Goal: Task Accomplishment & Management: Complete application form

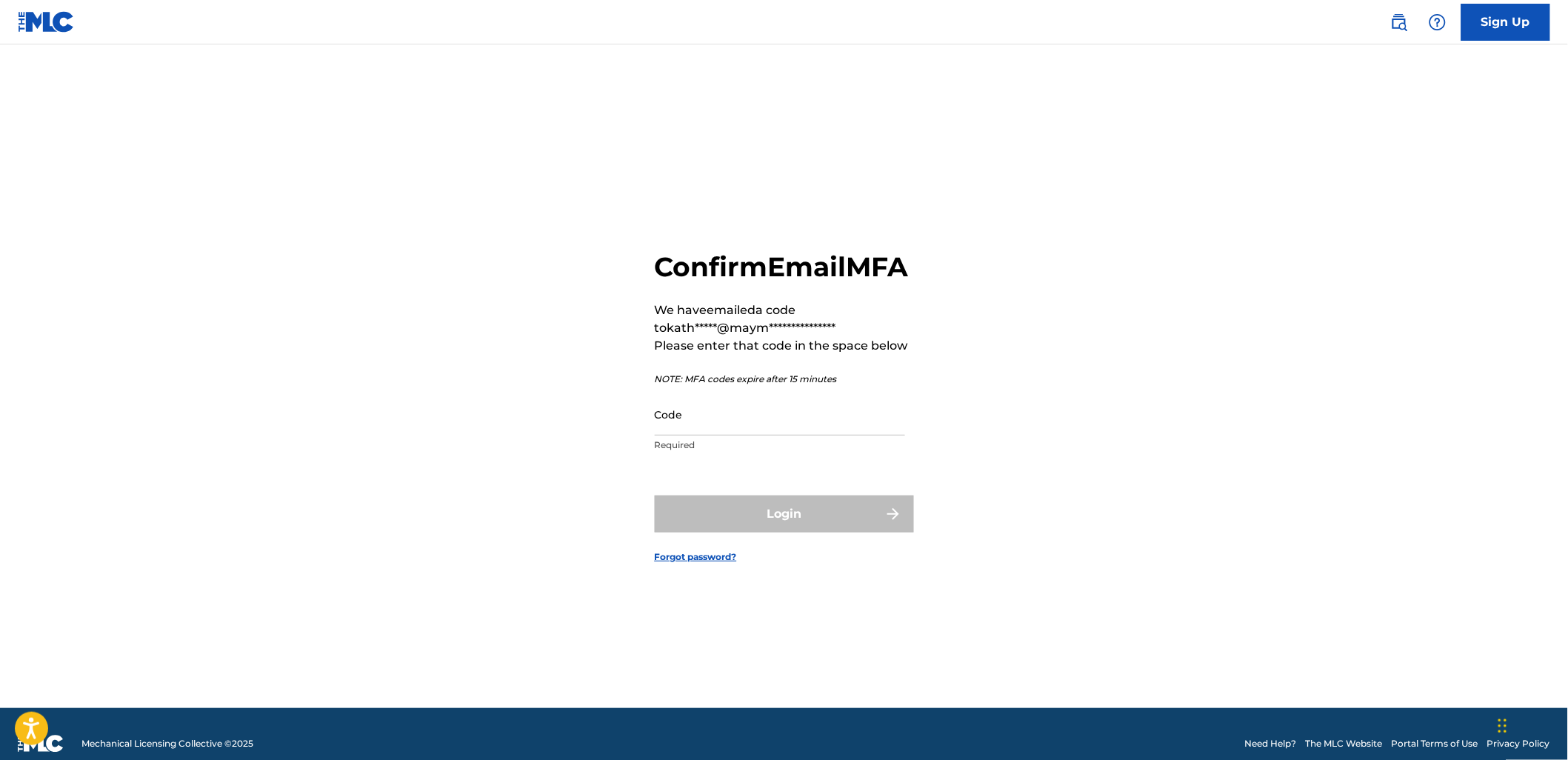
click at [729, 424] on input "Code" at bounding box center [779, 415] width 251 height 42
paste input "362498"
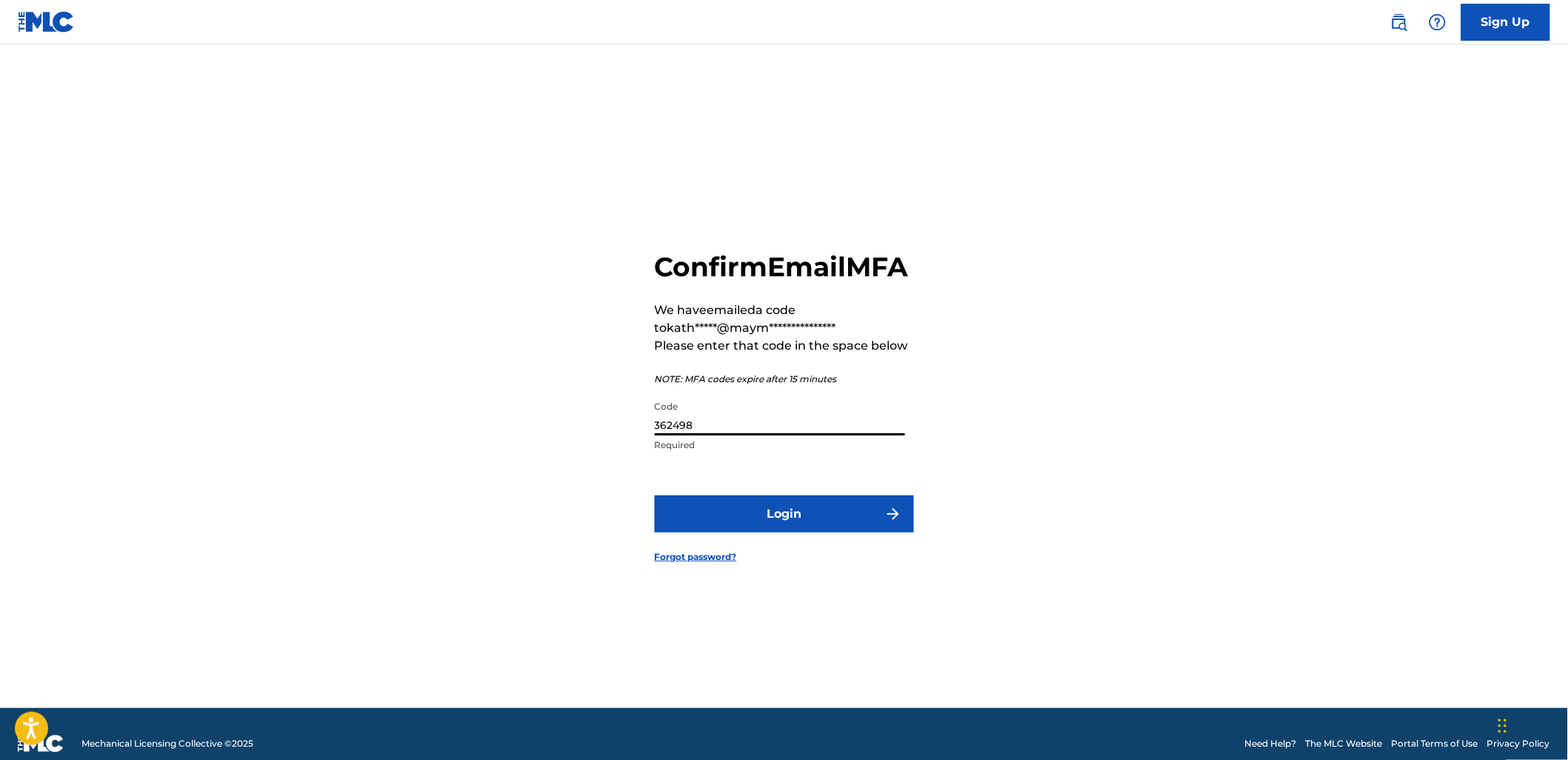
type input "362498"
click at [655, 495] on button "Login" at bounding box center [784, 513] width 259 height 37
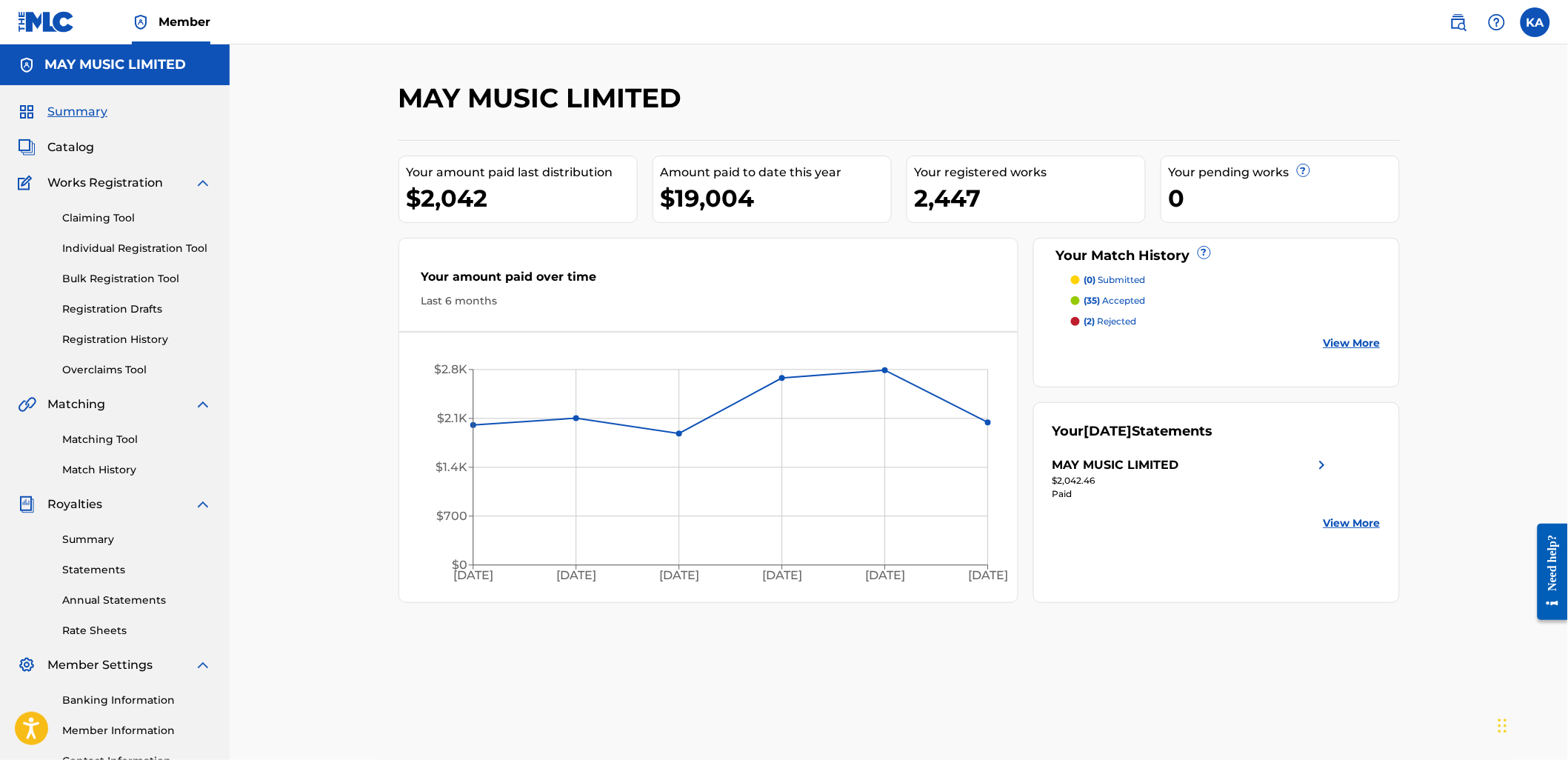
click at [120, 256] on link "Individual Registration Tool" at bounding box center [137, 248] width 150 height 16
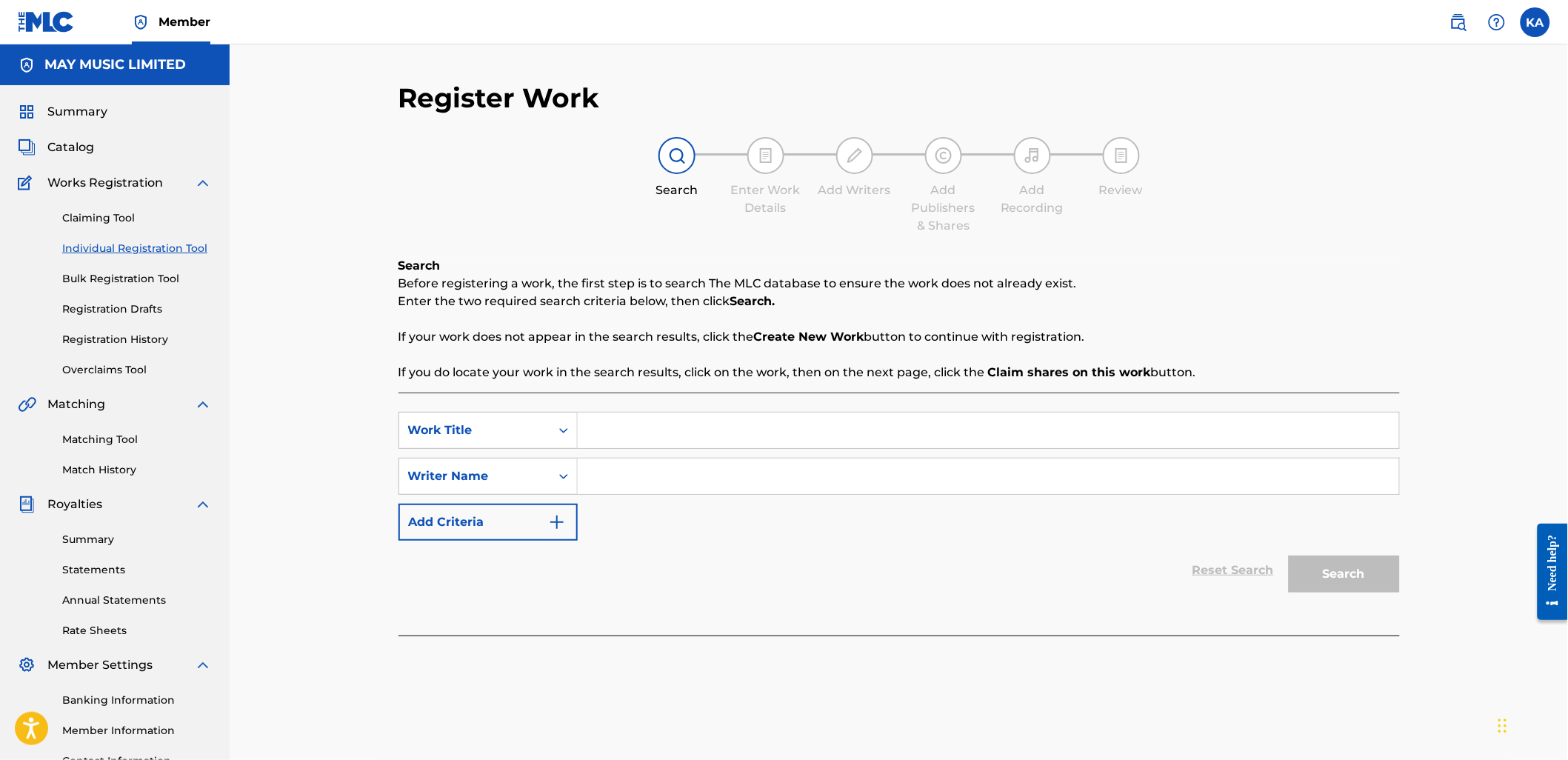
click at [767, 437] on input "Search Form" at bounding box center [988, 430] width 821 height 35
paste input "Sorry X (feat. Yours Truly)"
type input "Sorry X (feat. Yours Truly)"
drag, startPoint x: 734, startPoint y: 496, endPoint x: 734, endPoint y: 488, distance: 8.0
click at [734, 492] on div "SearchWithCriteria9a96a382-4aa0-44aa-9b62-dddad7da5ab2 Work Title Sorry X (feat…" at bounding box center [899, 476] width 1001 height 129
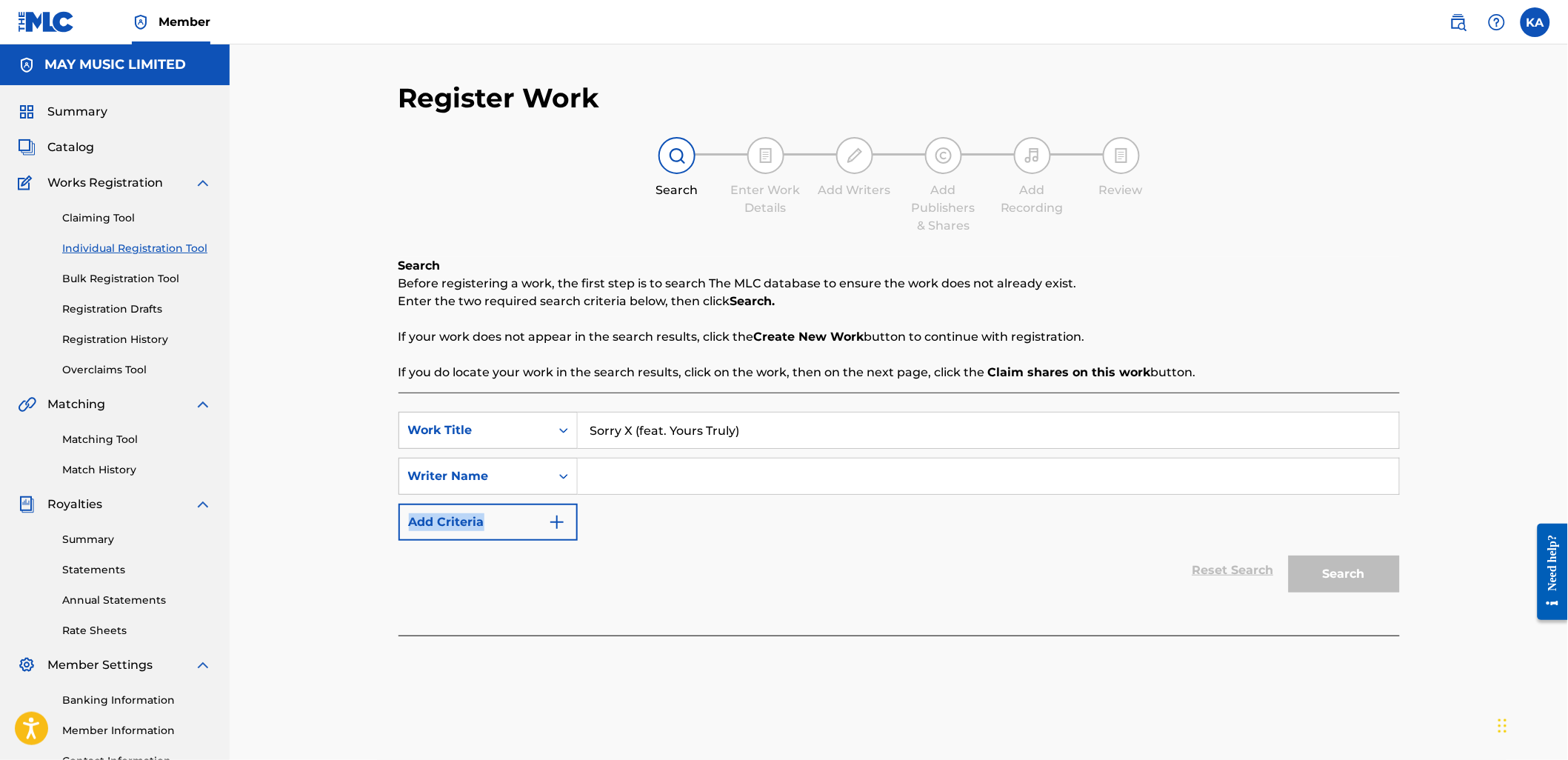
click at [729, 486] on input "Search Form" at bounding box center [988, 476] width 821 height 35
type input "[PERSON_NAME]"
click at [1289, 555] on button "Search" at bounding box center [1345, 573] width 111 height 37
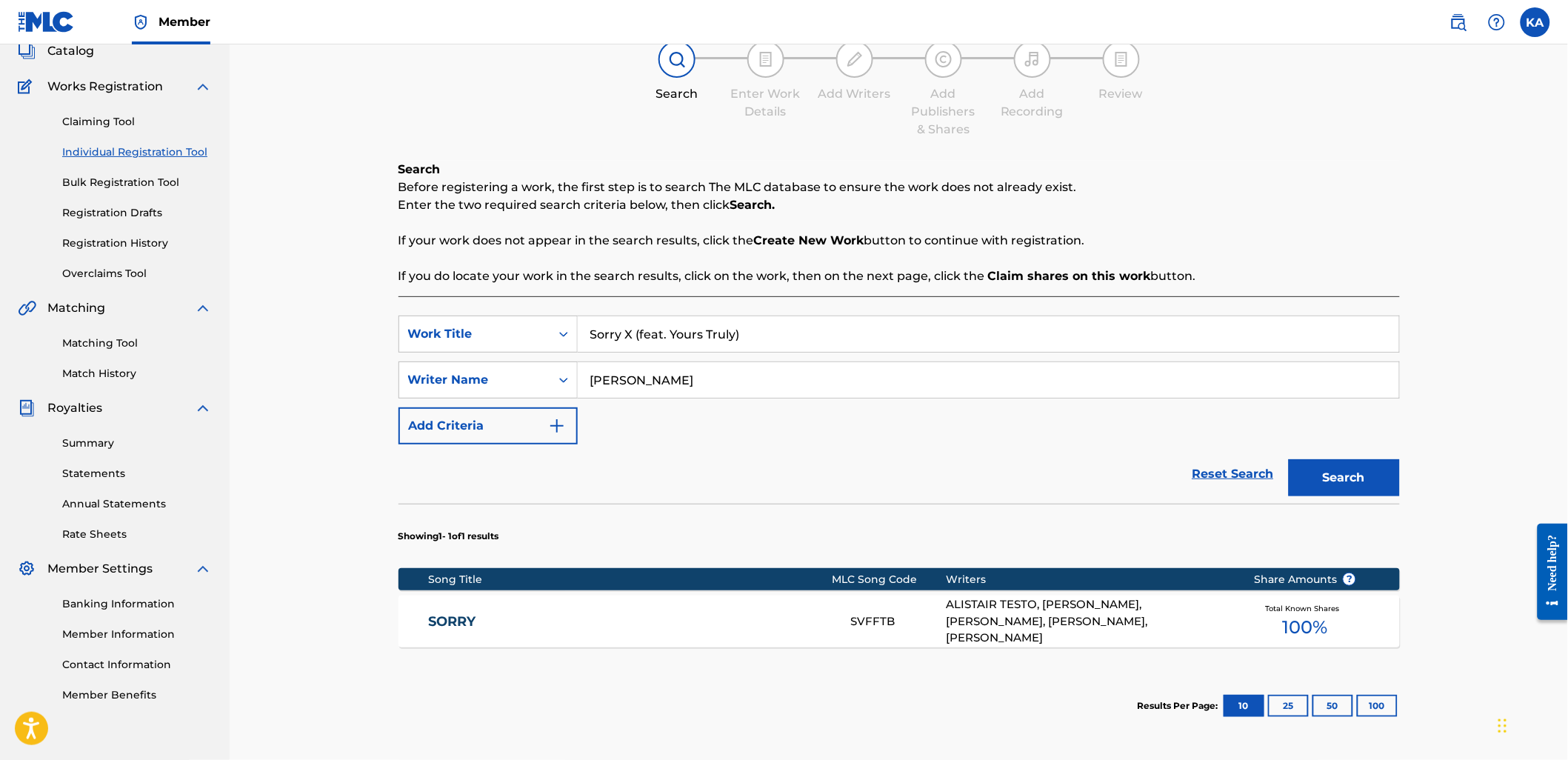
scroll to position [236, 0]
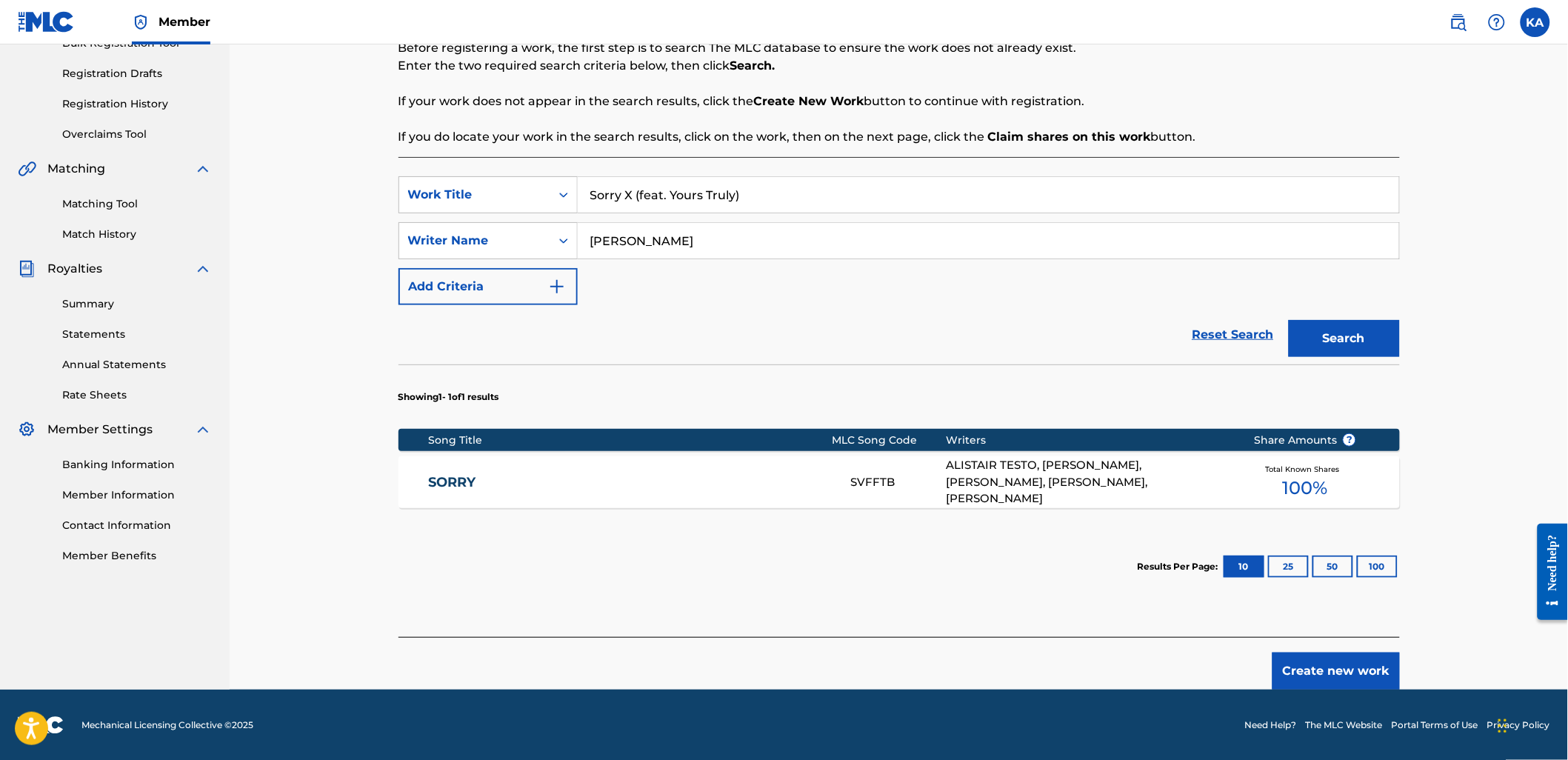
click at [532, 479] on link "SORRY" at bounding box center [629, 482] width 403 height 17
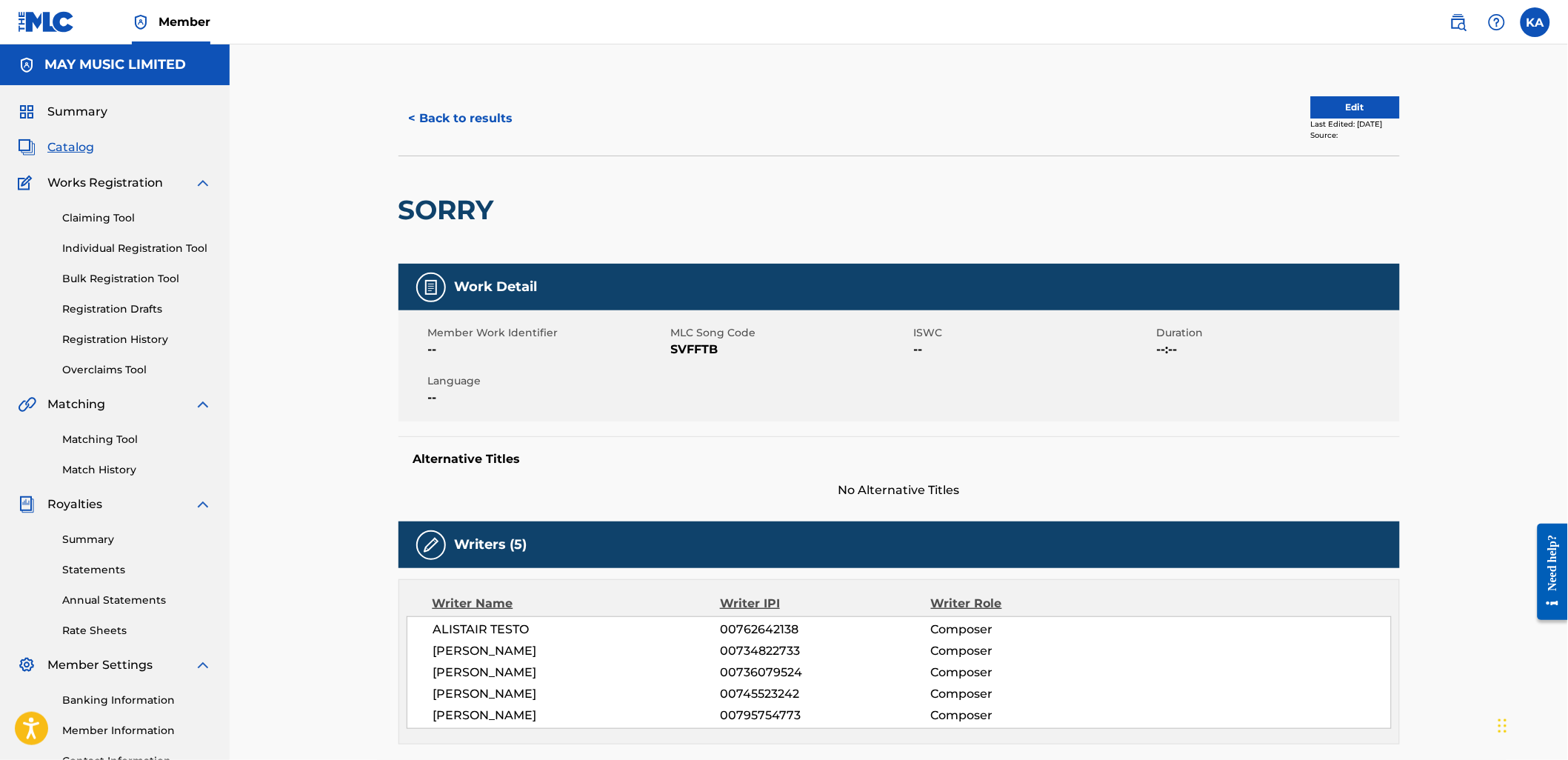
click at [436, 116] on button "< Back to results" at bounding box center [461, 118] width 125 height 37
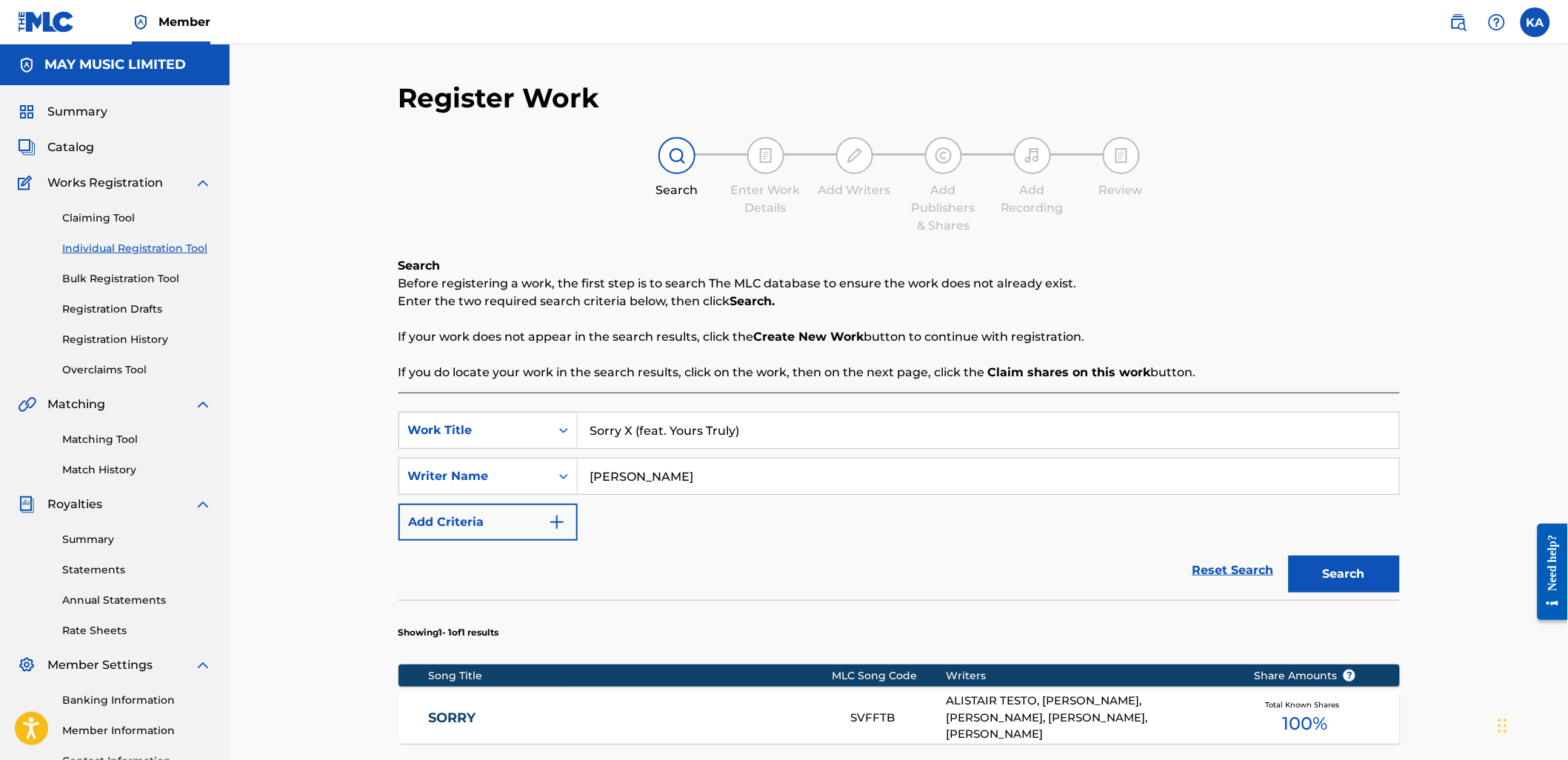
scroll to position [127, 0]
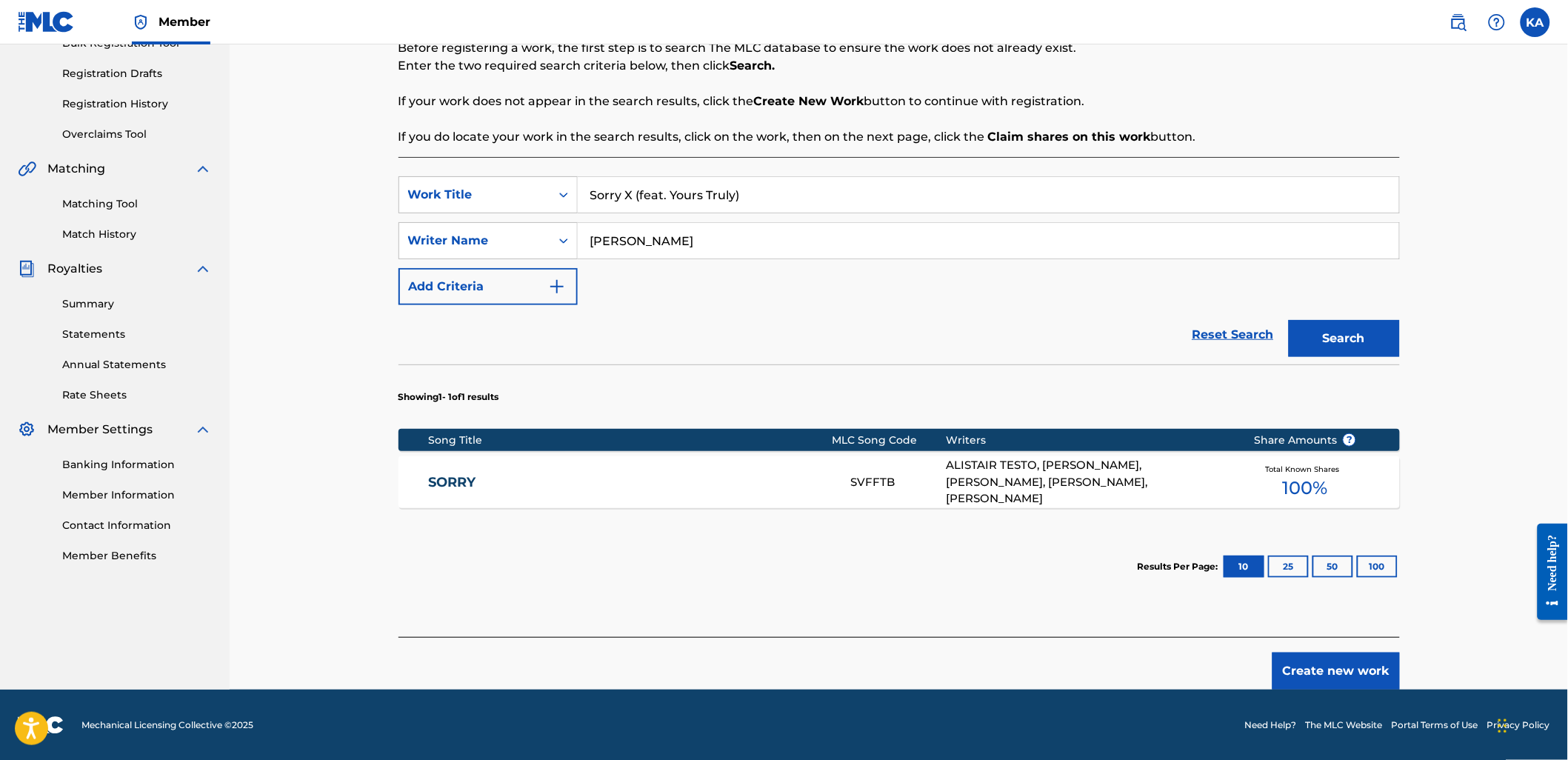
click at [1319, 679] on button "Create new work" at bounding box center [1336, 670] width 127 height 37
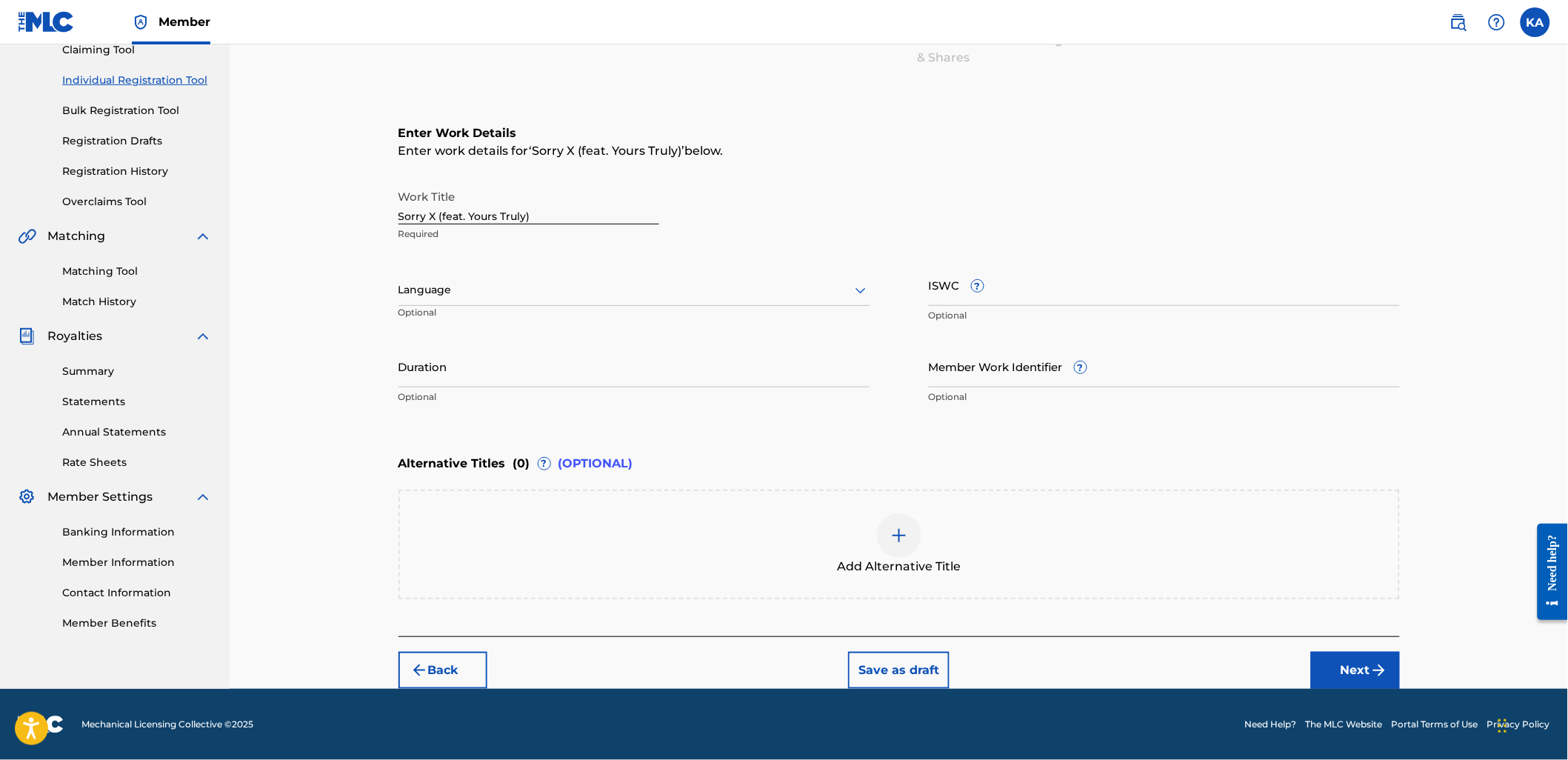
scroll to position [166, 0]
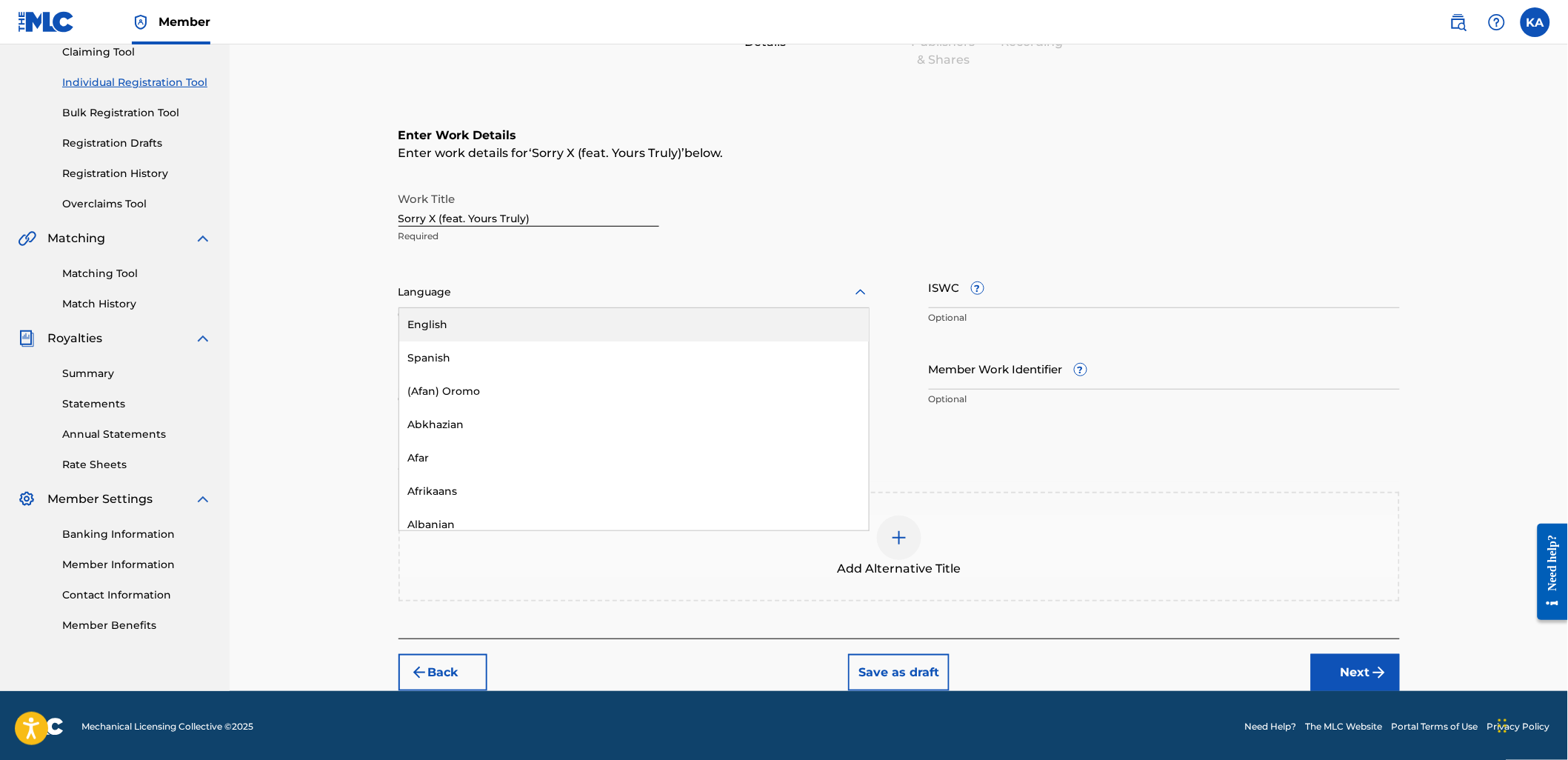
click at [563, 300] on div at bounding box center [634, 292] width 471 height 19
click at [548, 317] on div "English" at bounding box center [634, 324] width 469 height 33
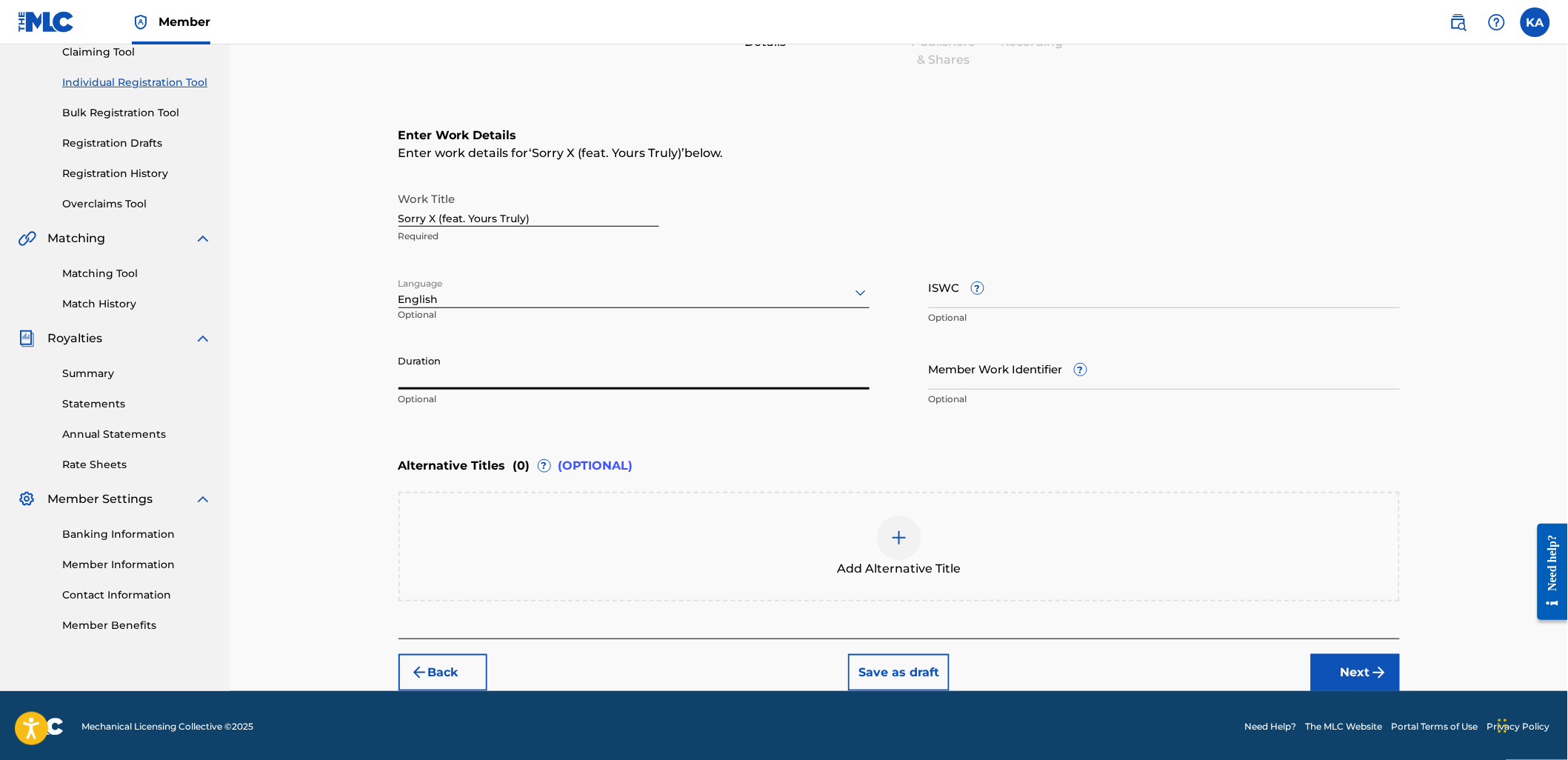
click at [588, 348] on input "Duration" at bounding box center [634, 369] width 471 height 42
click at [764, 363] on input "Duration" at bounding box center [634, 369] width 471 height 42
type input "02:59"
click at [1345, 663] on button "Next" at bounding box center [1355, 672] width 89 height 37
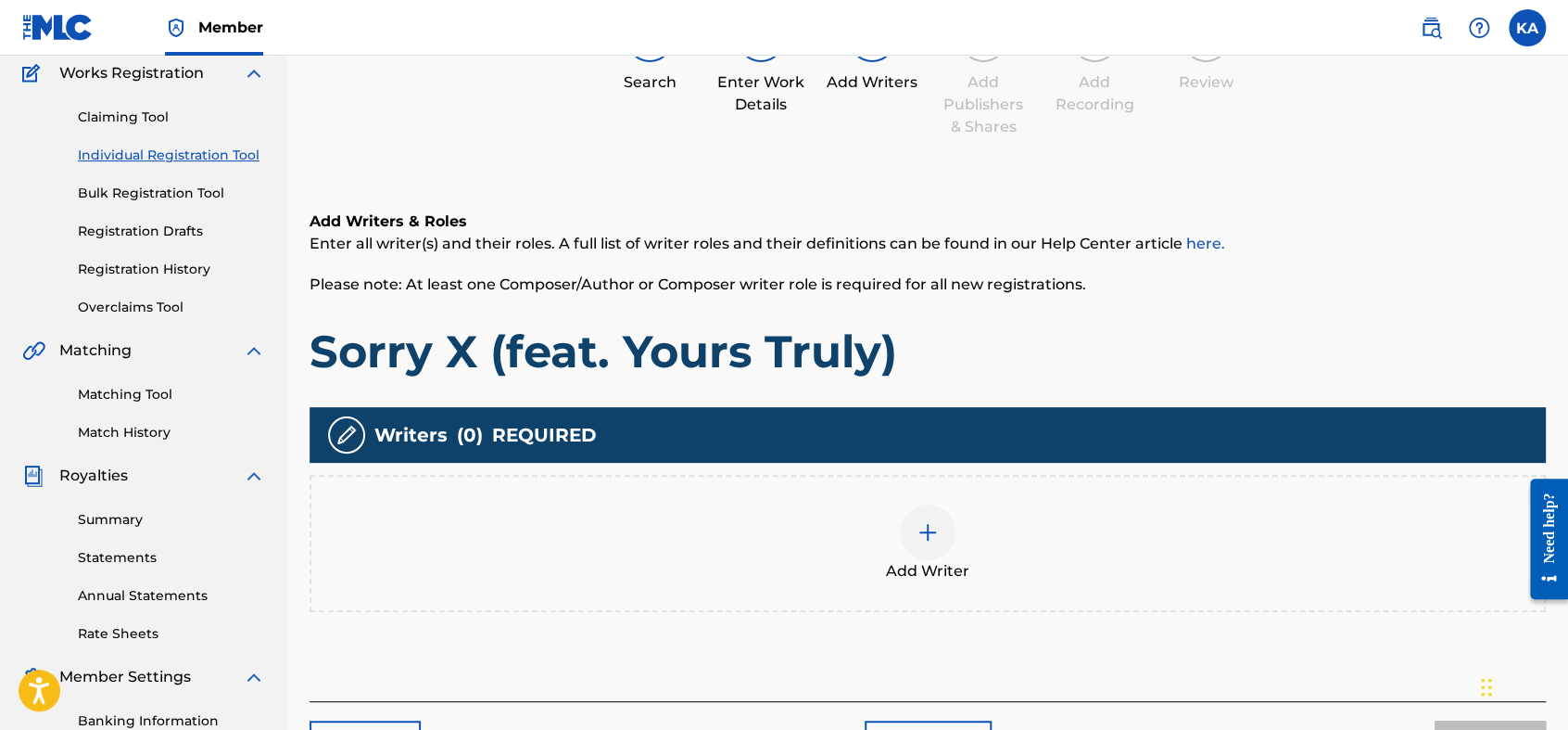
scroll to position [186, 0]
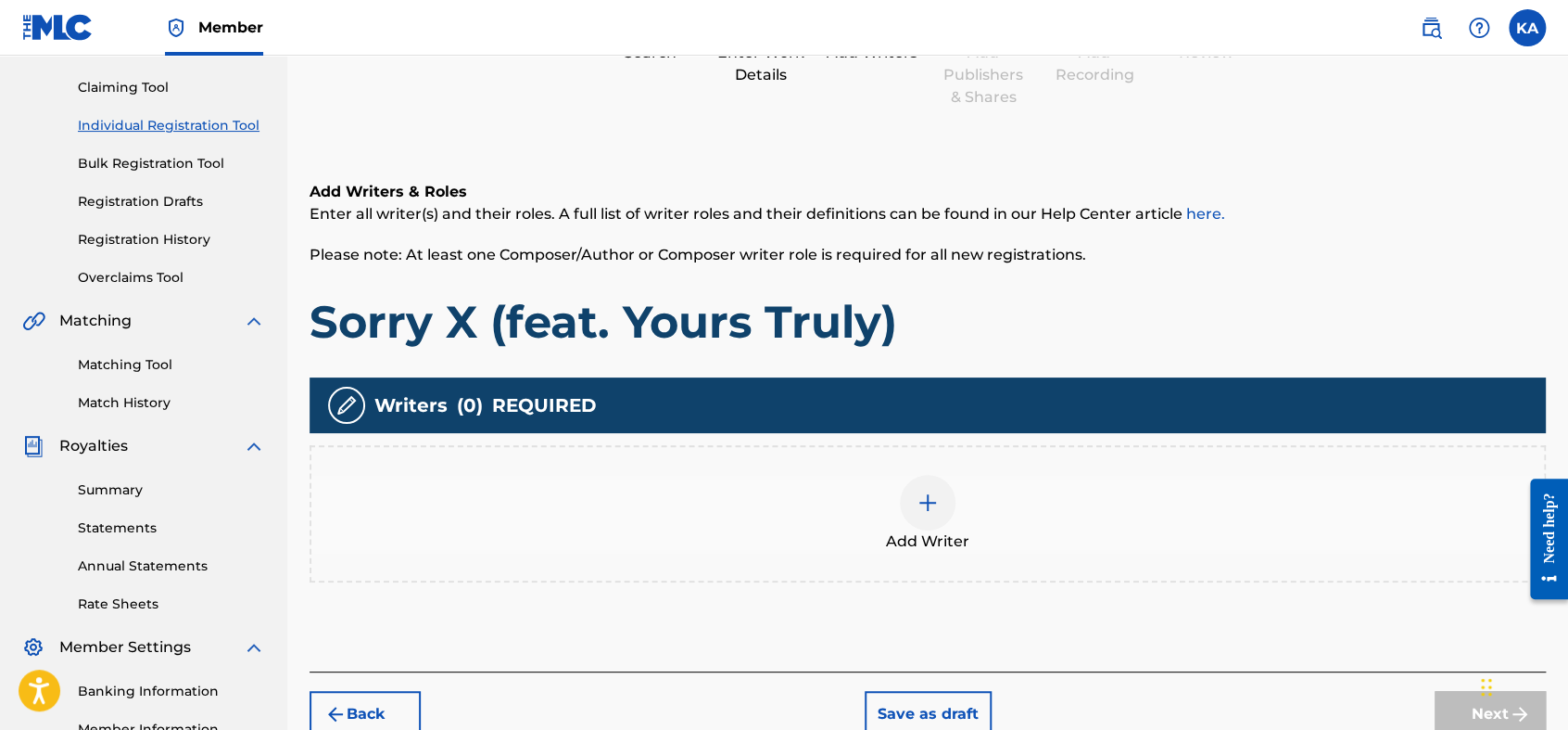
click at [861, 495] on div "Add Writer" at bounding box center [928, 513] width 1233 height 78
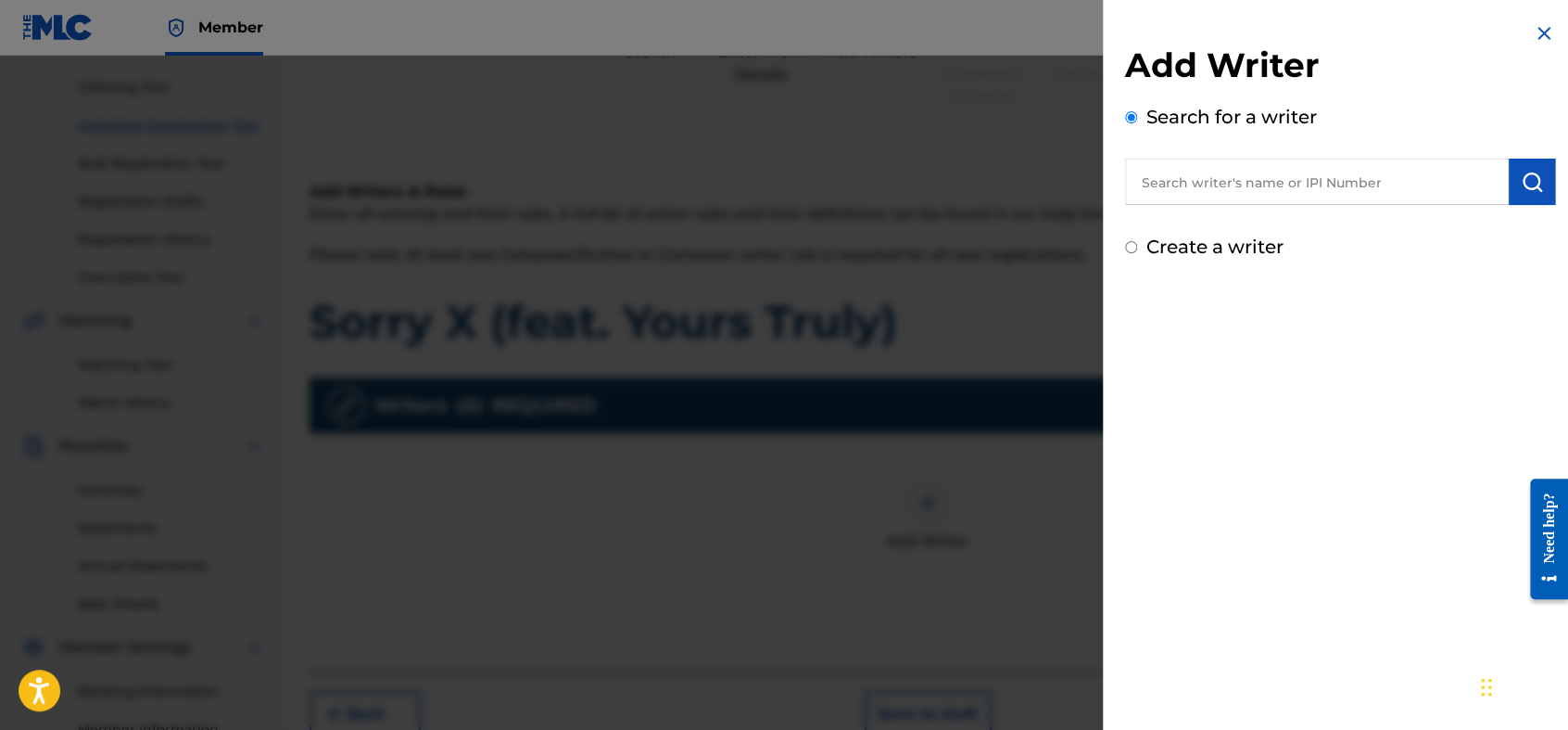
click at [1305, 207] on div "Add Writer Search for a writer Create a writer" at bounding box center [1340, 152] width 430 height 216
click at [1275, 203] on input "text" at bounding box center [1317, 181] width 383 height 46
paste input "795754773"
type input "00795754773"
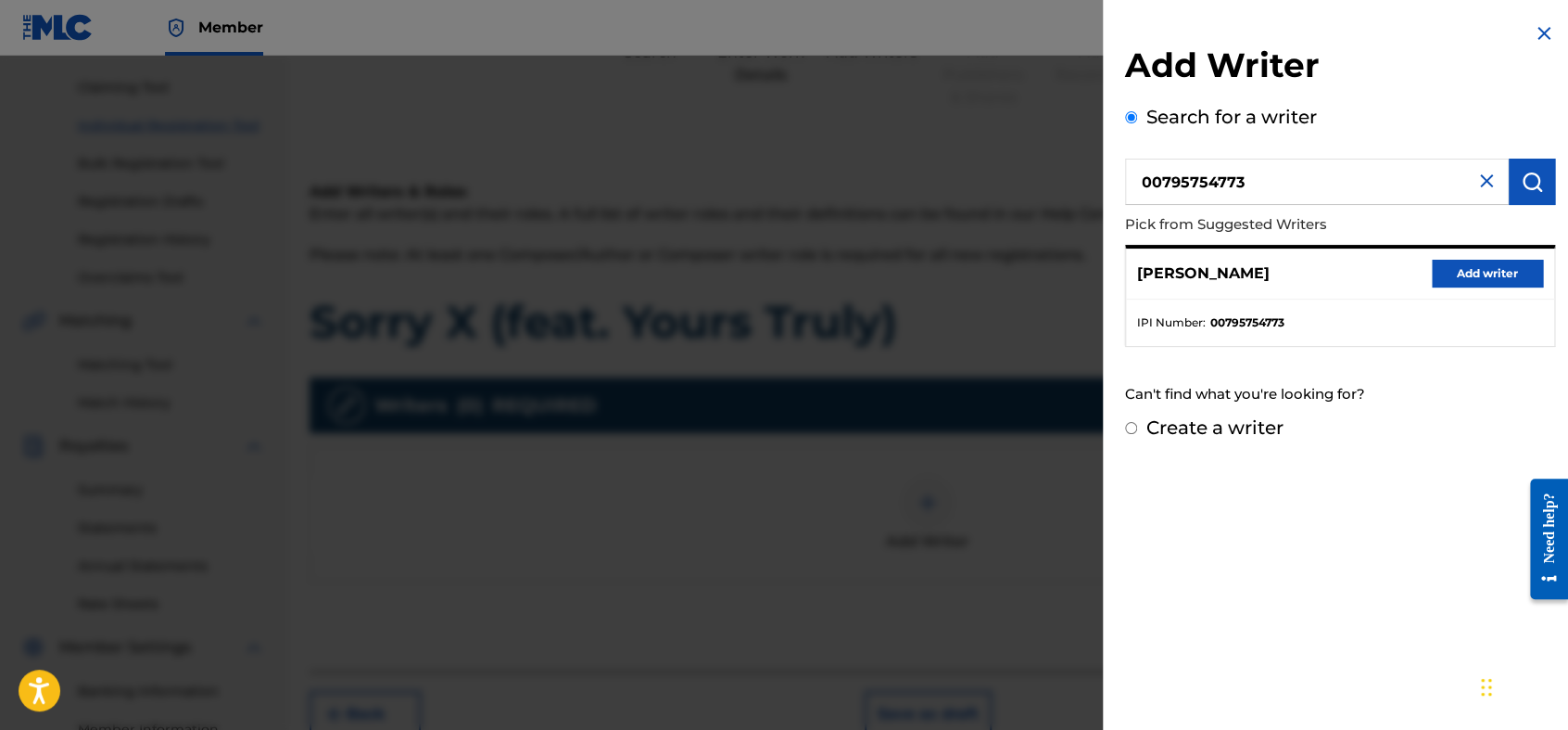
click at [1491, 270] on button "Add writer" at bounding box center [1488, 274] width 111 height 28
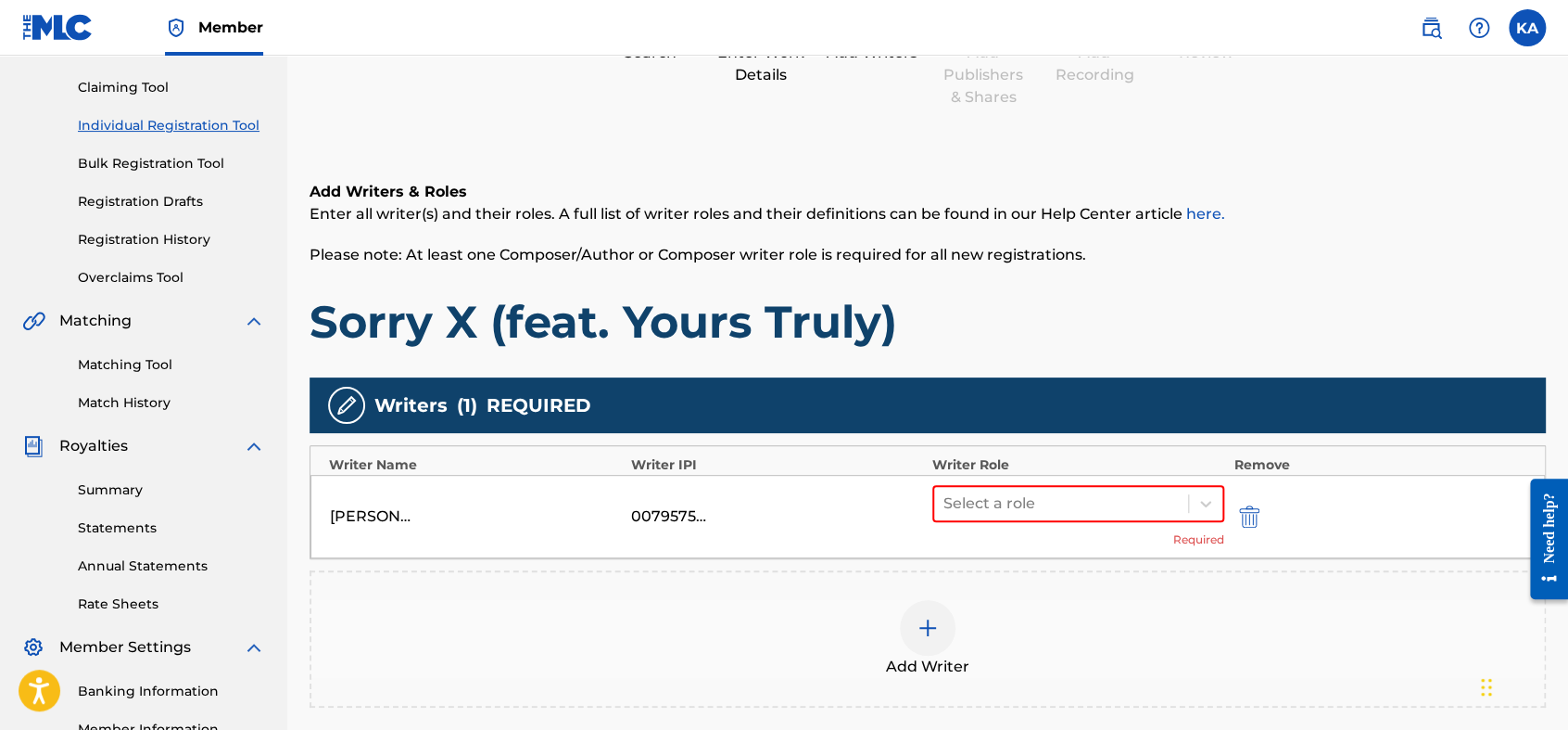
click at [812, 602] on div "Add Writer" at bounding box center [928, 639] width 1233 height 78
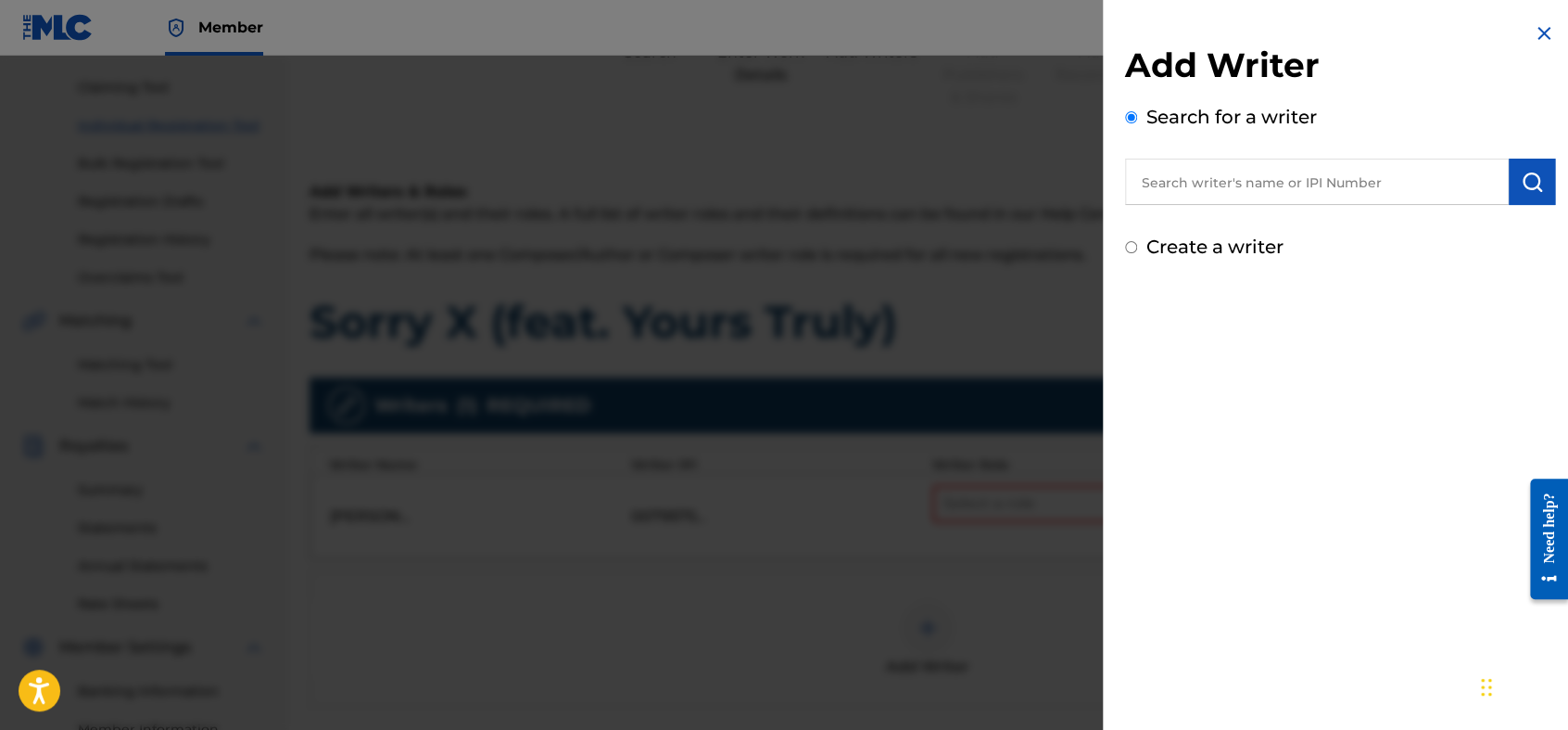
click at [1298, 197] on input "text" at bounding box center [1317, 181] width 383 height 46
paste input "745523242"
type input "00745523242"
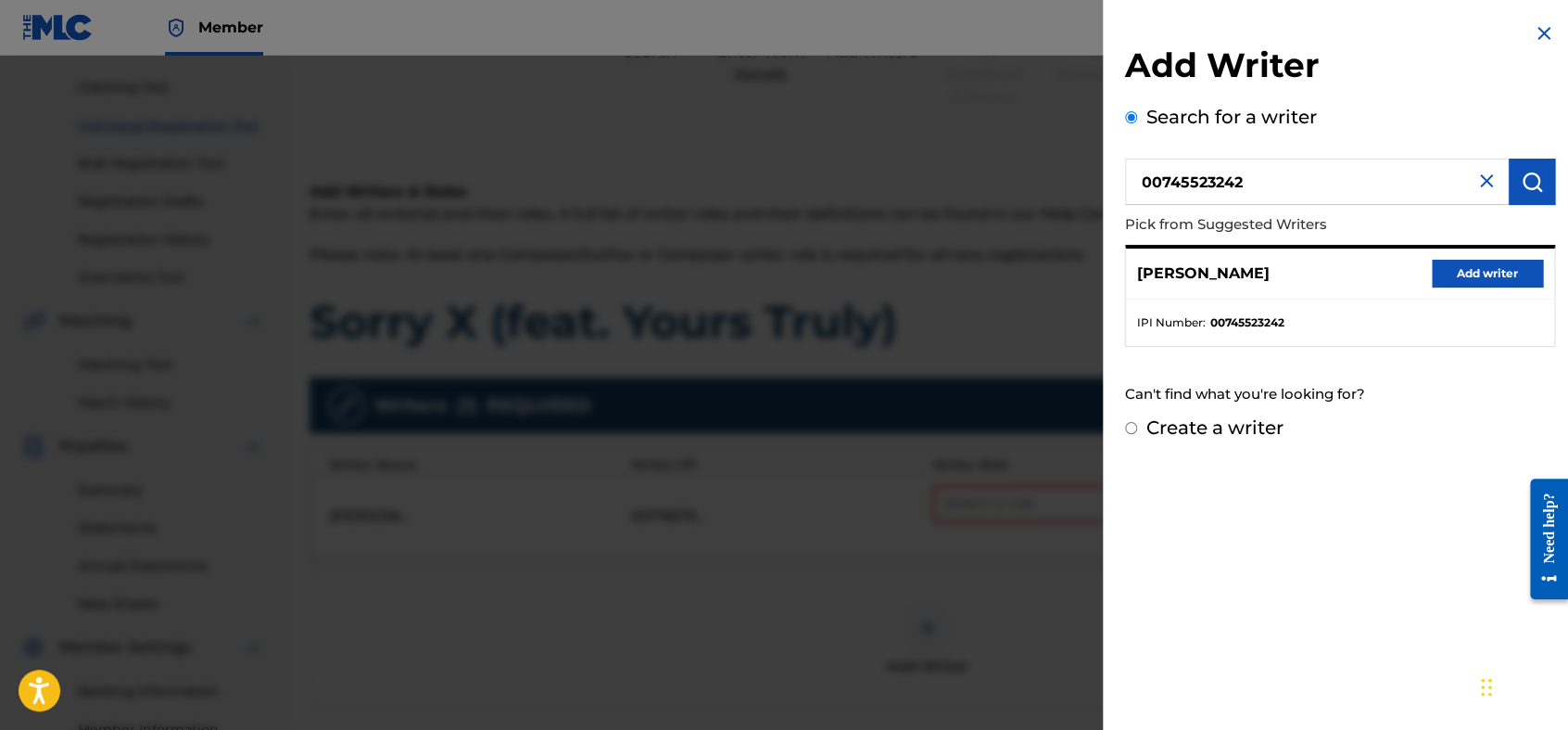
click at [1437, 268] on button "Add writer" at bounding box center [1488, 274] width 111 height 28
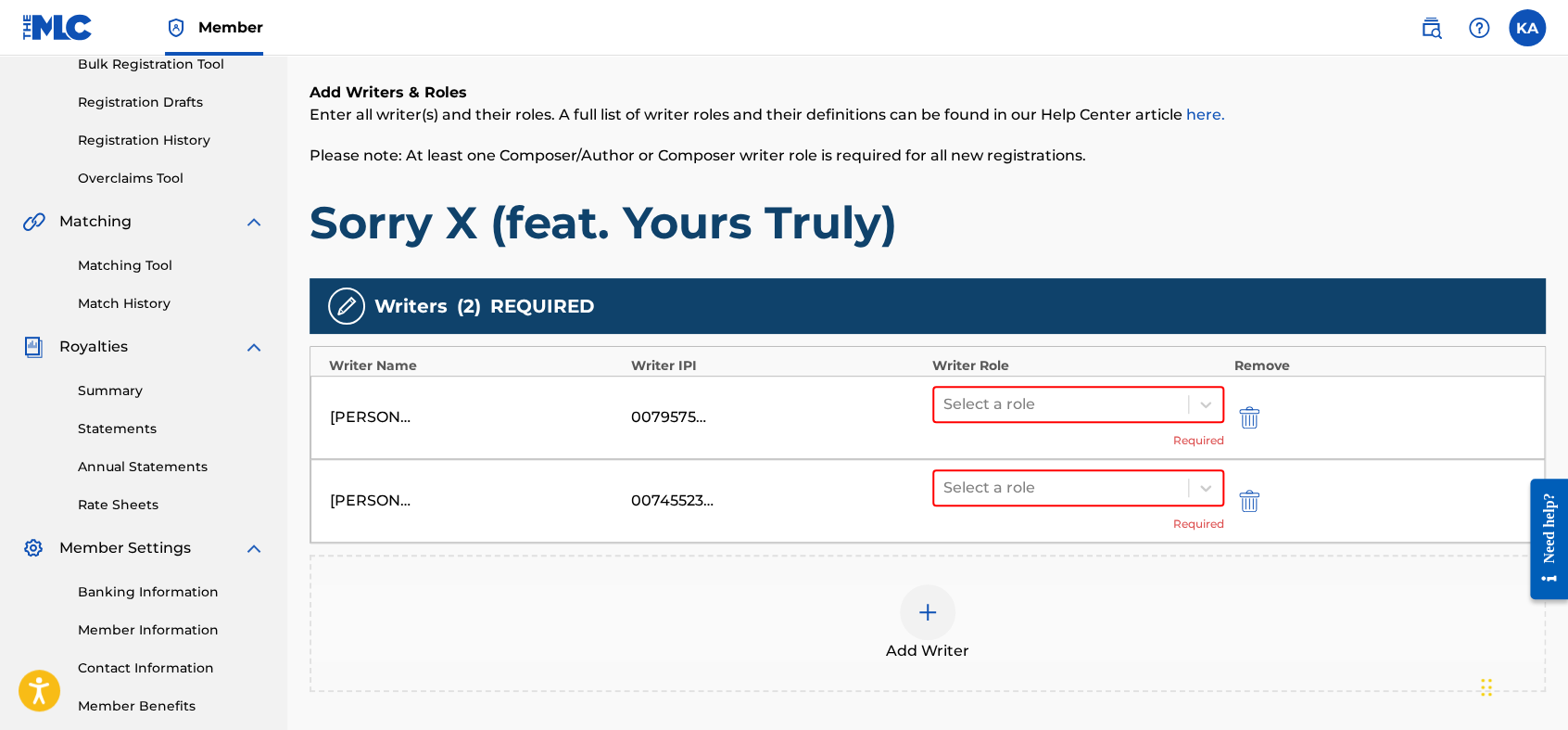
scroll to position [392, 0]
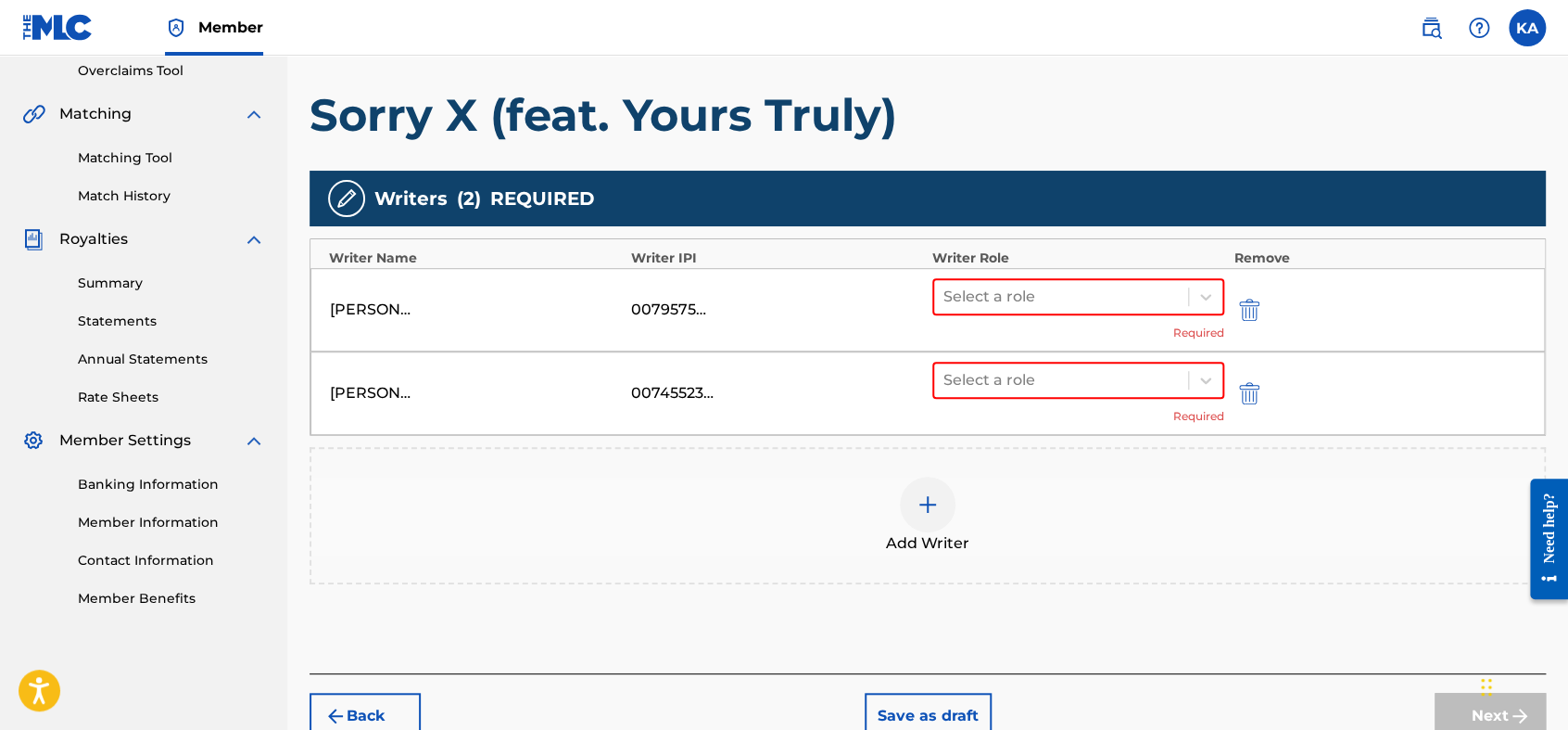
click at [543, 498] on div "Add Writer" at bounding box center [928, 515] width 1233 height 78
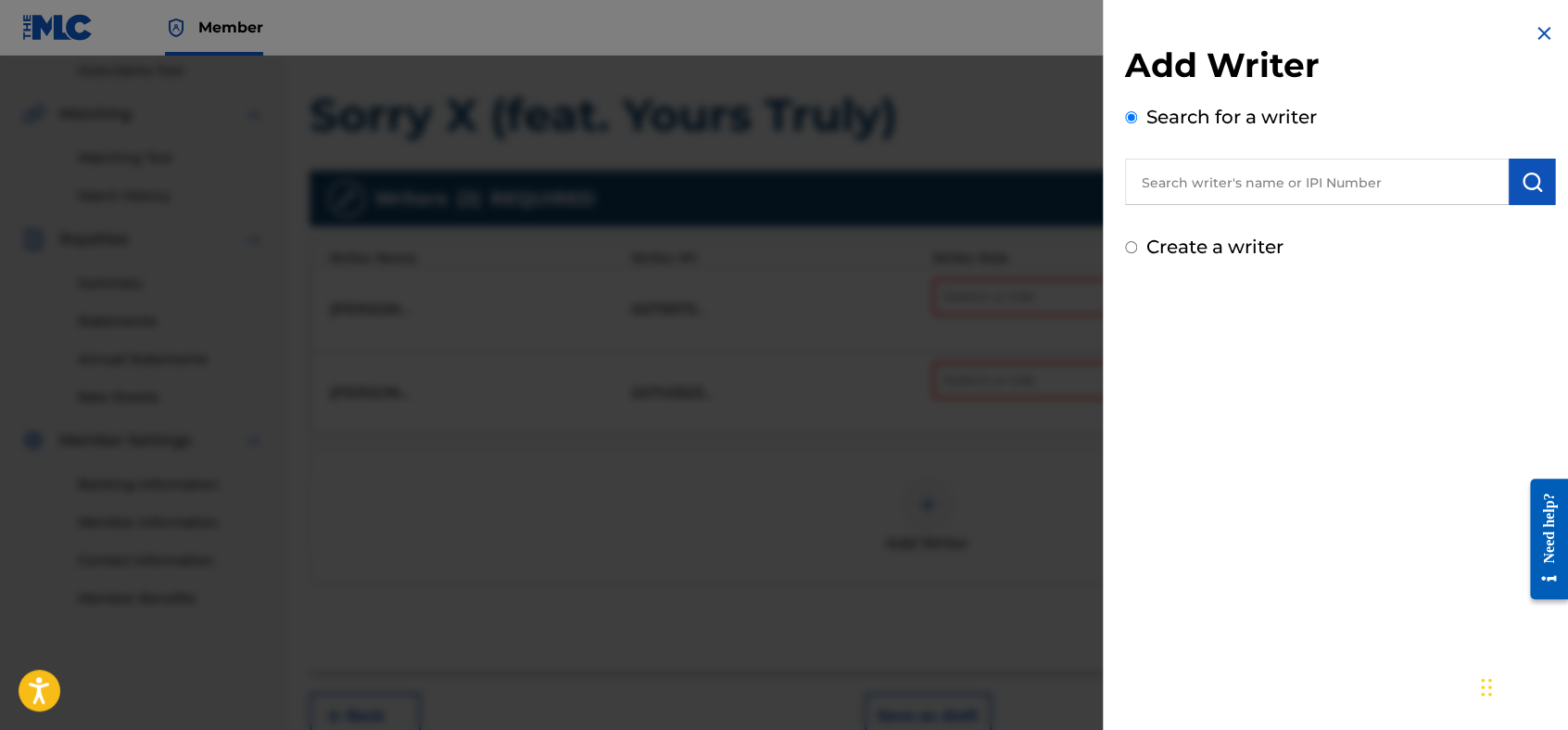
click at [1315, 197] on input "text" at bounding box center [1317, 181] width 383 height 46
paste input "734822733"
type input "00734822733"
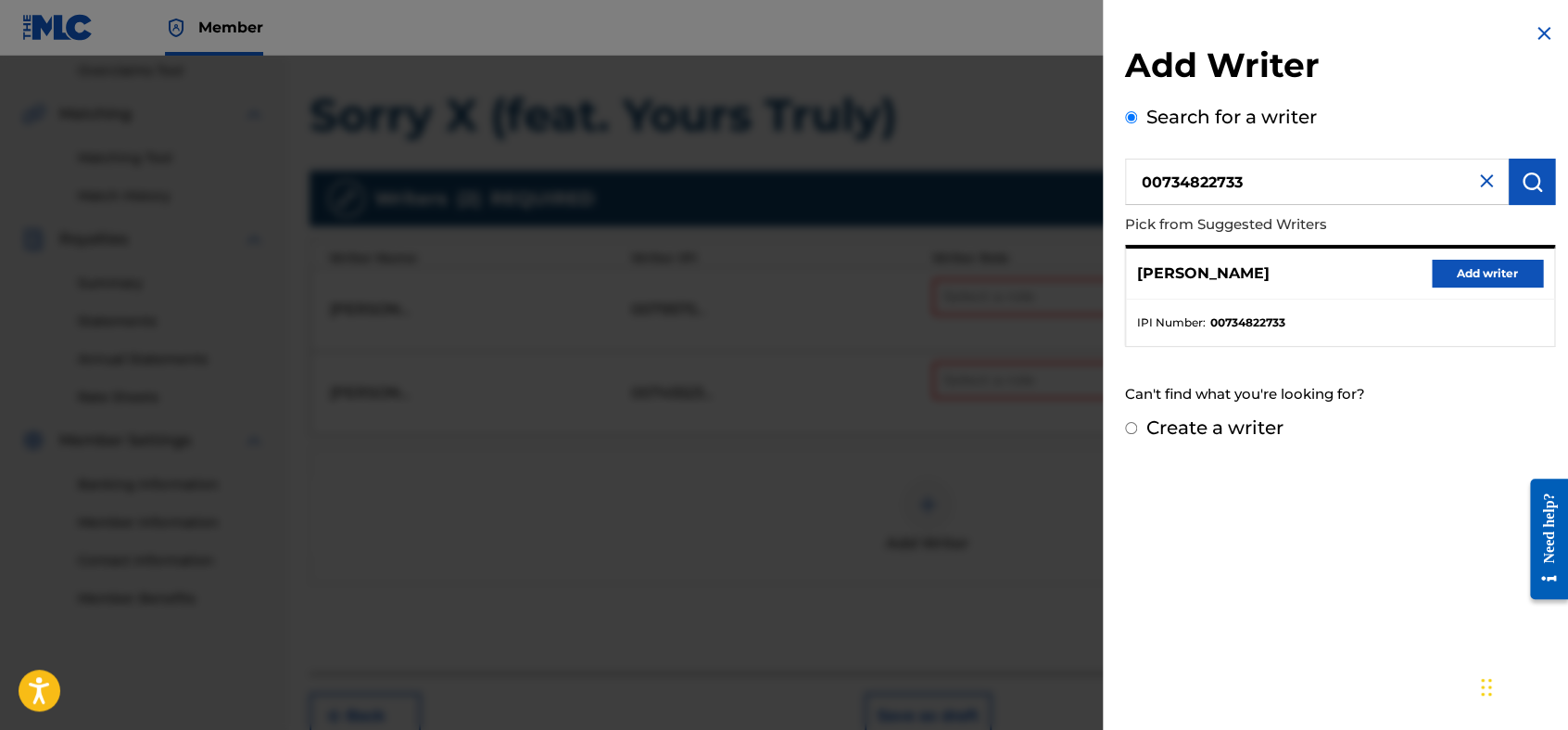
click at [1463, 270] on button "Add writer" at bounding box center [1488, 274] width 111 height 28
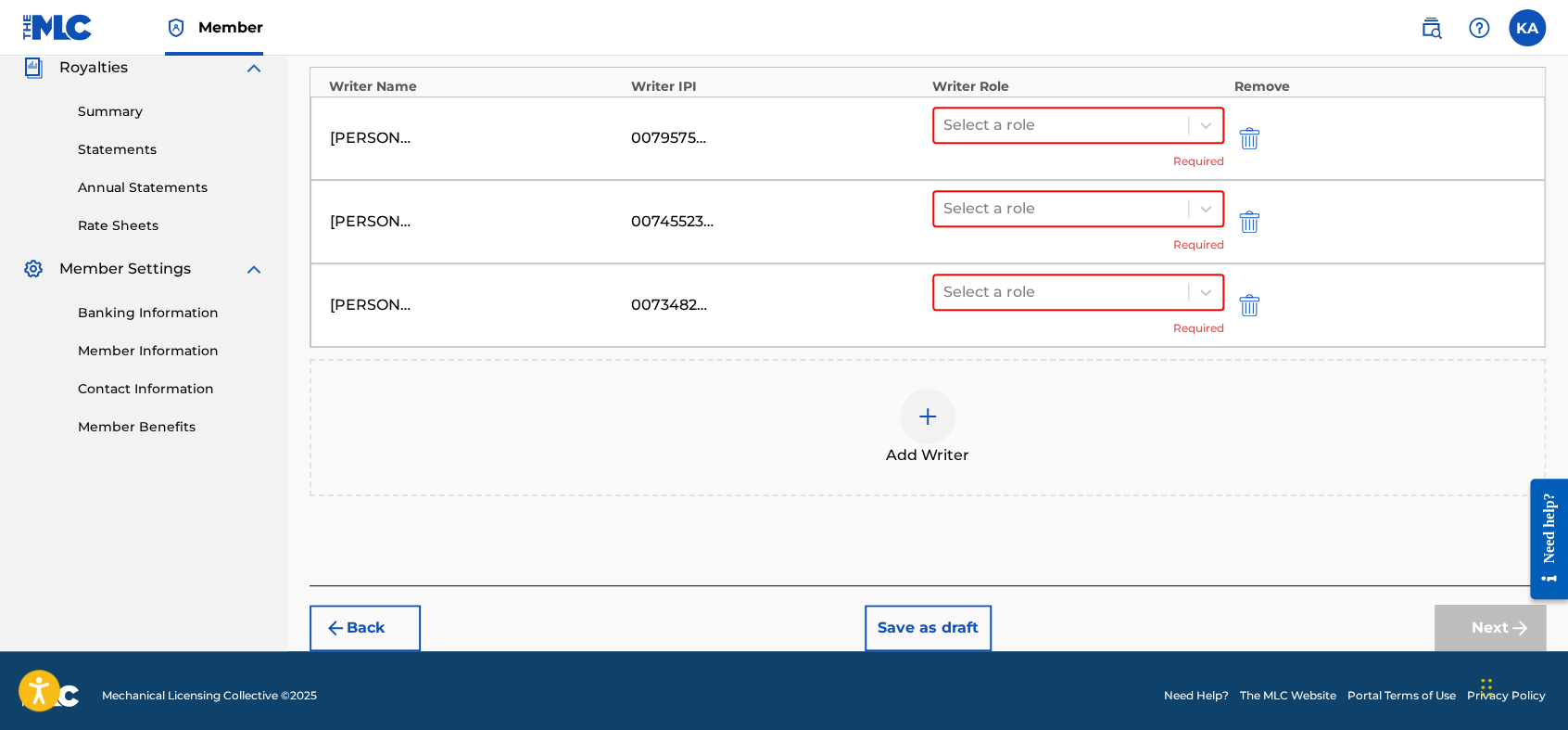
scroll to position [571, 0]
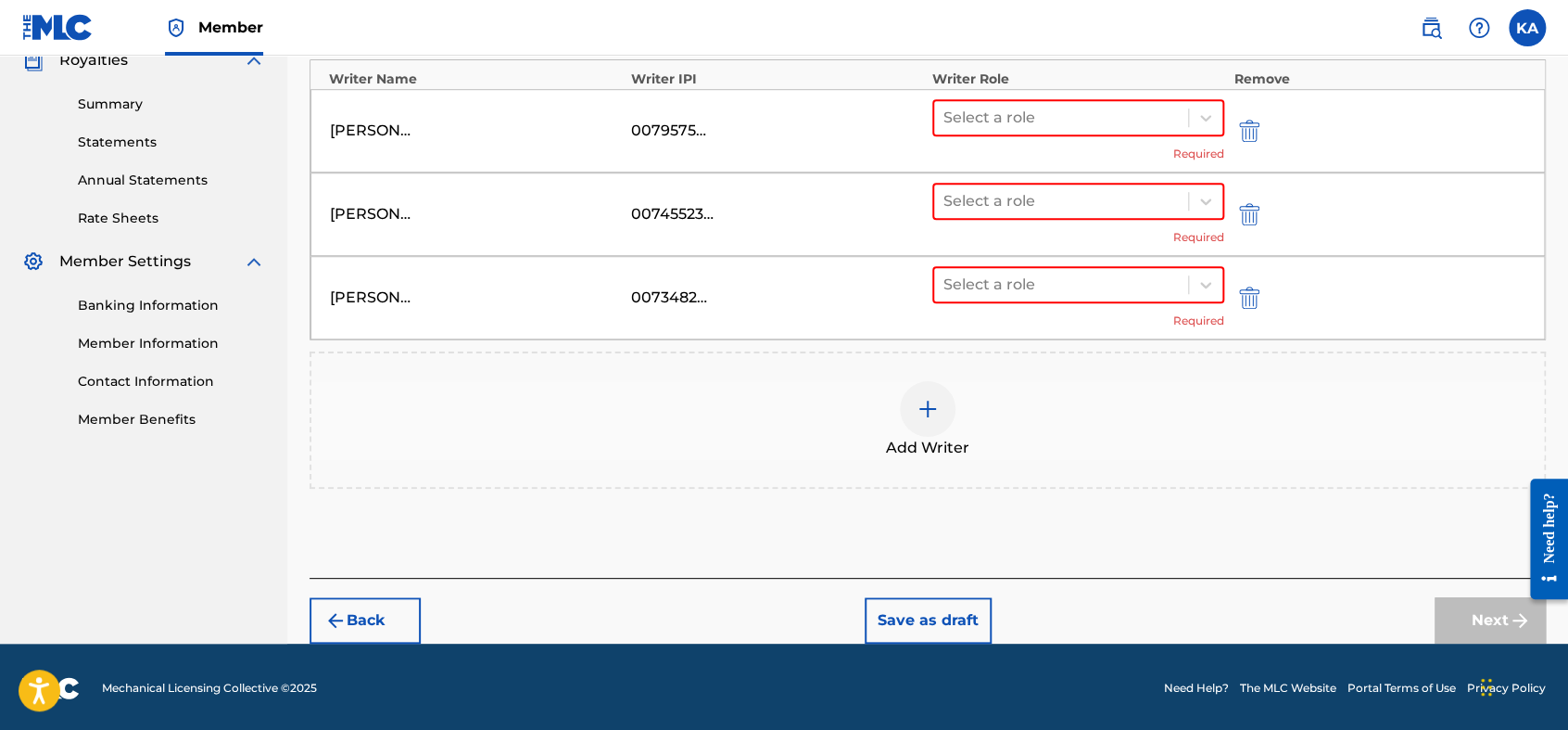
click at [980, 422] on div "Add Writer" at bounding box center [928, 420] width 1233 height 78
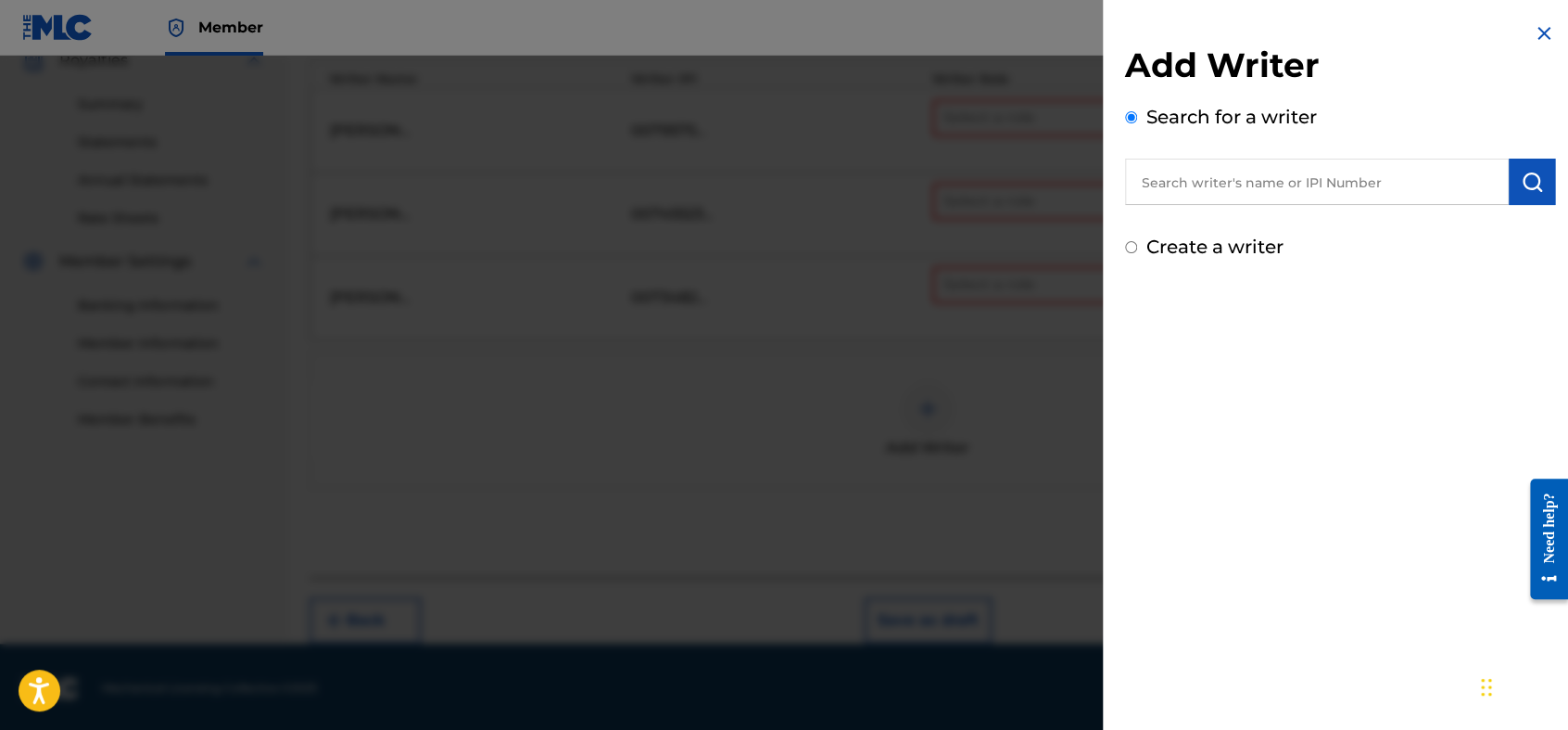
click at [1158, 182] on input "text" at bounding box center [1317, 181] width 383 height 46
paste input "762642138"
type input "00762642138"
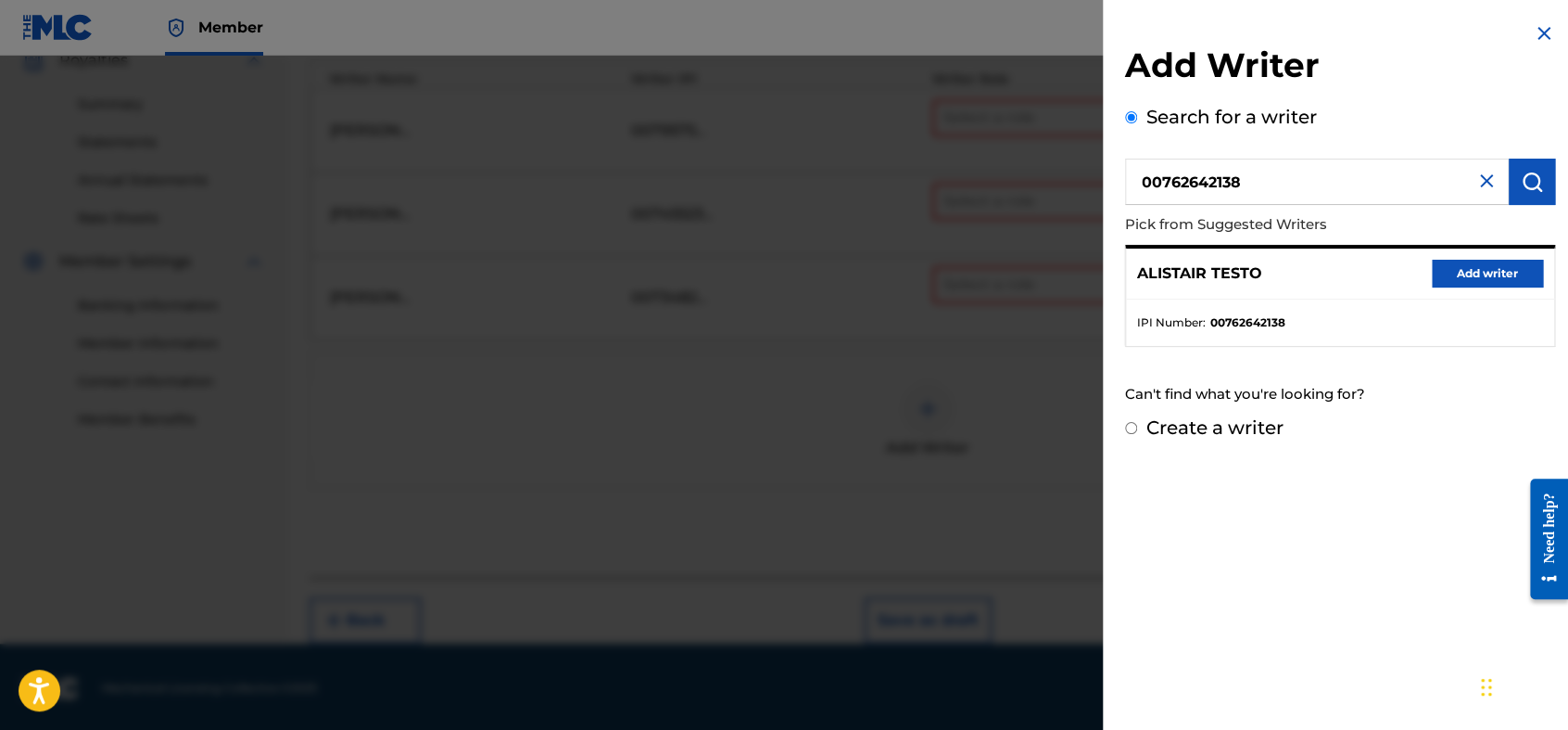
click at [1453, 268] on button "Add writer" at bounding box center [1488, 274] width 111 height 28
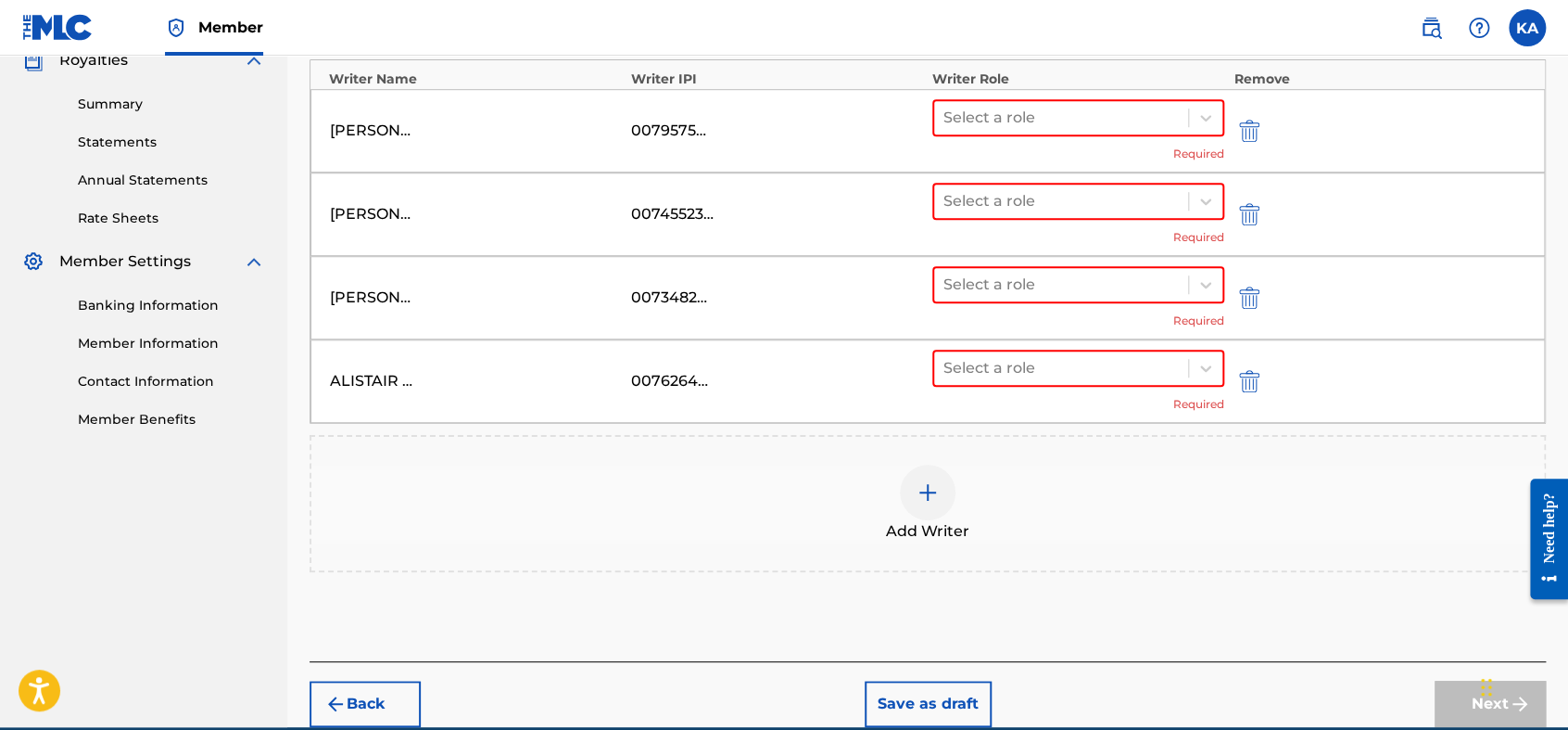
click at [706, 471] on div "Add Writer" at bounding box center [928, 503] width 1233 height 78
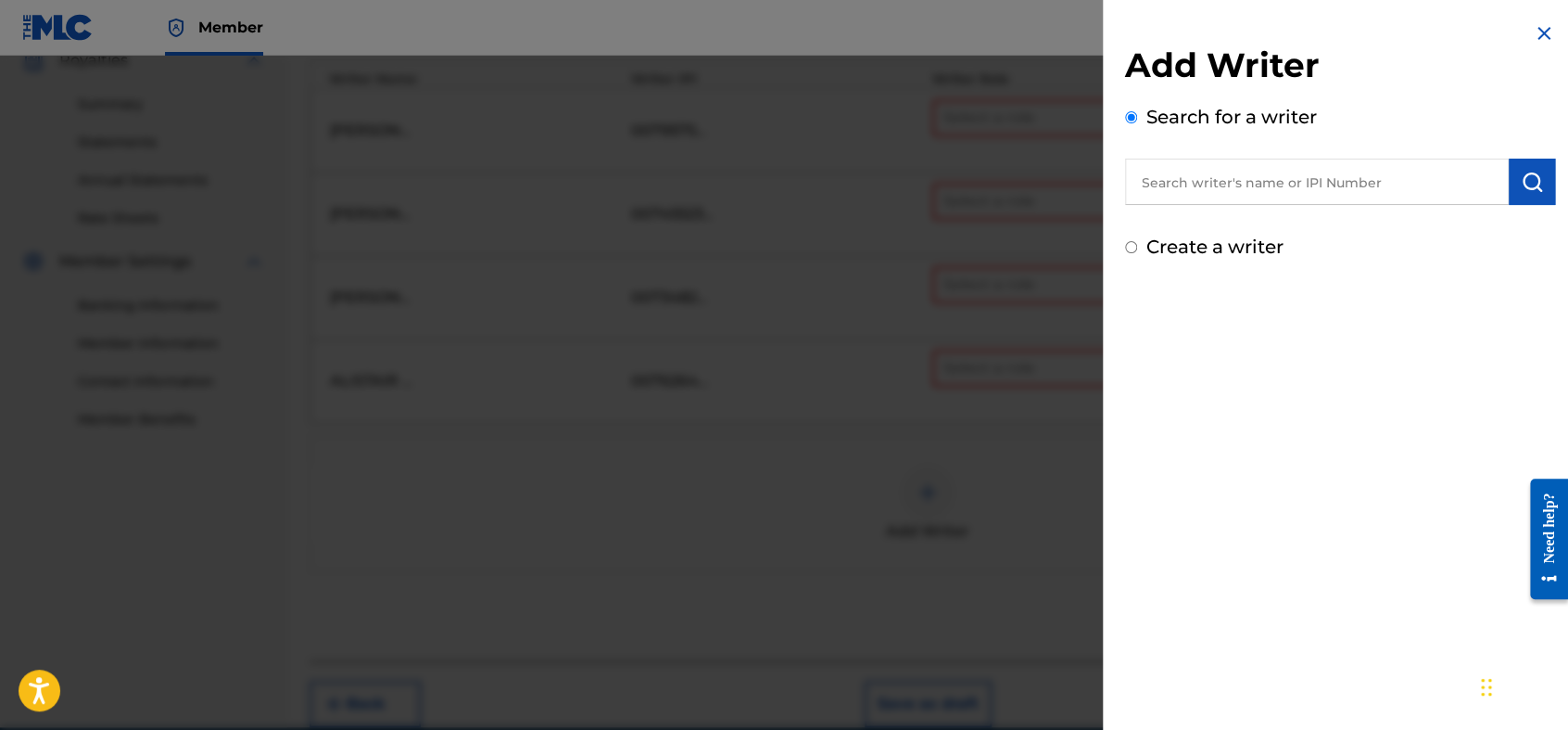
click at [1248, 186] on input "text" at bounding box center [1317, 181] width 383 height 46
paste input "736079524"
type input "00736079524"
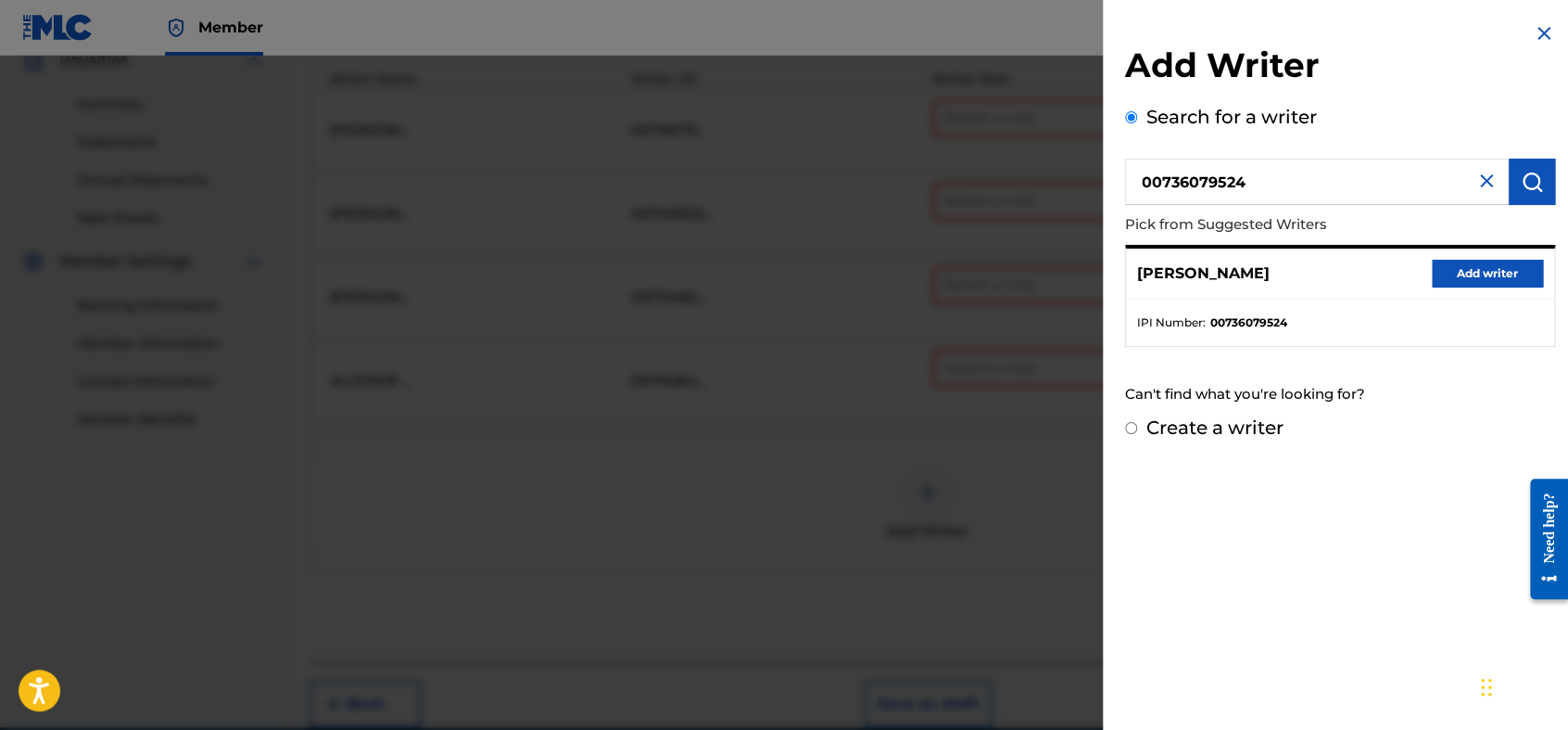
click at [1491, 274] on button "Add writer" at bounding box center [1488, 274] width 111 height 28
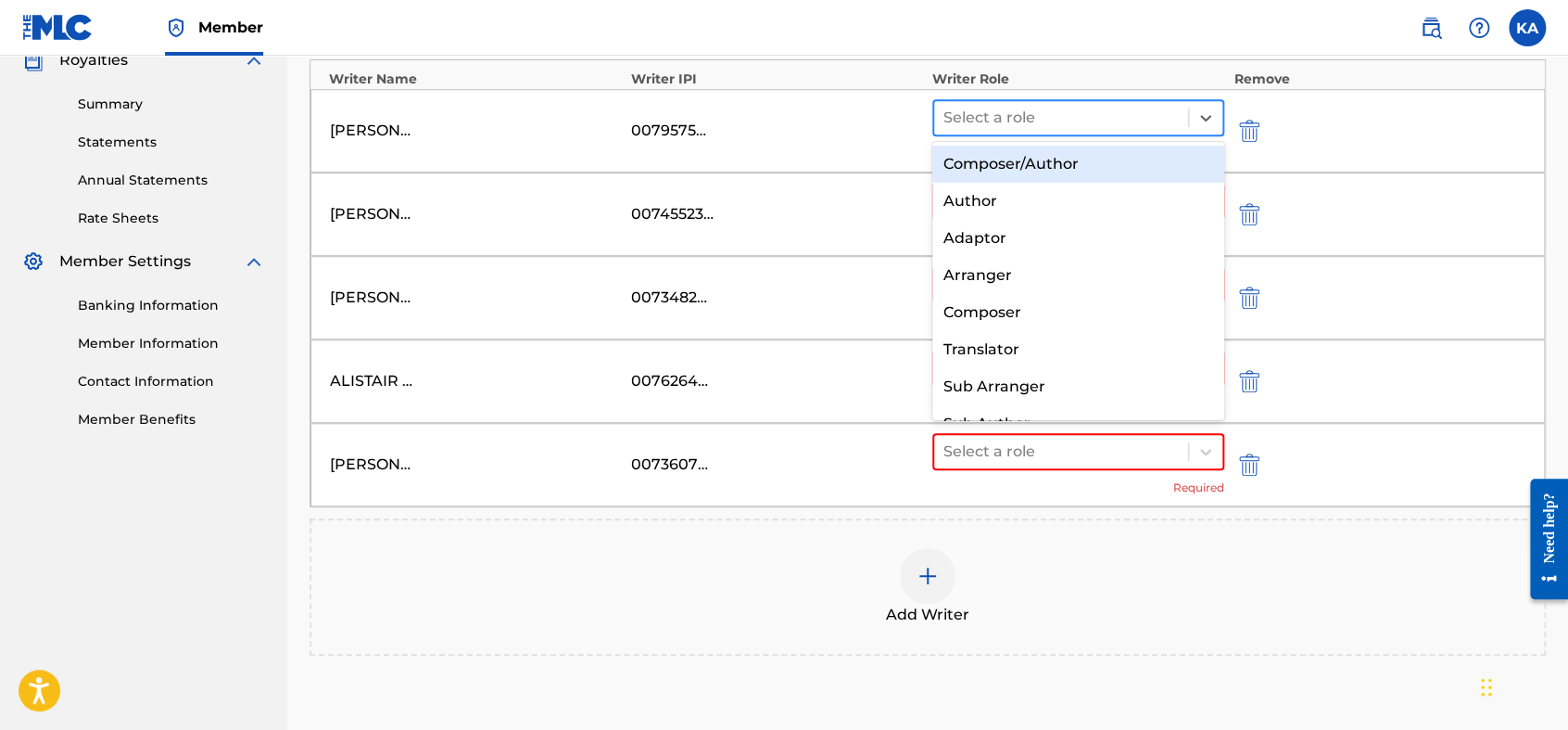
click at [1025, 120] on div at bounding box center [1061, 118] width 235 height 26
click at [1047, 178] on div "Composer/Author" at bounding box center [1078, 164] width 292 height 37
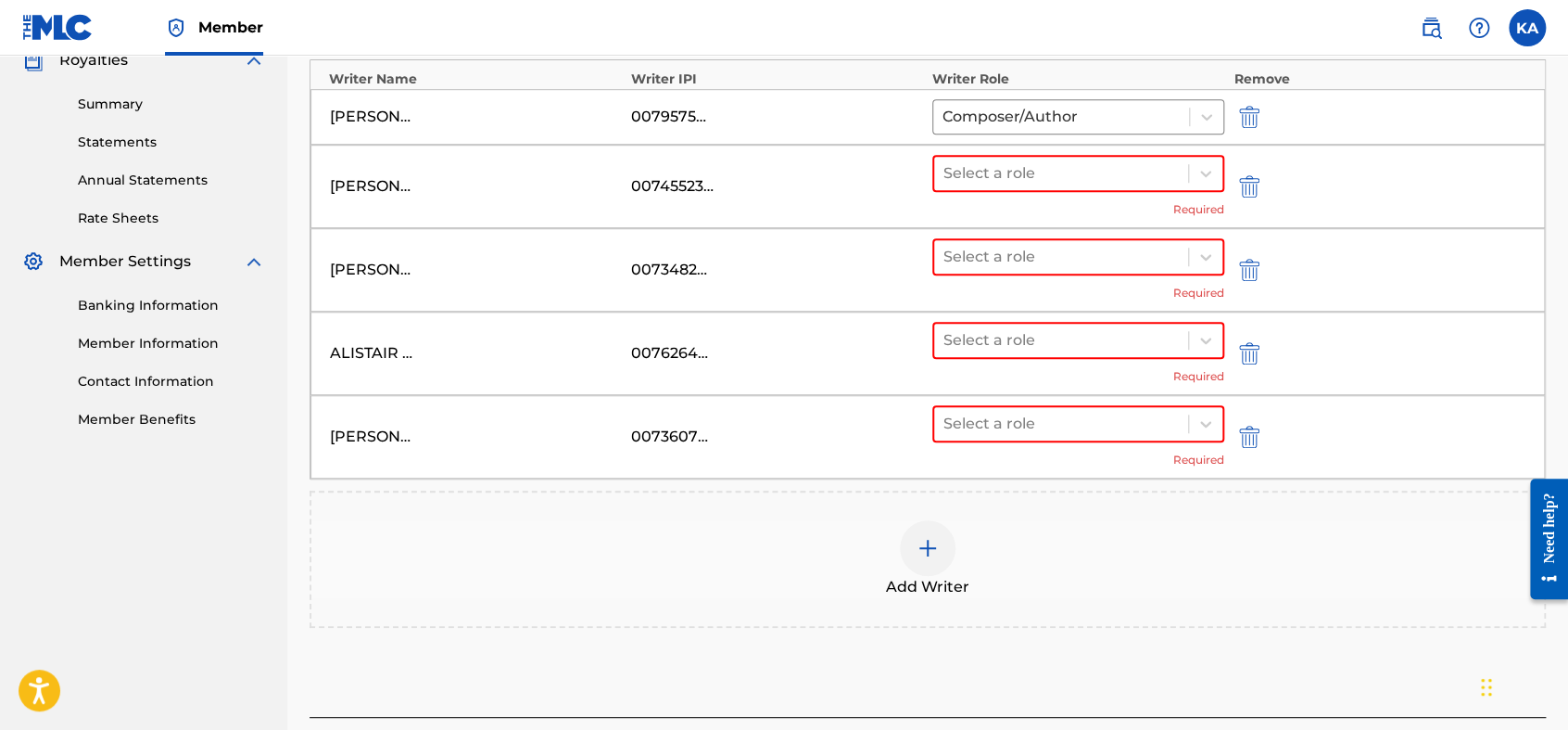
click at [1047, 178] on div at bounding box center [1061, 173] width 235 height 26
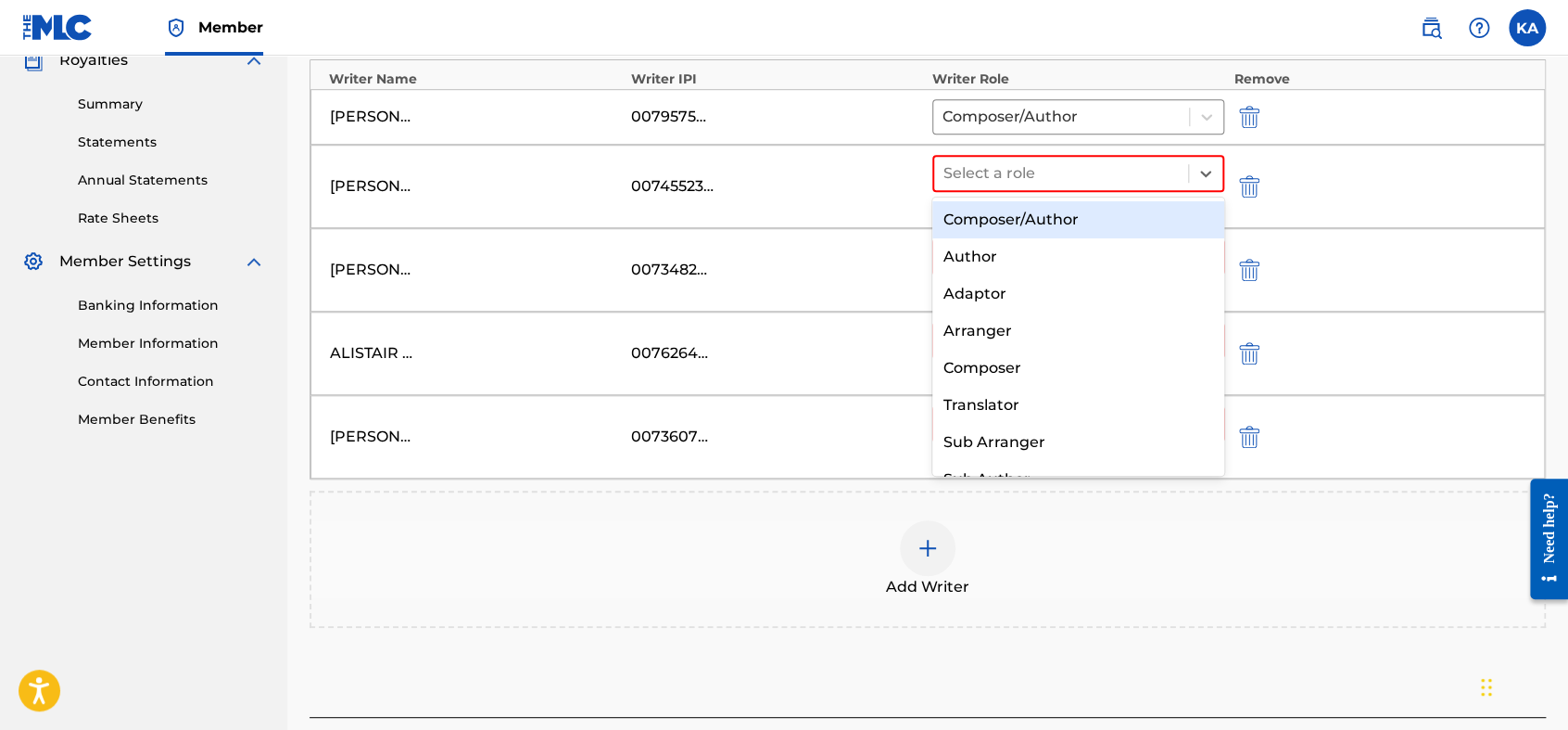
click at [1043, 222] on div "Composer/Author" at bounding box center [1078, 219] width 292 height 37
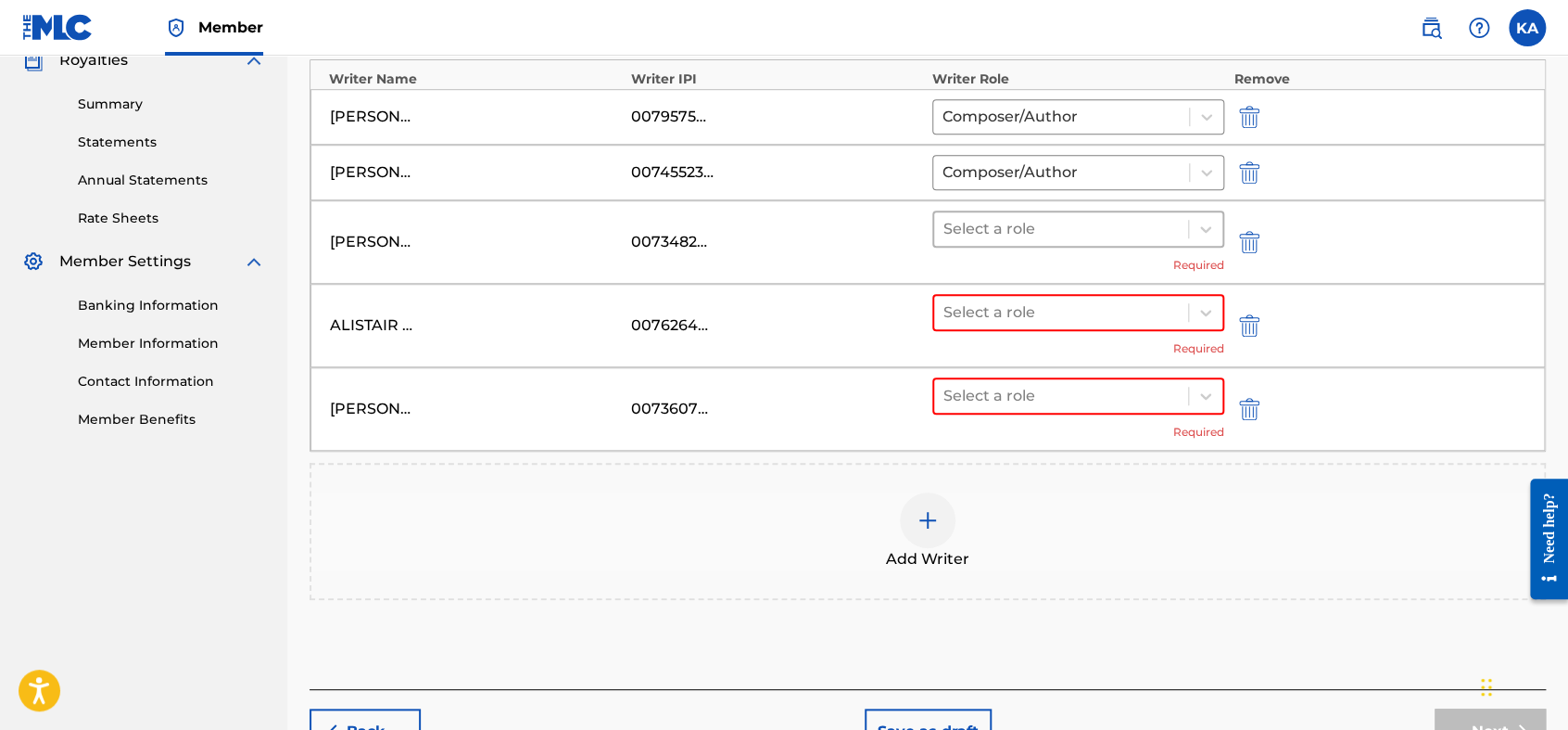
click at [1038, 230] on div at bounding box center [1061, 229] width 235 height 26
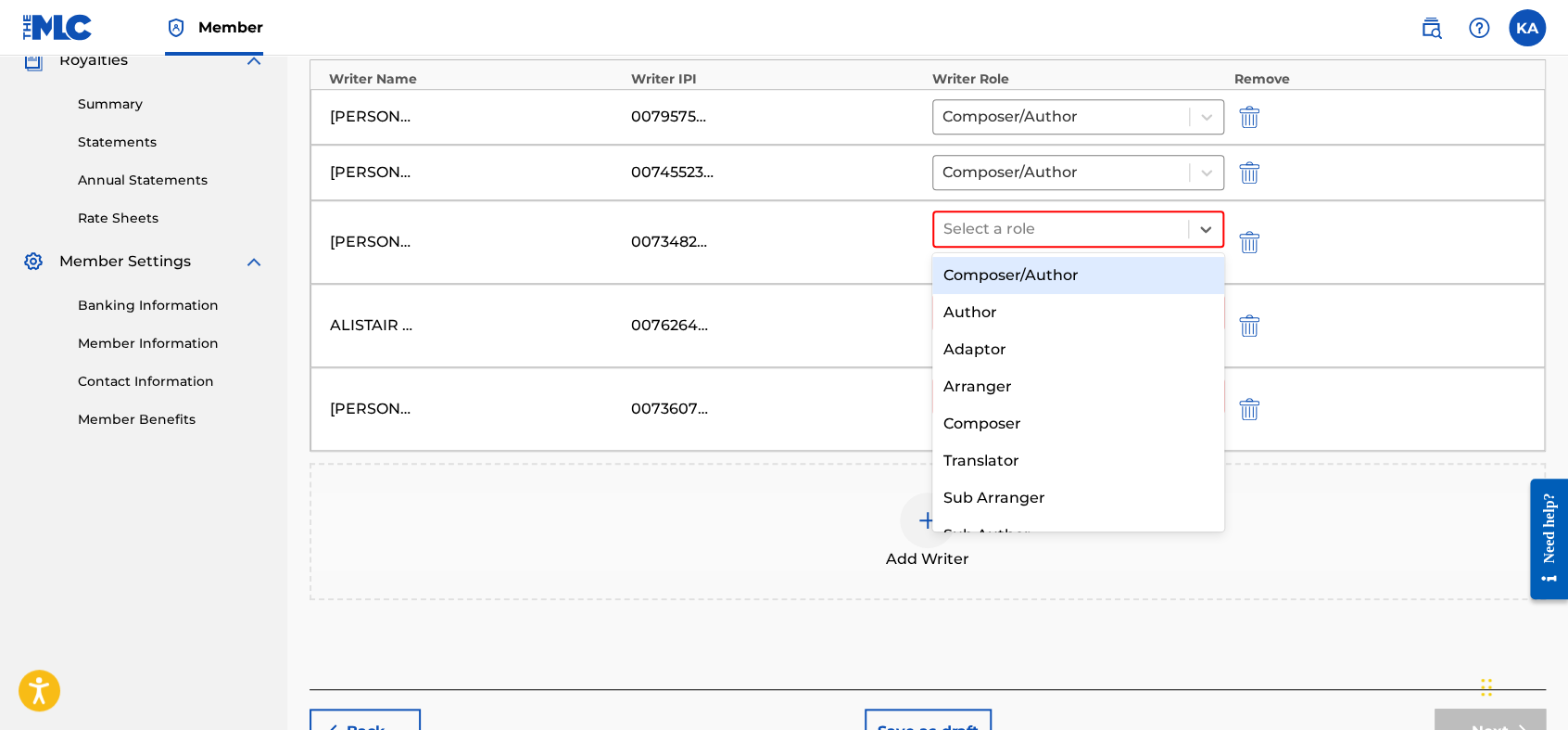
click at [1036, 271] on div "Composer/Author" at bounding box center [1078, 275] width 292 height 37
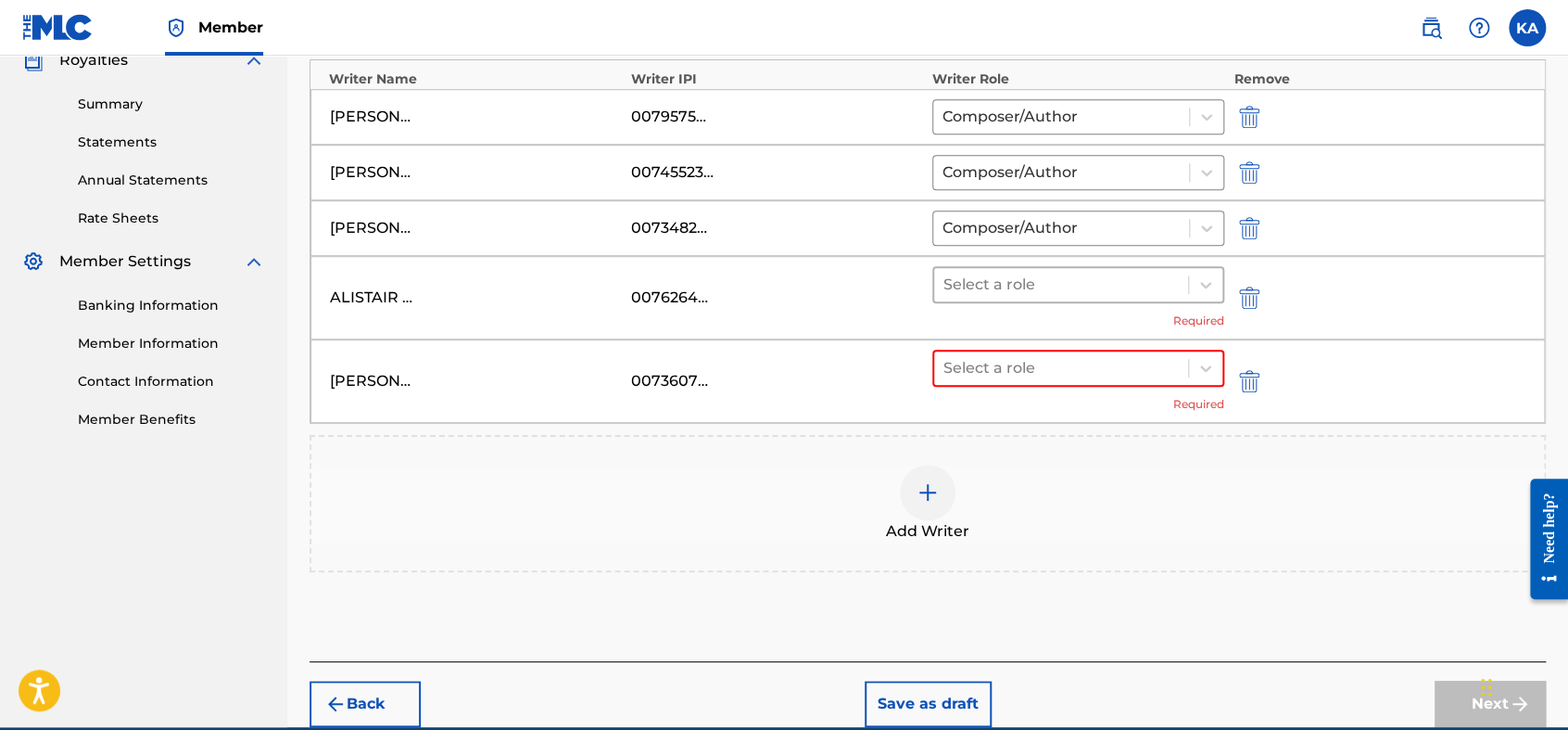
click at [1029, 284] on div at bounding box center [1061, 284] width 235 height 26
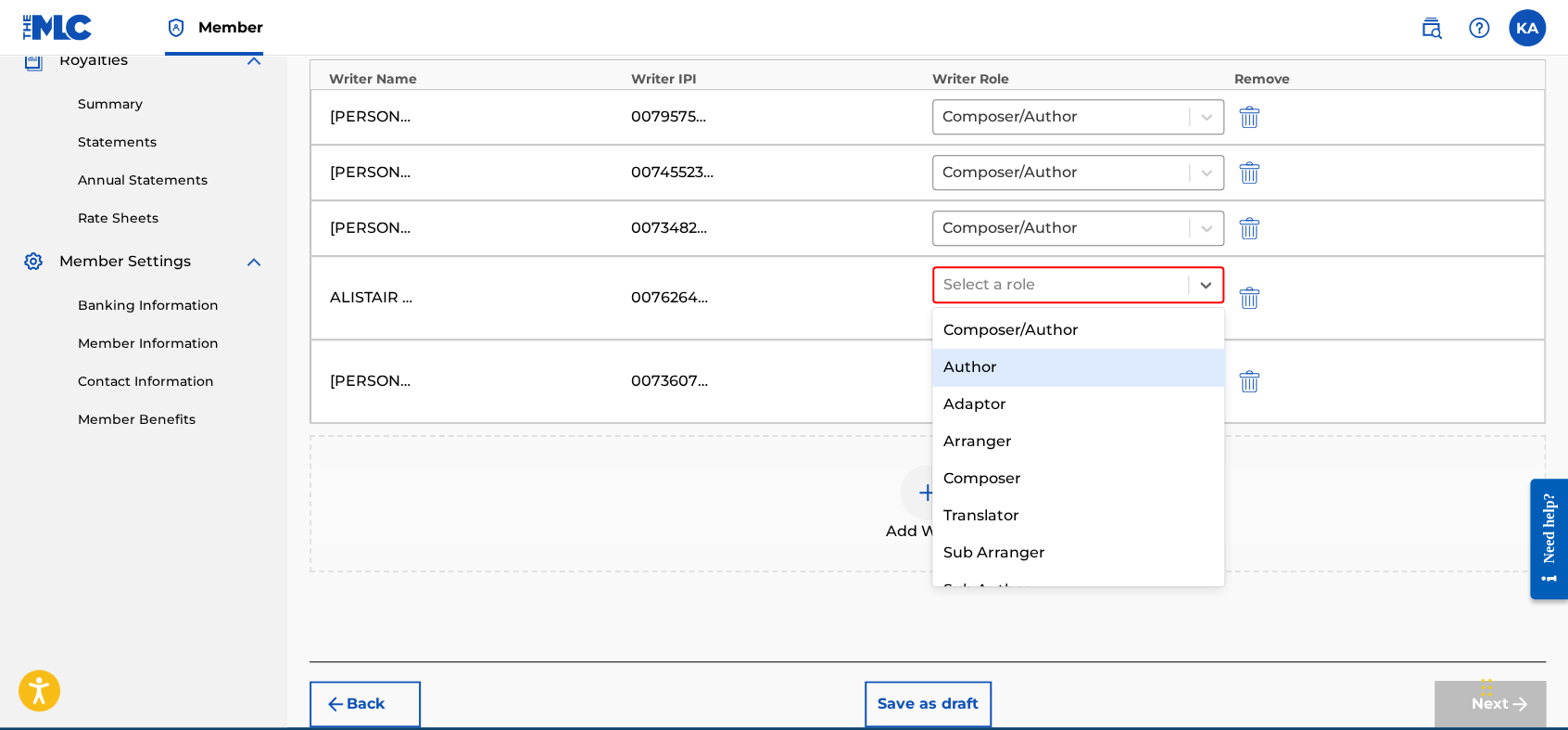
click at [1038, 349] on div "Author" at bounding box center [1078, 366] width 292 height 37
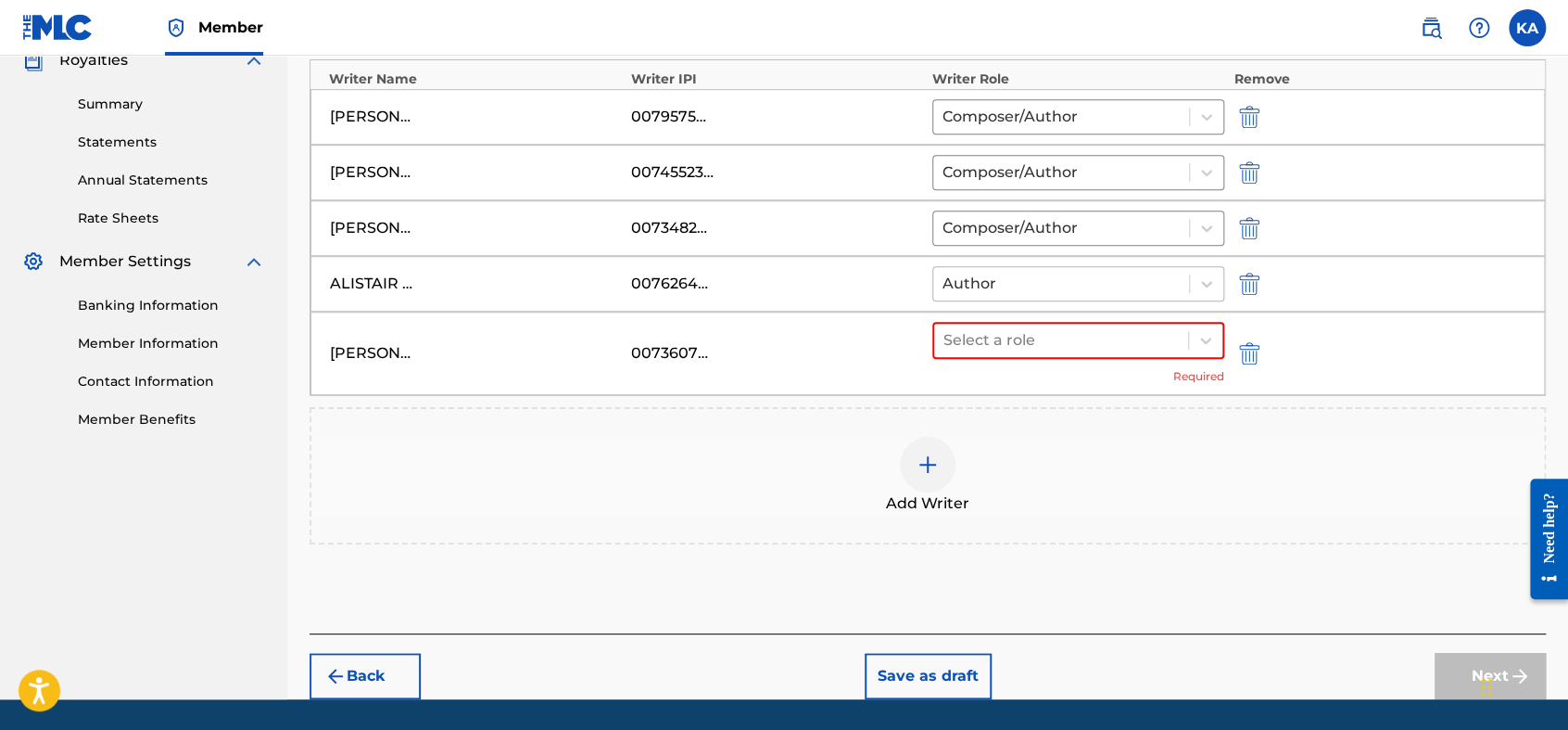
click at [1031, 293] on div at bounding box center [1061, 284] width 237 height 26
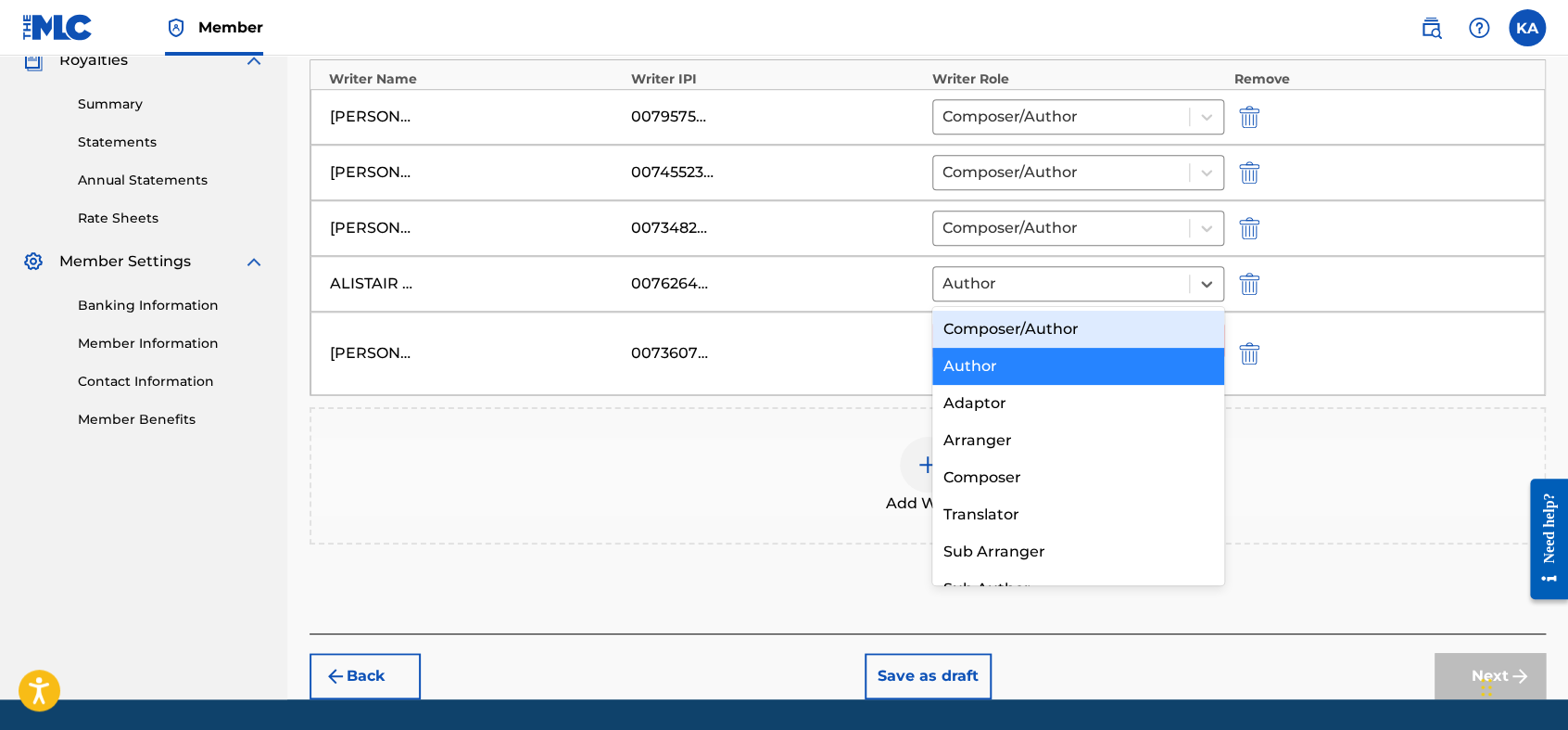
click at [1030, 324] on div "Composer/Author" at bounding box center [1078, 329] width 292 height 37
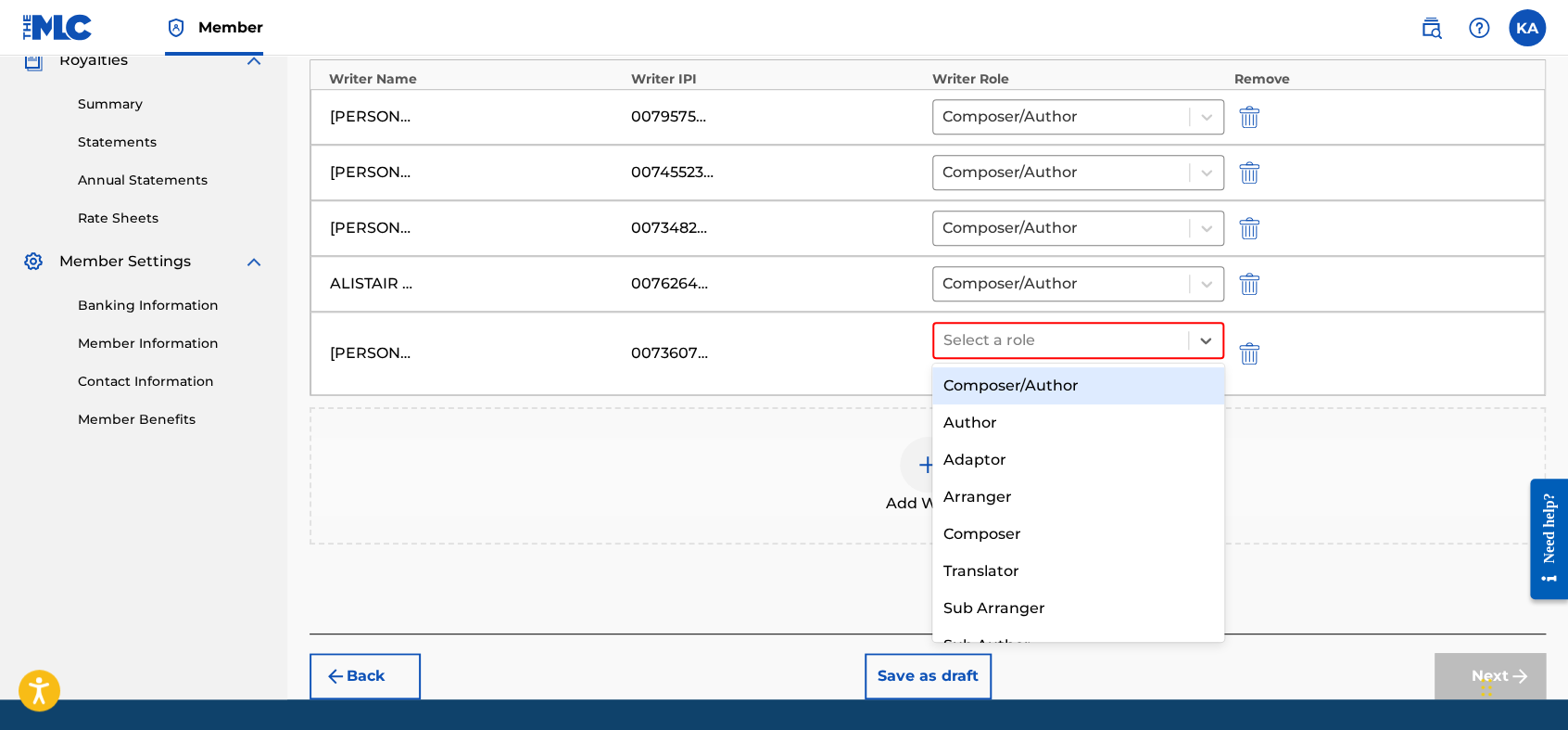
click at [1030, 327] on div at bounding box center [1061, 340] width 235 height 26
click at [1019, 381] on div "Composer/Author" at bounding box center [1078, 385] width 292 height 37
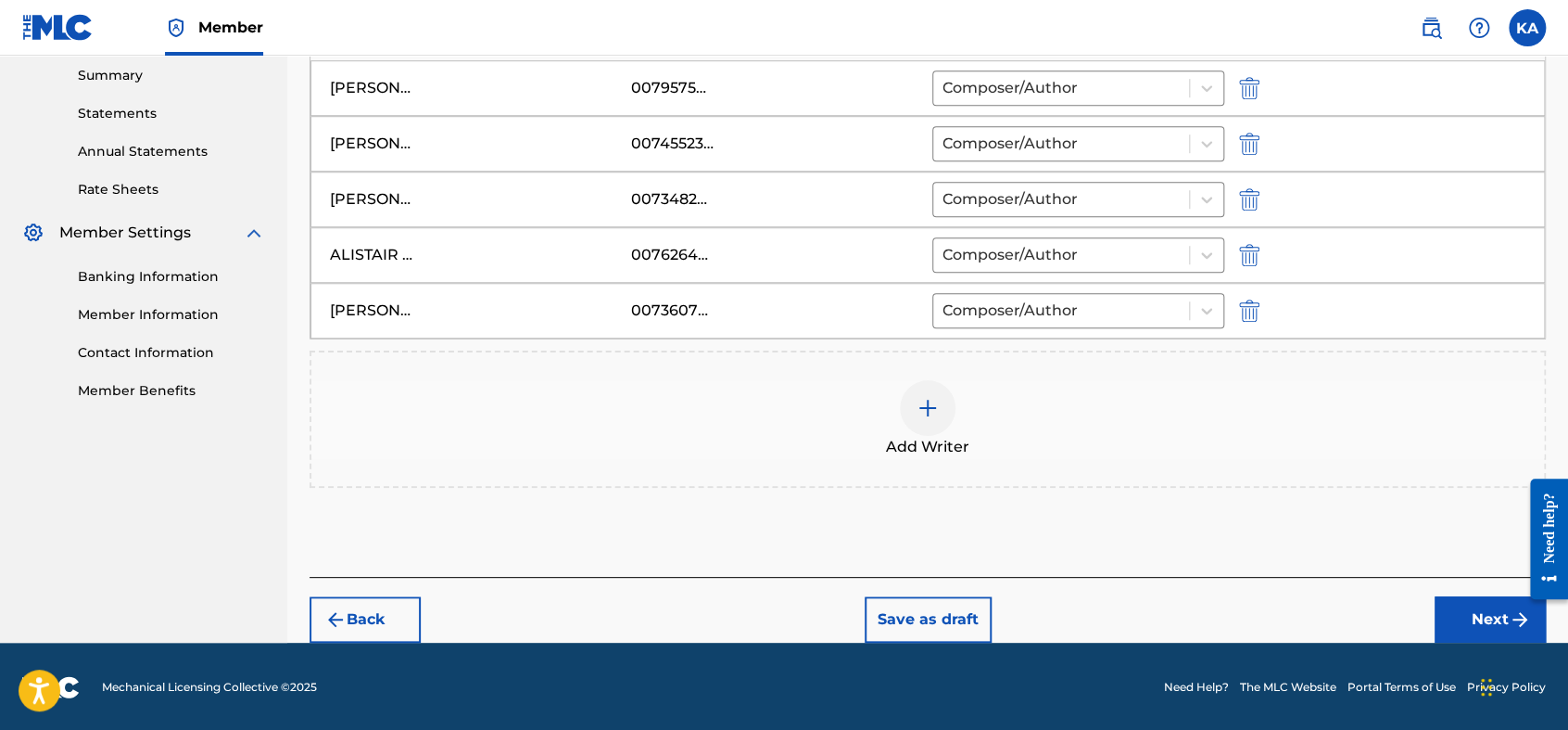
click at [1438, 607] on button "Next" at bounding box center [1491, 619] width 111 height 46
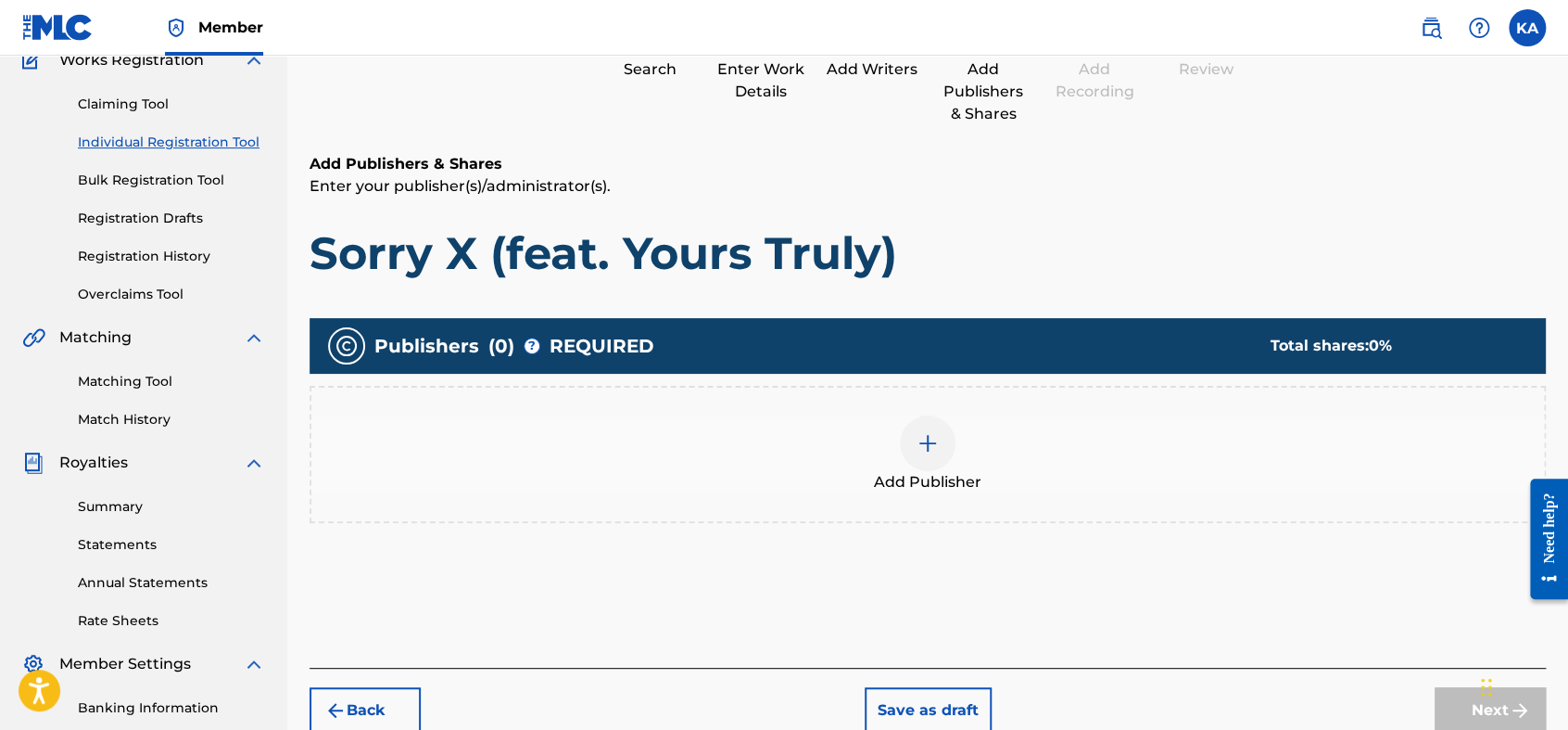
scroll to position [83, 0]
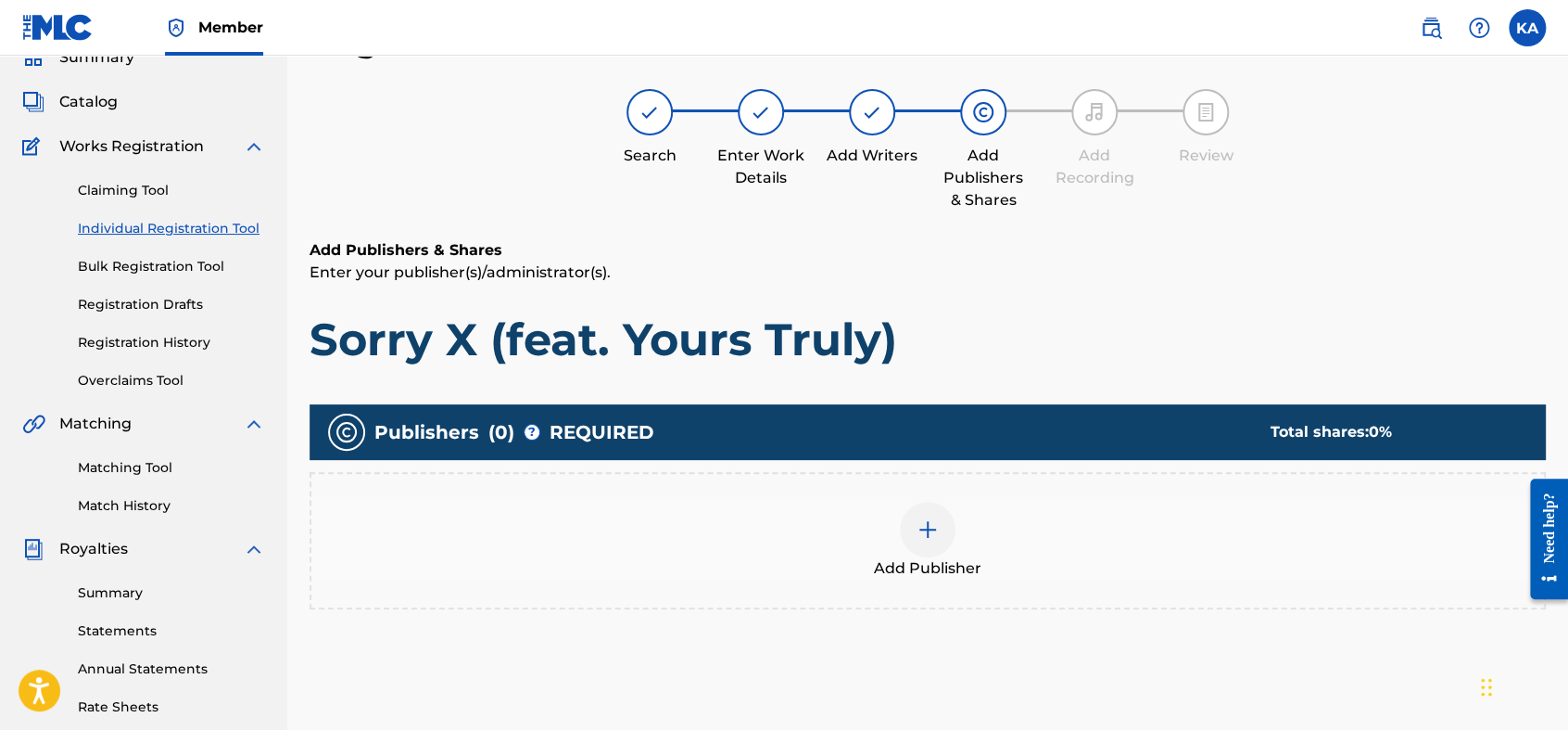
click at [961, 497] on div "Add Publisher" at bounding box center [928, 541] width 1237 height 138
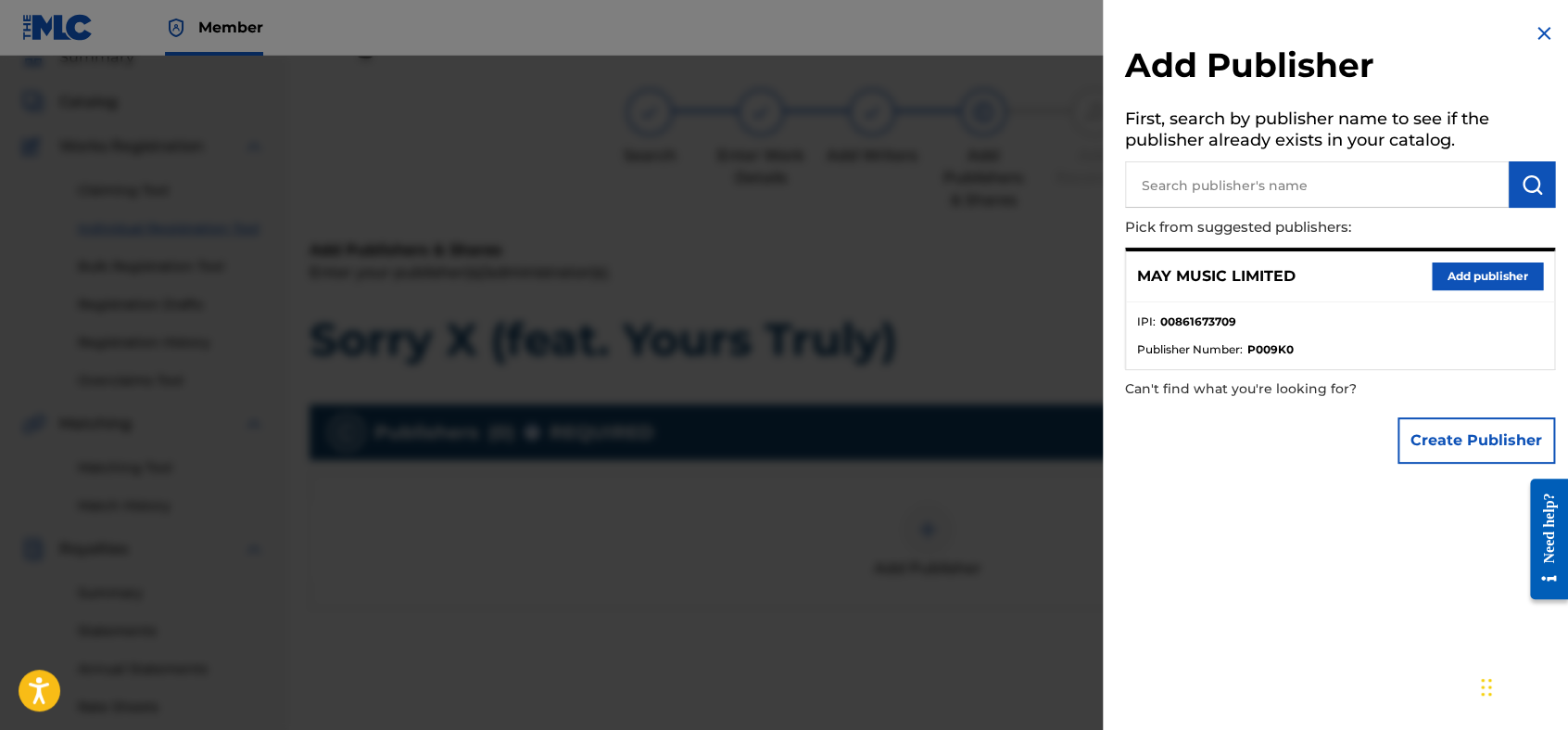
drag, startPoint x: 1508, startPoint y: 285, endPoint x: 1499, endPoint y: 265, distance: 21.9
click at [1509, 284] on button "Add publisher" at bounding box center [1488, 277] width 111 height 28
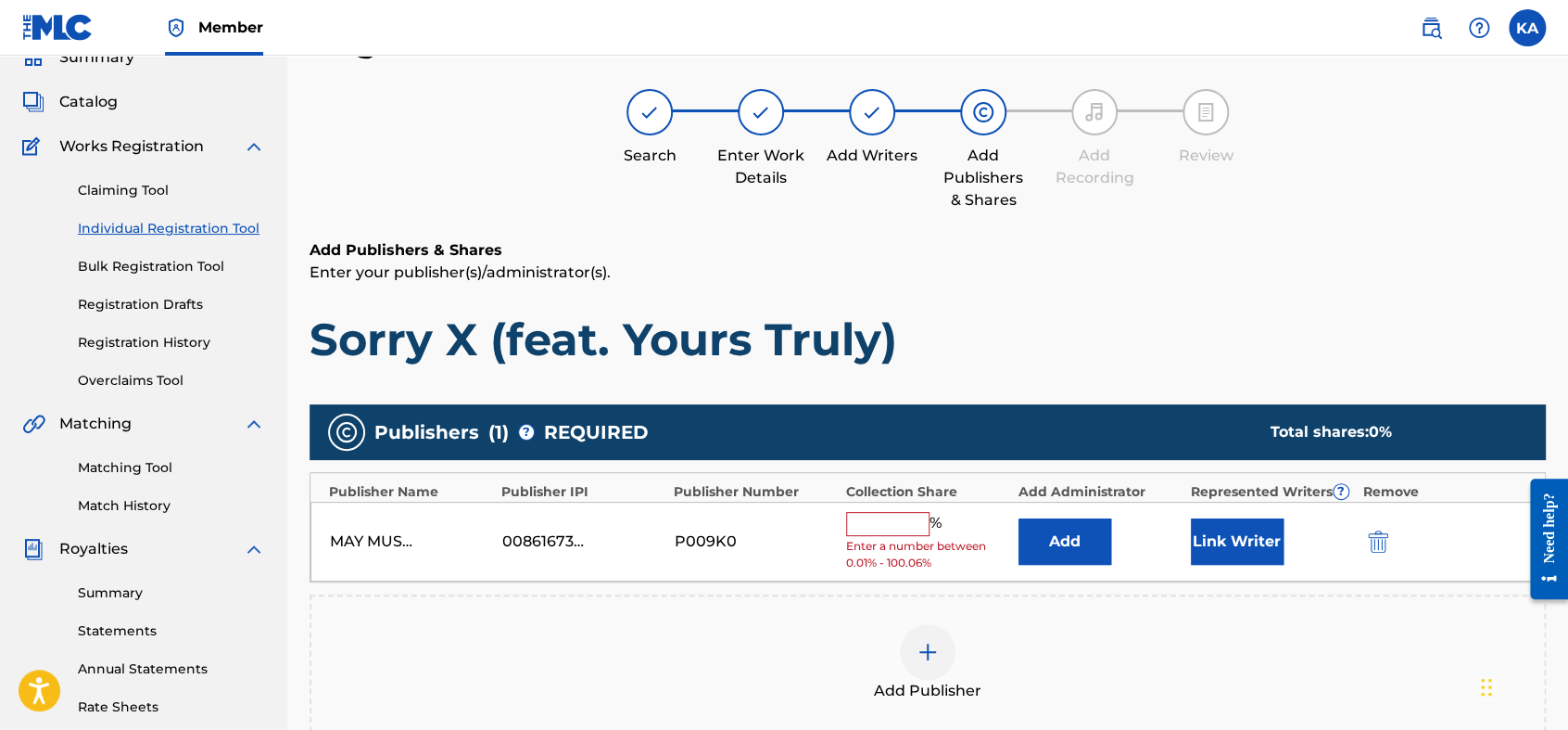
click at [909, 505] on div "MAY MUSIC LIMITED 00861673709 P009K0 % Enter a number between 0.01% - 100.06% A…" at bounding box center [928, 542] width 1235 height 81
click at [907, 515] on input "text" at bounding box center [888, 524] width 84 height 24
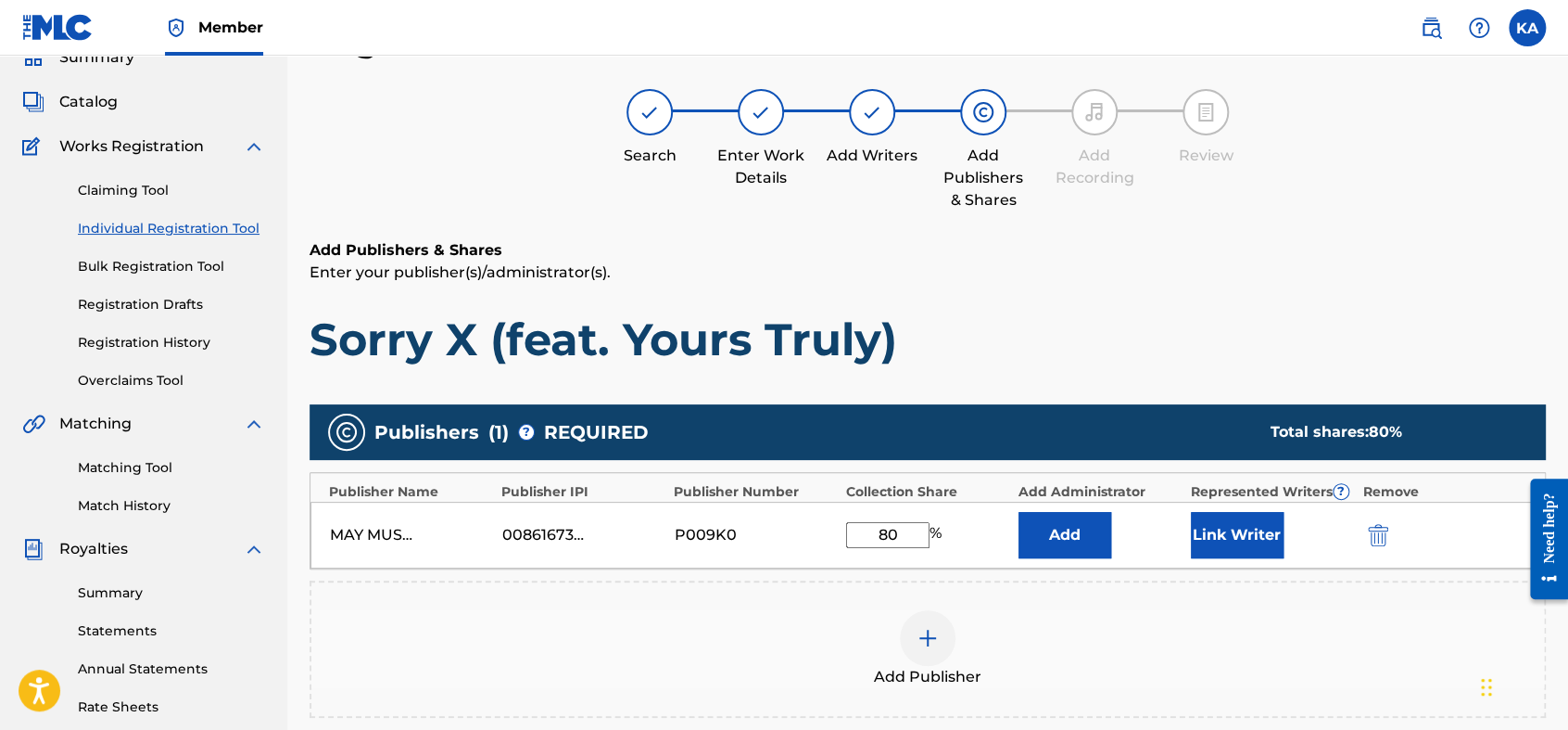
type input "80"
click at [1206, 529] on button "Link Writer" at bounding box center [1237, 534] width 92 height 46
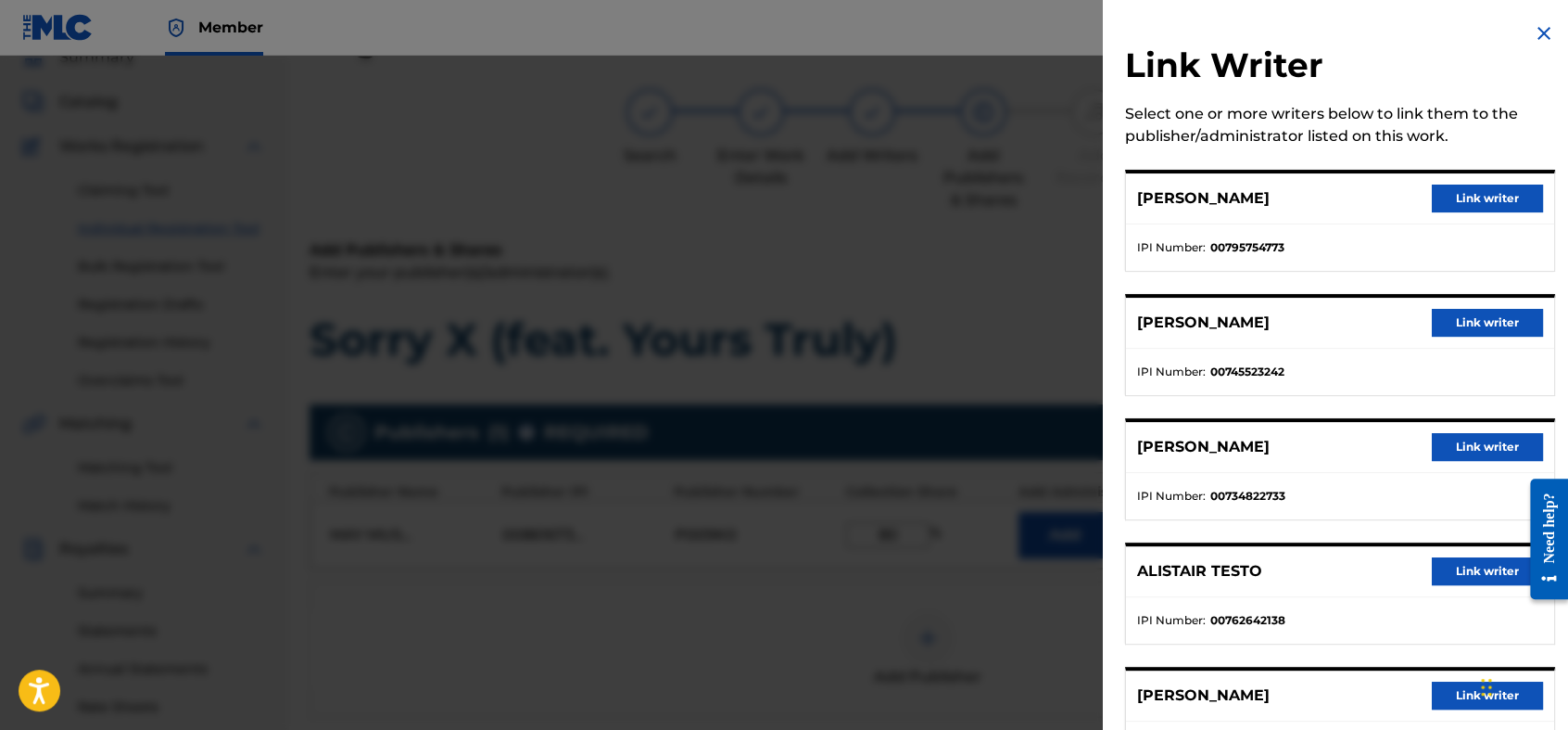
click at [1468, 199] on button "Link writer" at bounding box center [1488, 199] width 111 height 28
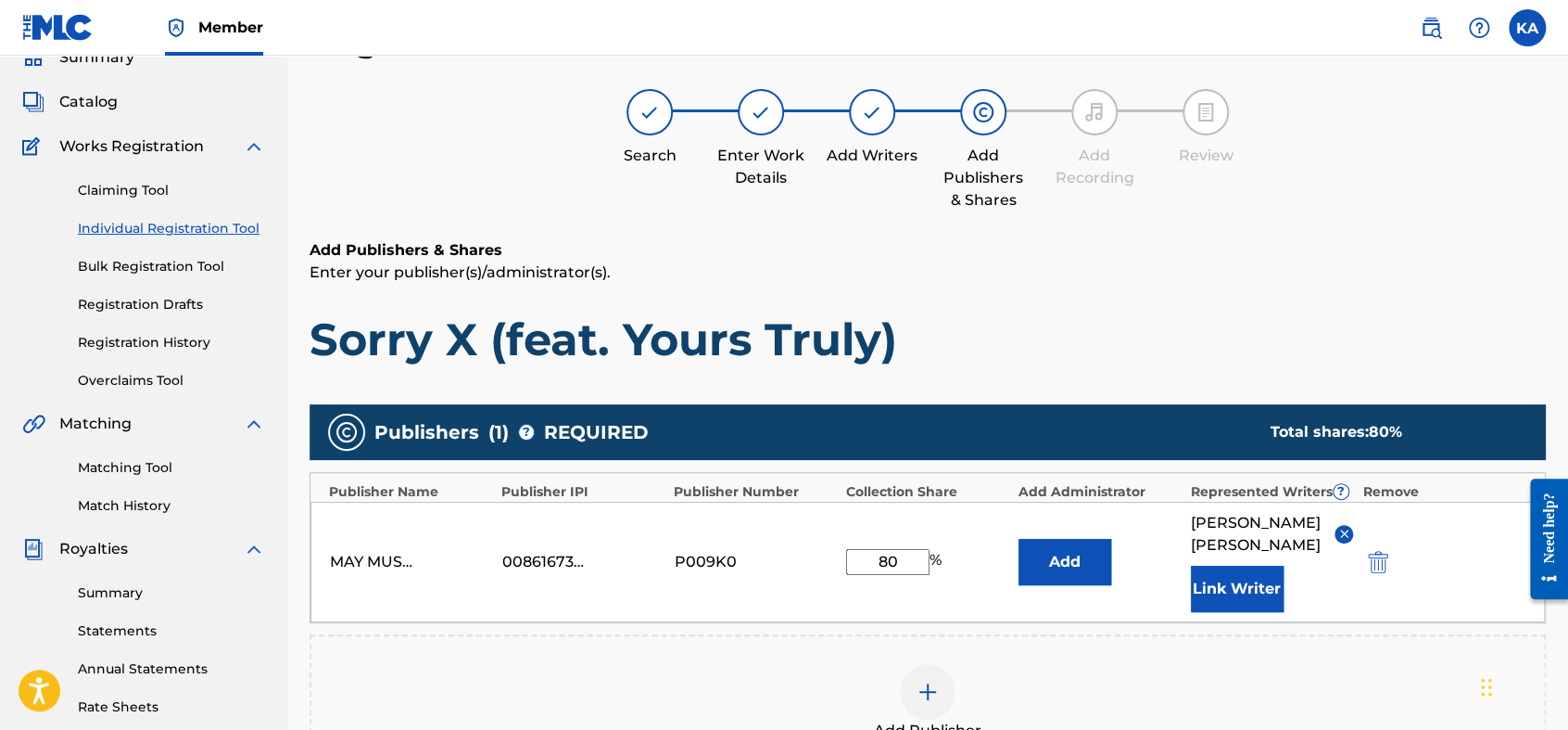
click at [1172, 585] on div "MAY MUSIC LIMITED 00861673709 P009K0 80 % Add [PERSON_NAME] Link Writer" at bounding box center [928, 561] width 1235 height 121
click at [1204, 573] on button "Link Writer" at bounding box center [1237, 588] width 92 height 46
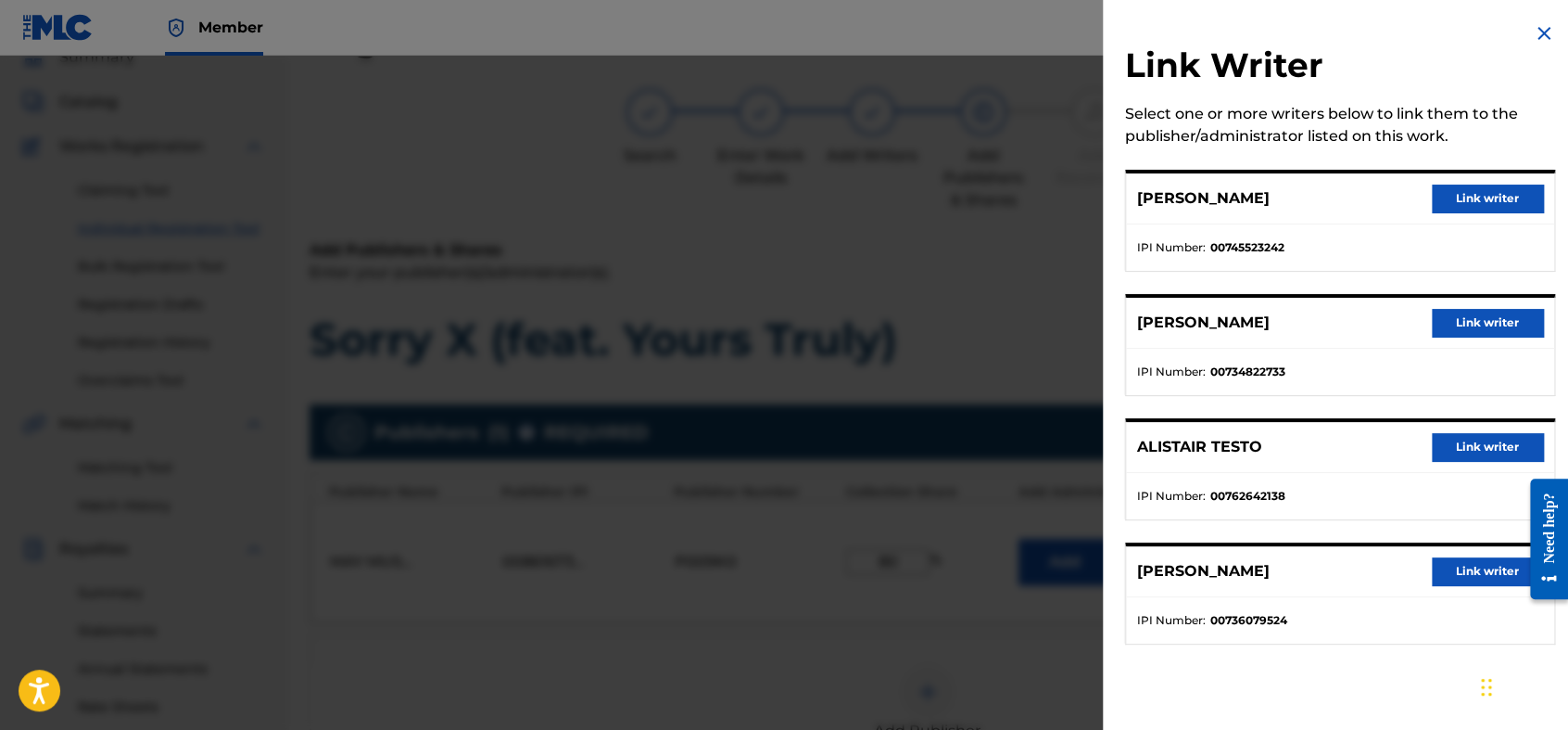
click at [1419, 195] on div "[PERSON_NAME] Link writer" at bounding box center [1340, 199] width 428 height 51
drag, startPoint x: 1507, startPoint y: 175, endPoint x: 1502, endPoint y: 204, distance: 29.4
click at [1506, 176] on div "[PERSON_NAME] Link writer" at bounding box center [1340, 199] width 428 height 51
click at [1502, 205] on button "Link writer" at bounding box center [1488, 199] width 111 height 28
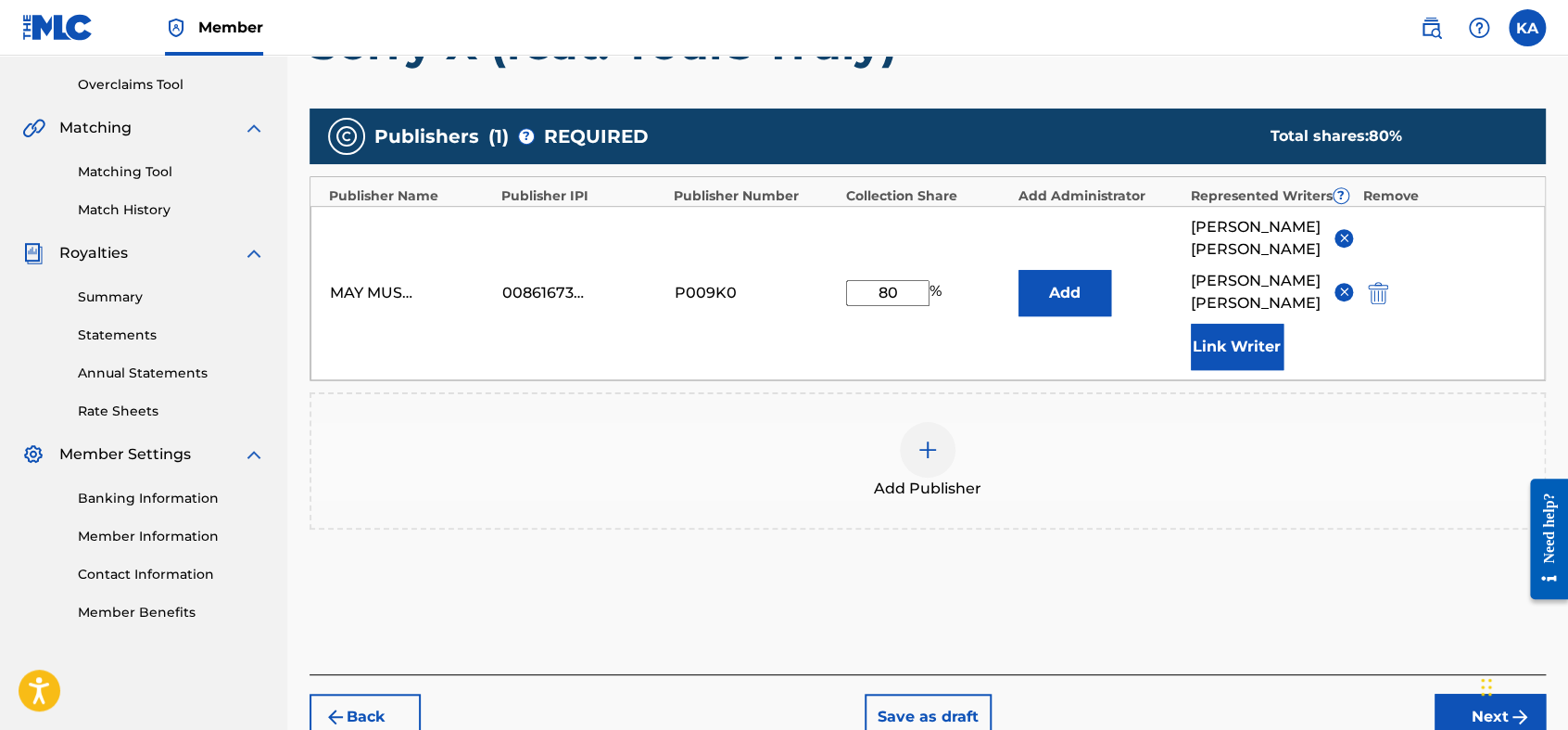
scroll to position [392, 0]
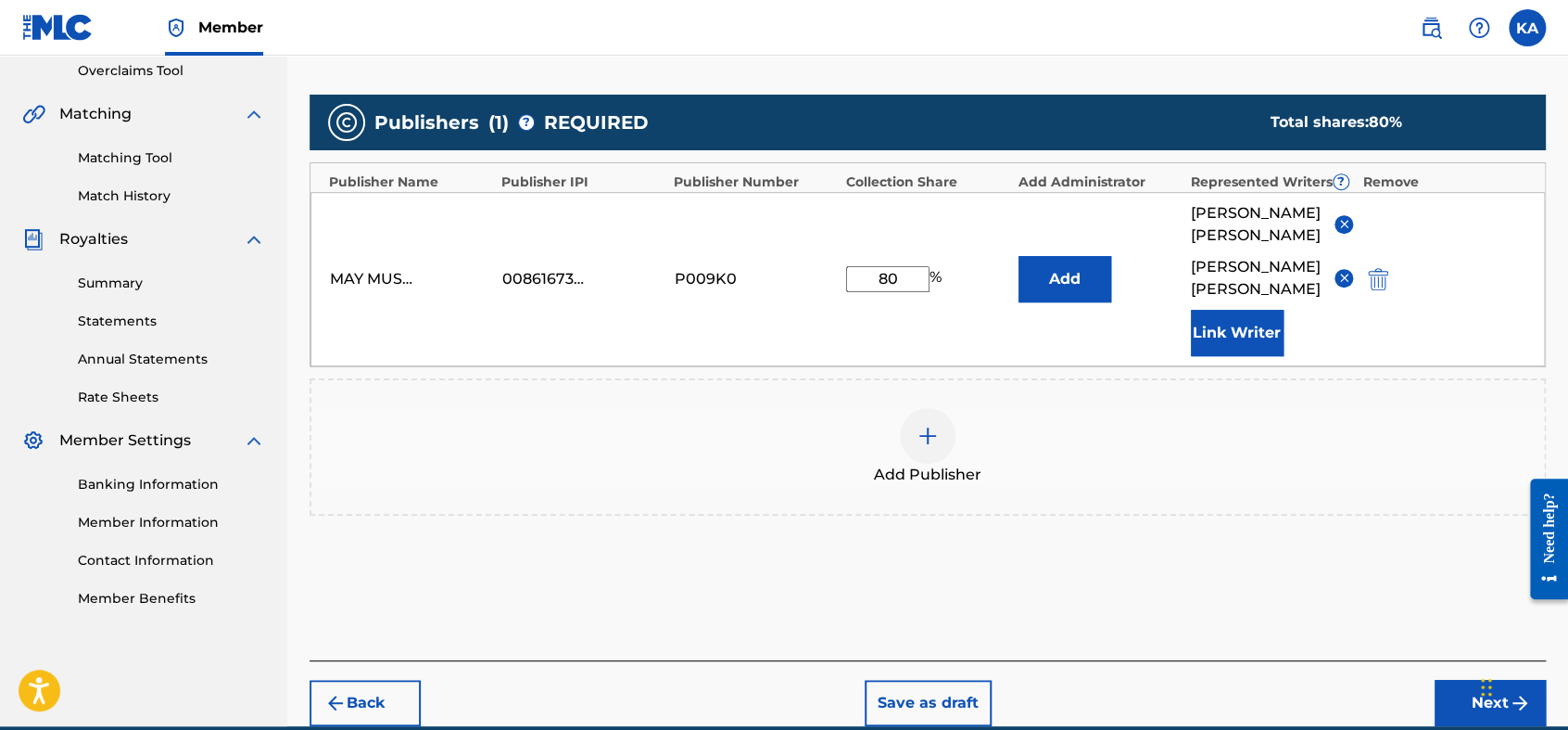
click at [1244, 356] on button "Link Writer" at bounding box center [1237, 333] width 92 height 46
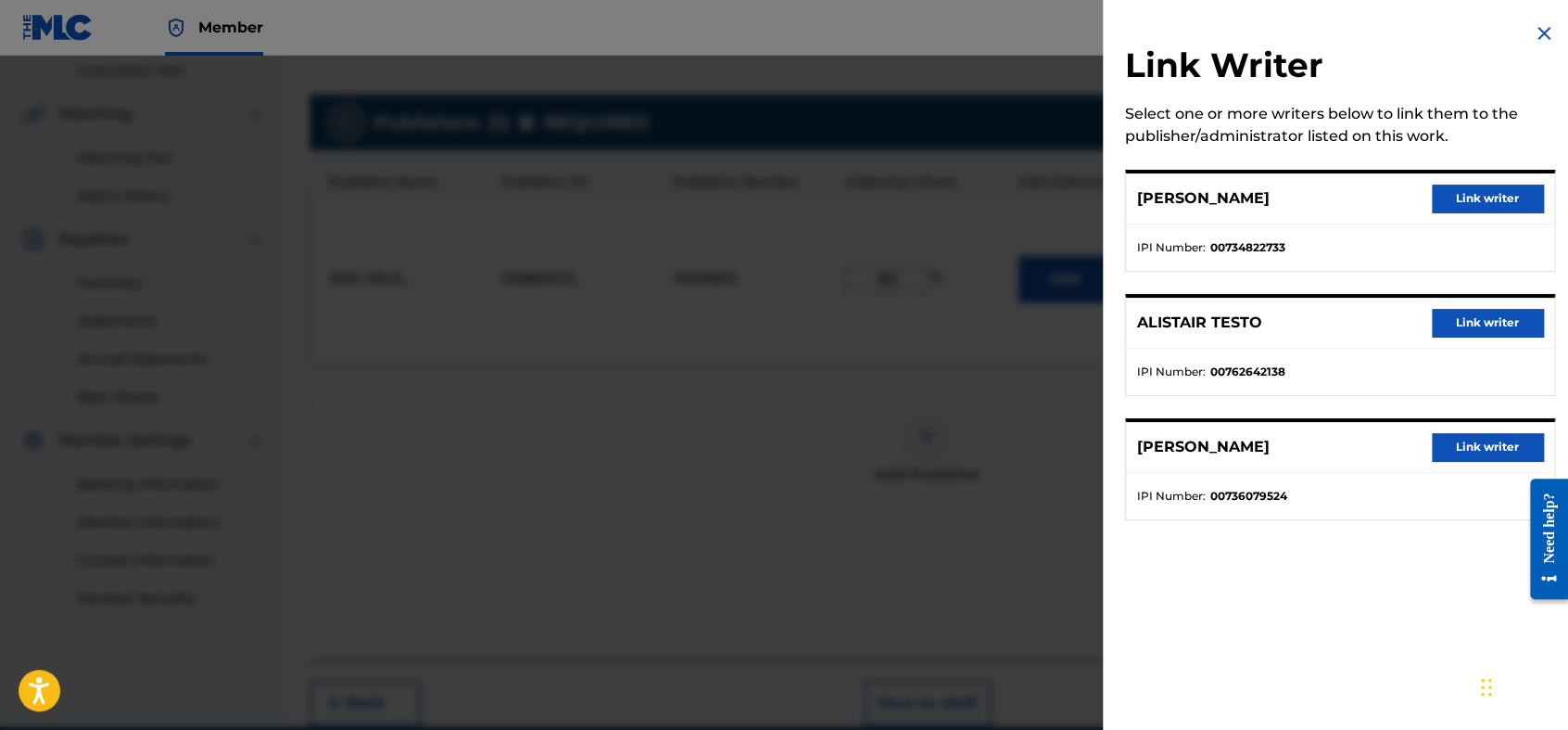
click at [1472, 189] on button "Link writer" at bounding box center [1488, 199] width 111 height 28
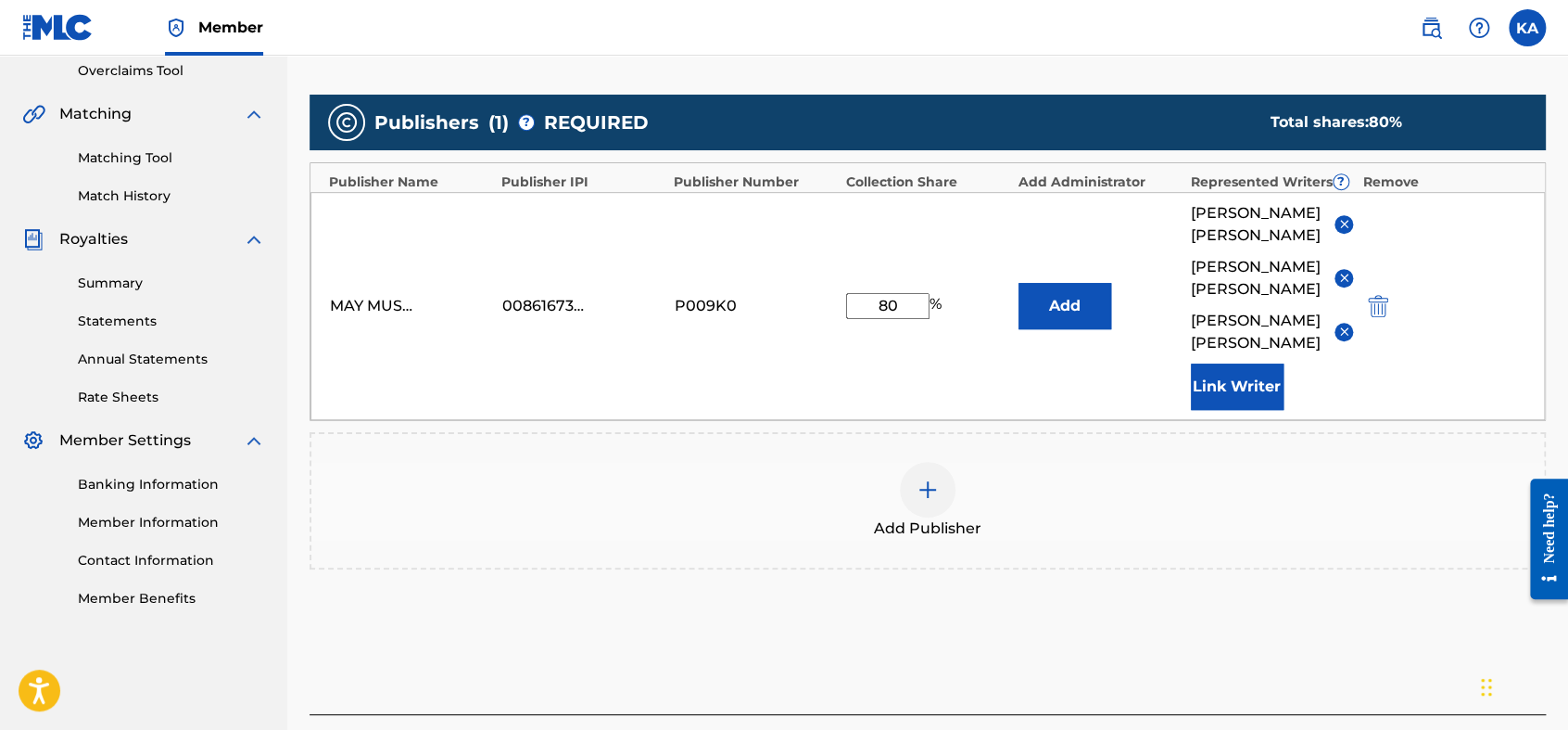
click at [1246, 396] on button "Link Writer" at bounding box center [1237, 386] width 92 height 46
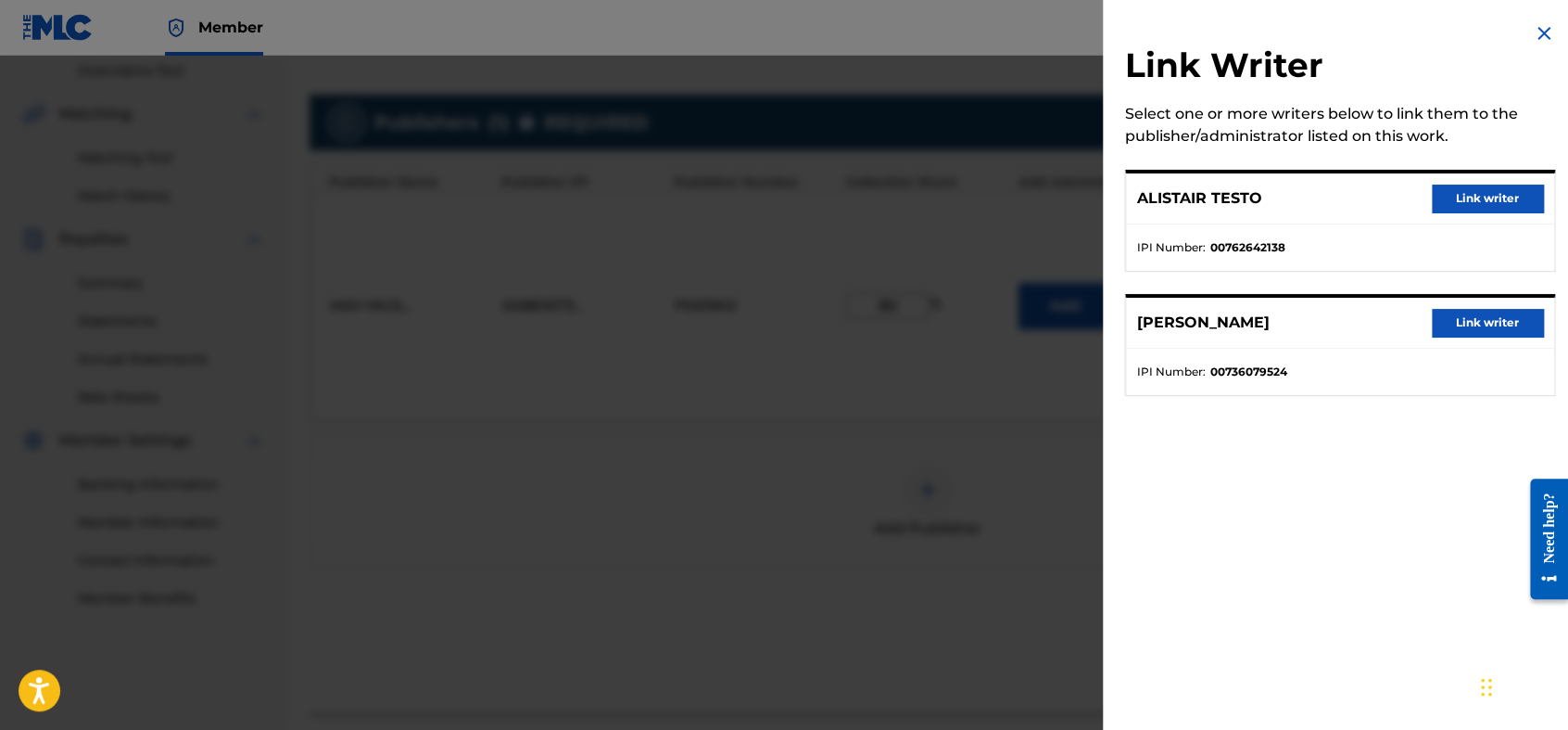
click at [1476, 193] on button "Link writer" at bounding box center [1488, 199] width 111 height 28
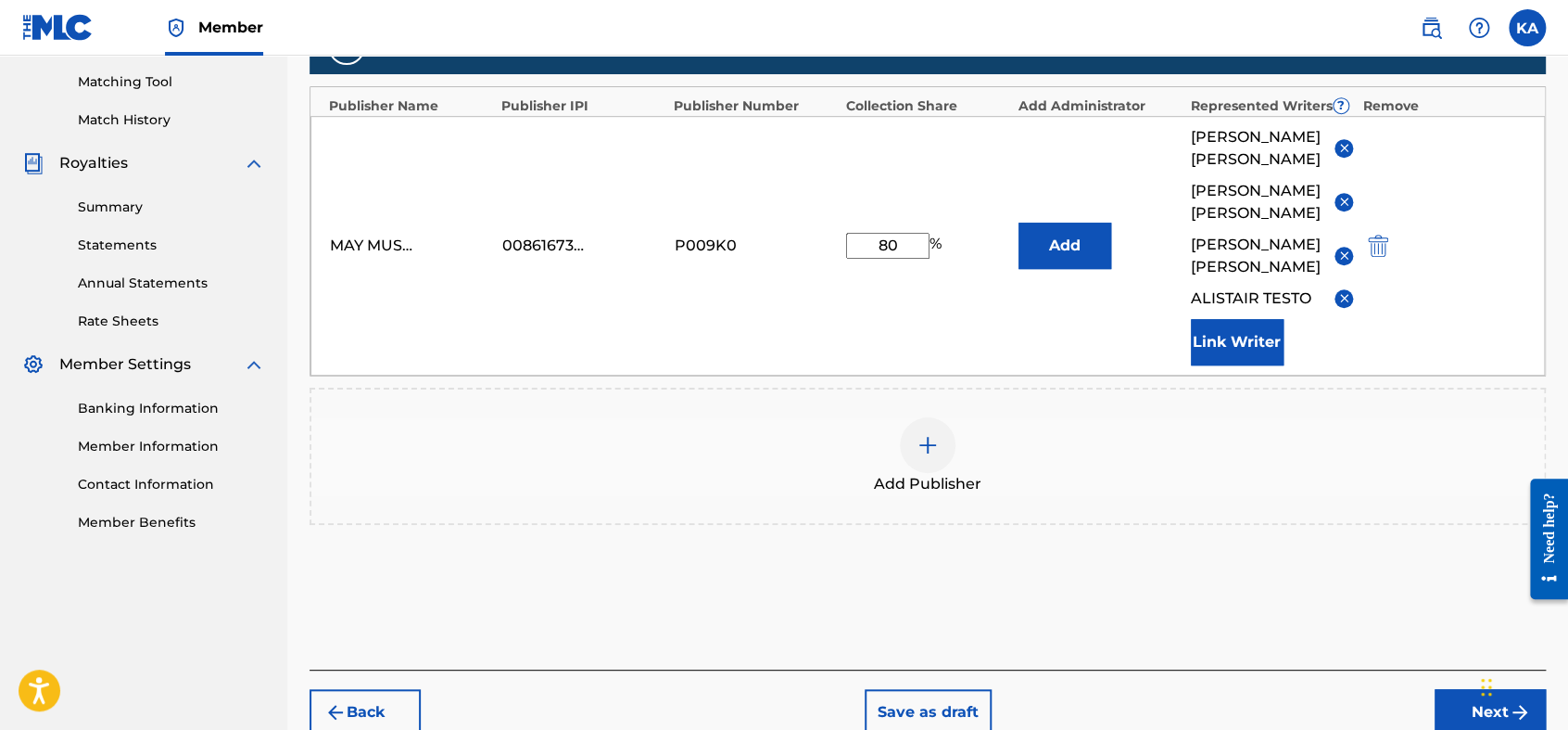
scroll to position [561, 0]
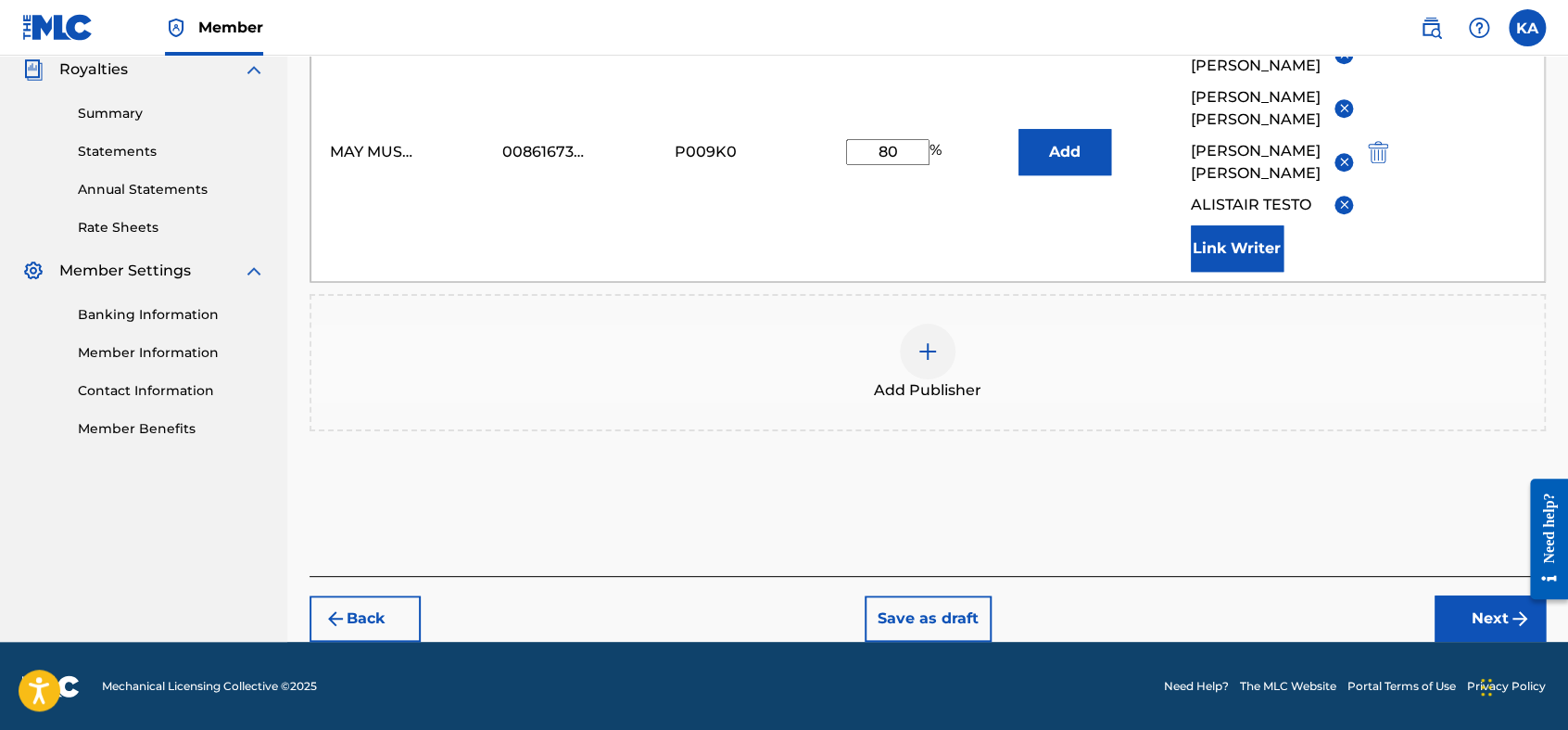
click at [1464, 614] on button "Next" at bounding box center [1491, 618] width 111 height 46
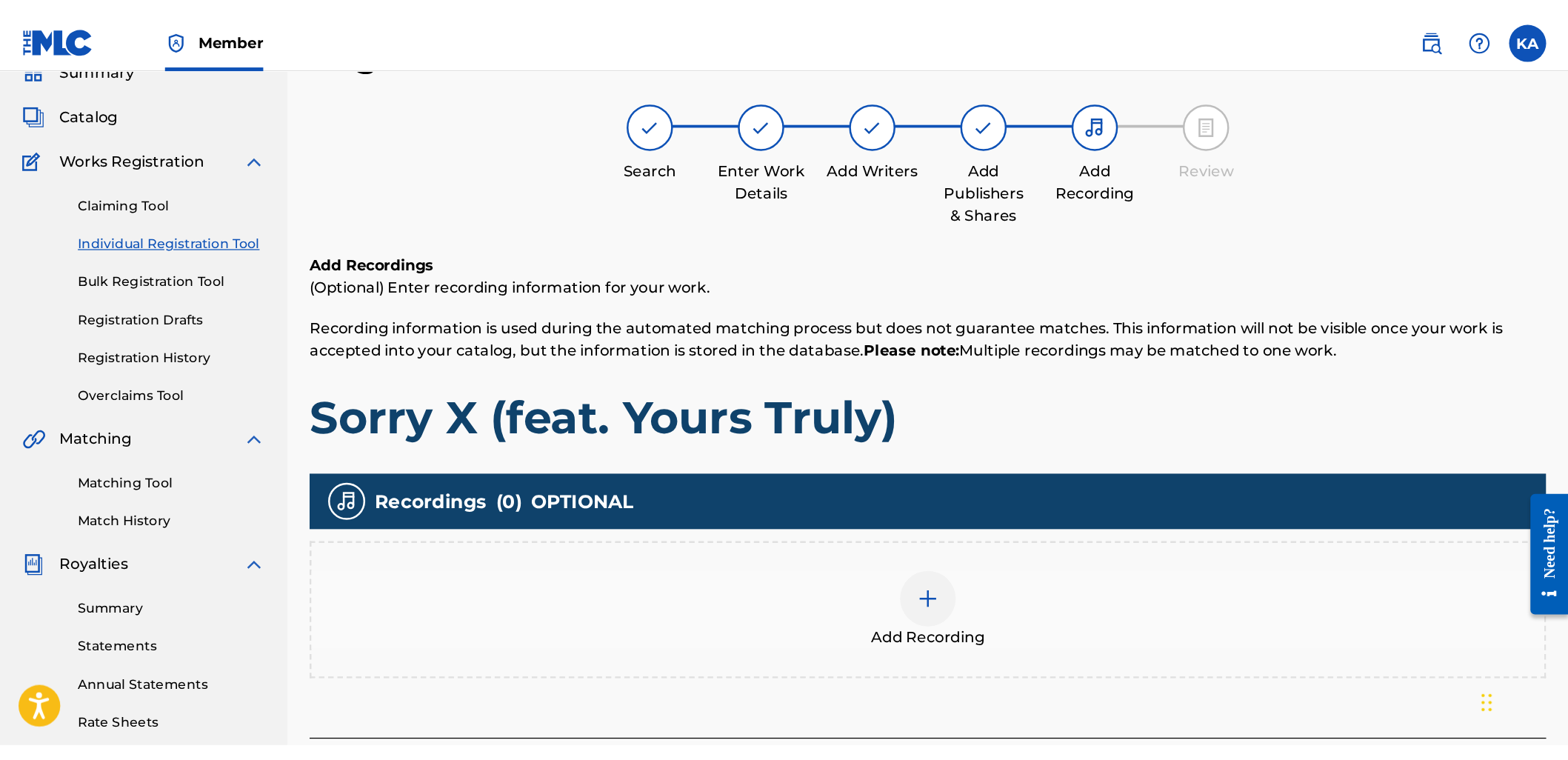
scroll to position [67, 0]
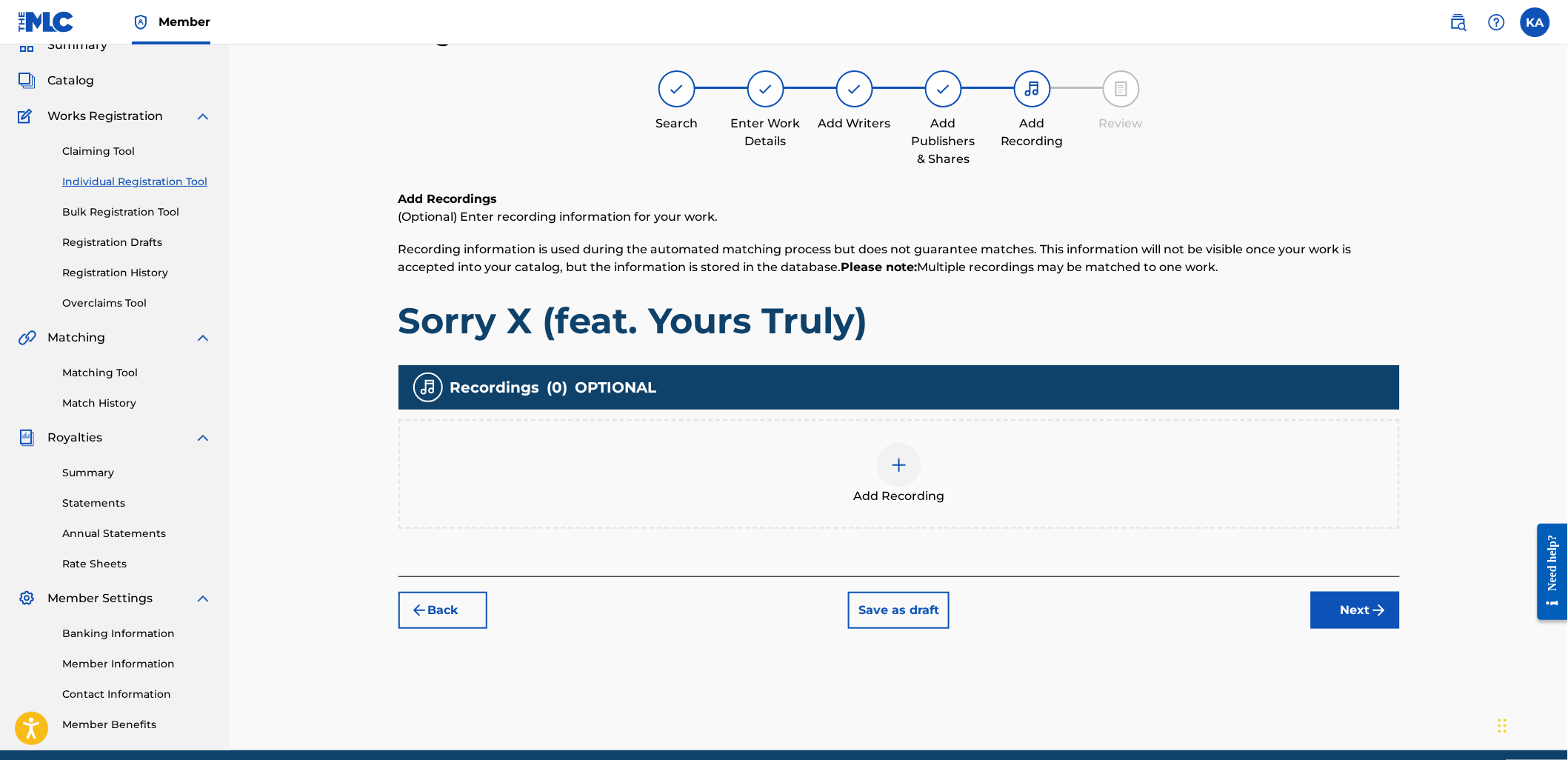
click at [947, 504] on div "Add Recording" at bounding box center [899, 474] width 1001 height 110
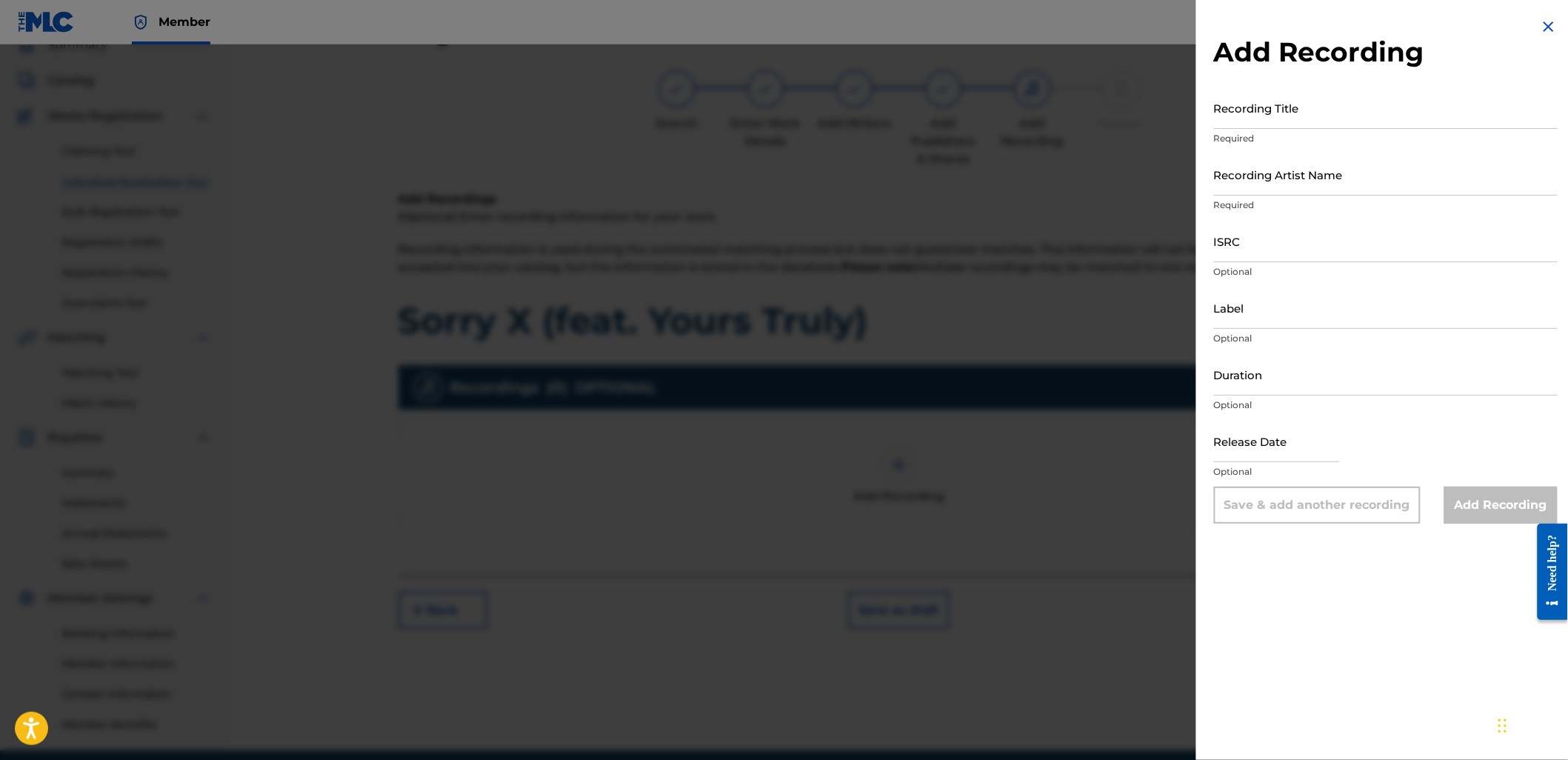
click at [1257, 106] on input "Recording Title" at bounding box center [1385, 108] width 344 height 42
paste input "Sorry X (feat. Yours Truly)"
type input "Sorry X (feat. Yours Truly)"
click at [1290, 160] on input "Recording Artist Name" at bounding box center [1385, 175] width 344 height 42
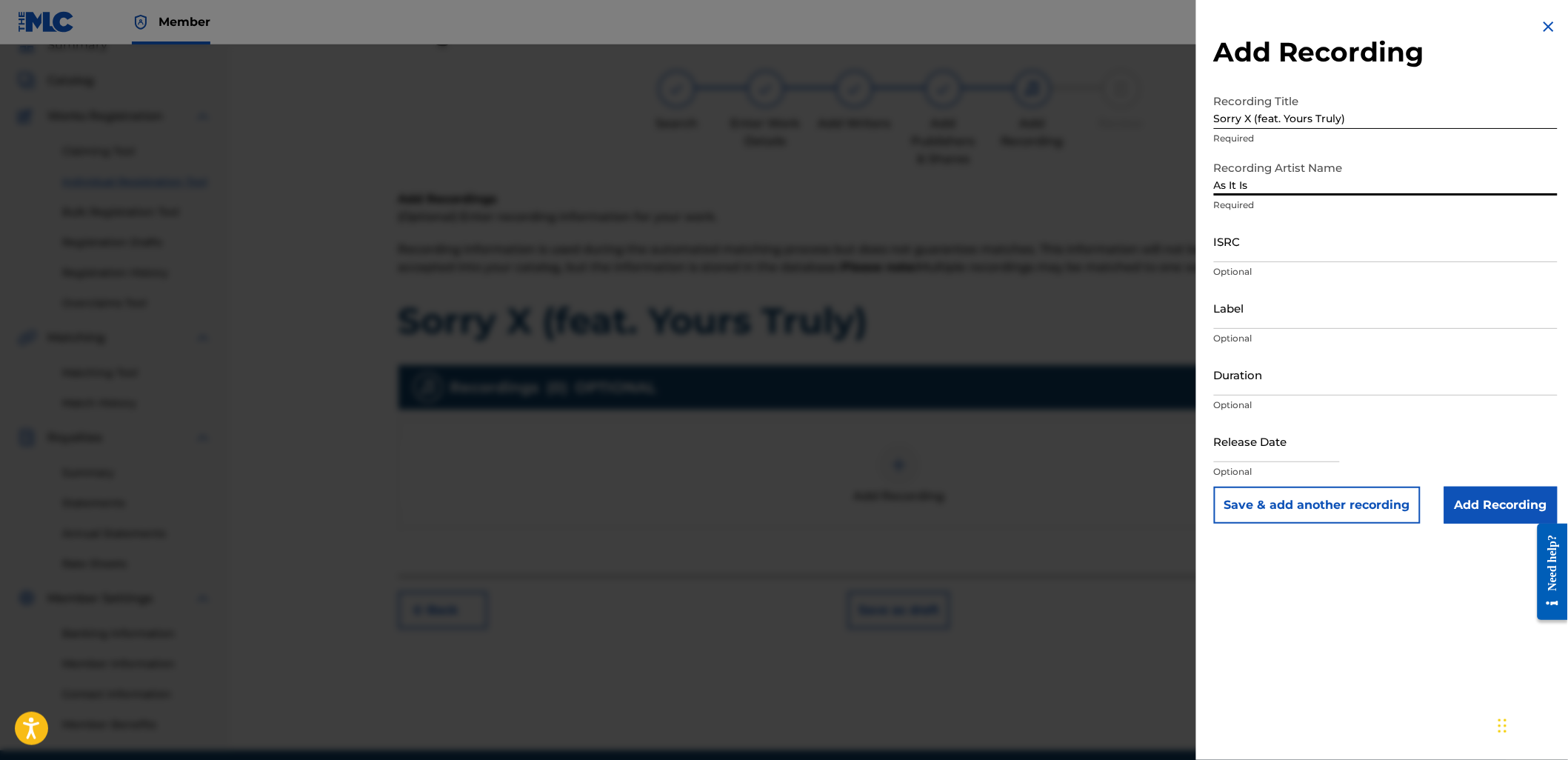
type input "As It Is"
drag, startPoint x: 1216, startPoint y: 249, endPoint x: 1244, endPoint y: 245, distance: 28.3
click at [1216, 249] on input "ISRC" at bounding box center [1385, 241] width 344 height 42
click at [1260, 255] on input "ISRC" at bounding box center [1385, 241] width 344 height 42
paste input "GBLDX2400168"
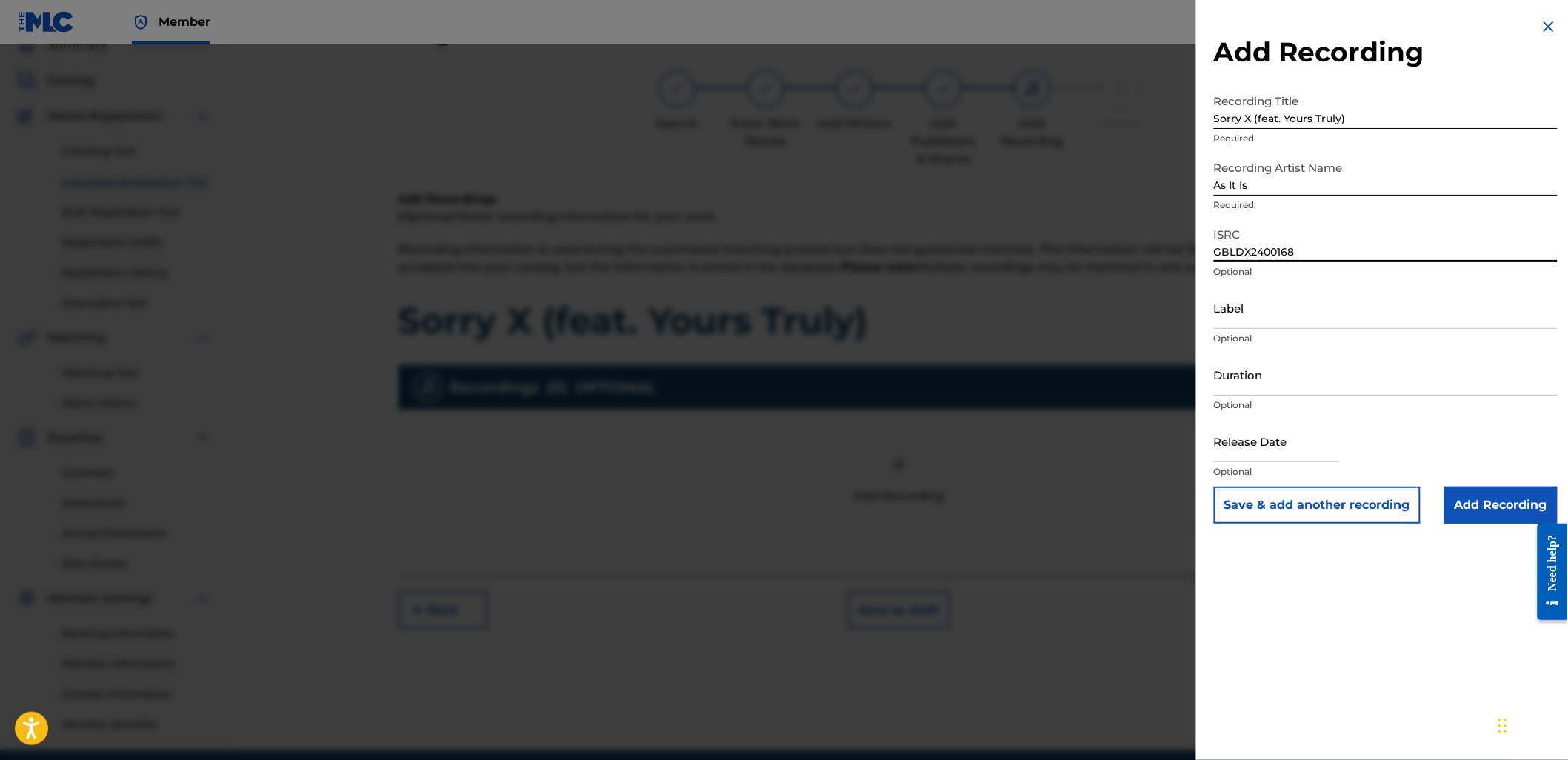
type input "GBLDX2400168"
click at [1240, 375] on input "Duration" at bounding box center [1385, 374] width 344 height 42
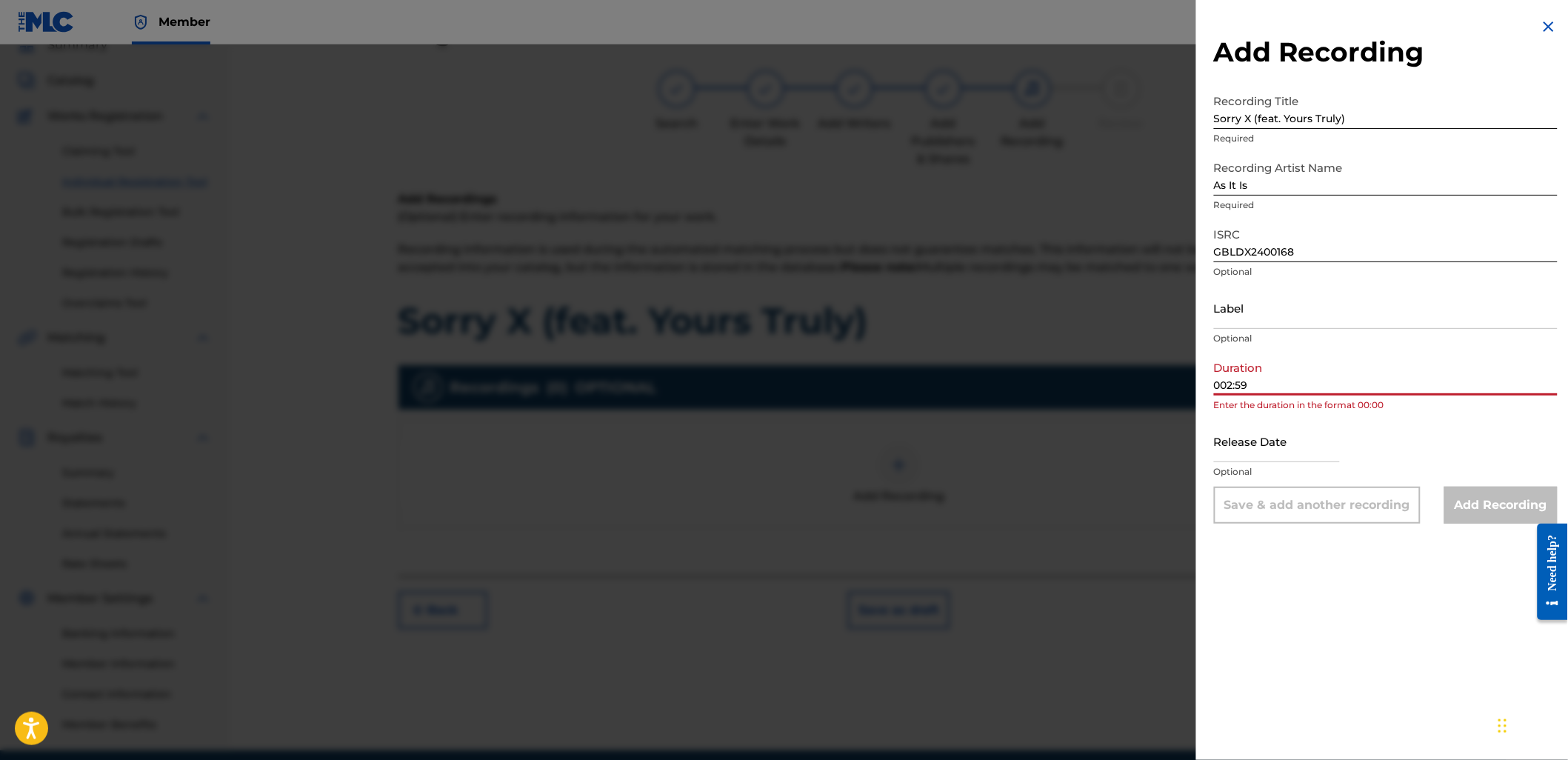
click at [1220, 381] on input "002:59" at bounding box center [1385, 374] width 344 height 42
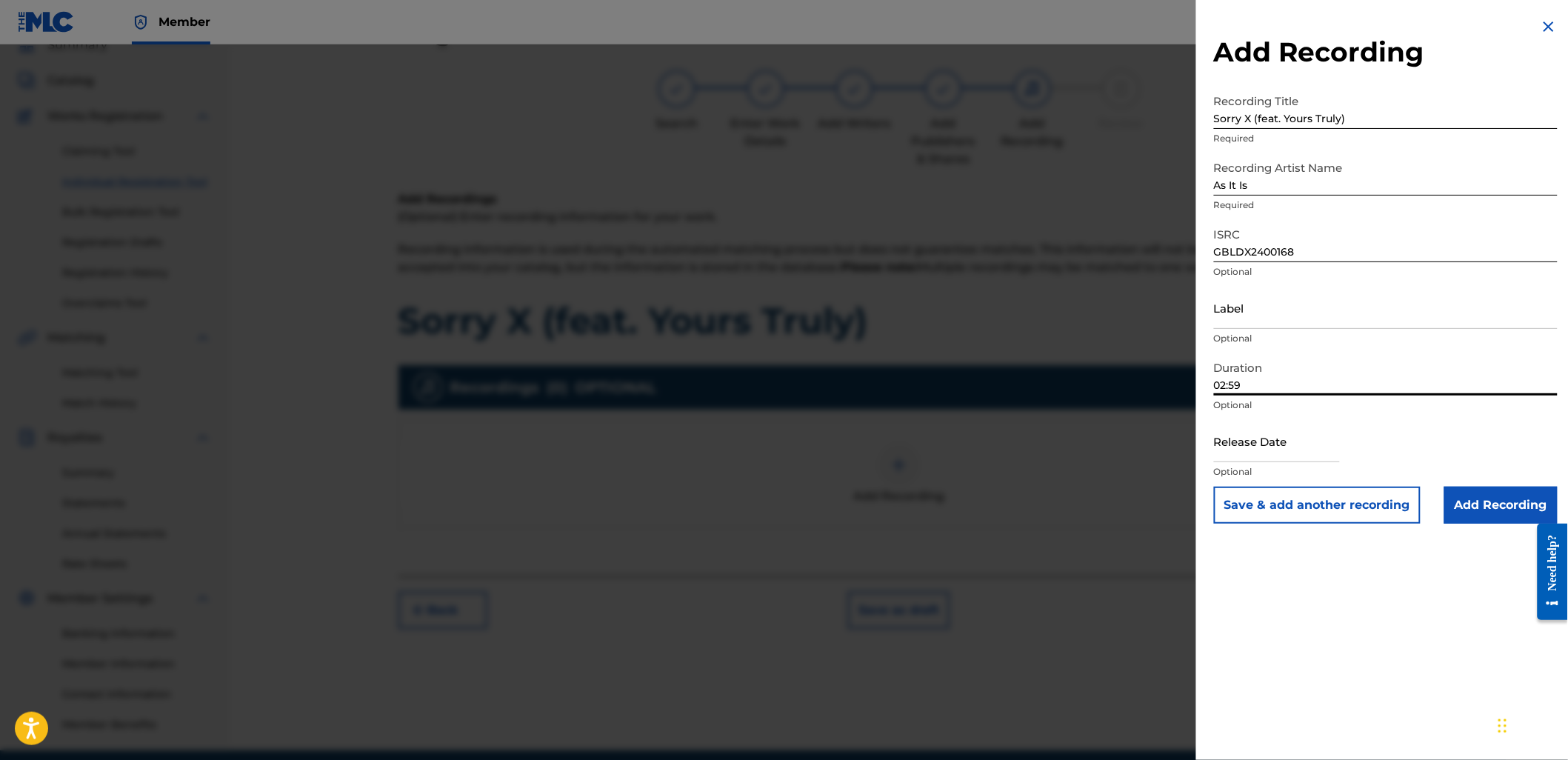
type input "02:59"
click at [1235, 442] on input "text" at bounding box center [1276, 441] width 126 height 42
select select "7"
select select "2025"
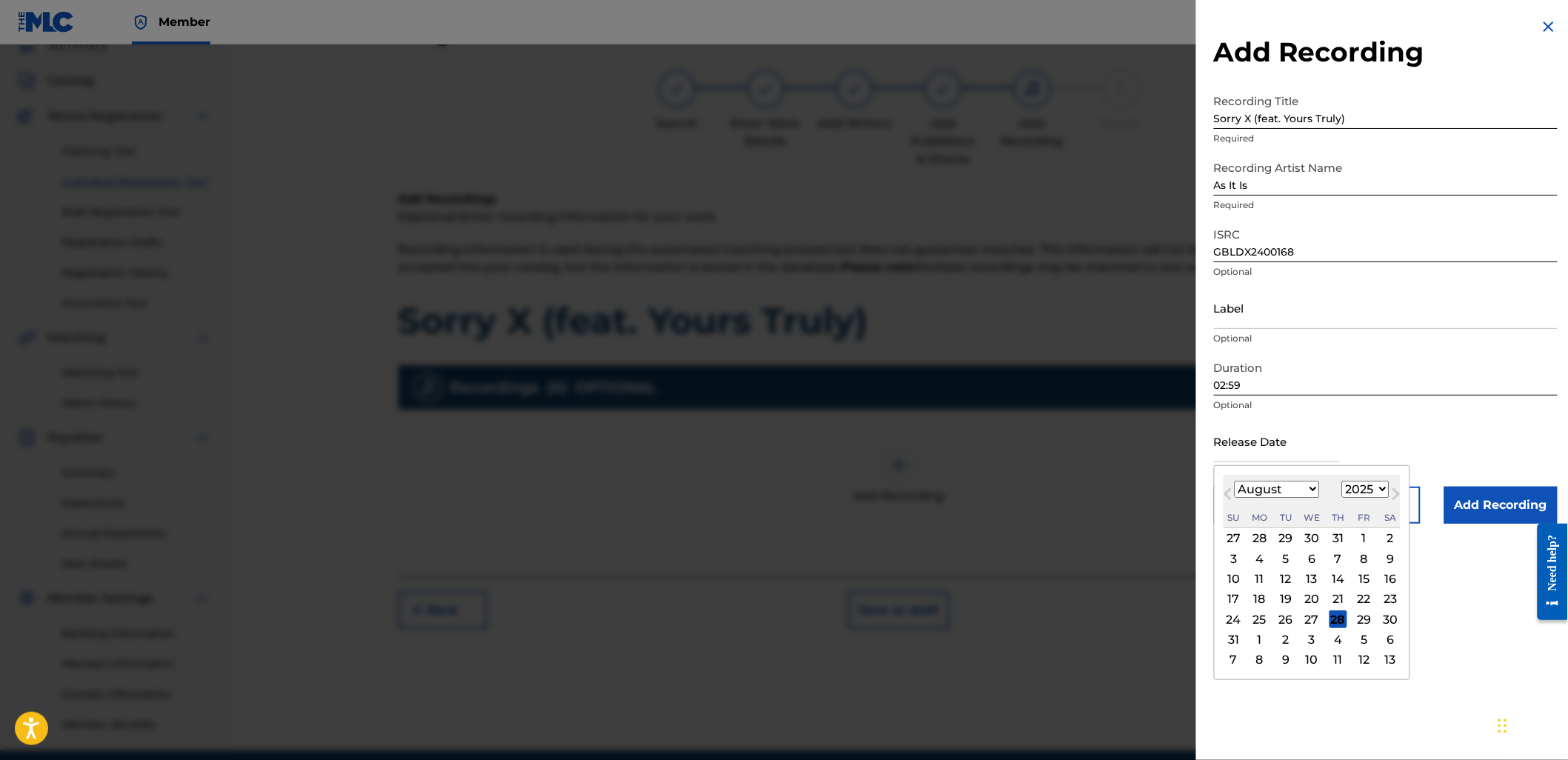
click at [1351, 488] on select "1900 1901 1902 1903 1904 1905 1906 1907 1908 1909 1910 1911 1912 1913 1914 1915…" at bounding box center [1365, 489] width 47 height 17
click at [1291, 486] on select "January February March April May June July August September October November De…" at bounding box center [1277, 489] width 85 height 17
select select "3"
click at [1235, 481] on select "January February March April May June July August September October November De…" at bounding box center [1277, 489] width 85 height 17
click at [1360, 578] on div "18" at bounding box center [1364, 579] width 18 height 18
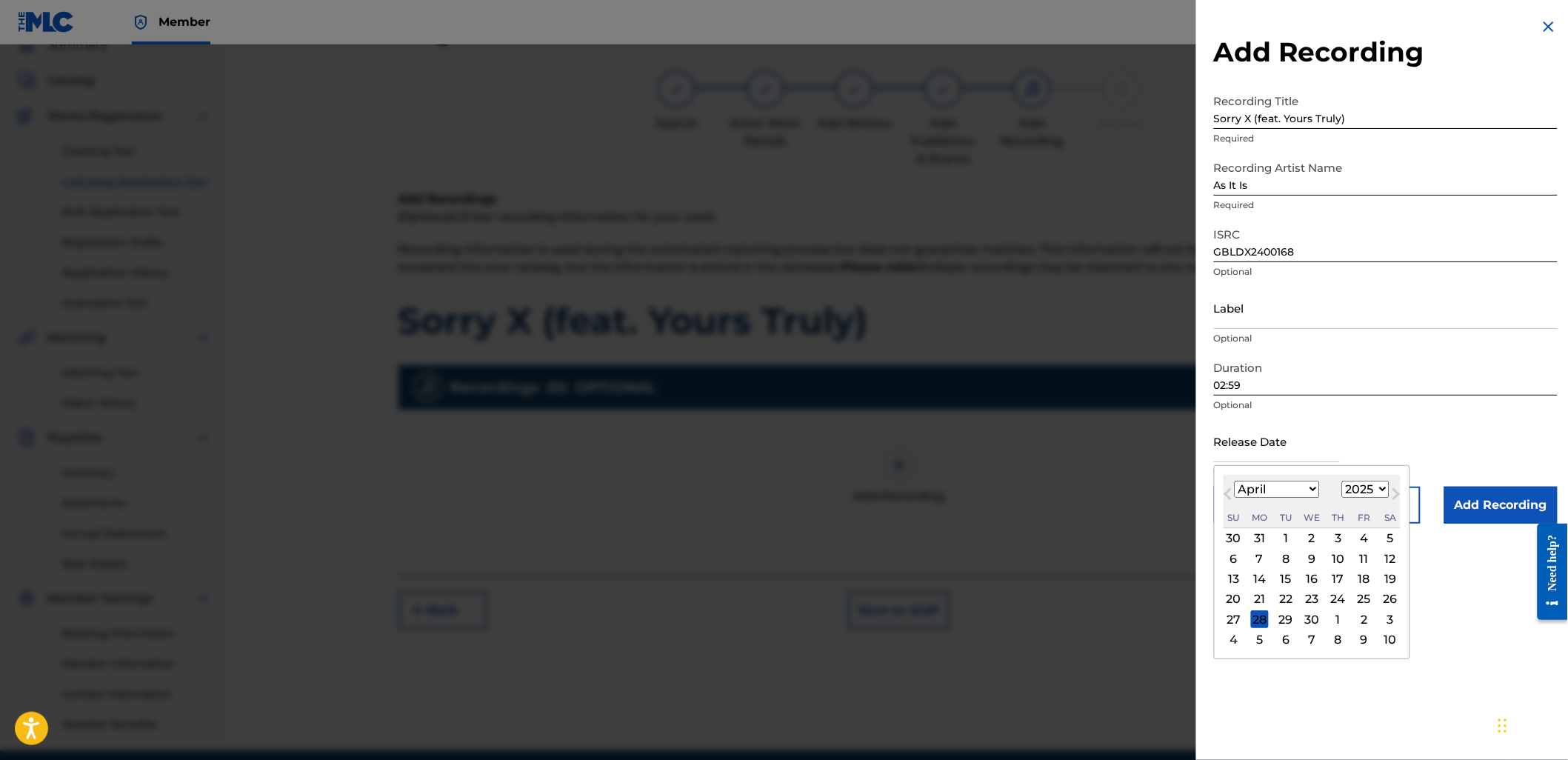
type input "[DATE]"
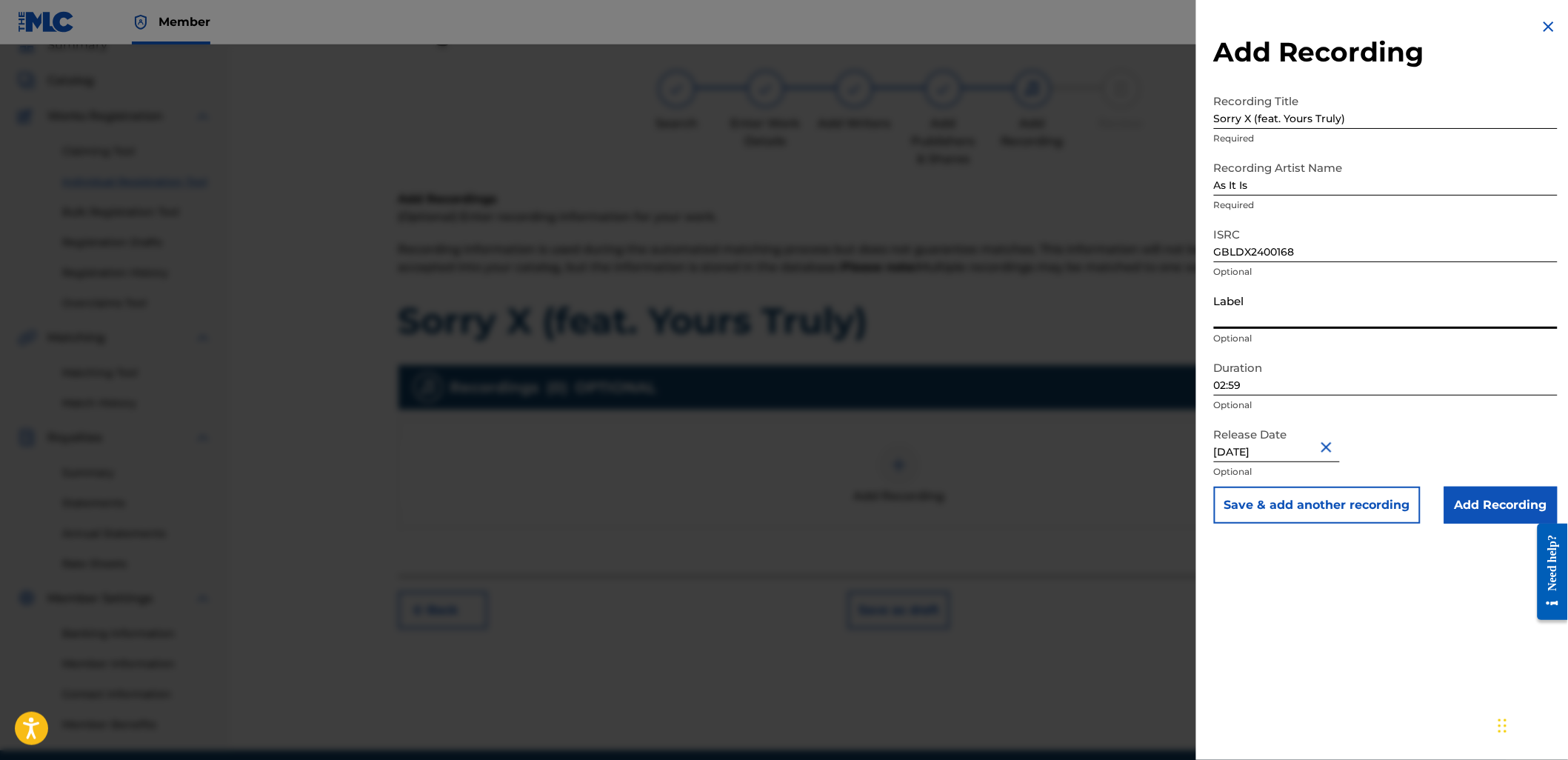
click at [1247, 318] on input "Label" at bounding box center [1385, 308] width 344 height 42
type input "Slam Dunk"
click at [1494, 509] on input "Add Recording" at bounding box center [1500, 505] width 114 height 37
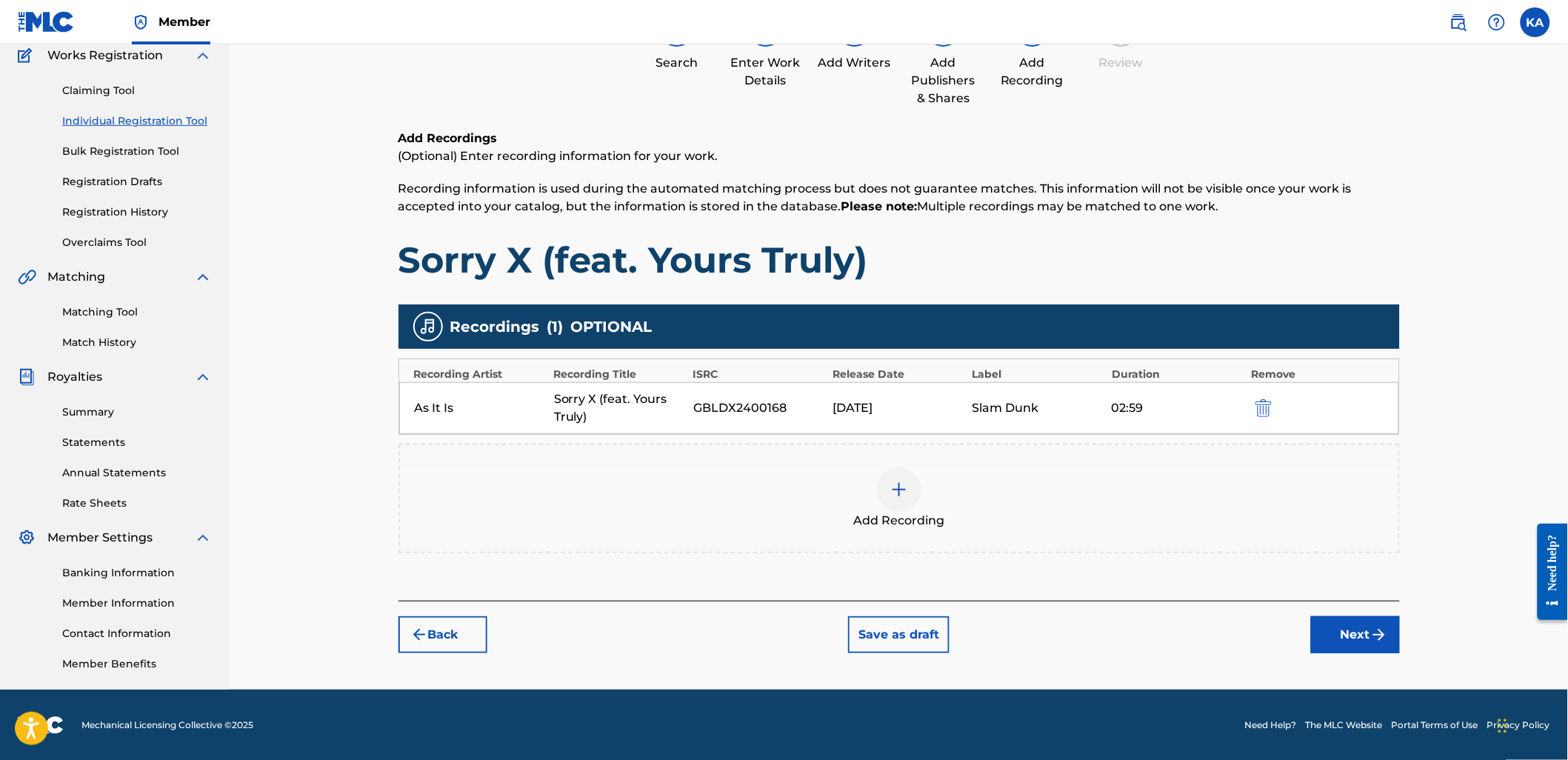
click at [1346, 627] on button "Next" at bounding box center [1355, 634] width 89 height 37
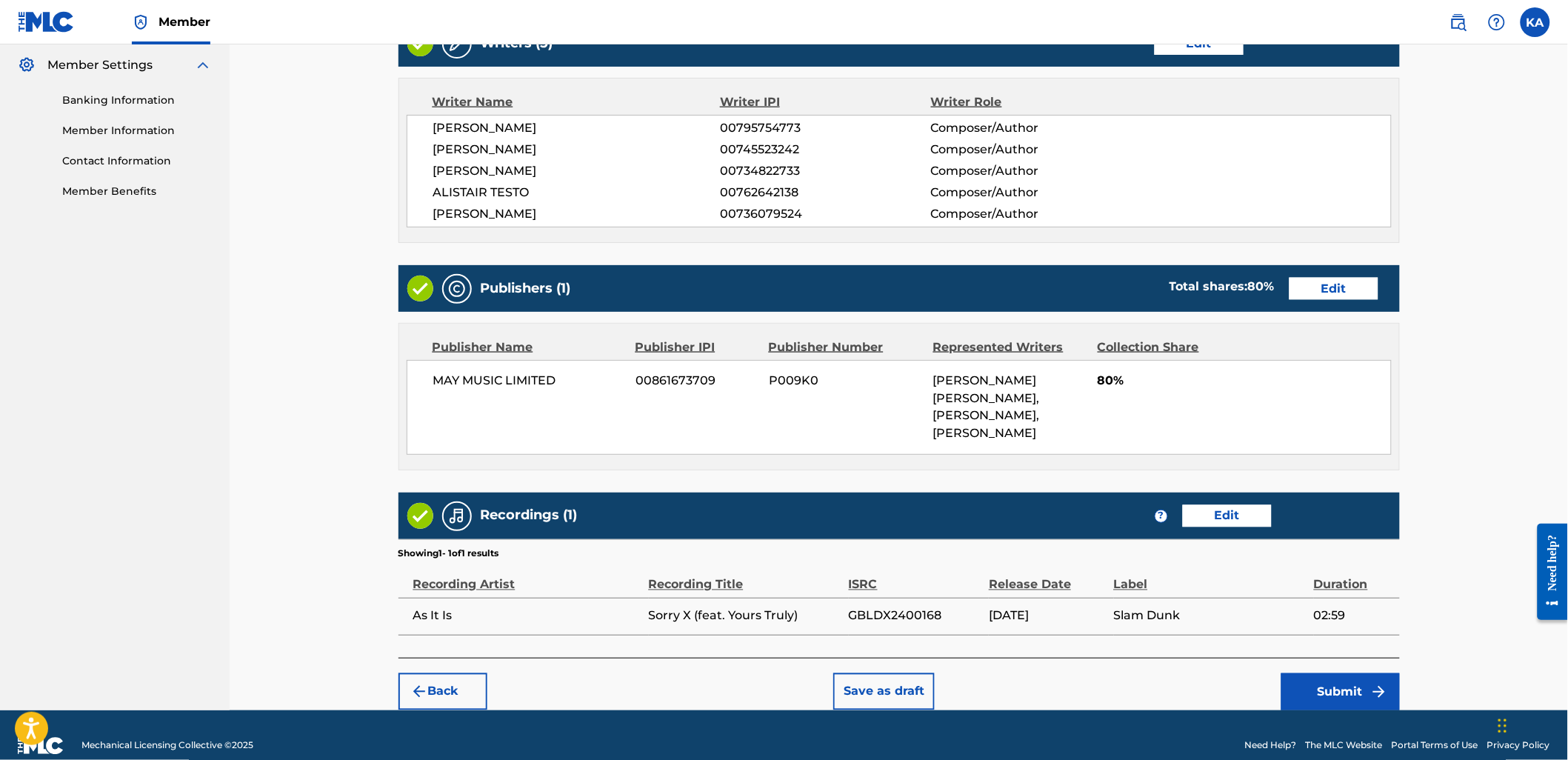
scroll to position [621, 0]
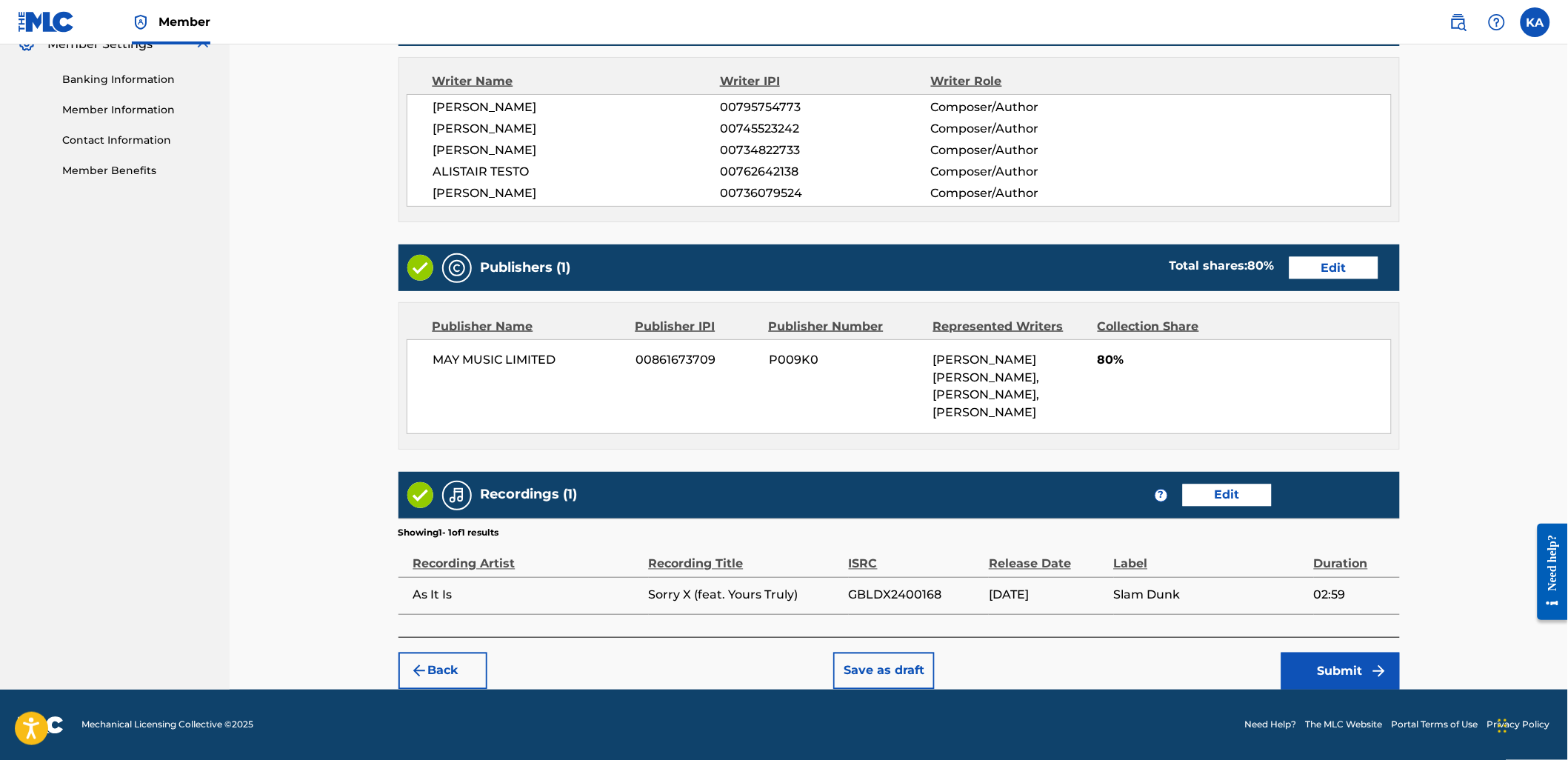
click at [1330, 671] on button "Submit" at bounding box center [1340, 670] width 118 height 37
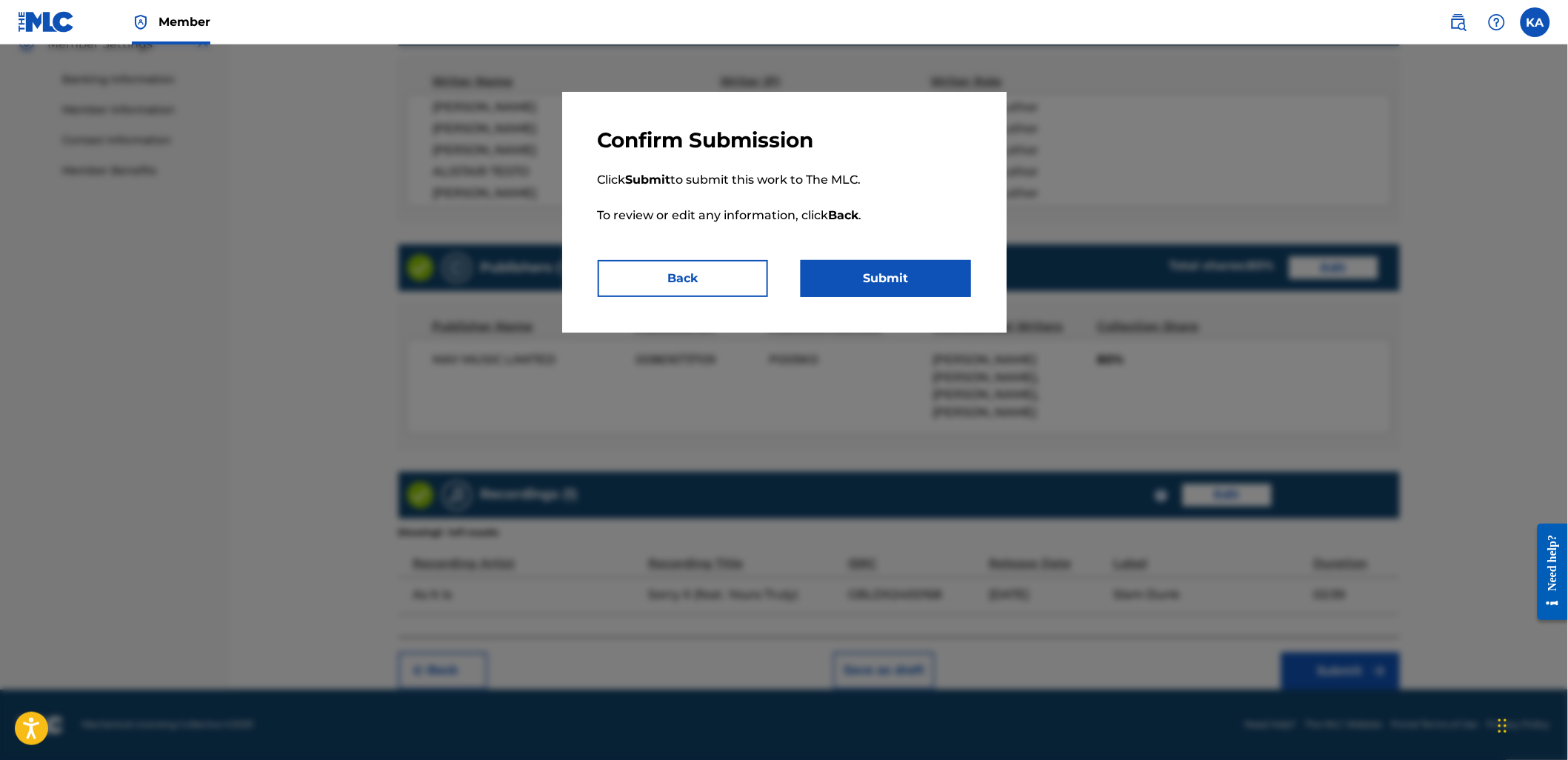
click at [890, 290] on button "Submit" at bounding box center [886, 278] width 170 height 37
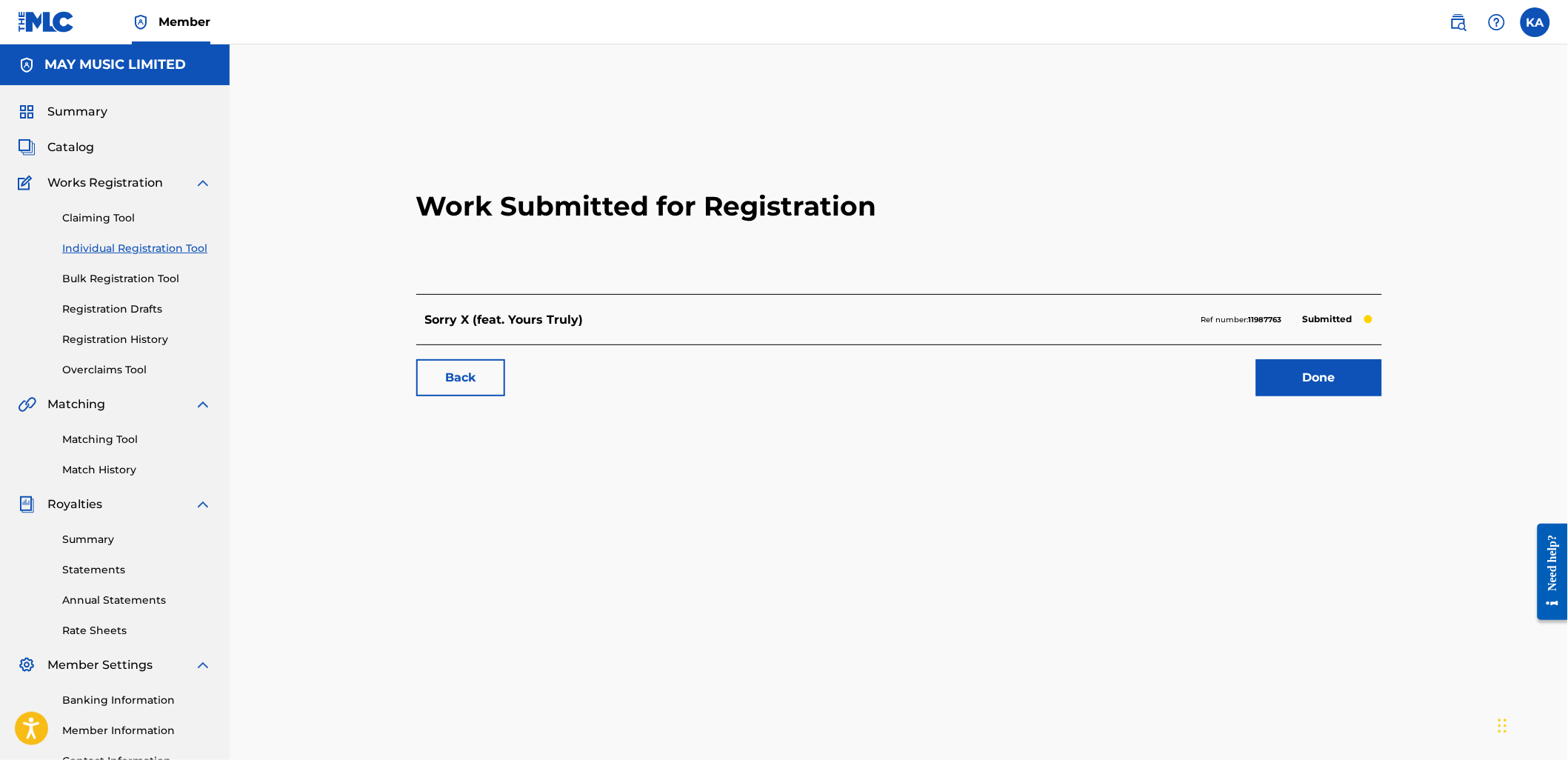
click at [74, 254] on link "Individual Registration Tool" at bounding box center [137, 248] width 150 height 16
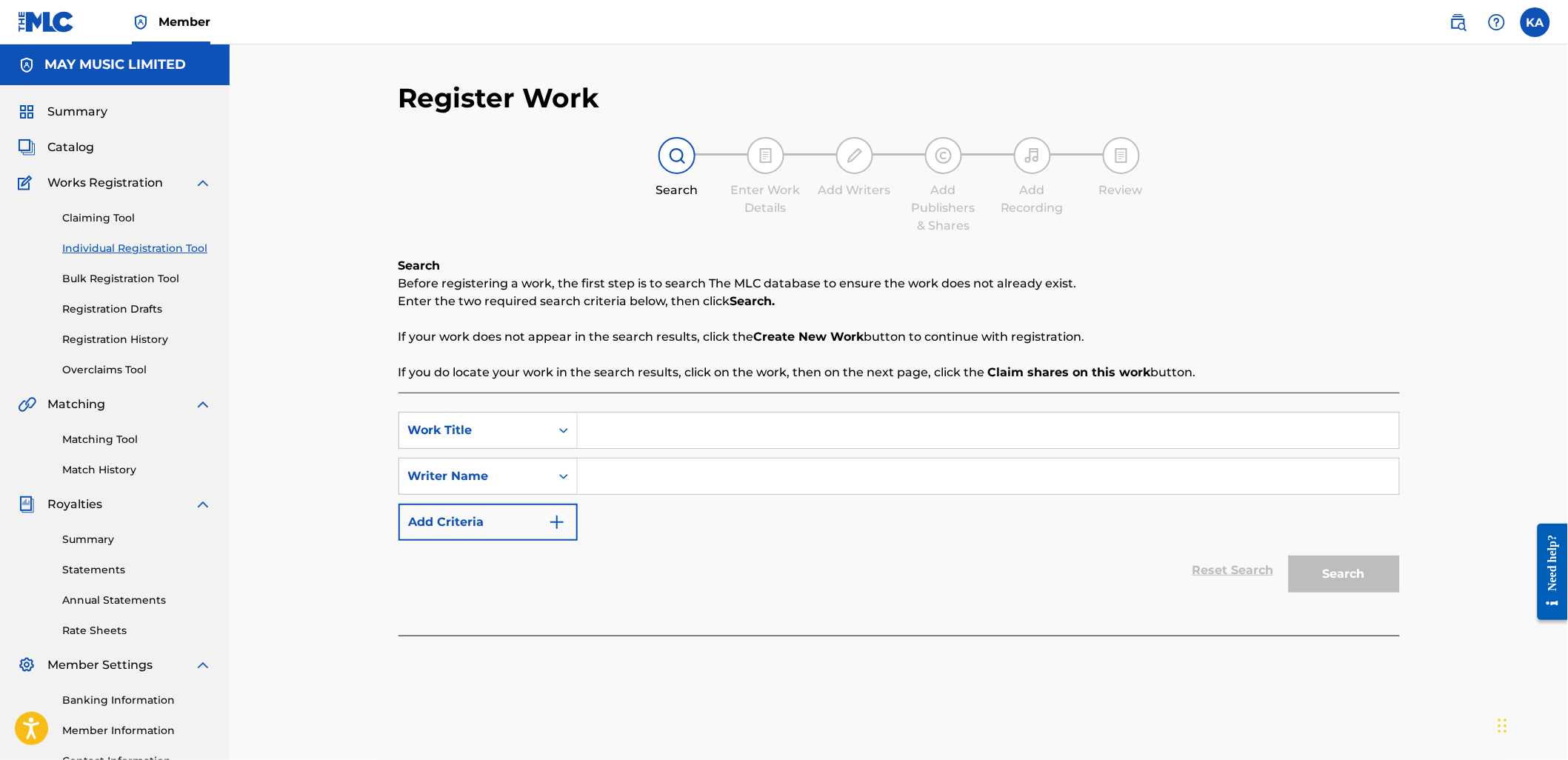
click at [584, 422] on input "Search Form" at bounding box center [988, 430] width 821 height 35
paste input "Concrete X (feat. Trash Boat)"
type input "Concrete X (feat. Trash Boat)"
click at [626, 486] on input "Search Form" at bounding box center [988, 476] width 821 height 35
type input "[PERSON_NAME]"
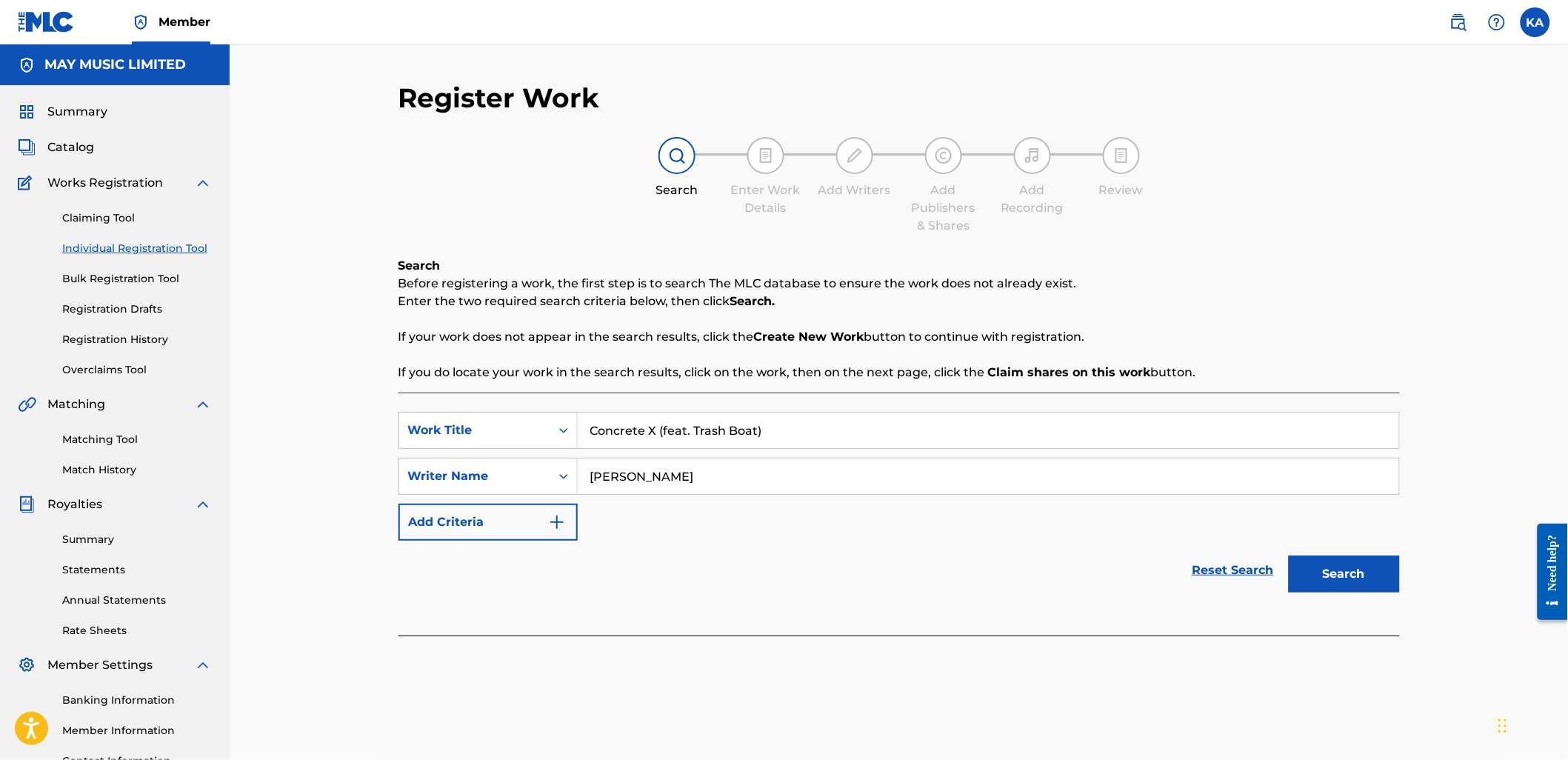
click at [1289, 555] on button "Search" at bounding box center [1345, 573] width 111 height 37
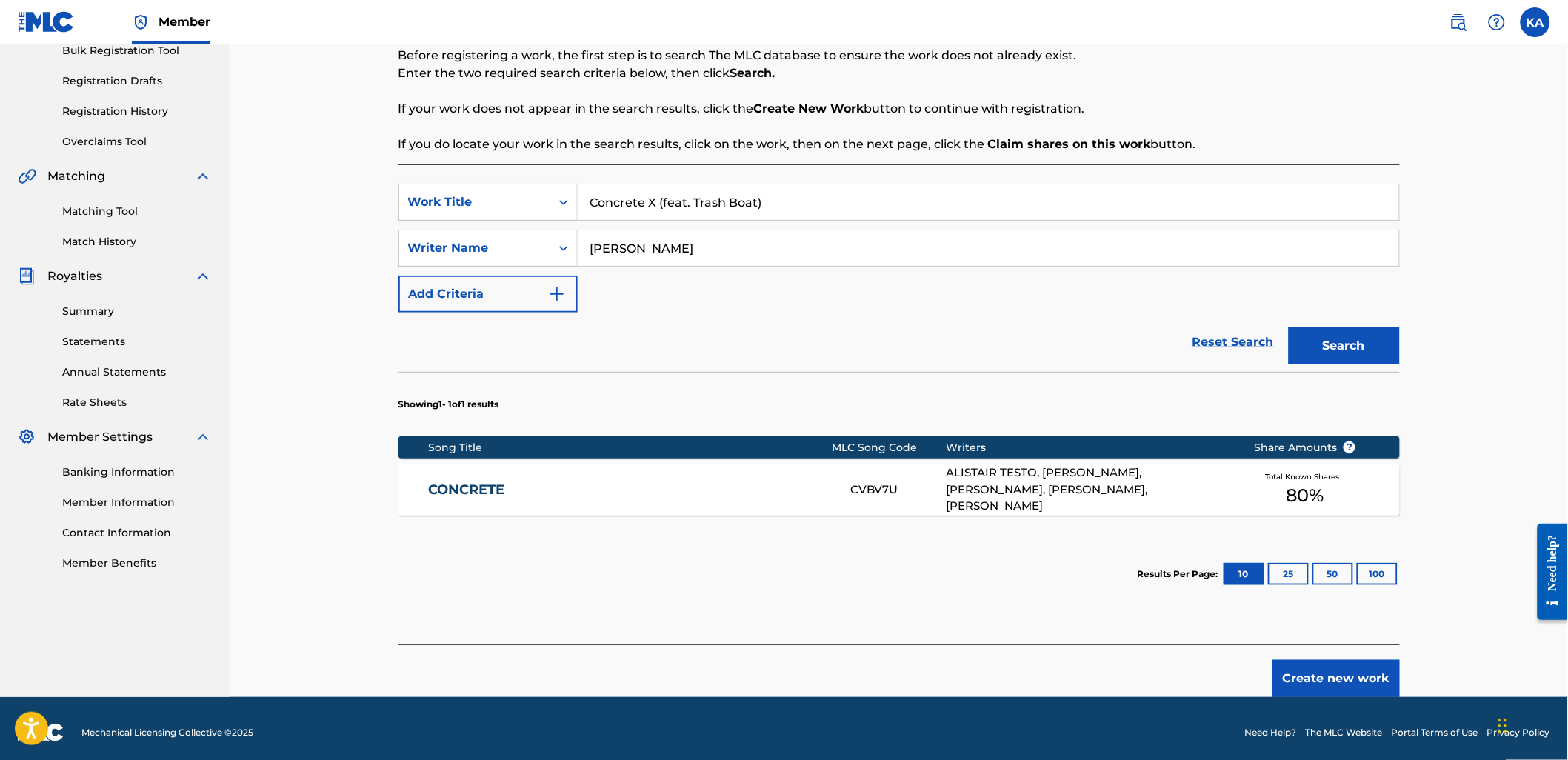
scroll to position [236, 0]
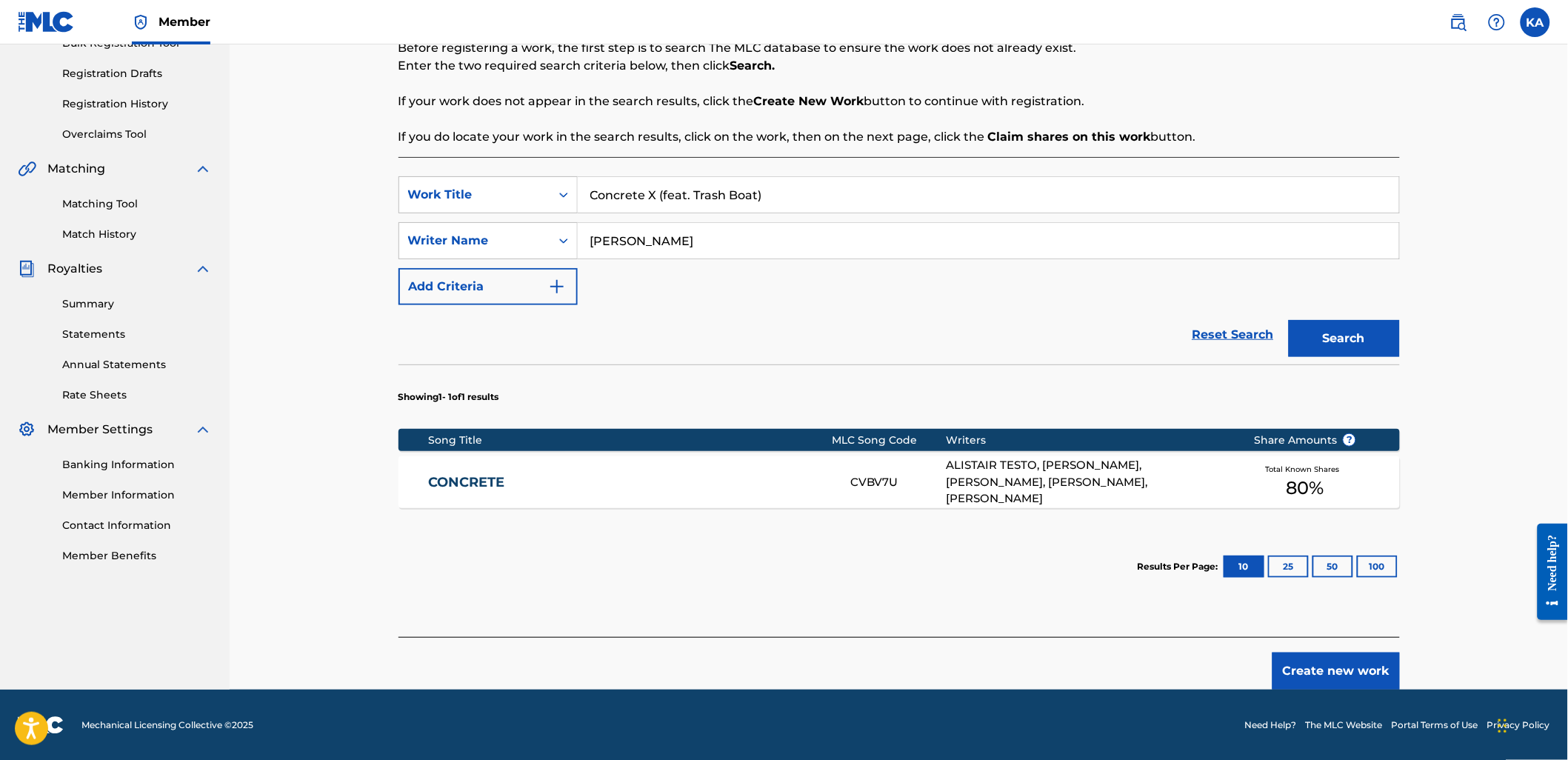
click at [540, 486] on link "CONCRETE" at bounding box center [629, 482] width 403 height 17
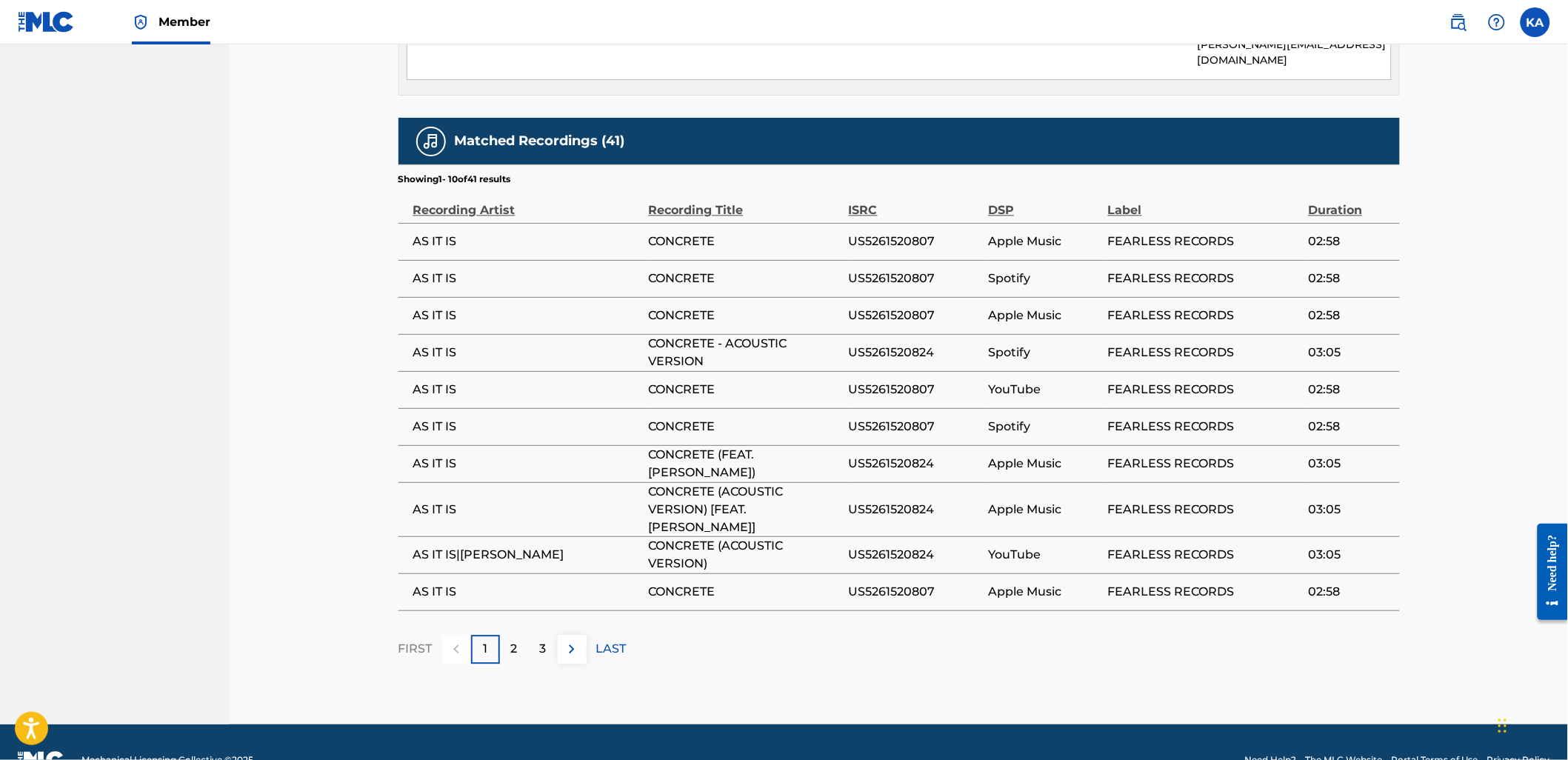
scroll to position [1119, 0]
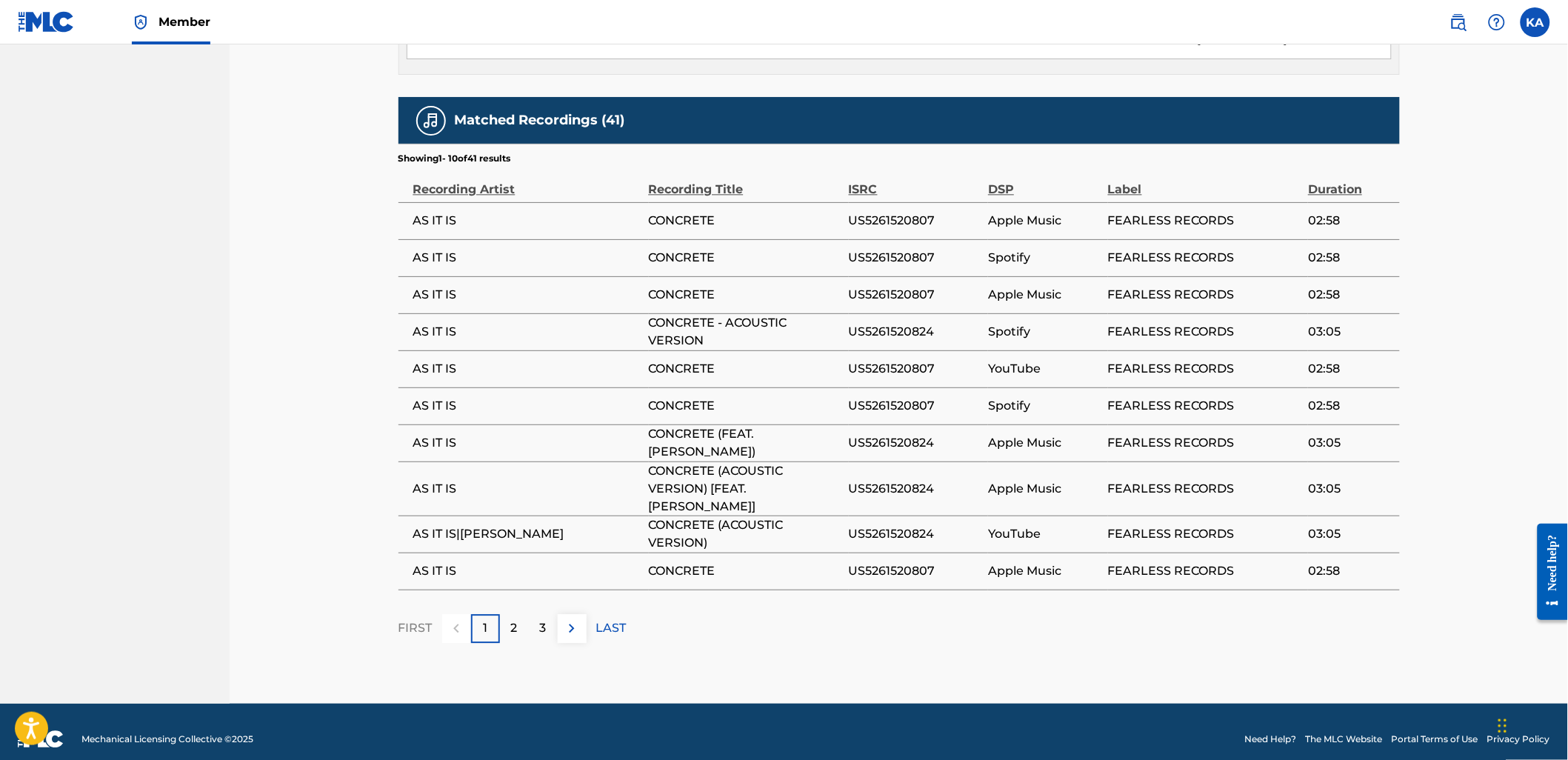
click at [522, 614] on div "2" at bounding box center [514, 628] width 29 height 29
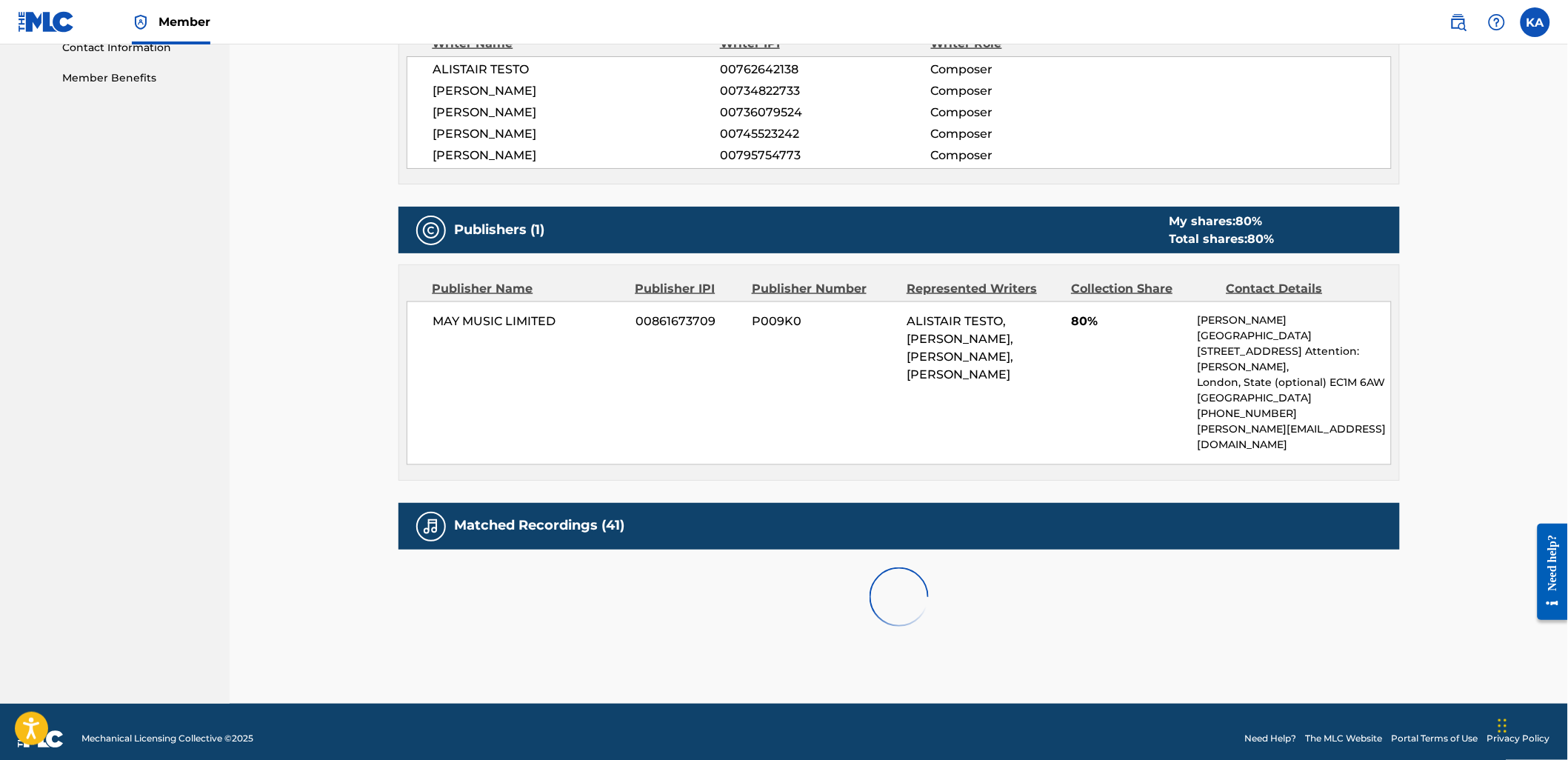
scroll to position [1102, 0]
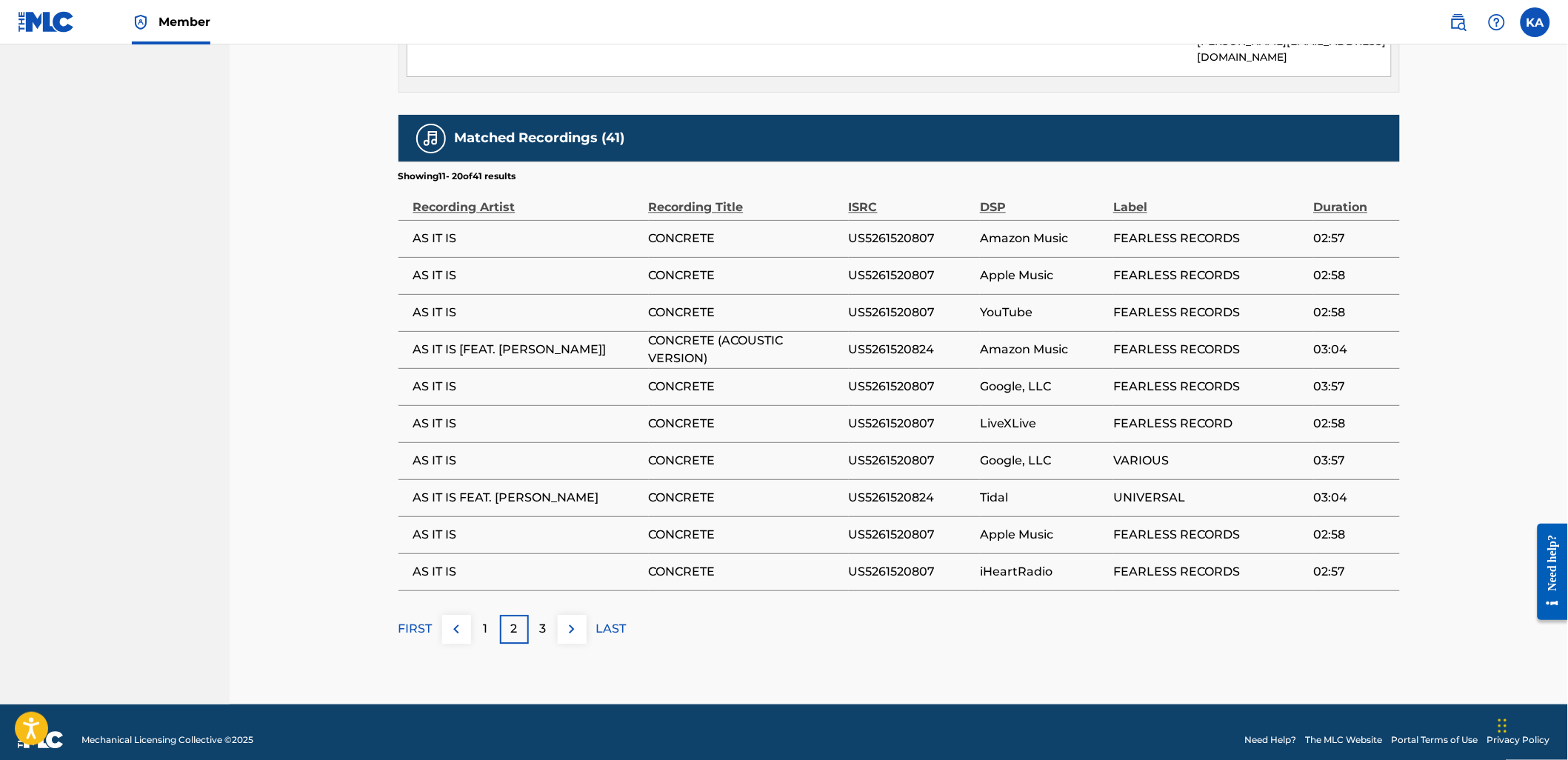
click at [541, 620] on p "3" at bounding box center [542, 629] width 7 height 18
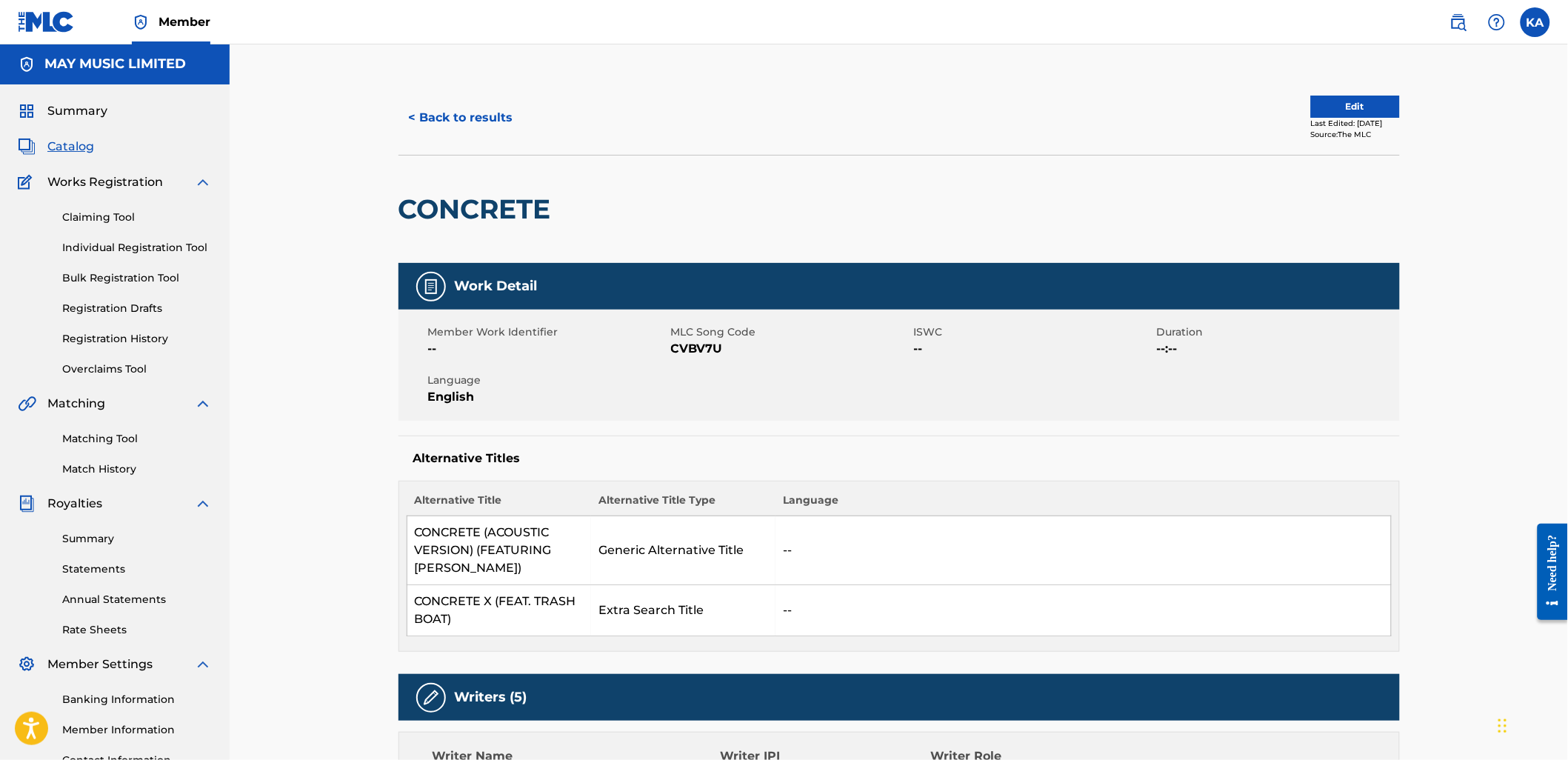
scroll to position [0, 0]
click at [1357, 104] on button "Edit" at bounding box center [1355, 108] width 89 height 23
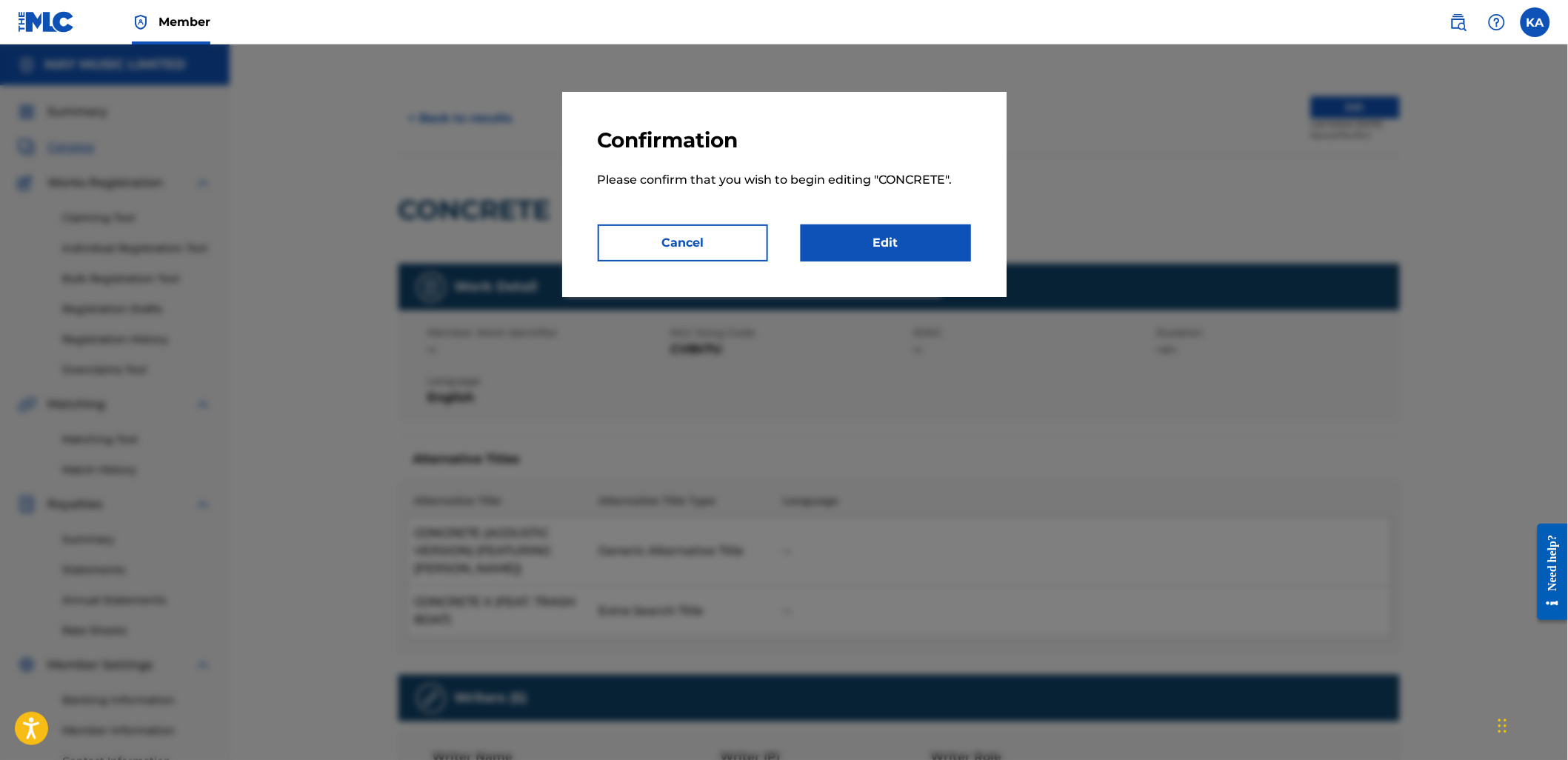
click at [870, 248] on link "Edit" at bounding box center [886, 242] width 170 height 37
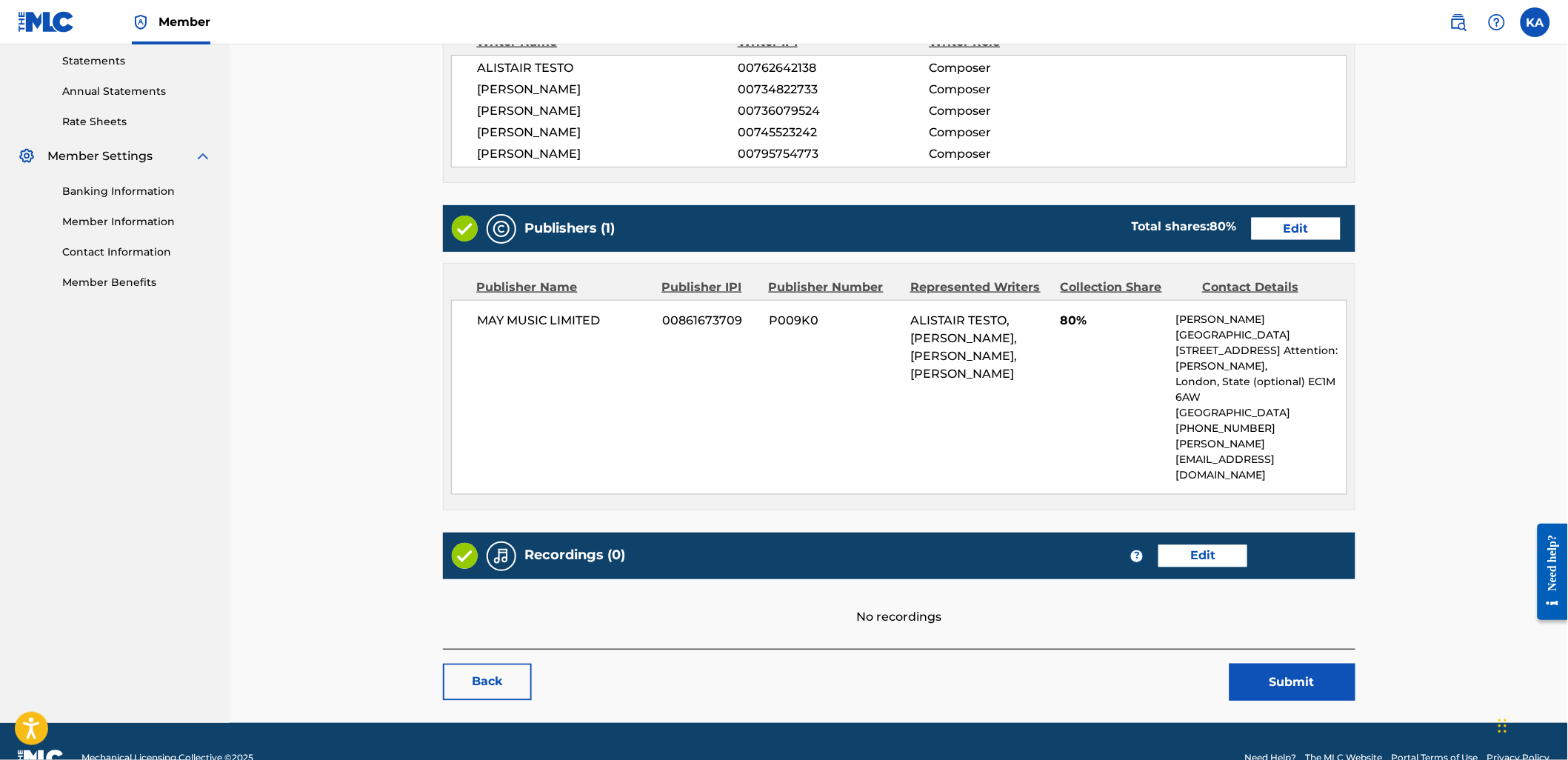
scroll to position [512, 0]
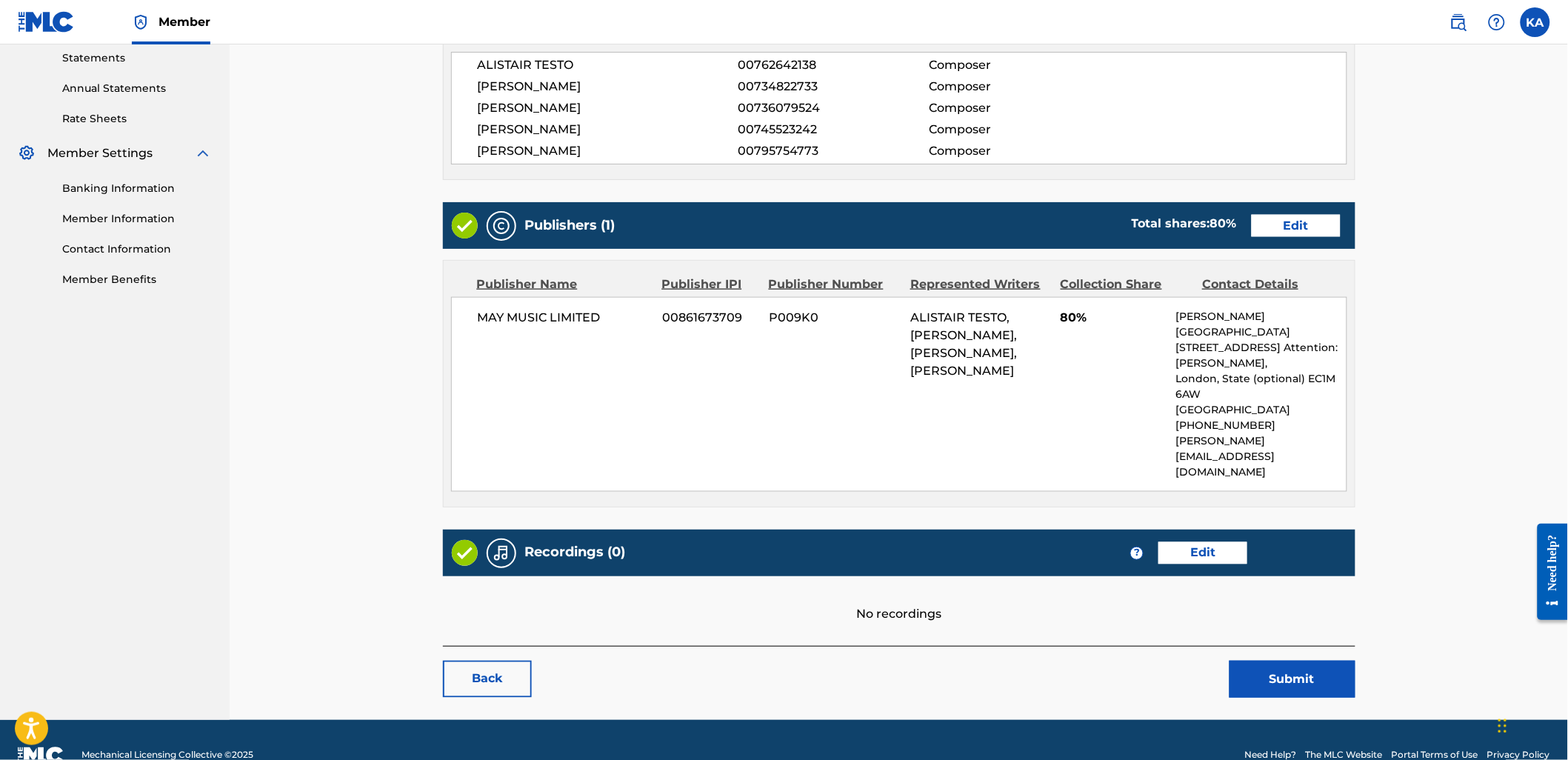
click at [1198, 542] on link "Edit" at bounding box center [1202, 553] width 89 height 23
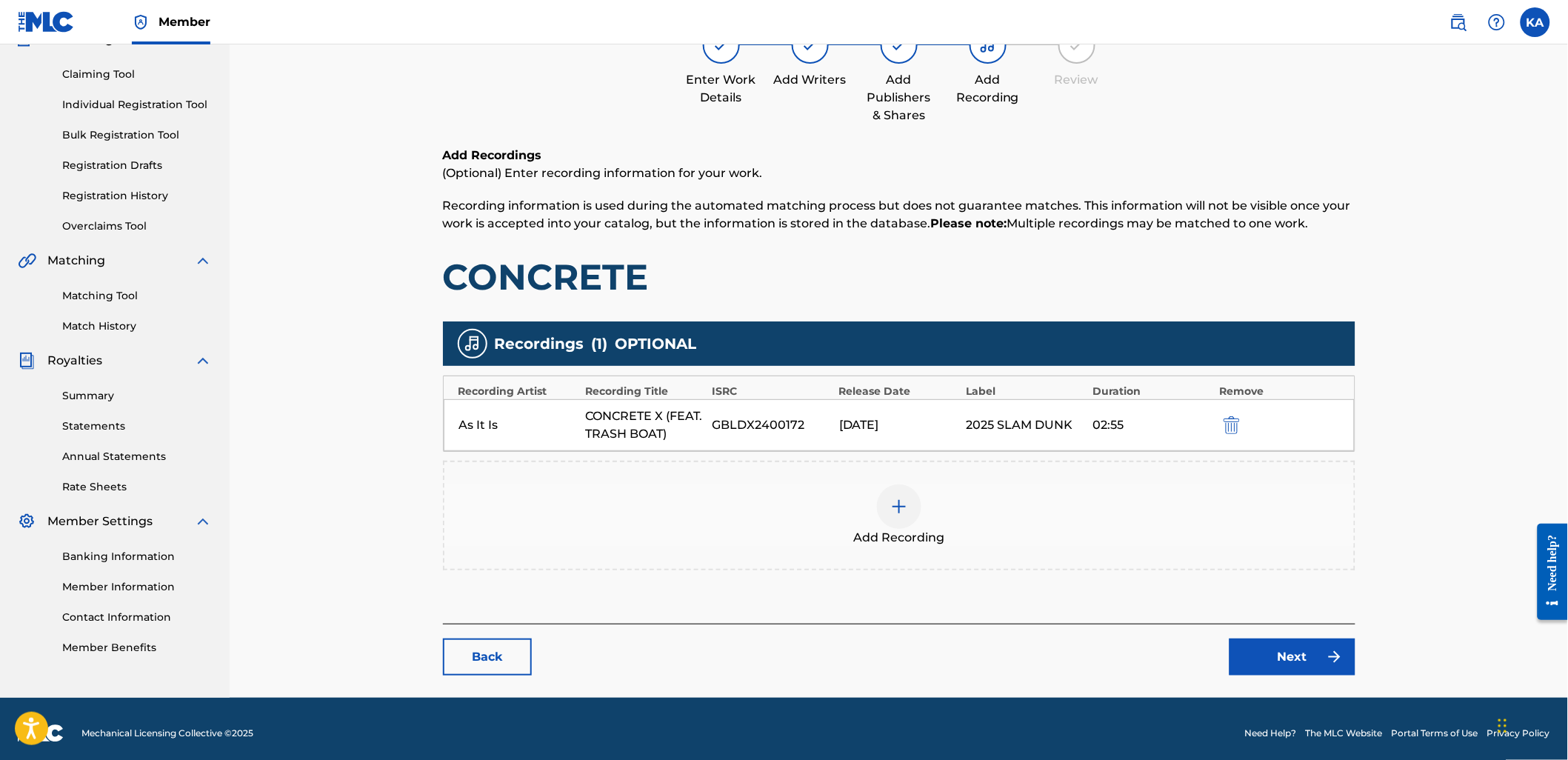
scroll to position [152, 0]
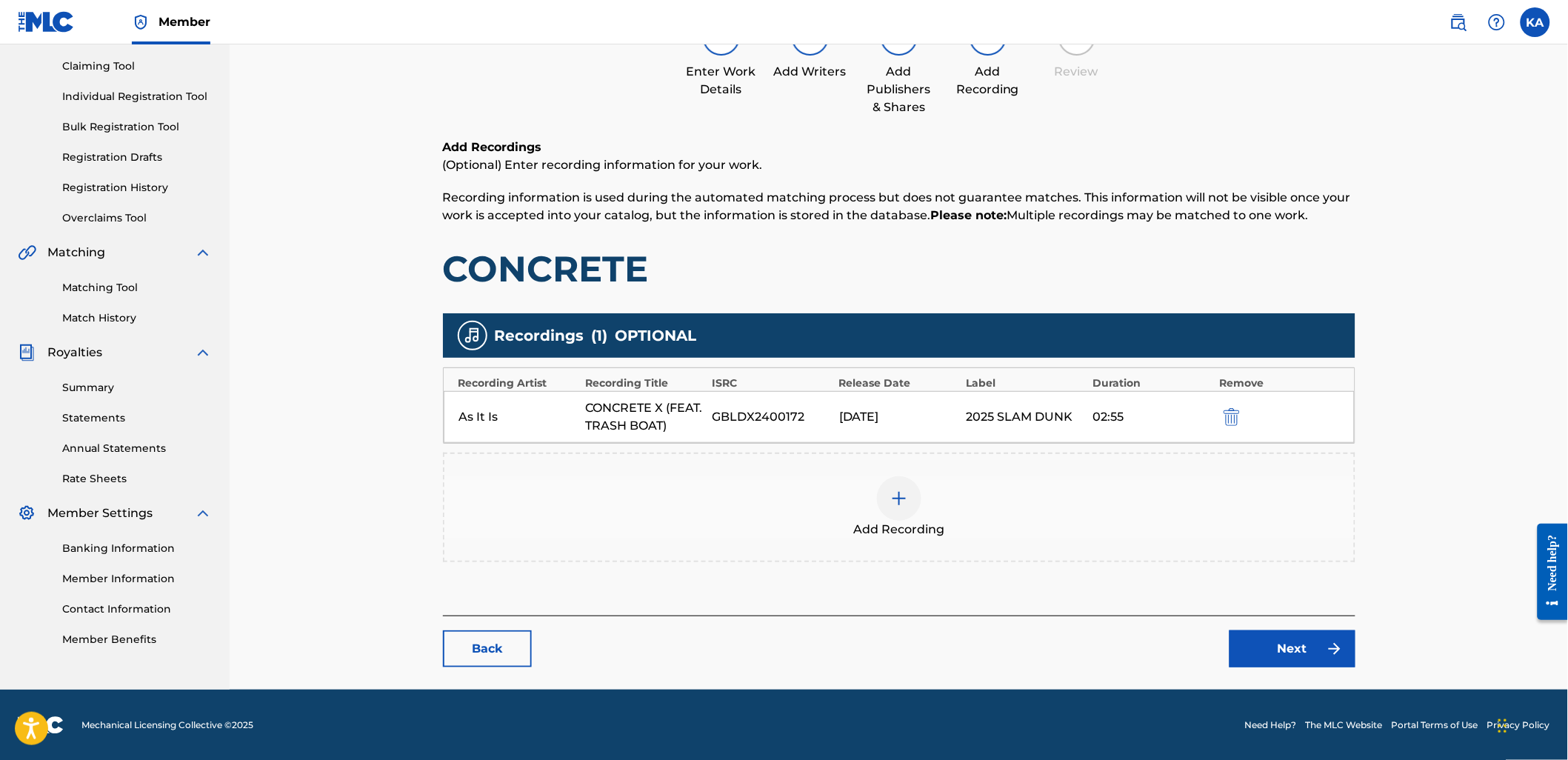
click at [1264, 646] on link "Next" at bounding box center [1292, 649] width 126 height 37
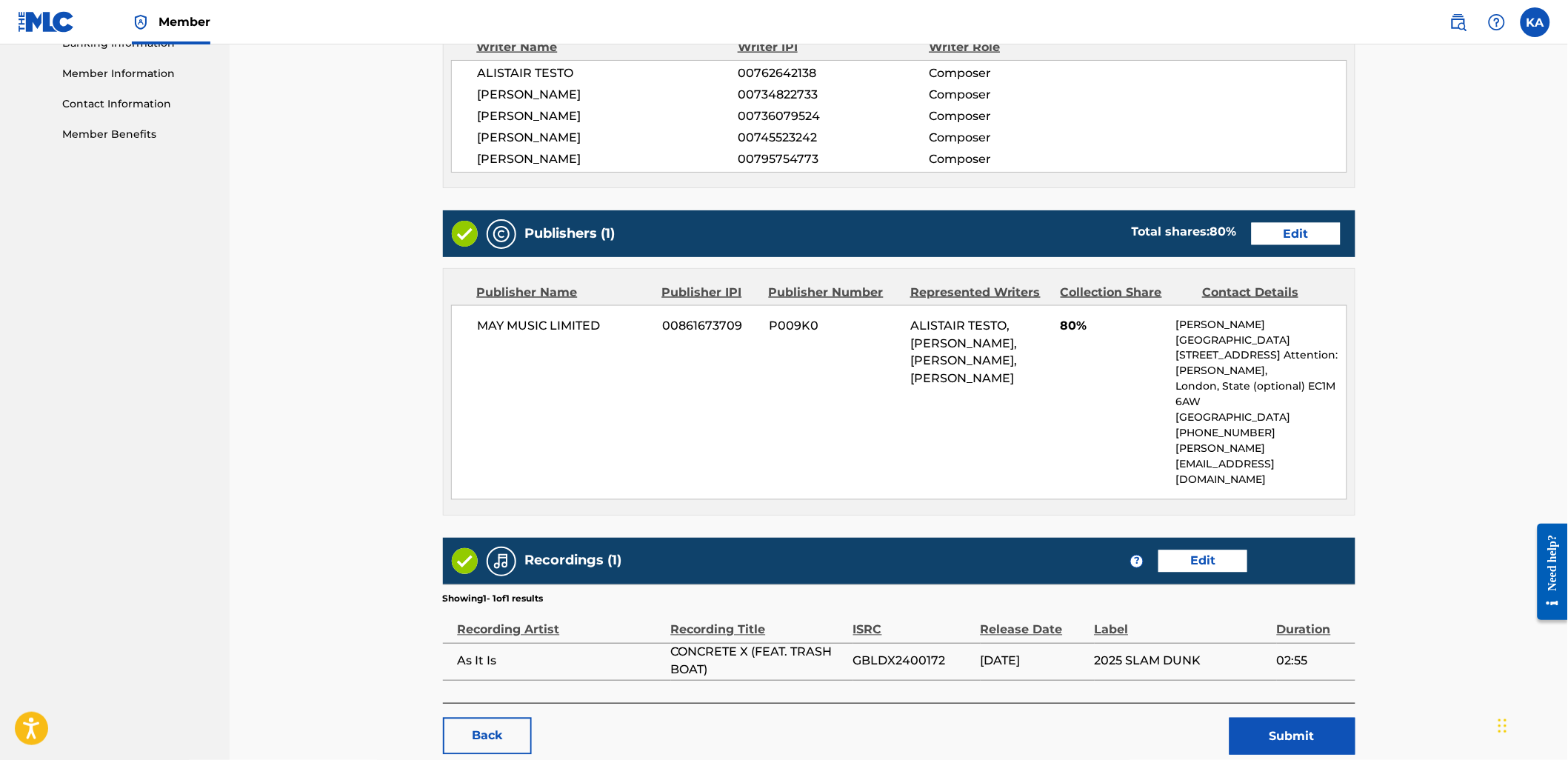
scroll to position [714, 0]
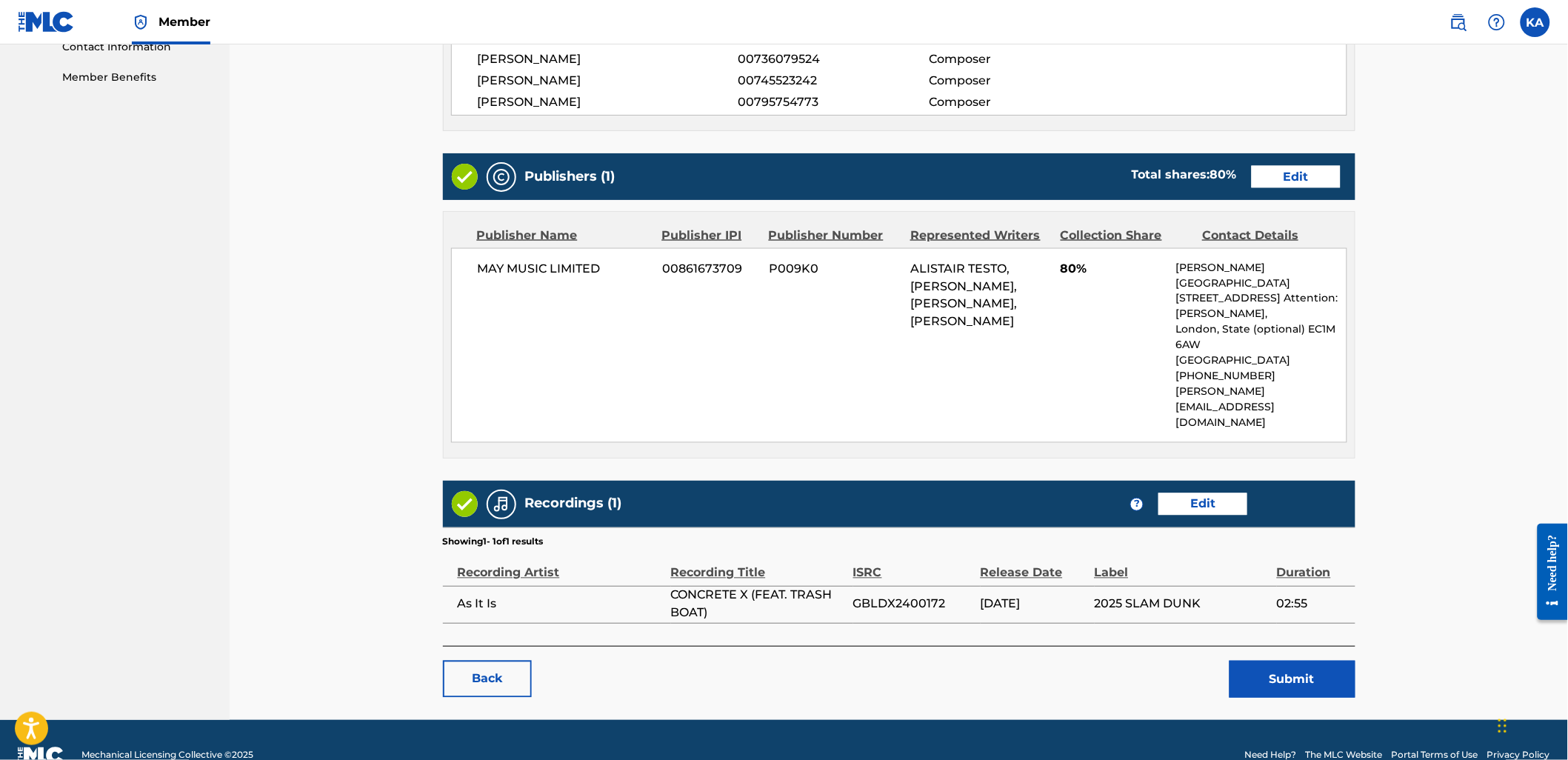
click at [1277, 661] on button "Submit" at bounding box center [1292, 679] width 126 height 37
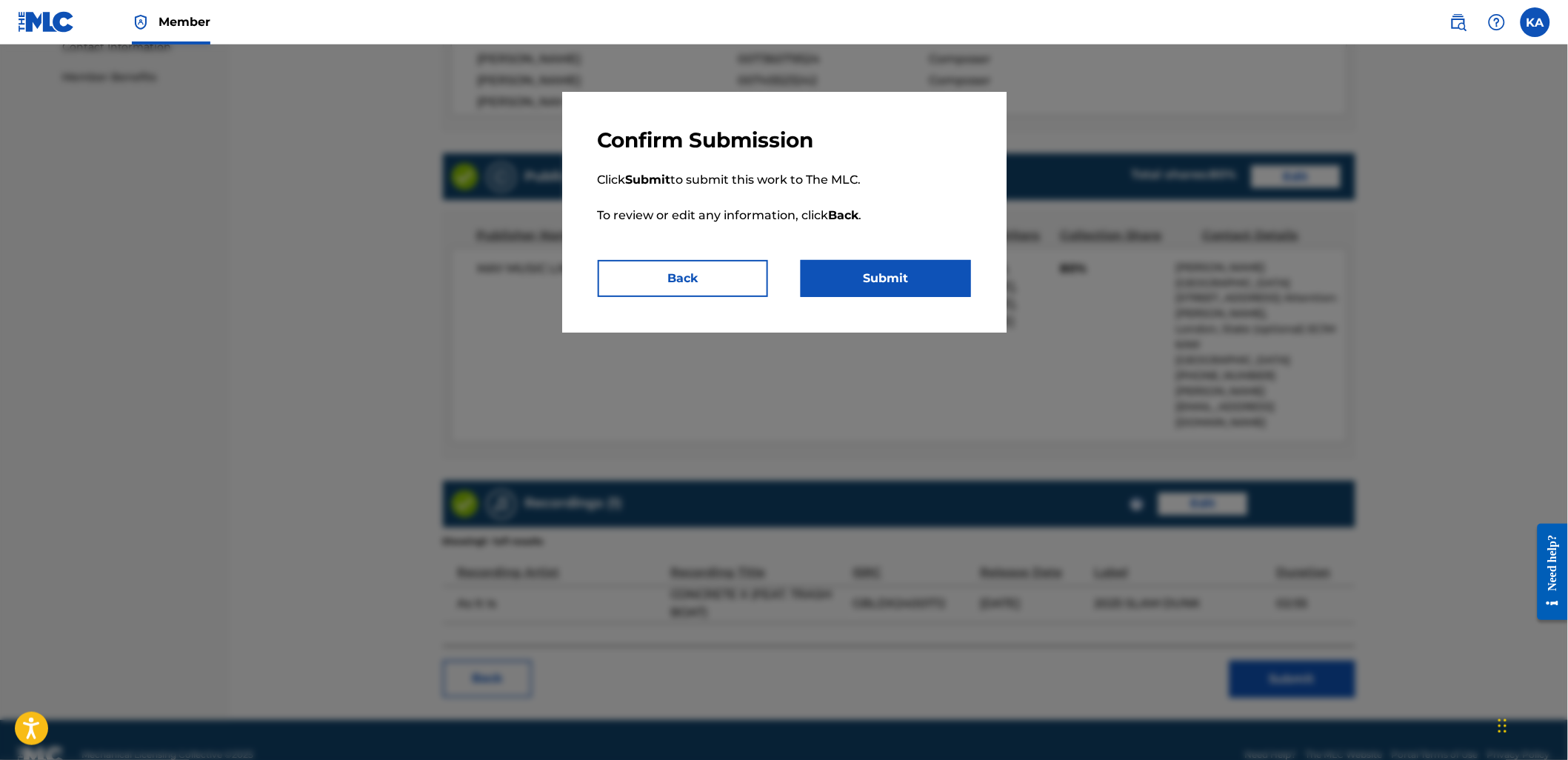
click at [864, 262] on button "Submit" at bounding box center [886, 278] width 170 height 37
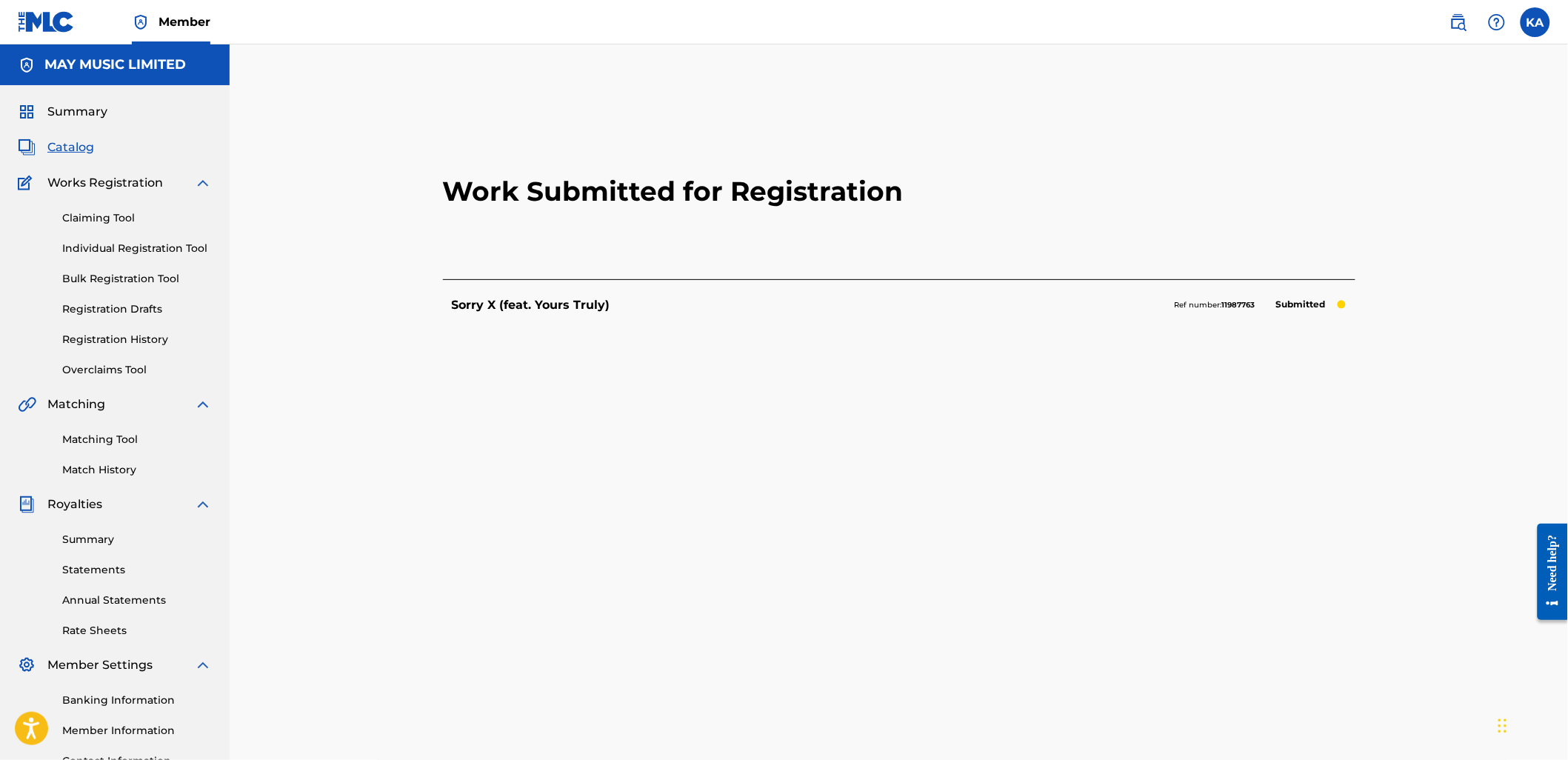
click at [142, 251] on link "Individual Registration Tool" at bounding box center [137, 248] width 150 height 16
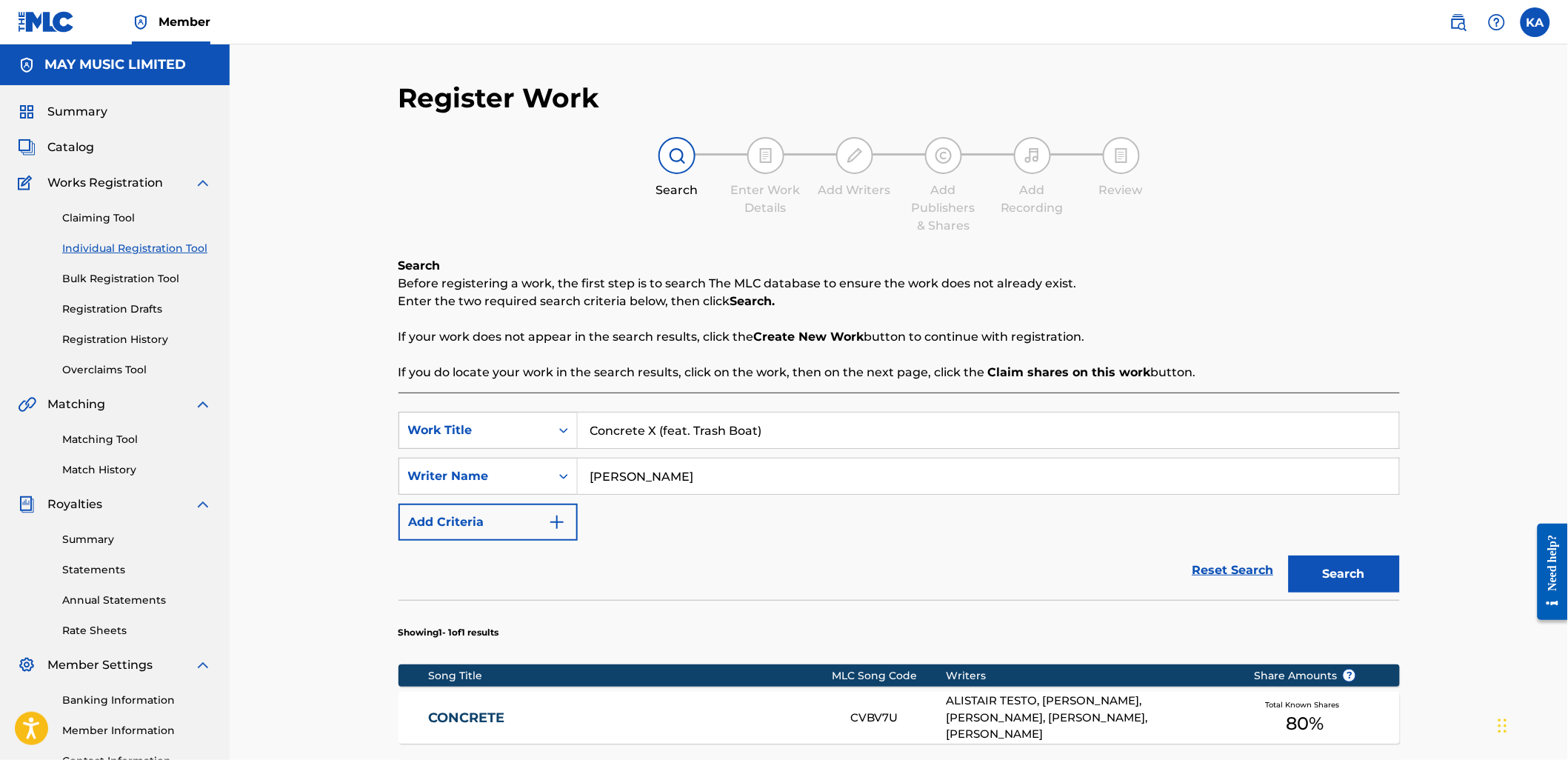
drag, startPoint x: 756, startPoint y: 437, endPoint x: 591, endPoint y: 441, distance: 165.0
click at [597, 439] on input "Concrete X (feat. Trash Boat)" at bounding box center [988, 430] width 821 height 35
type input "C"
paste input "Silence X (feat. Hidden in [GEOGRAPHIC_DATA])"
type input "Silence X (feat. Hidden in [GEOGRAPHIC_DATA])"
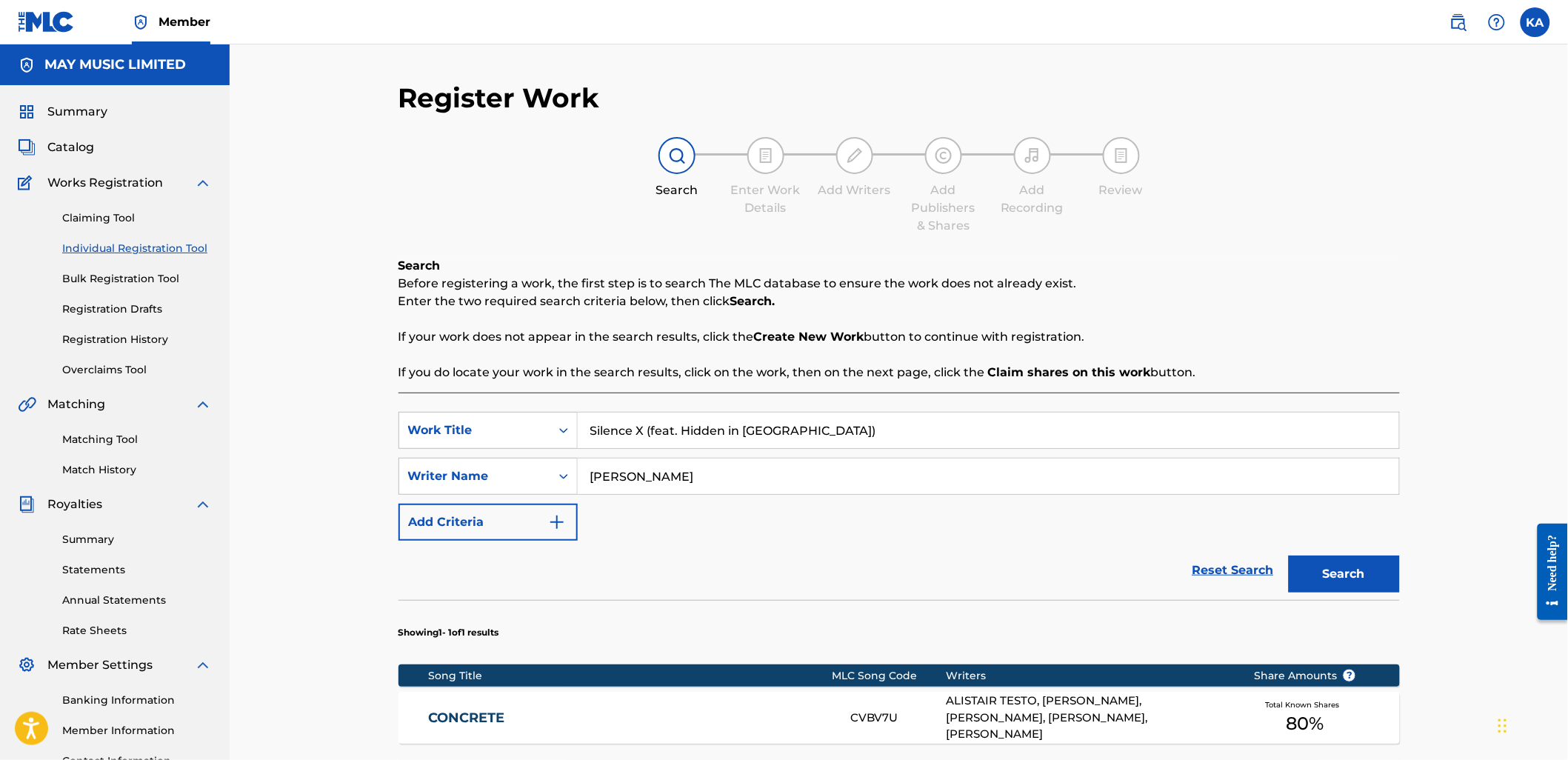
click at [1289, 555] on button "Search" at bounding box center [1345, 573] width 111 height 37
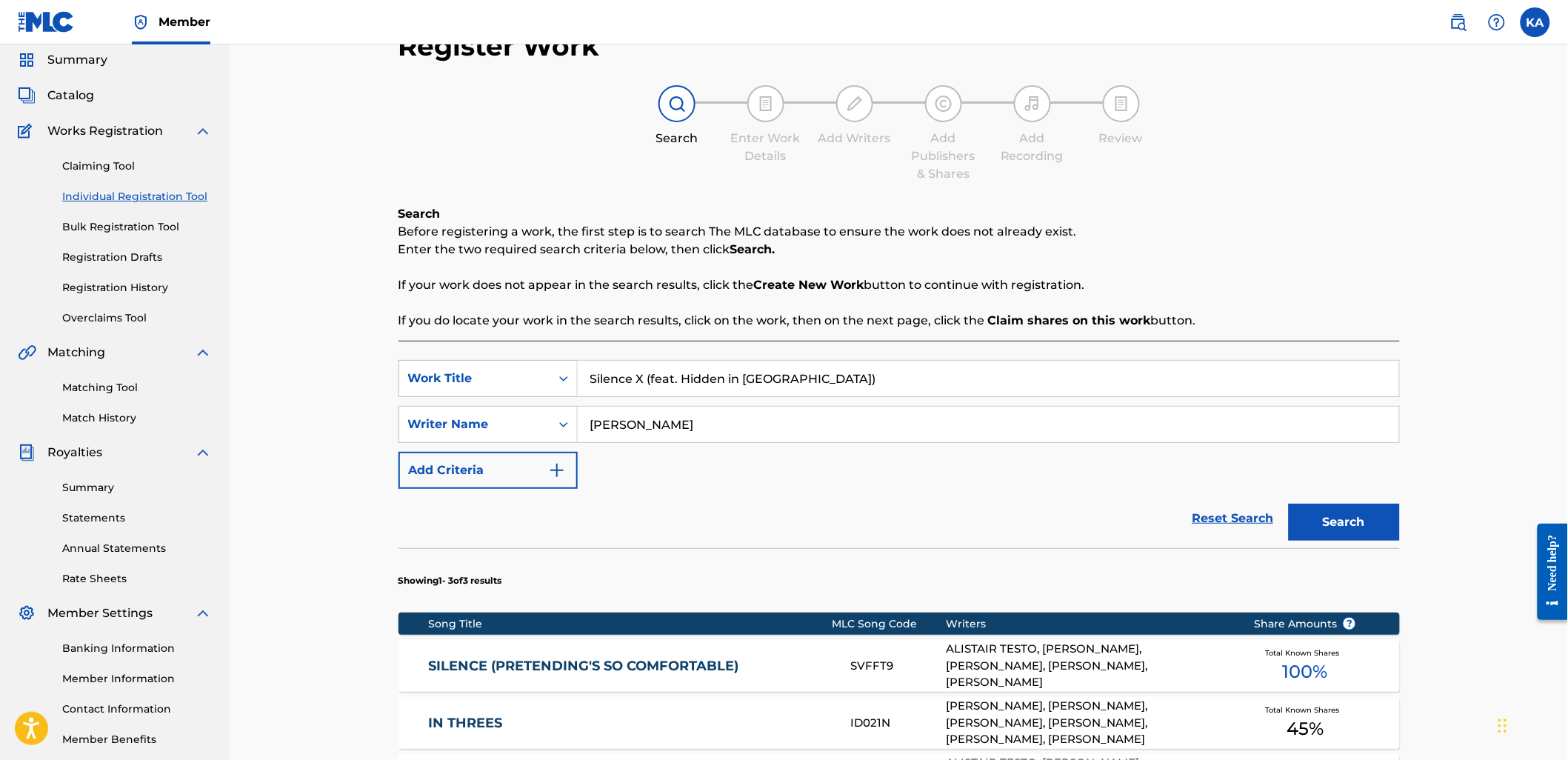
scroll to position [350, 0]
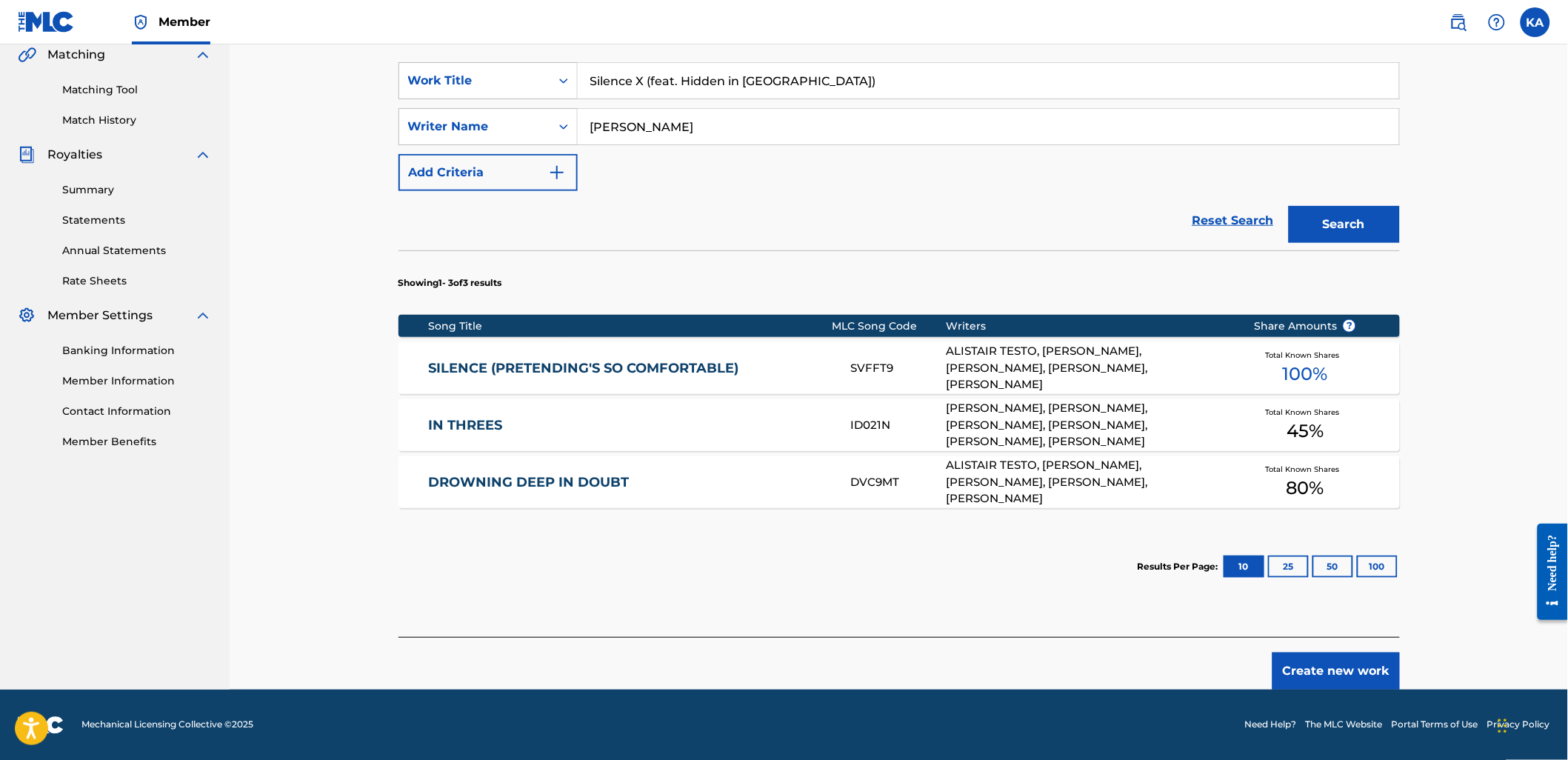
click at [1336, 667] on button "Create new work" at bounding box center [1336, 670] width 127 height 37
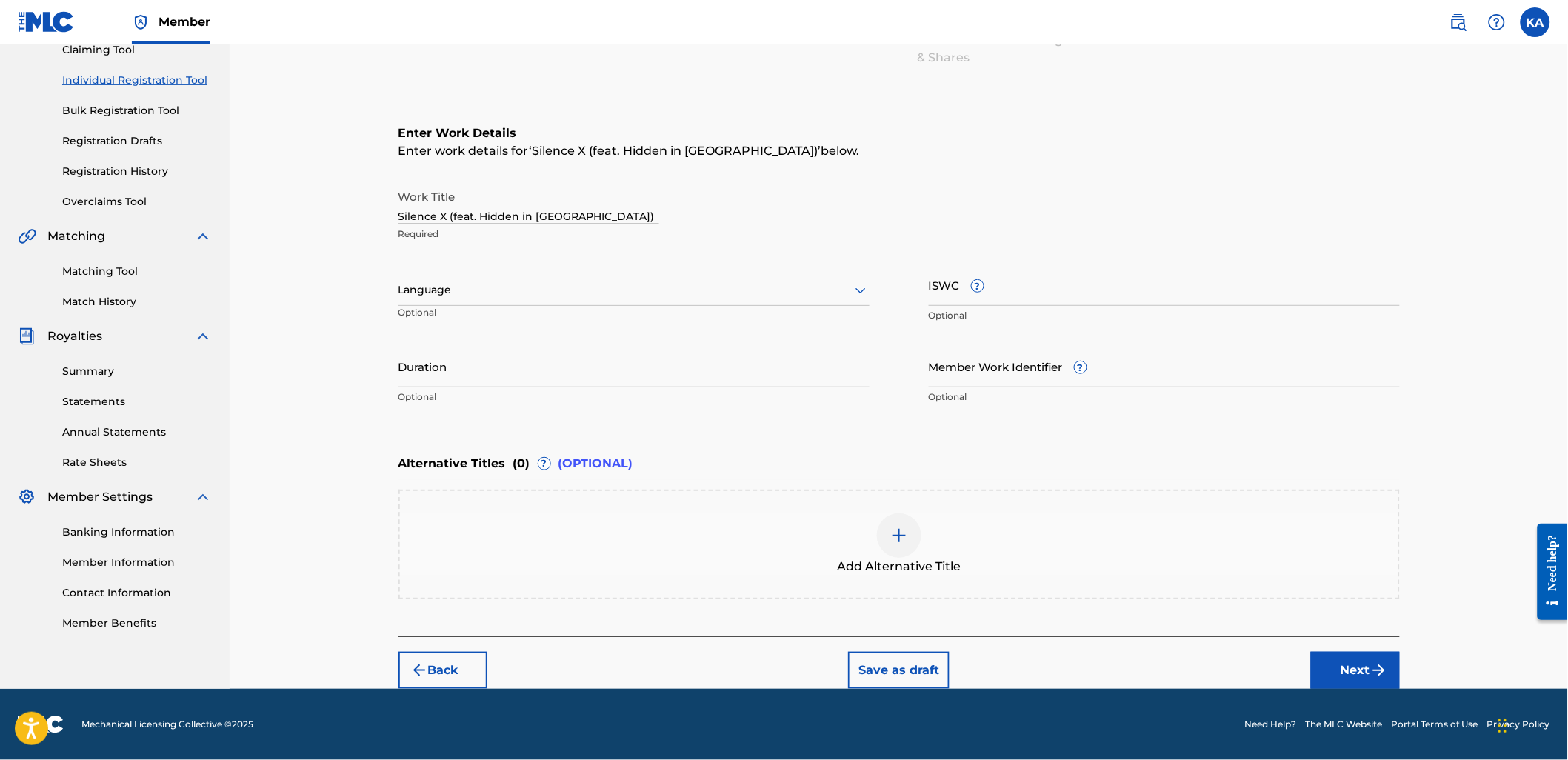
scroll to position [166, 0]
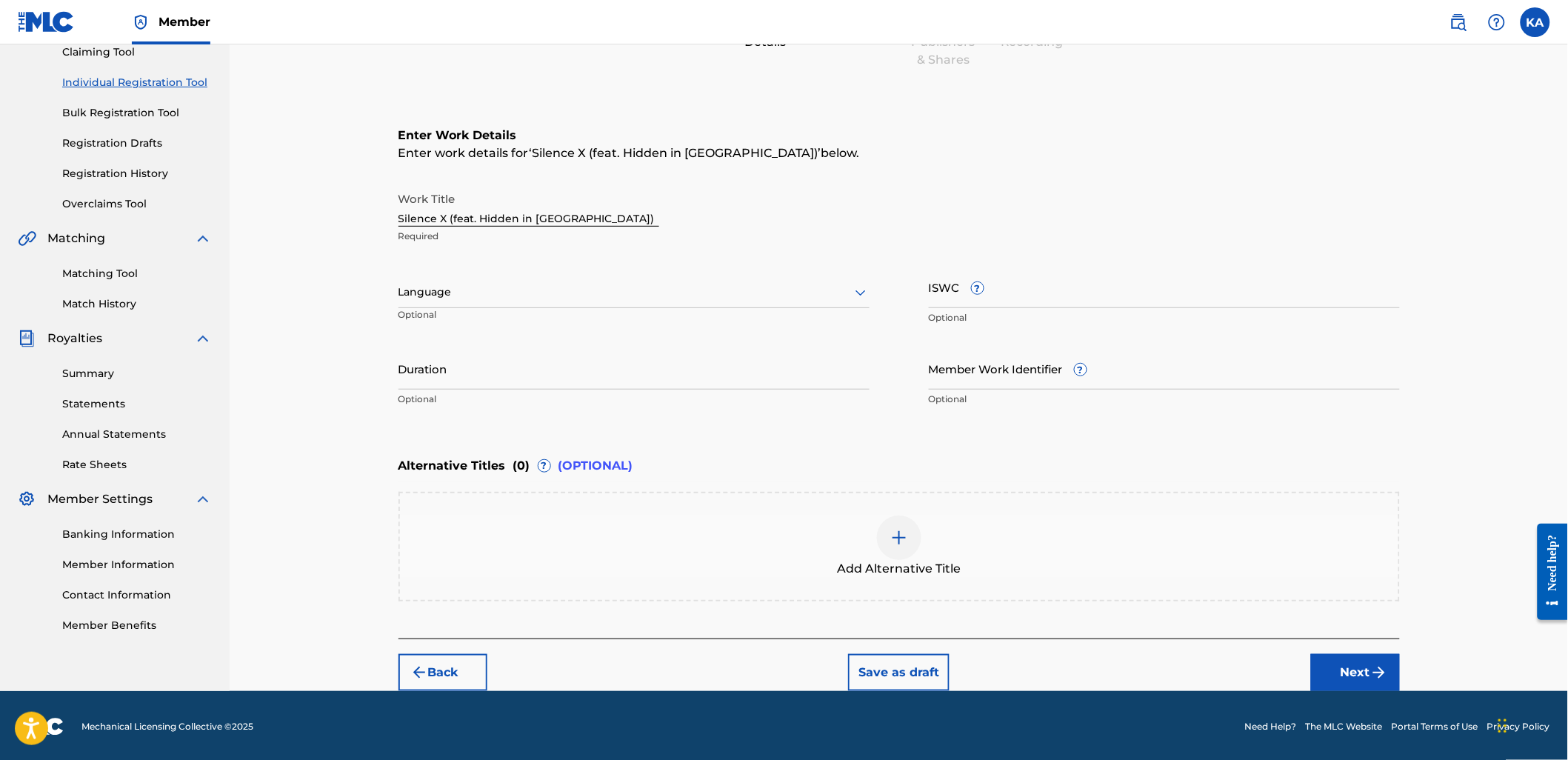
click at [488, 284] on div at bounding box center [634, 292] width 471 height 19
click at [491, 324] on div "English" at bounding box center [634, 324] width 469 height 33
click at [598, 378] on input "Duration" at bounding box center [634, 369] width 471 height 42
type input "03:41"
click at [1331, 655] on button "Next" at bounding box center [1355, 672] width 89 height 37
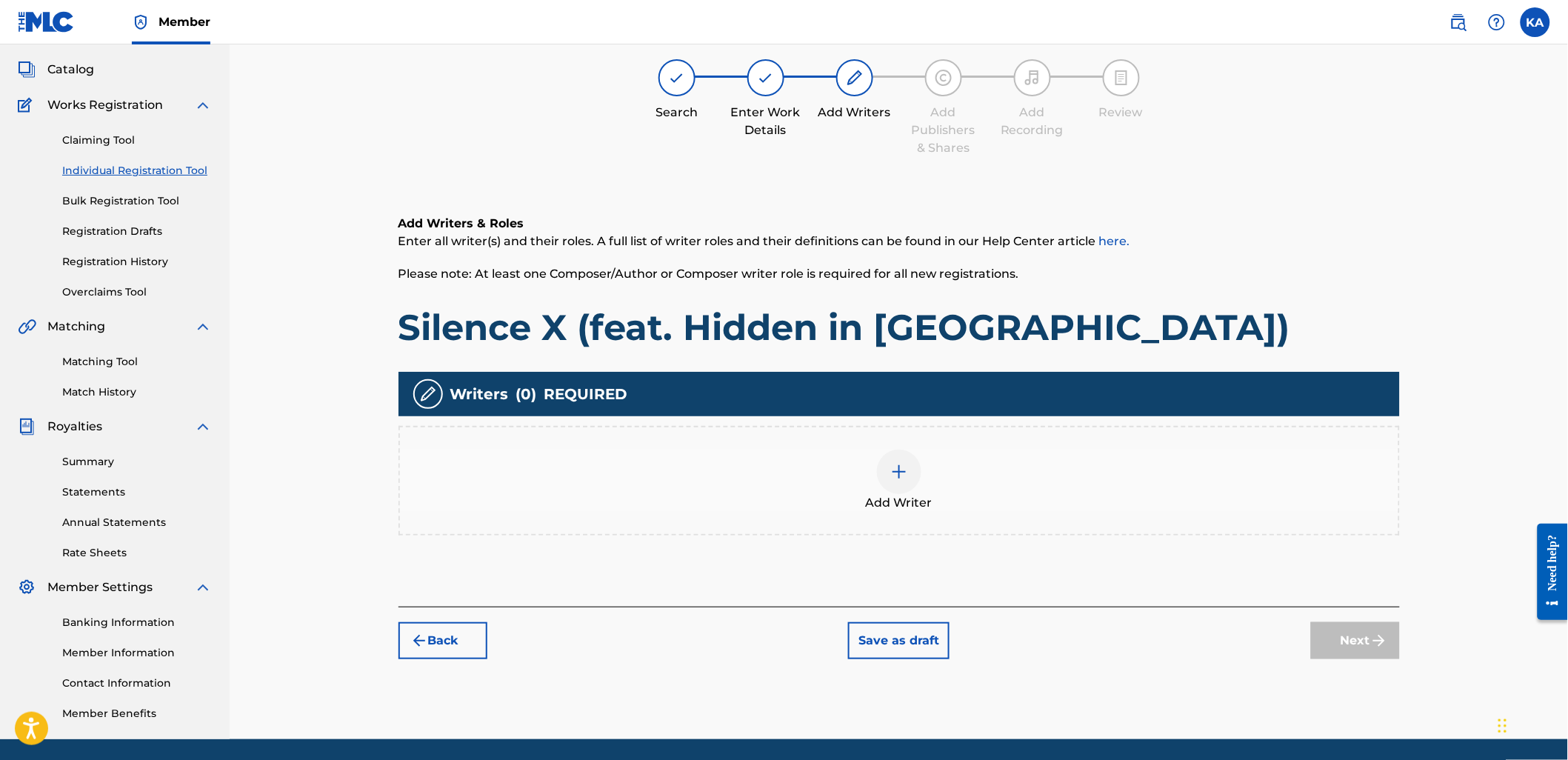
scroll to position [67, 0]
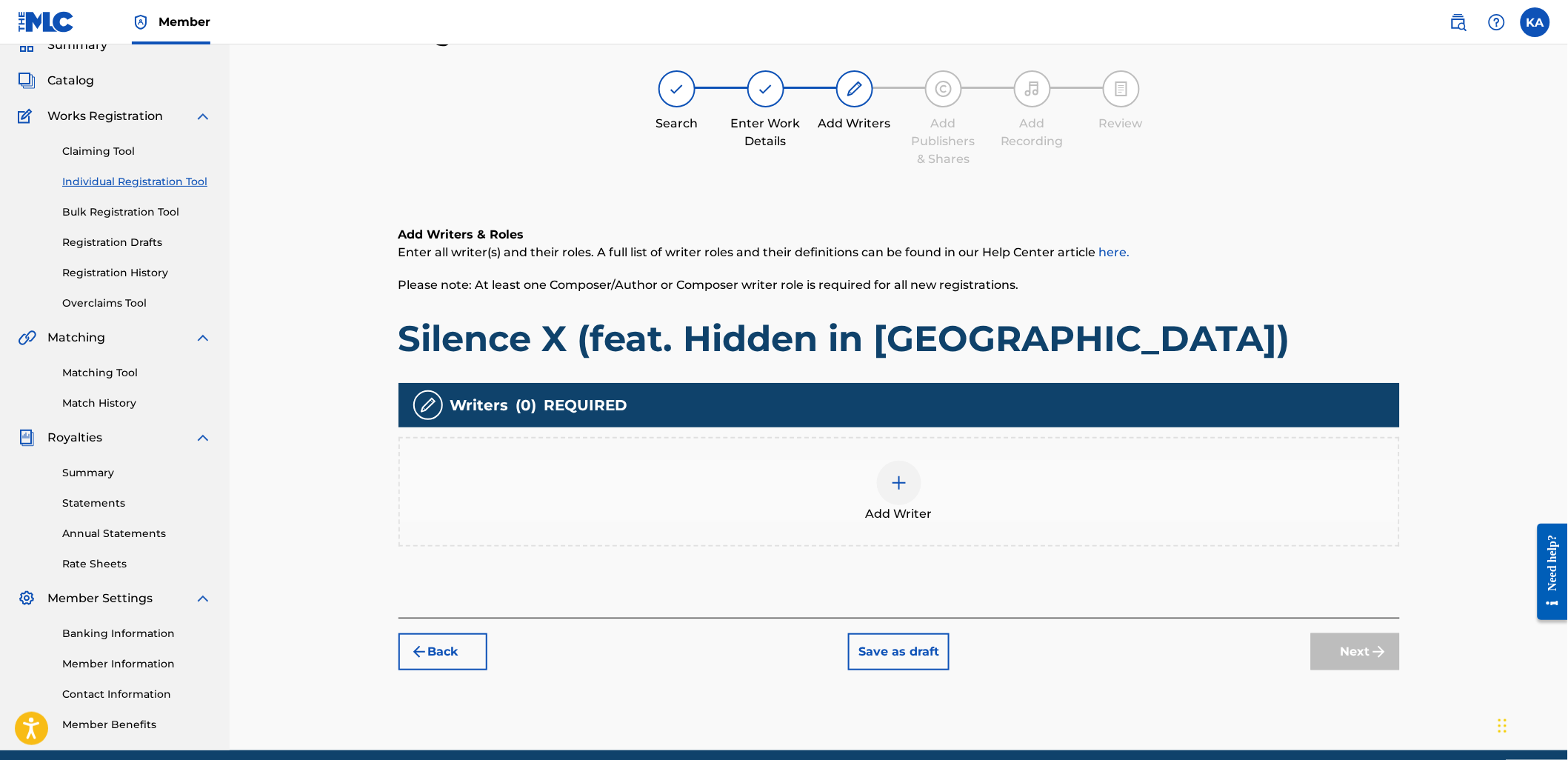
click at [1000, 474] on div "Add Writer" at bounding box center [898, 491] width 998 height 62
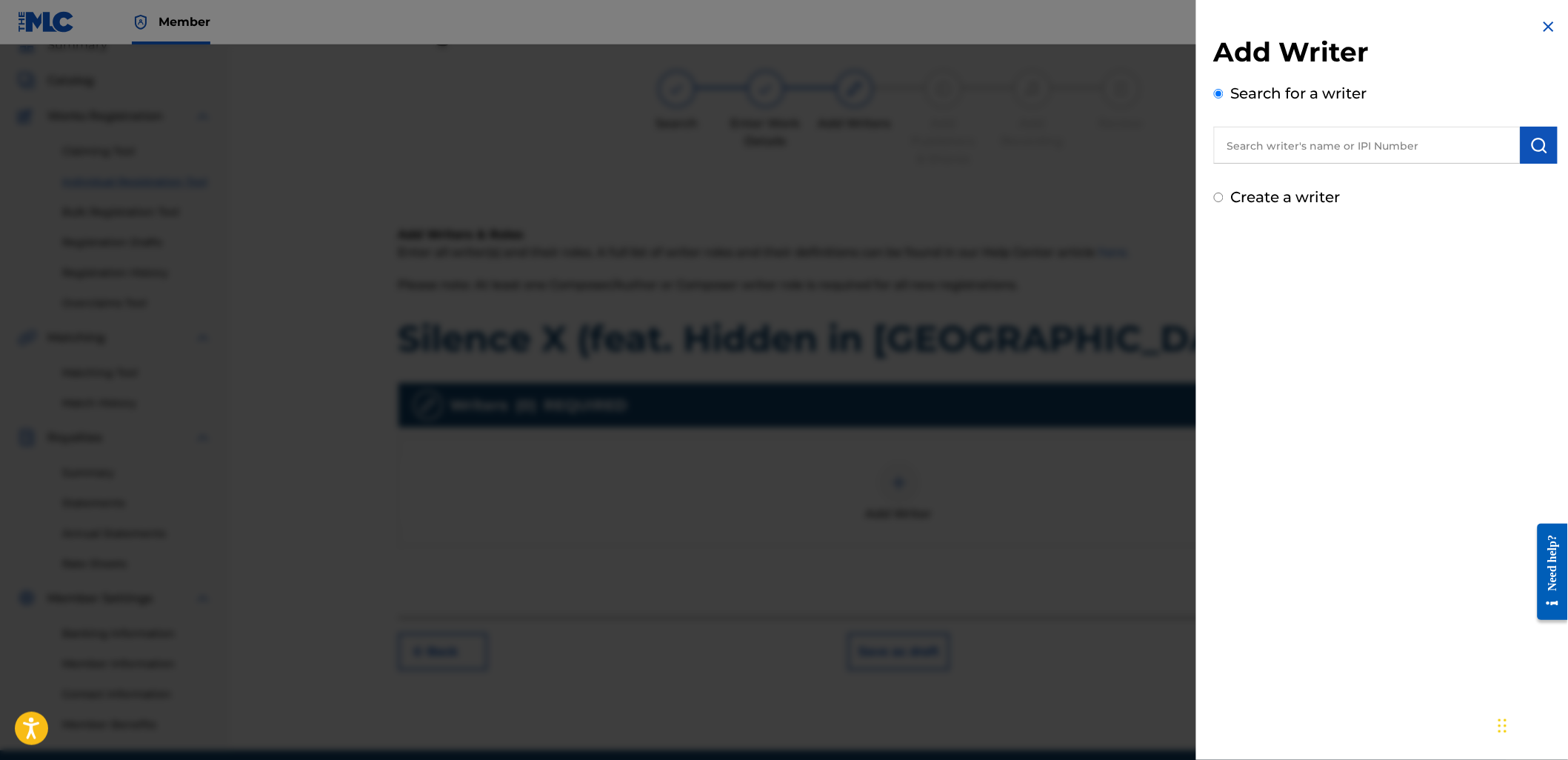
click at [1328, 157] on input "text" at bounding box center [1366, 144] width 306 height 37
paste input "795754773"
type input "00795754773"
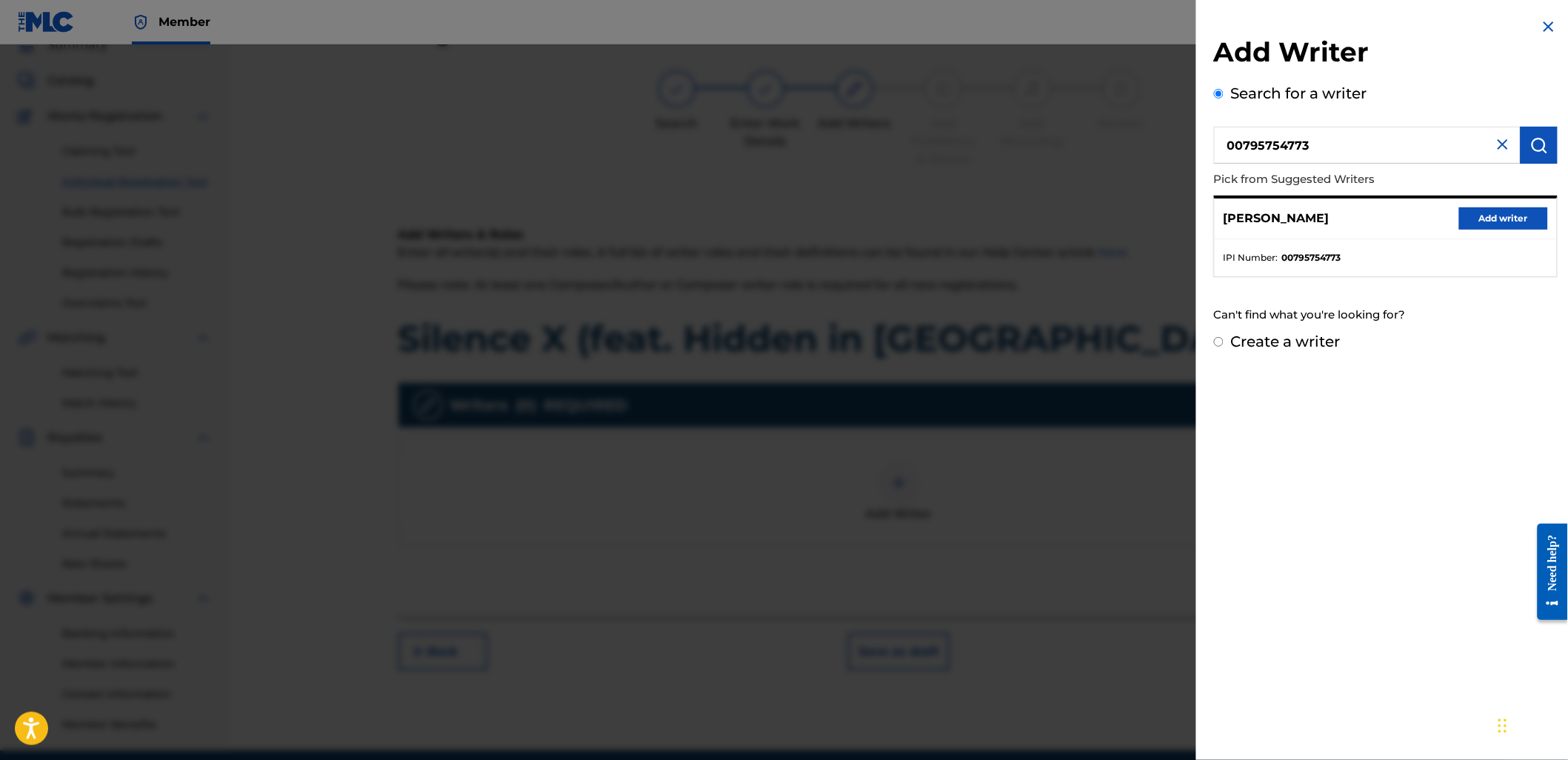
click at [1483, 212] on button "Add writer" at bounding box center [1503, 219] width 89 height 23
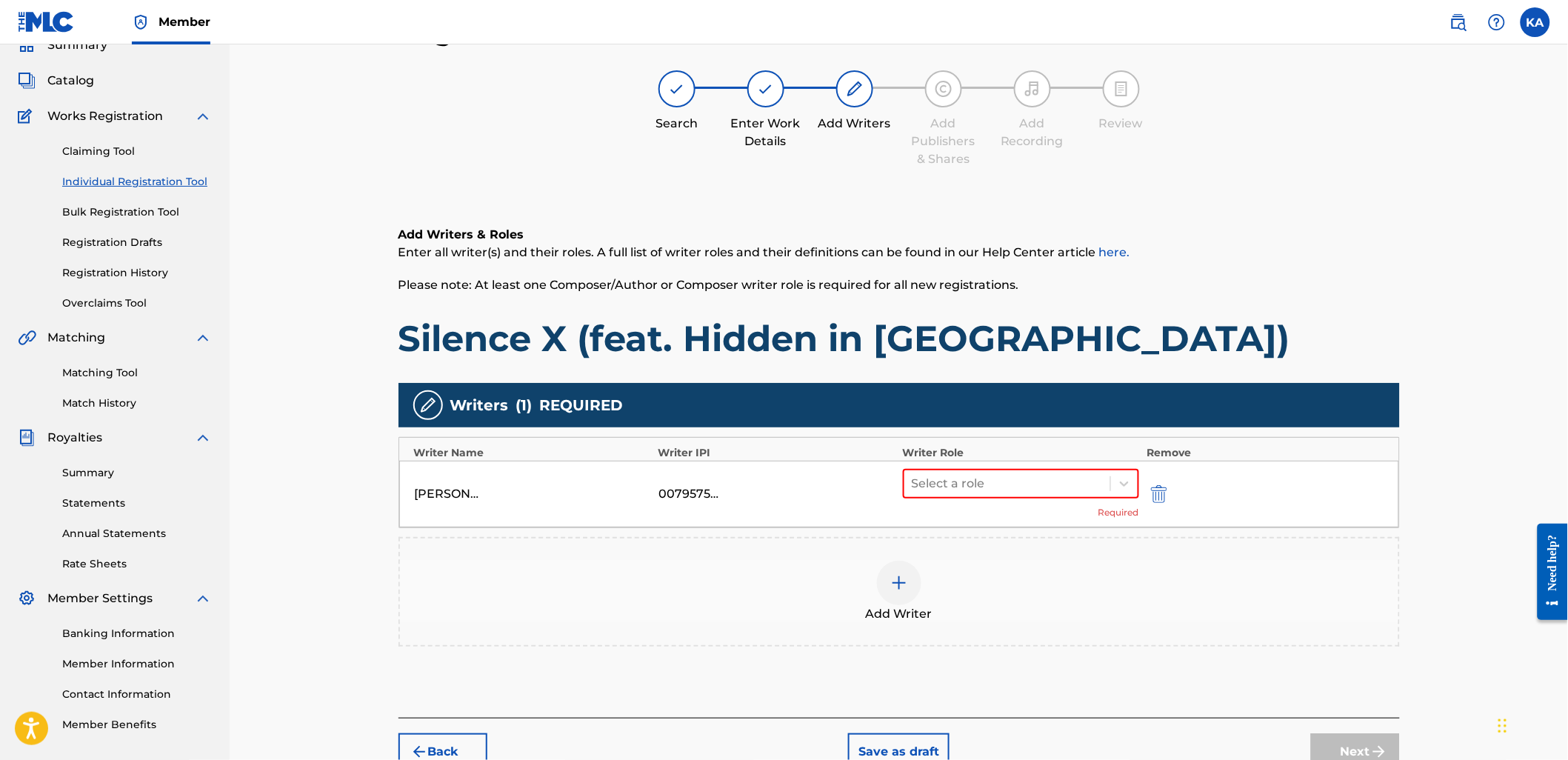
click at [786, 615] on div "Add Writer" at bounding box center [898, 591] width 998 height 62
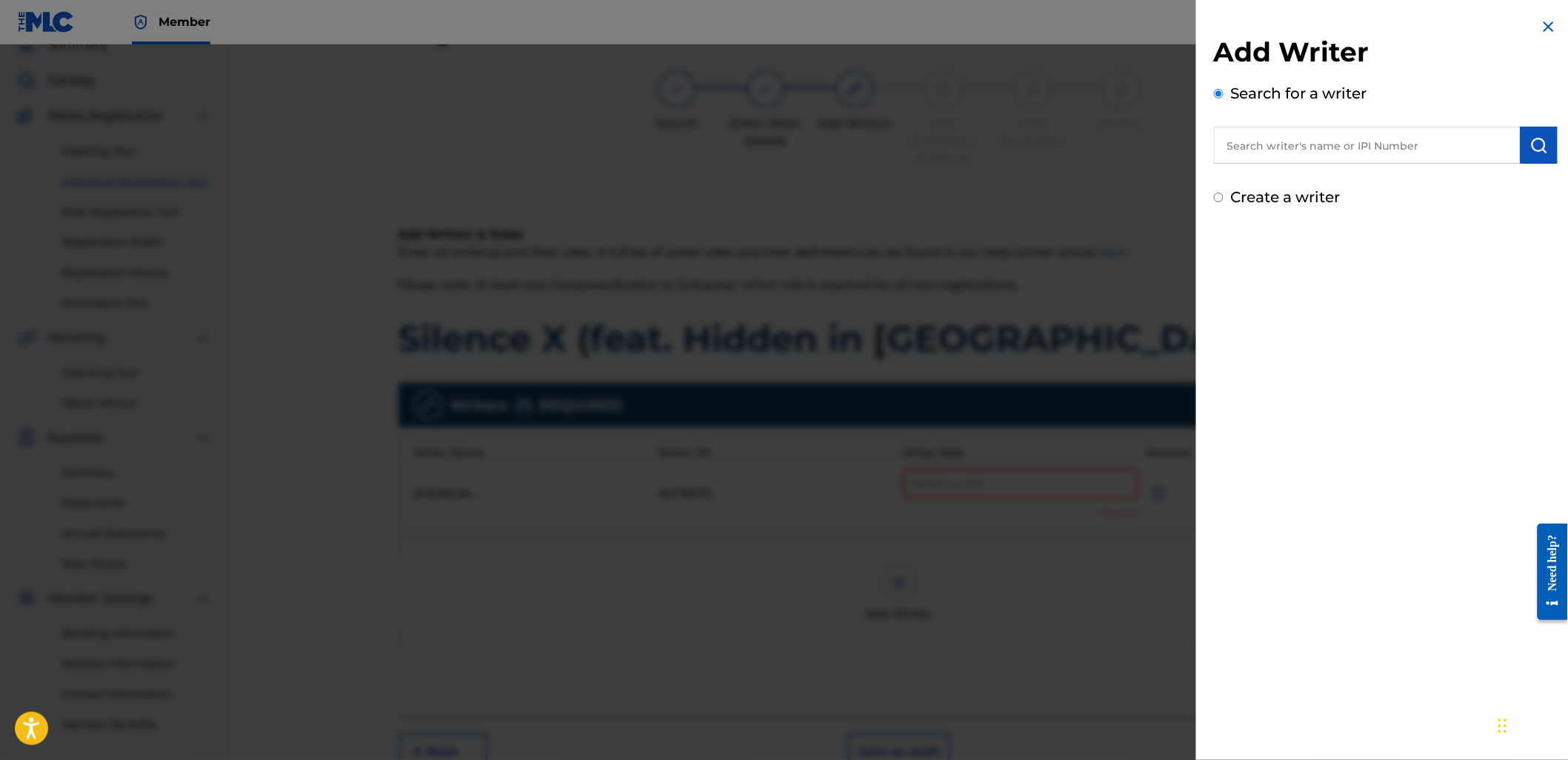
click at [1260, 139] on input "text" at bounding box center [1366, 144] width 306 height 37
paste input "745523242"
type input "00745523242"
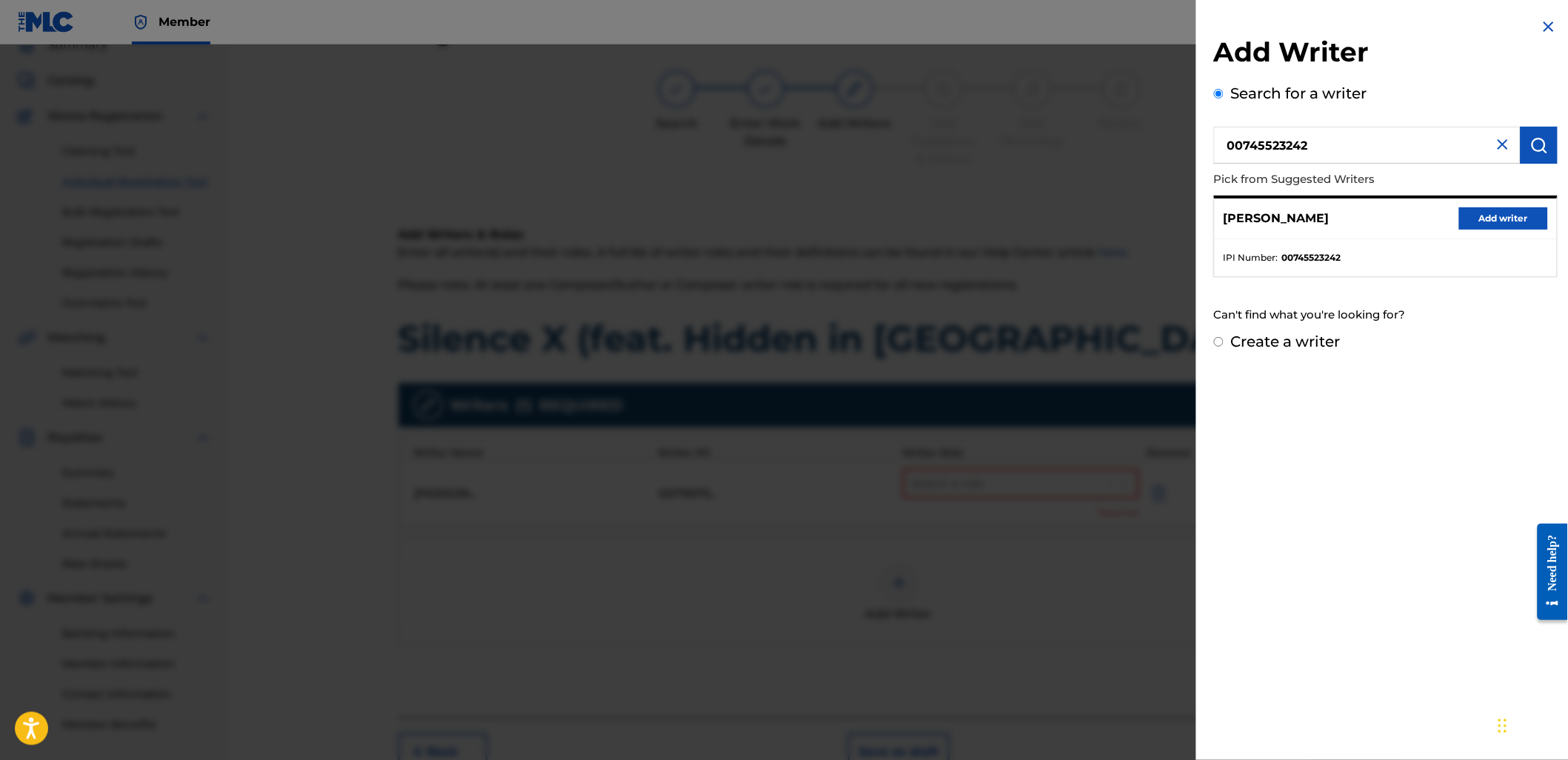
click at [1484, 208] on button "Add writer" at bounding box center [1503, 219] width 89 height 23
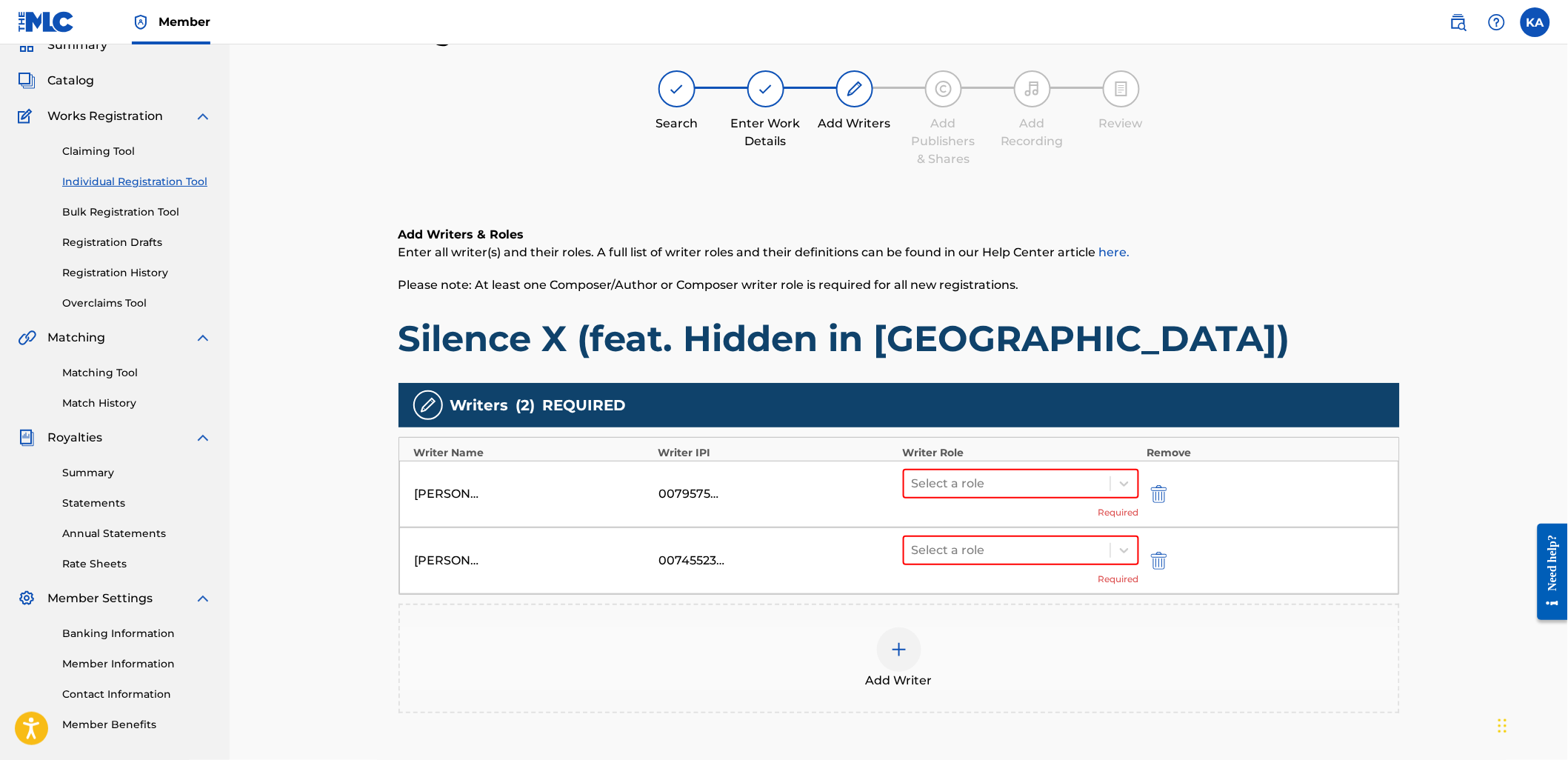
click at [650, 656] on div "Add Writer" at bounding box center [898, 658] width 998 height 62
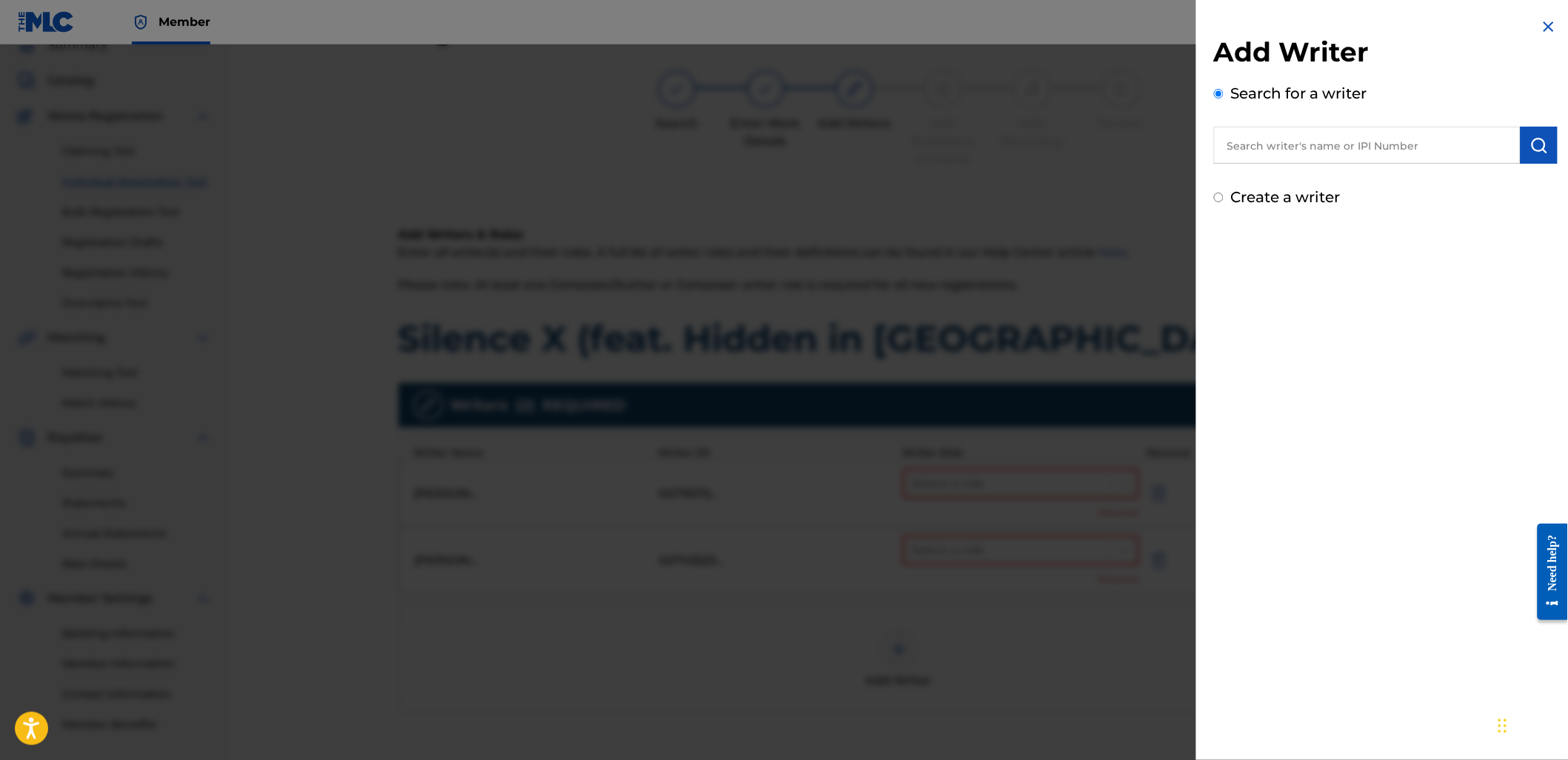
click at [1240, 138] on input "text" at bounding box center [1366, 144] width 306 height 37
paste input "734822733"
type input "00734822733"
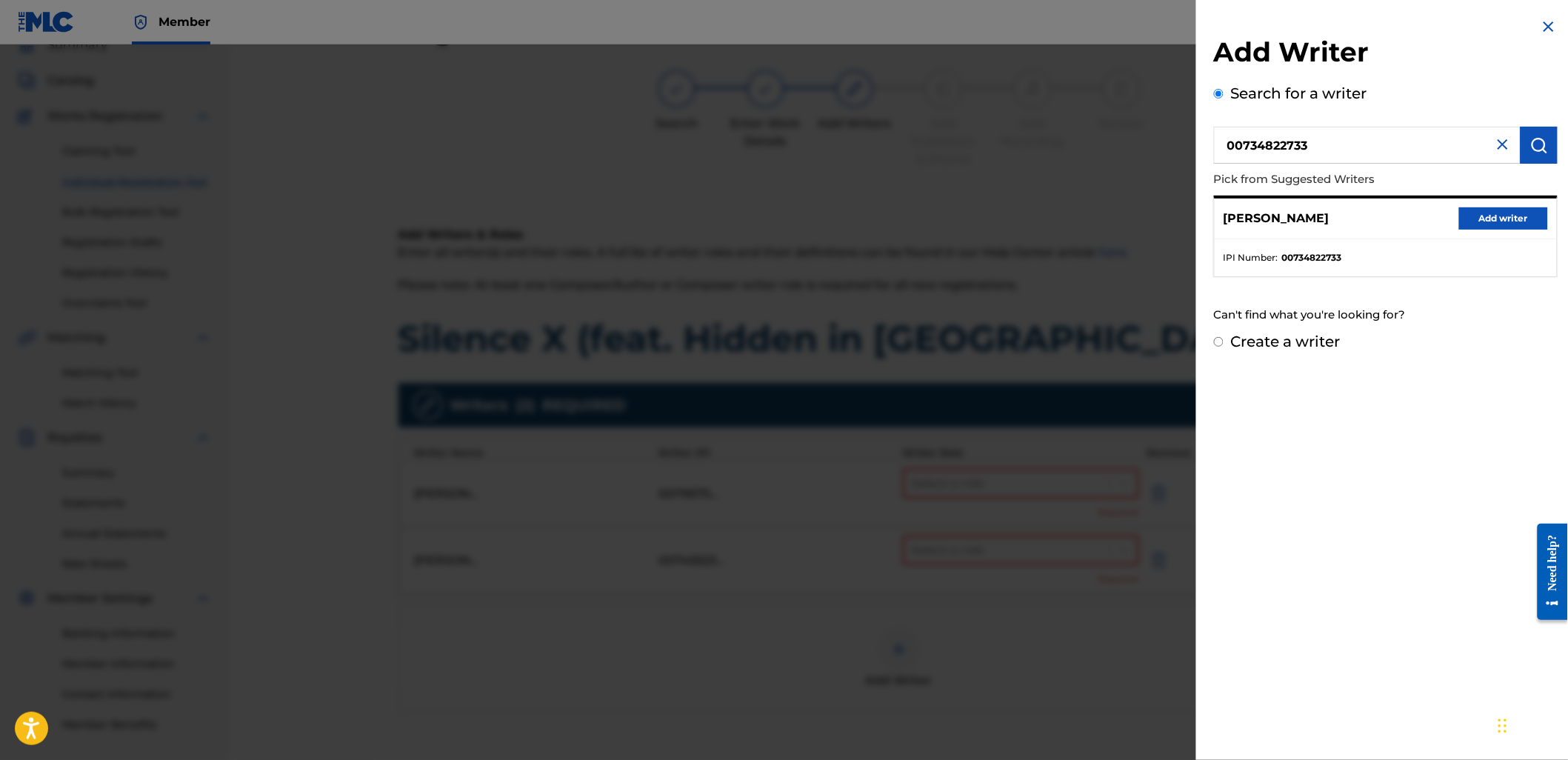
click at [1509, 214] on button "Add writer" at bounding box center [1503, 219] width 89 height 23
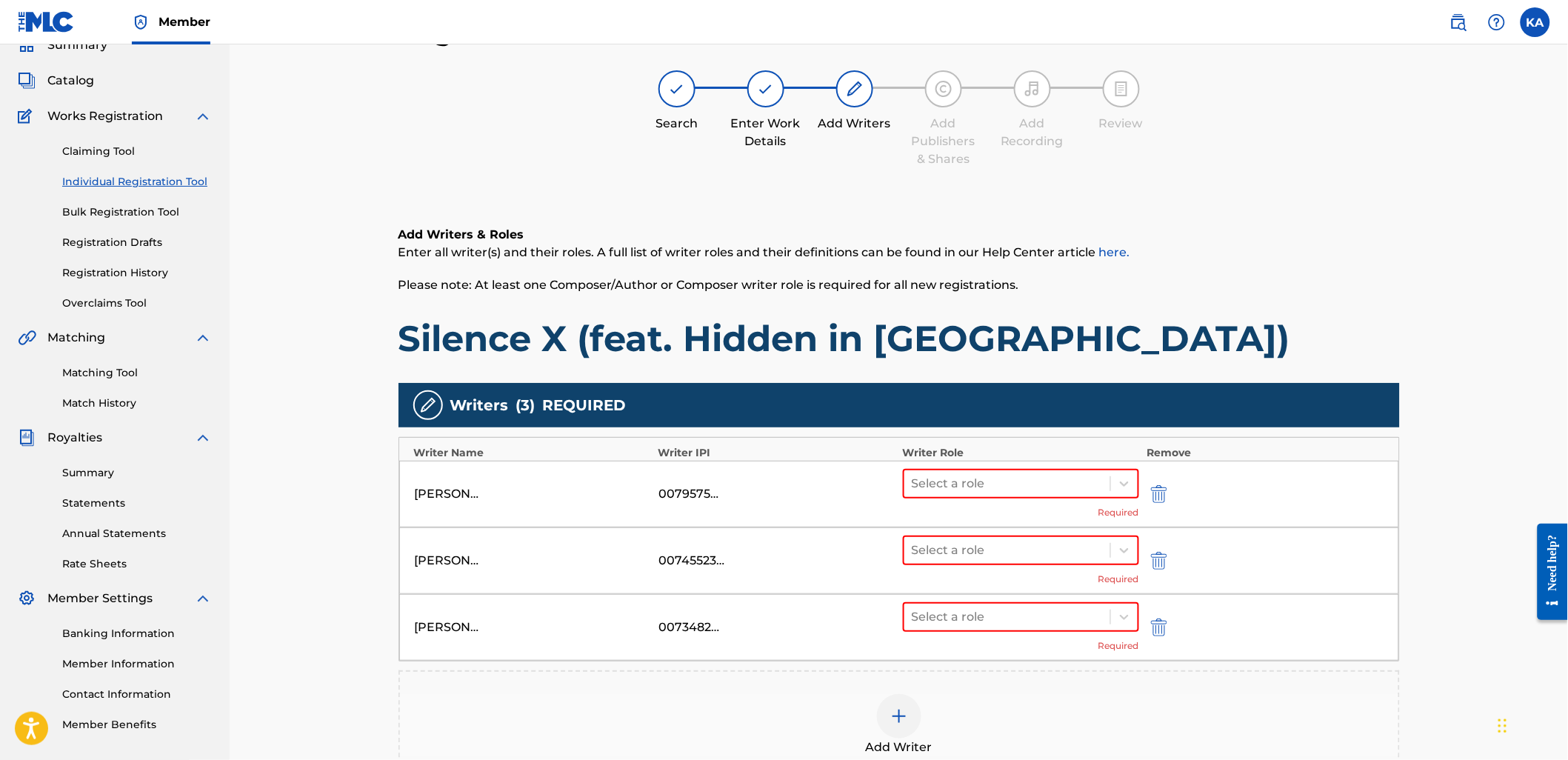
click at [696, 663] on div "Writers ( 3 ) REQUIRED Writer Name Writer IPI Writer Role Remove [PERSON_NAME] …" at bounding box center [899, 582] width 1001 height 397
click at [702, 700] on div "Add Writer" at bounding box center [898, 725] width 998 height 62
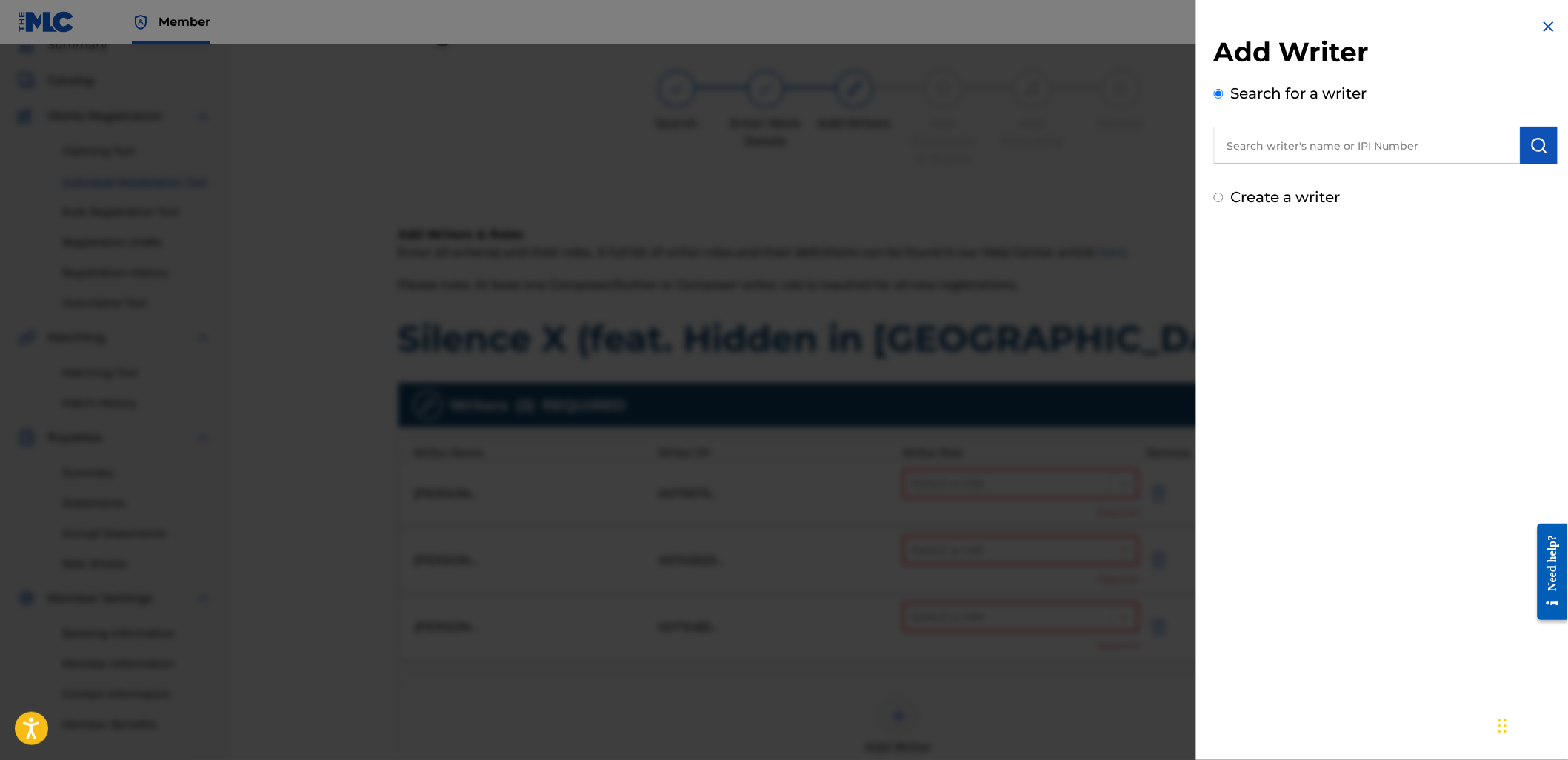
click at [1250, 149] on input "text" at bounding box center [1366, 144] width 306 height 37
paste input "762642138"
type input "00762642138"
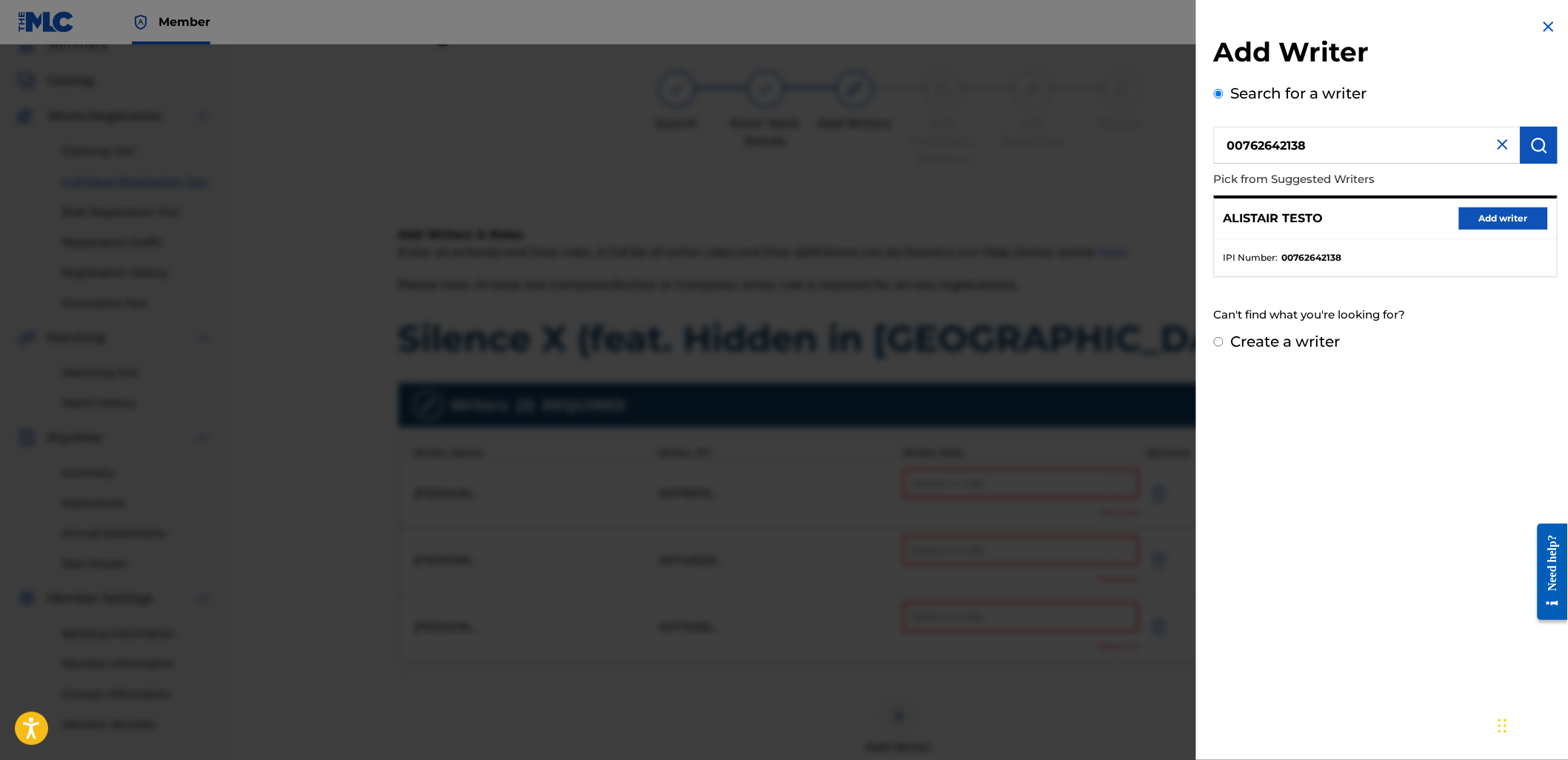
click at [1485, 211] on button "Add writer" at bounding box center [1503, 219] width 89 height 23
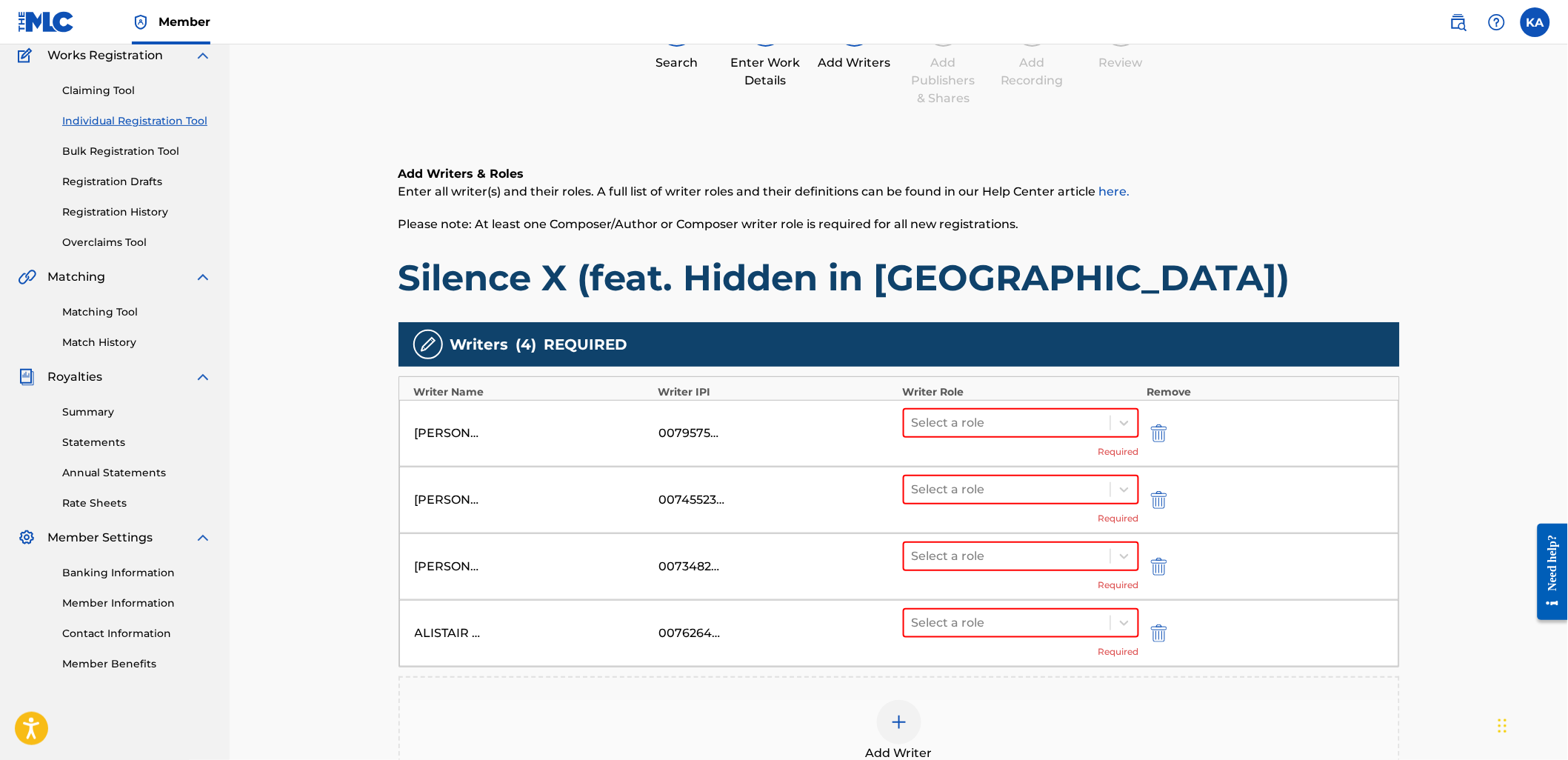
scroll to position [313, 0]
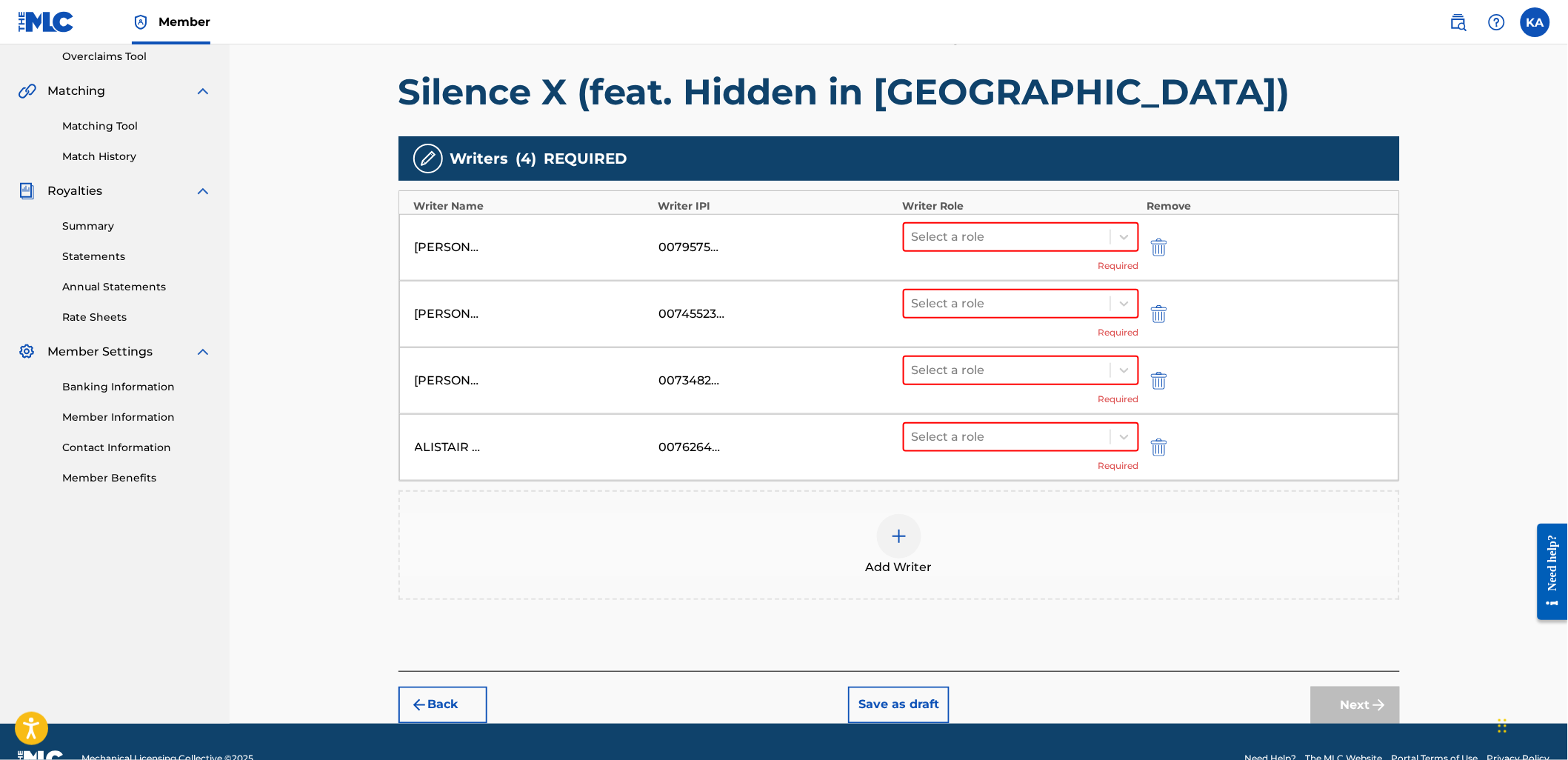
click at [761, 537] on div "Add Writer" at bounding box center [898, 545] width 998 height 62
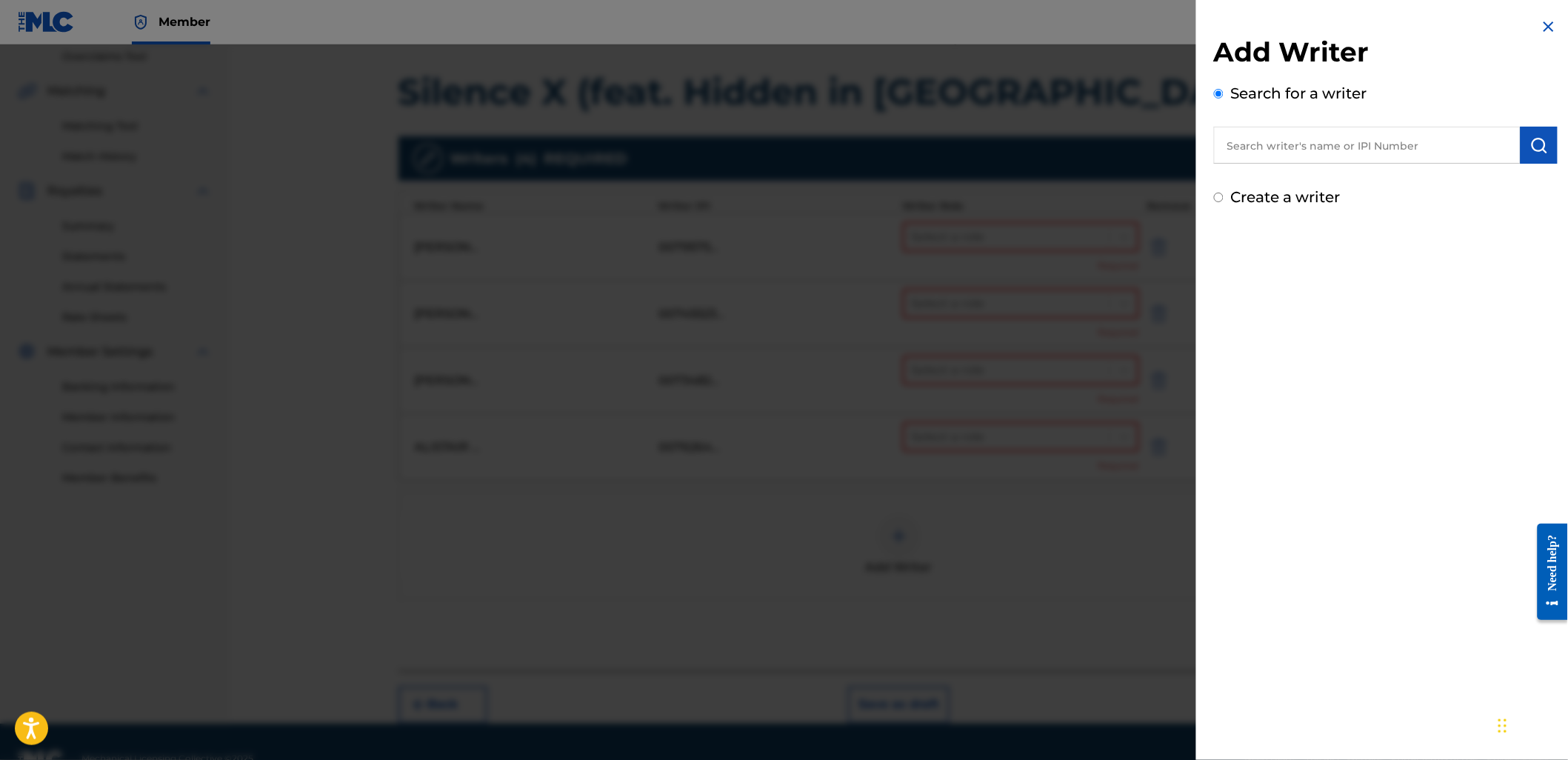
click at [1389, 158] on input "text" at bounding box center [1366, 144] width 306 height 37
paste input "736079524"
type input "00736079524"
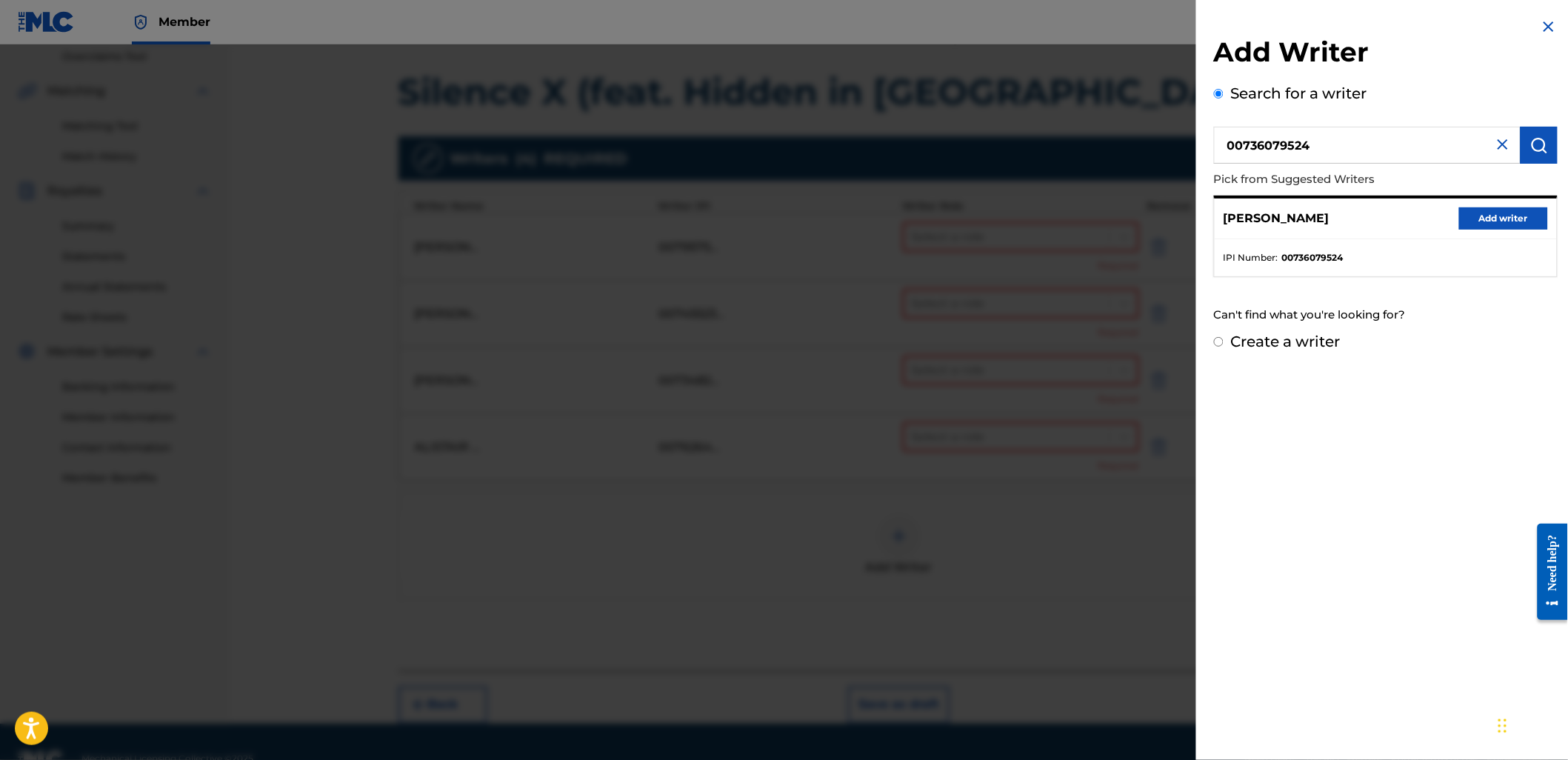
click at [1507, 225] on button "Add writer" at bounding box center [1503, 219] width 89 height 23
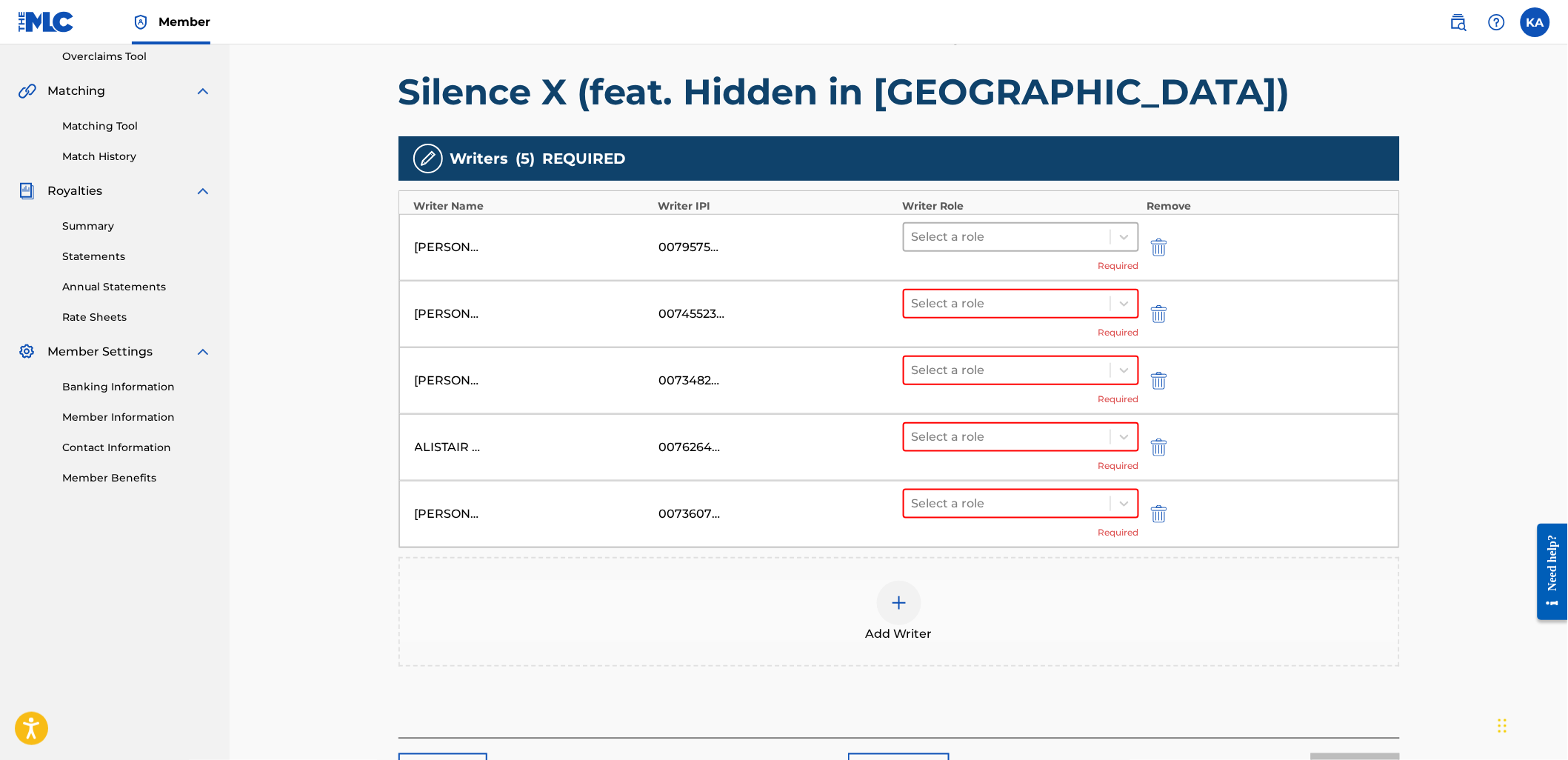
click at [992, 226] on div at bounding box center [1007, 237] width 192 height 21
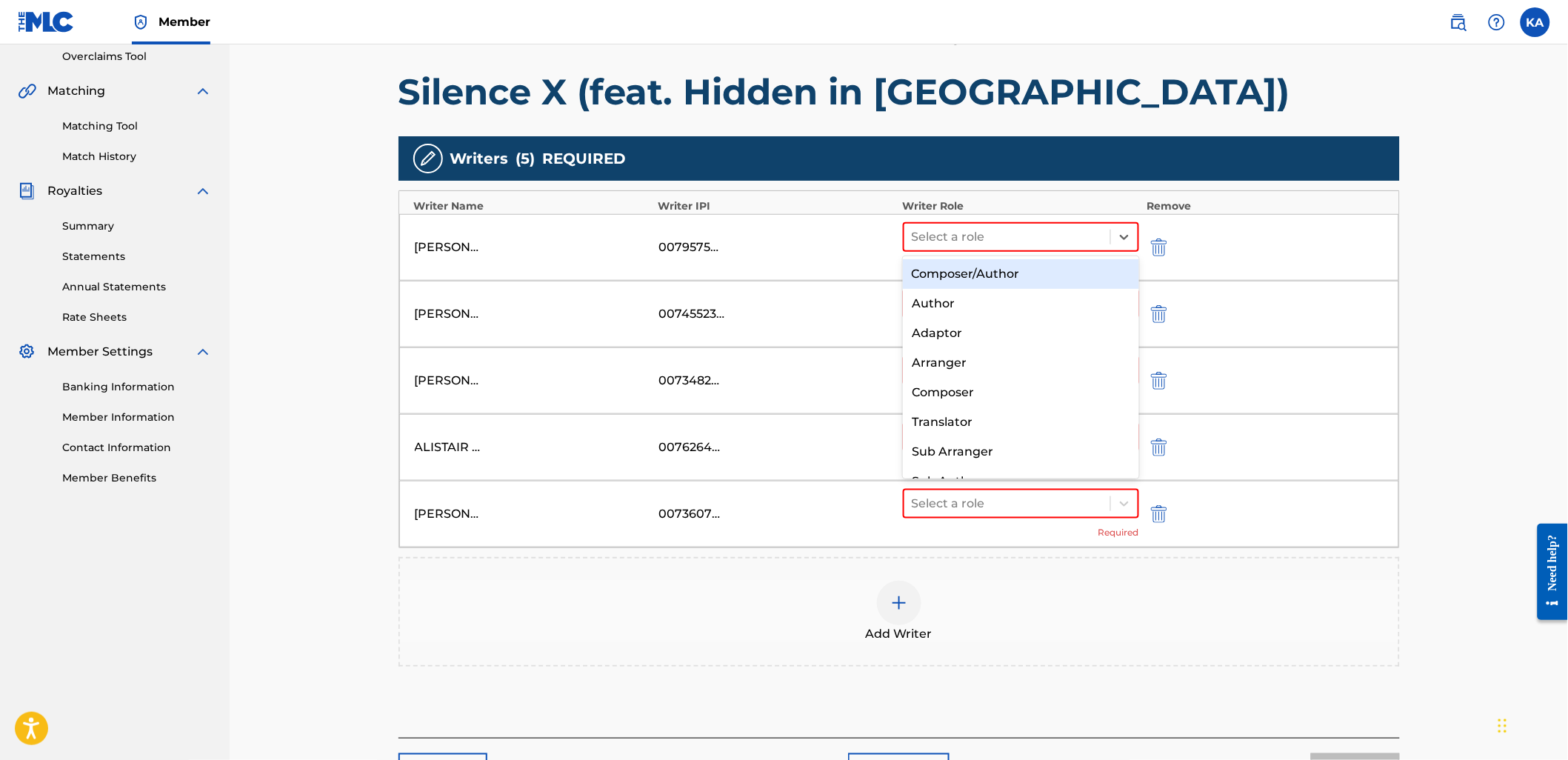
click at [985, 275] on div "Composer/Author" at bounding box center [1021, 273] width 236 height 29
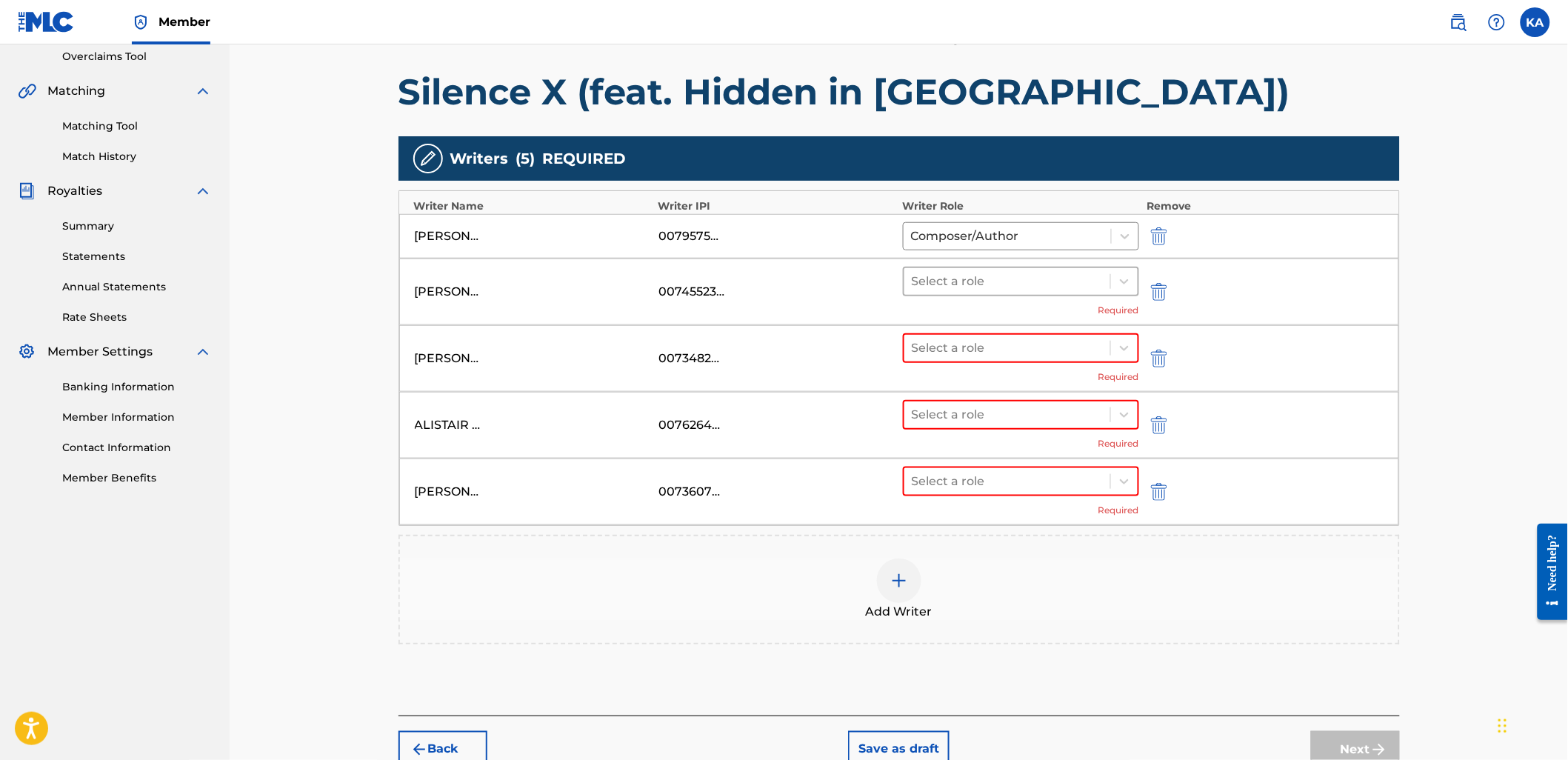
click at [985, 278] on div at bounding box center [1007, 281] width 192 height 21
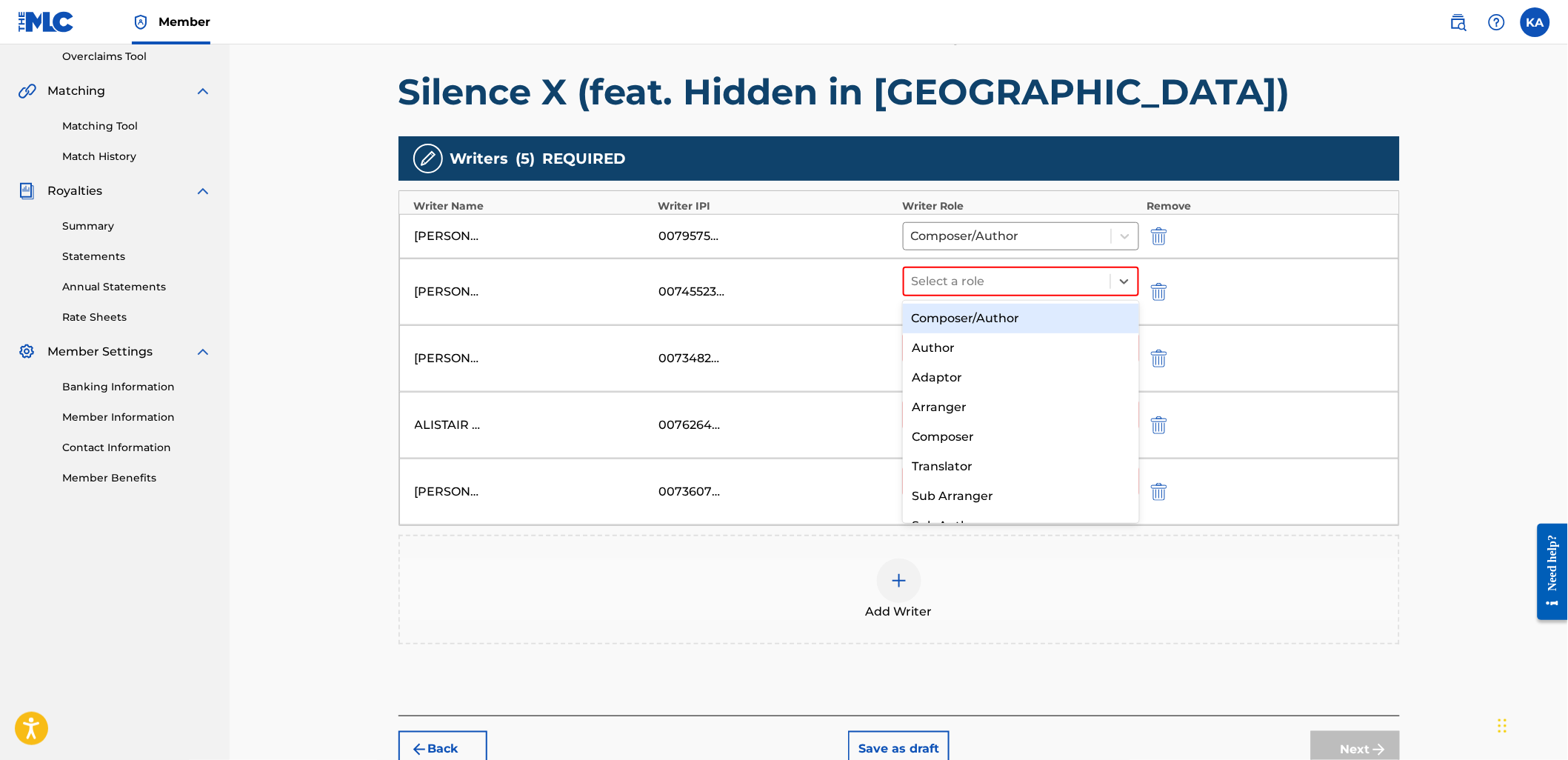
click at [985, 330] on div "Composer/Author" at bounding box center [1021, 318] width 236 height 29
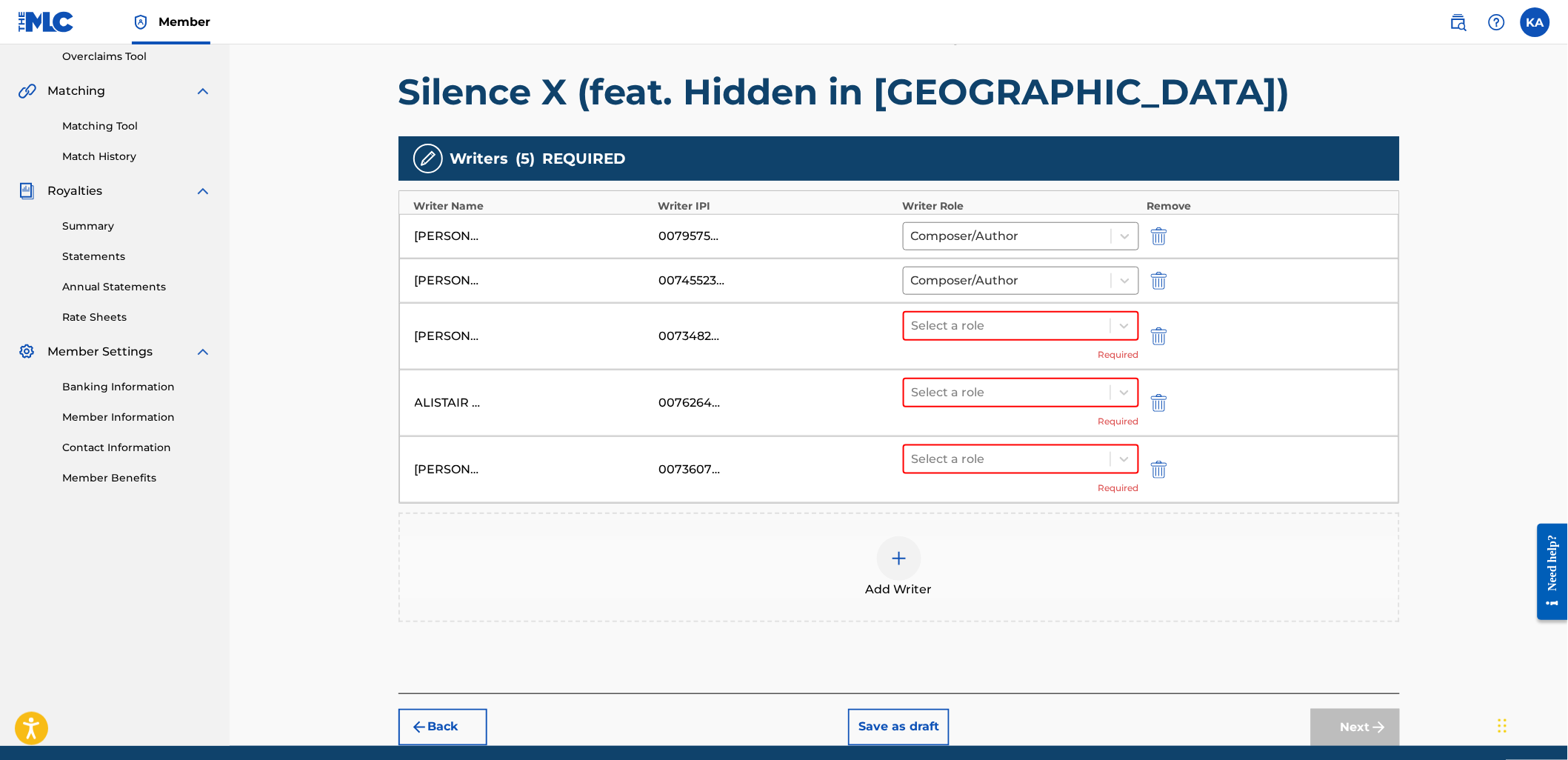
click at [985, 330] on div at bounding box center [1007, 326] width 192 height 21
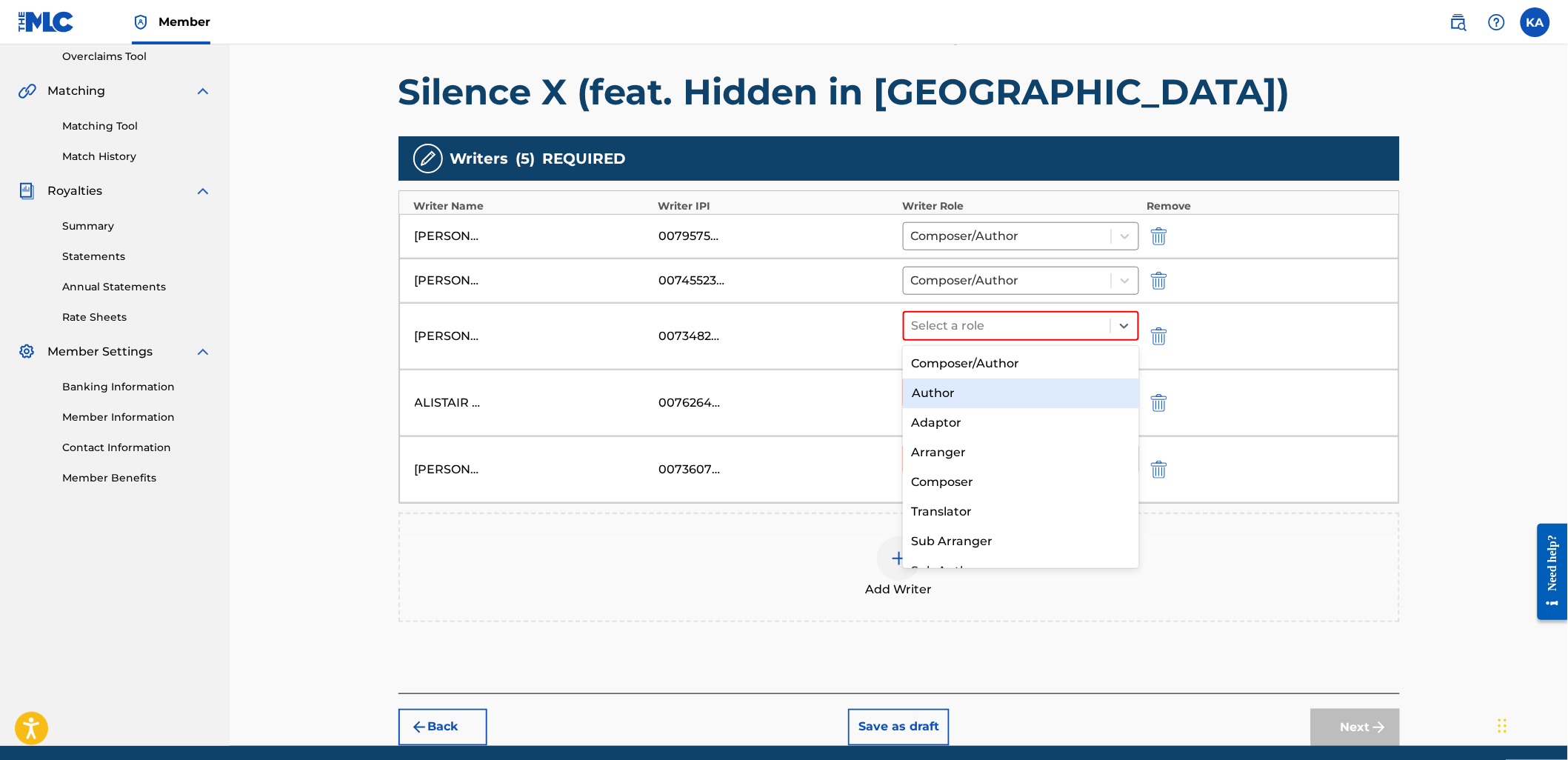
click at [973, 378] on div "Author" at bounding box center [1021, 393] width 236 height 29
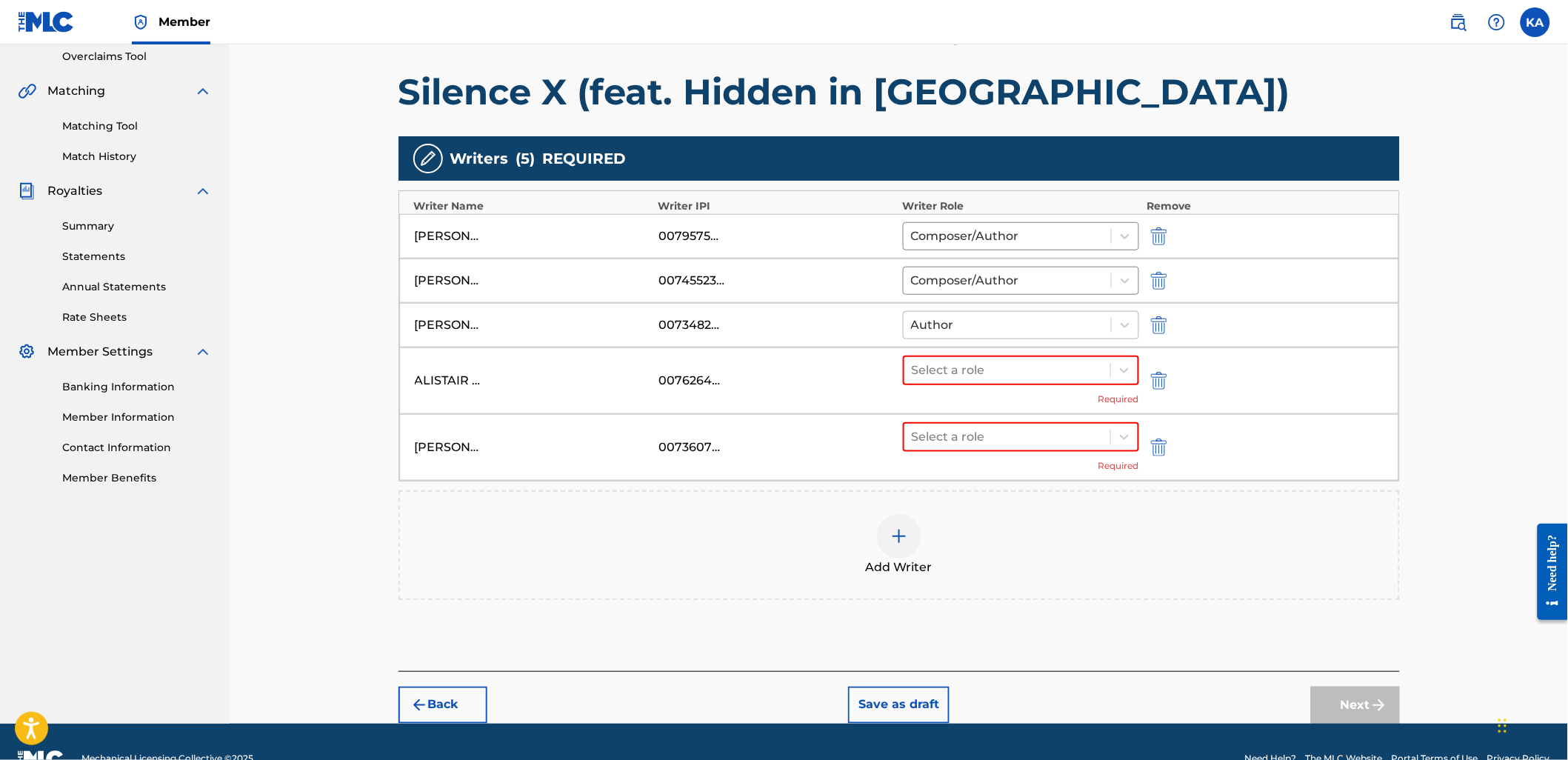
click at [974, 337] on div "Author" at bounding box center [1007, 324] width 208 height 26
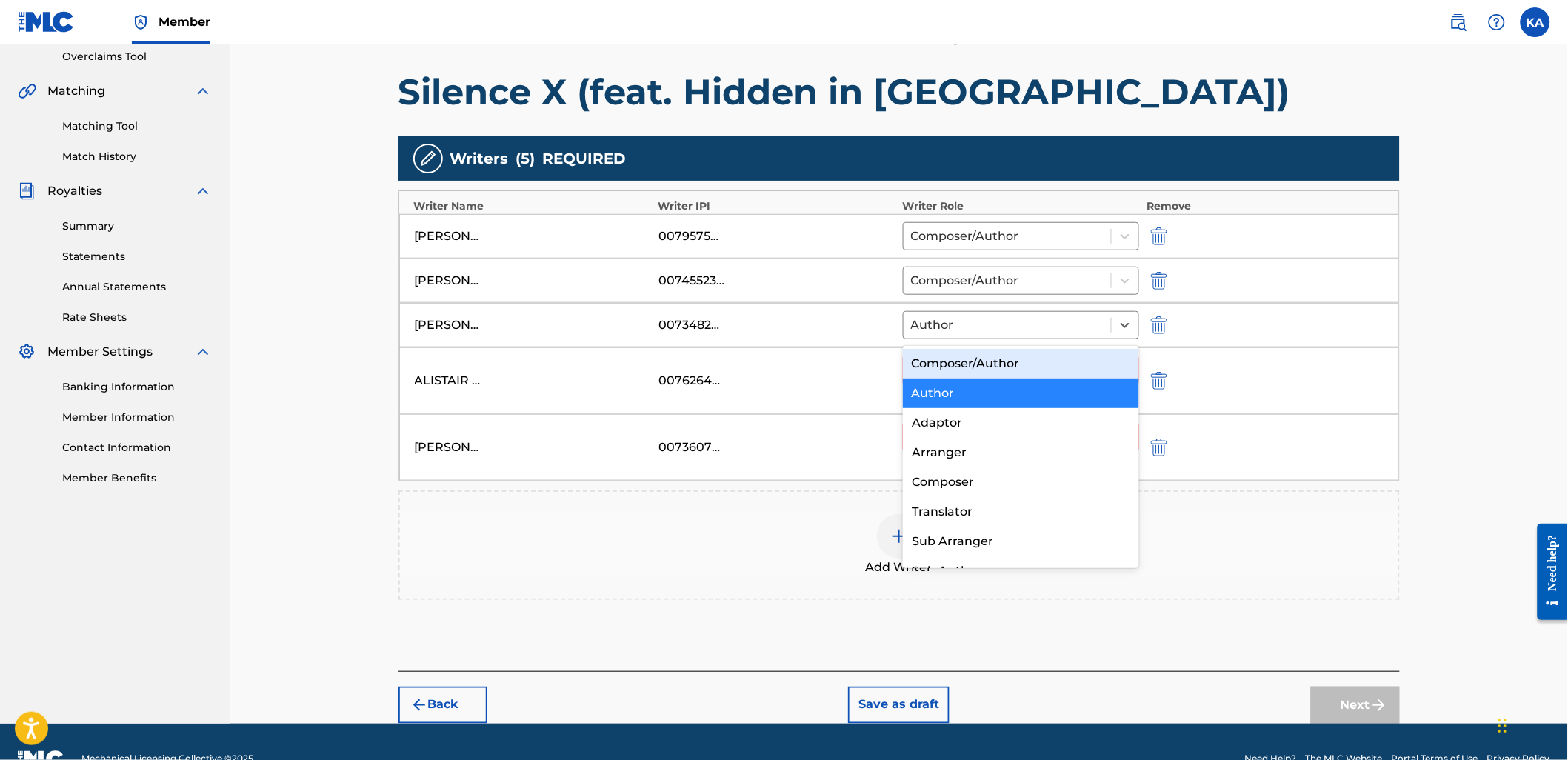
click at [959, 376] on div "Composer/Author" at bounding box center [1021, 363] width 236 height 29
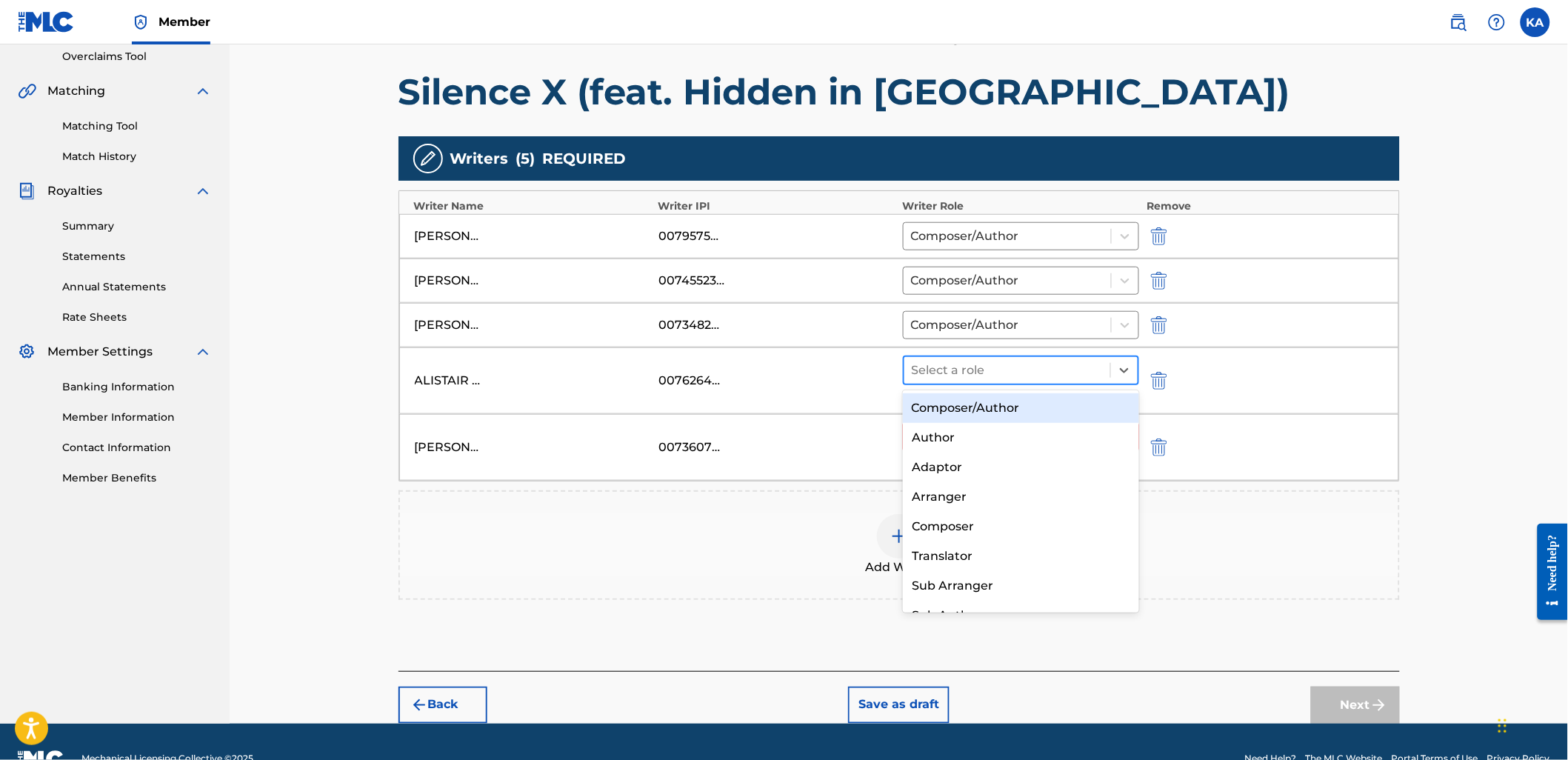
click at [959, 371] on div at bounding box center [1007, 370] width 192 height 21
click at [956, 410] on div "Composer/Author" at bounding box center [1021, 408] width 236 height 29
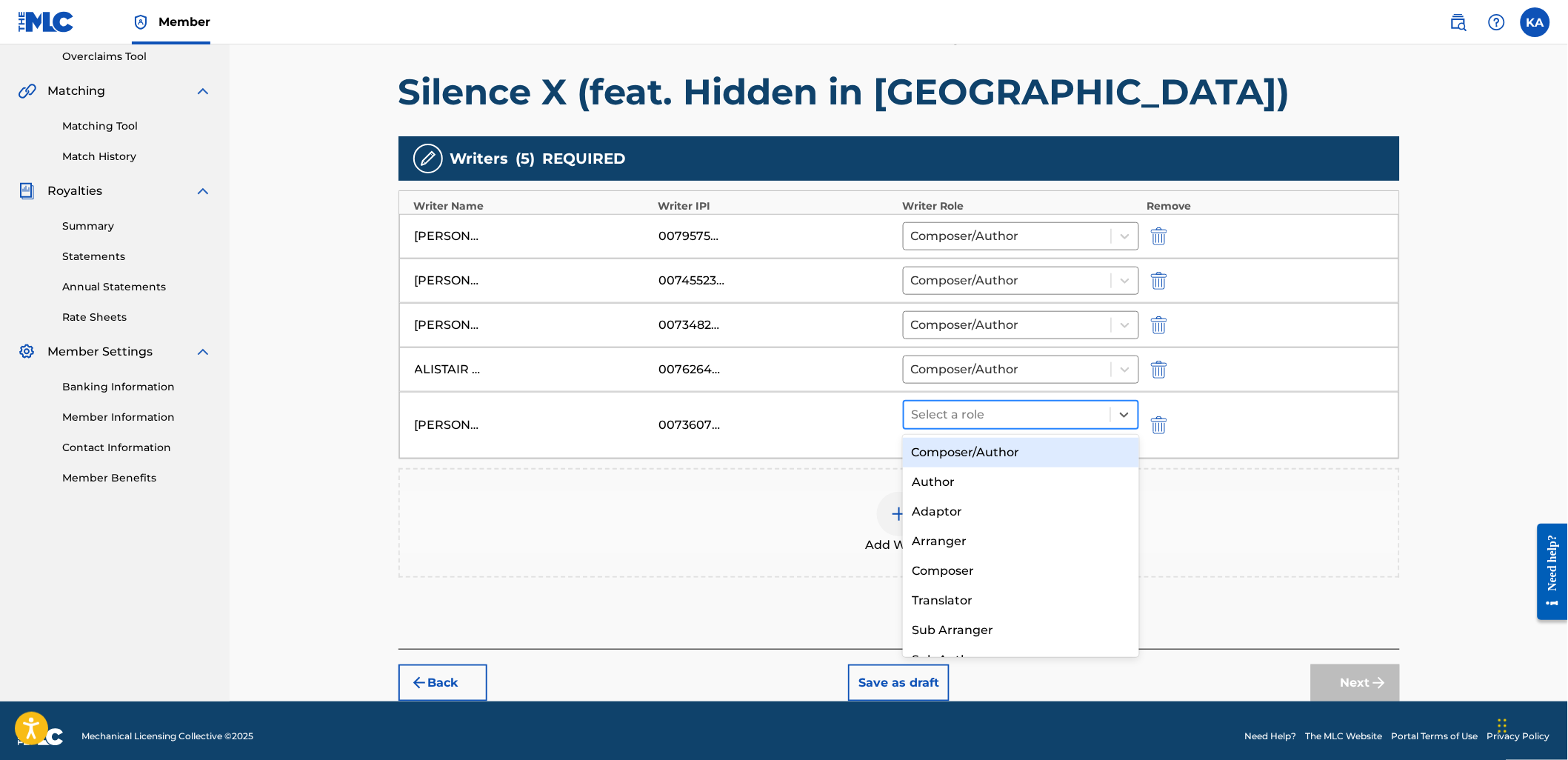
click at [961, 410] on div at bounding box center [1007, 415] width 192 height 21
click at [976, 456] on div "Composer/Author" at bounding box center [1021, 452] width 236 height 29
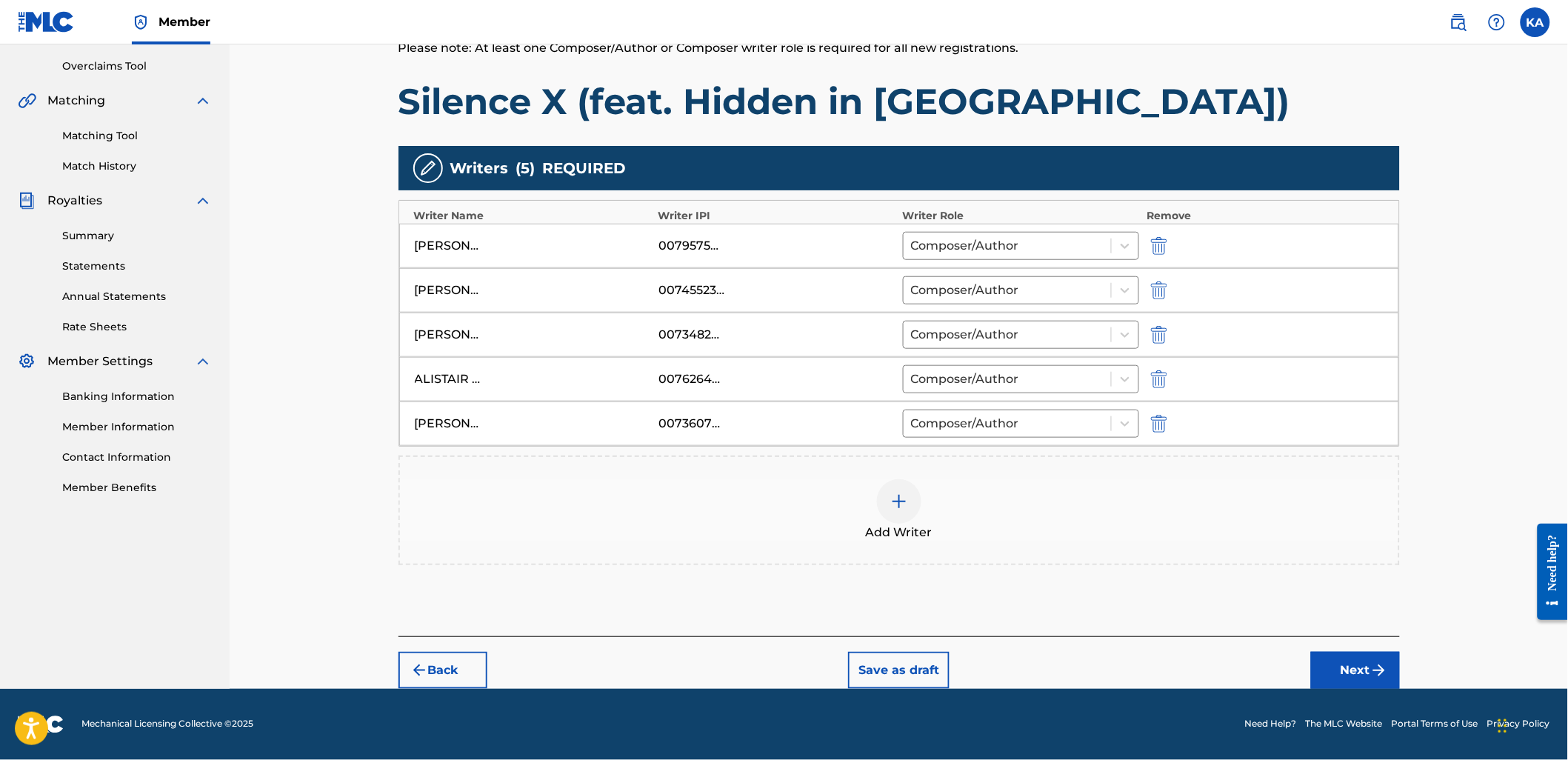
click at [1397, 669] on button "Next" at bounding box center [1355, 670] width 89 height 37
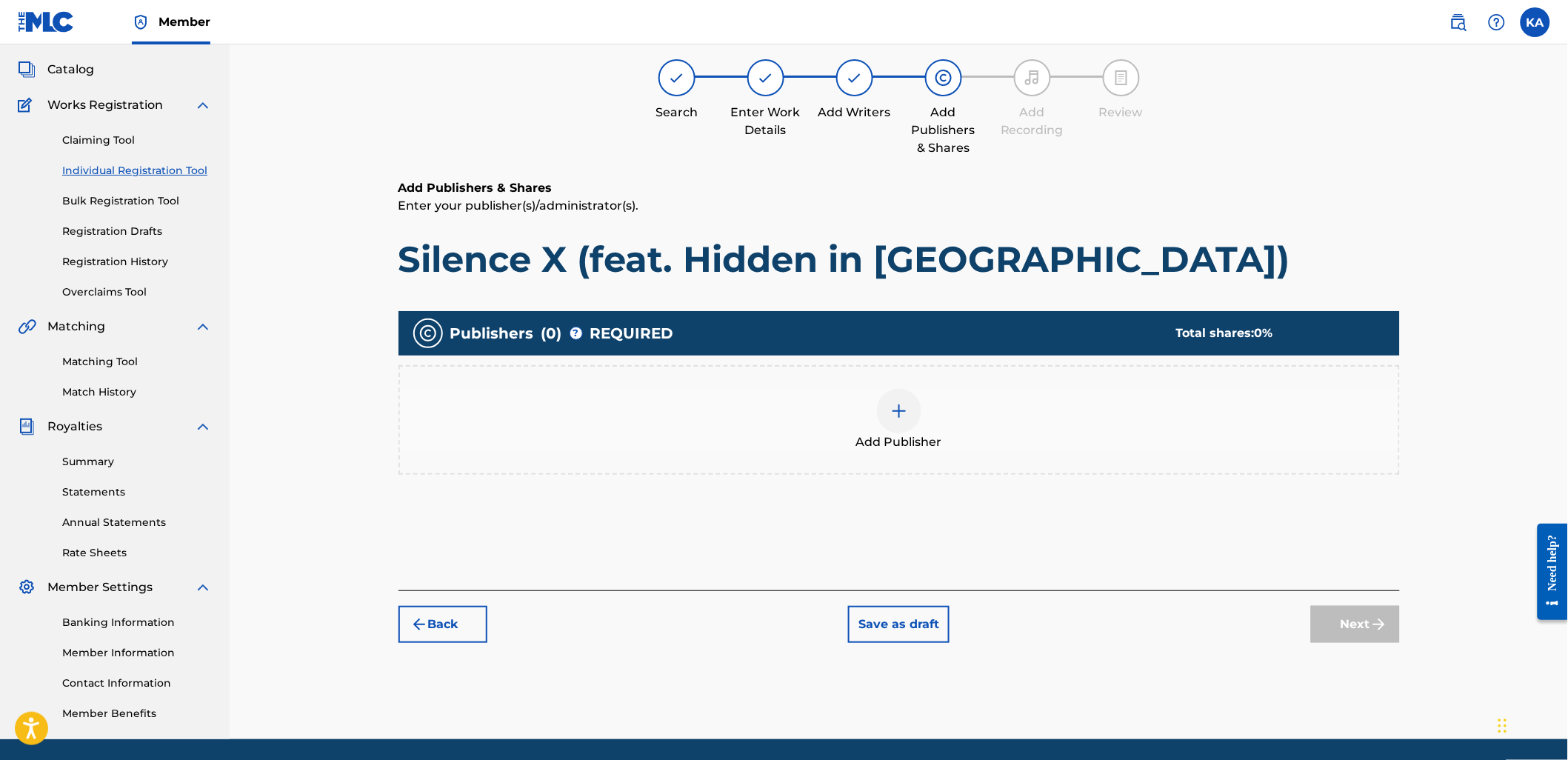
scroll to position [67, 0]
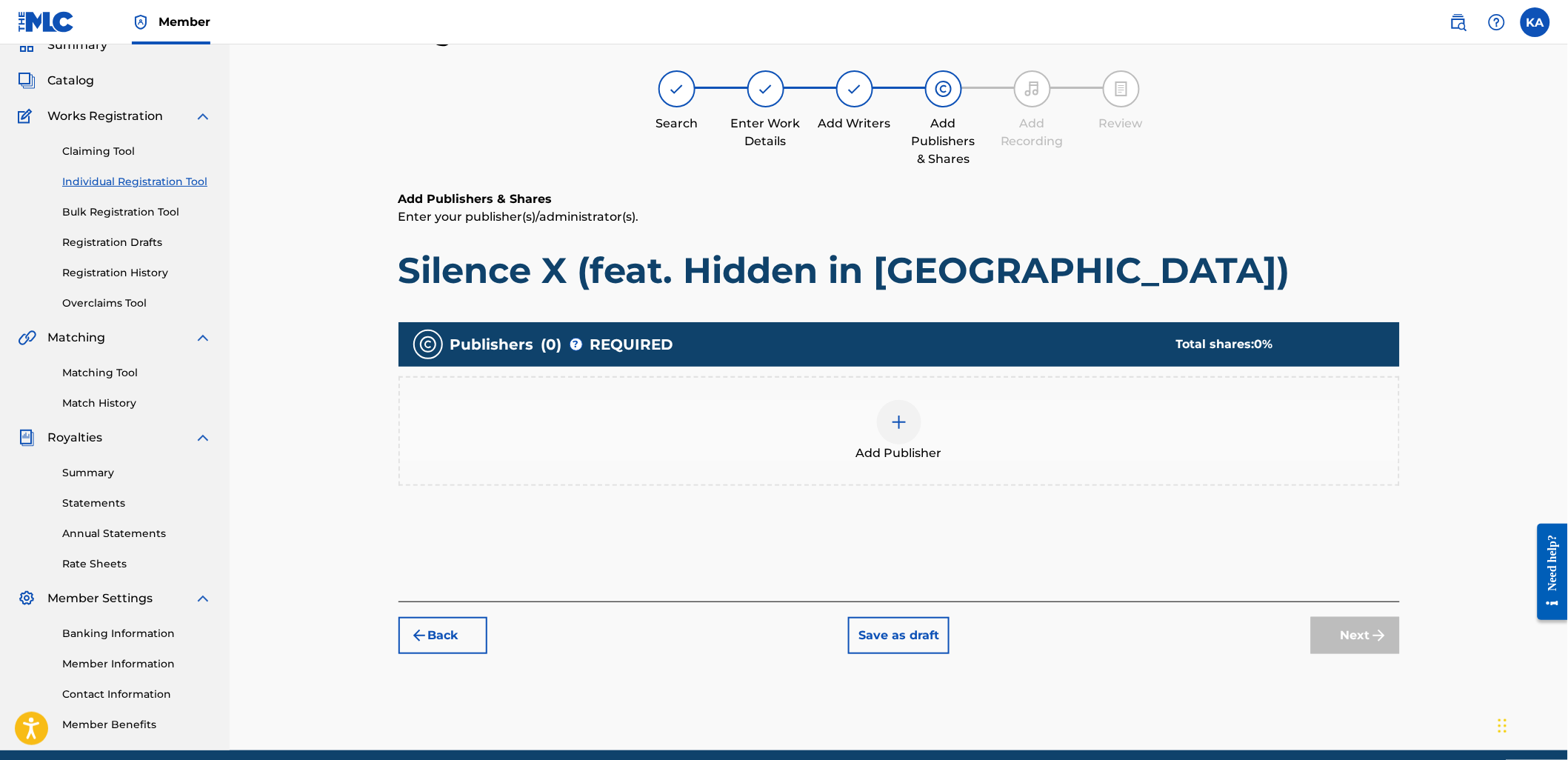
click at [846, 442] on div "Add Publisher" at bounding box center [898, 430] width 998 height 62
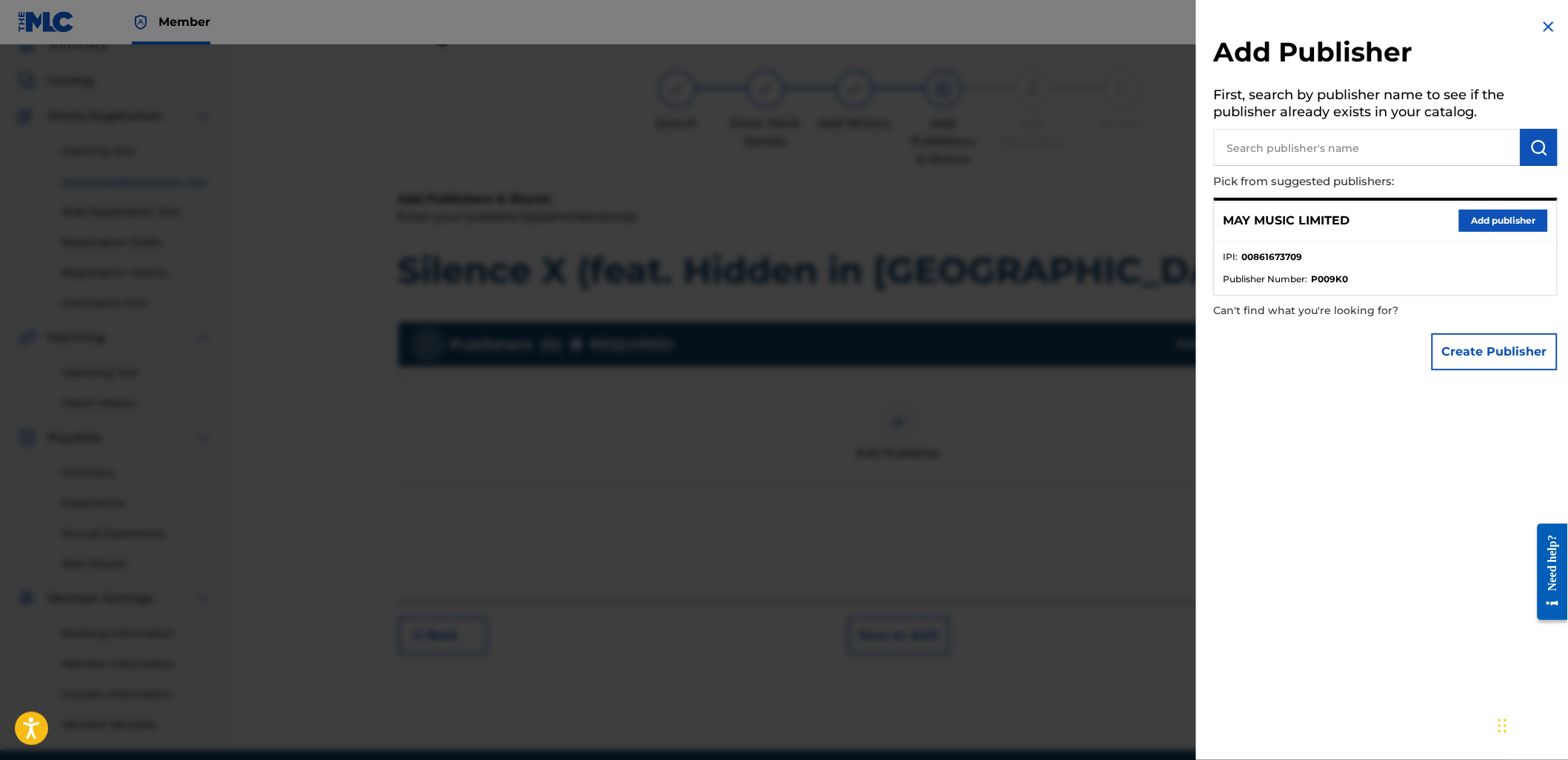
click at [1475, 220] on button "Add publisher" at bounding box center [1503, 221] width 89 height 23
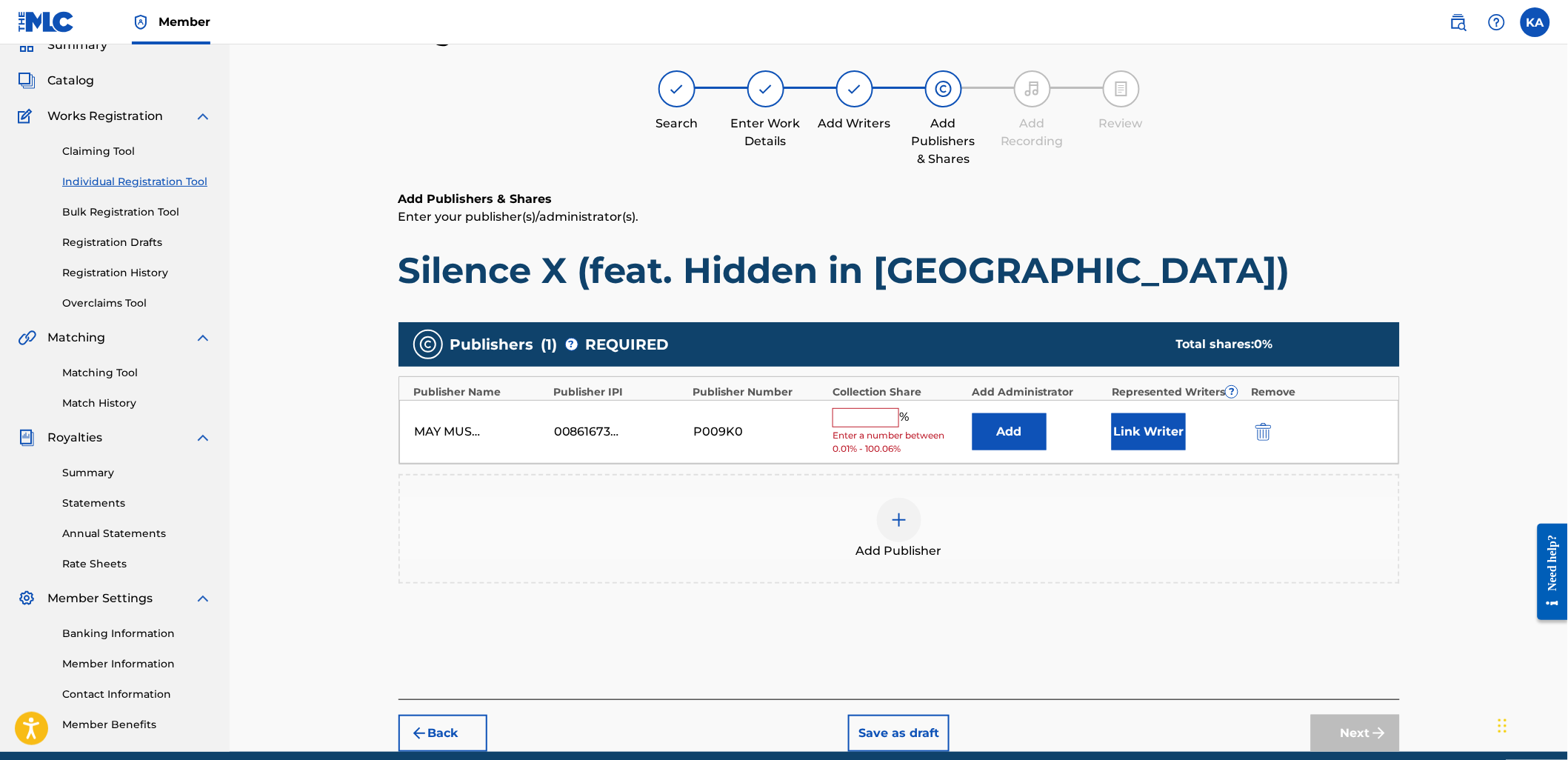
click at [861, 418] on input "text" at bounding box center [865, 418] width 67 height 20
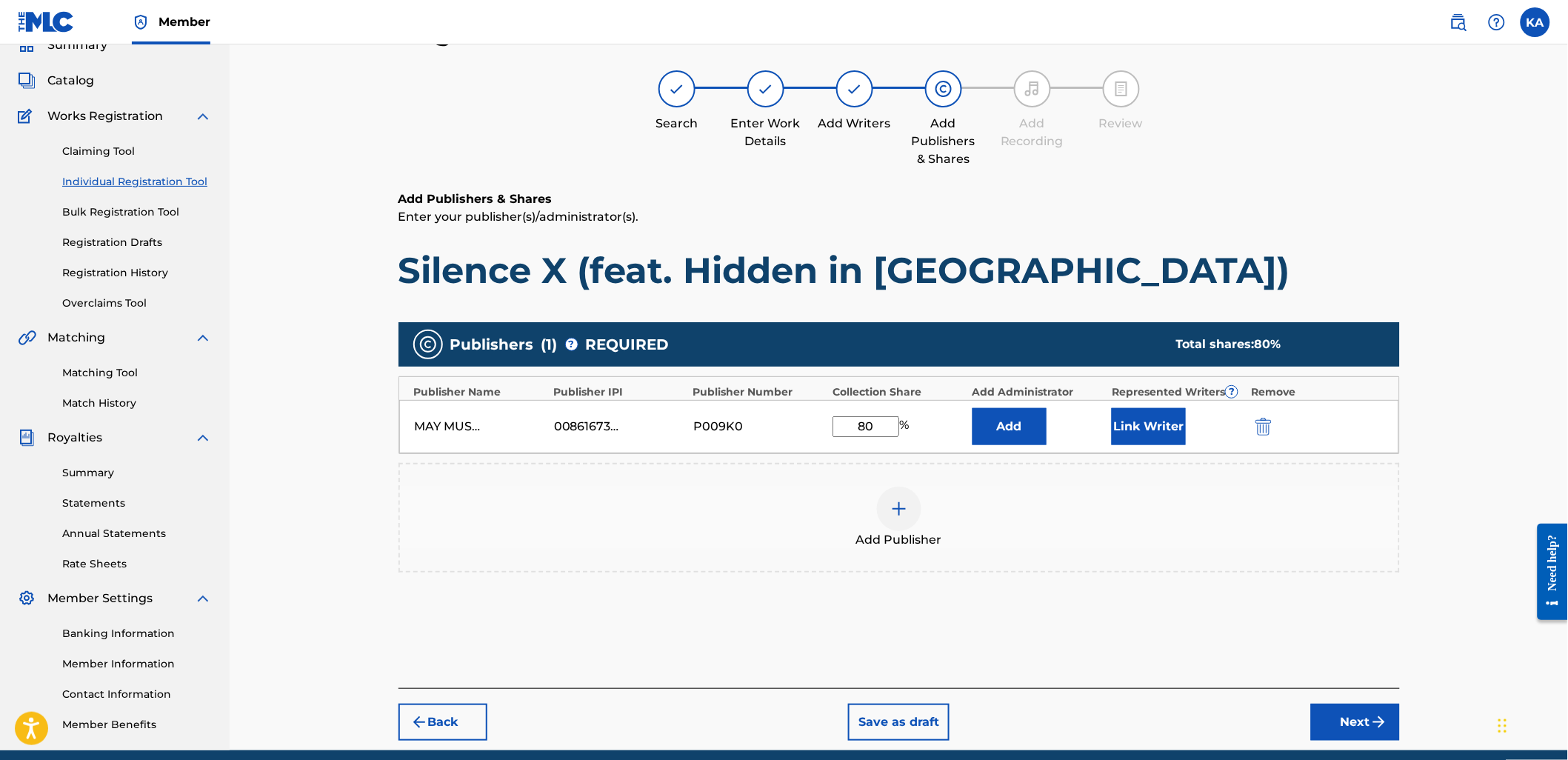
type input "80"
click at [1148, 424] on button "Link Writer" at bounding box center [1148, 426] width 74 height 37
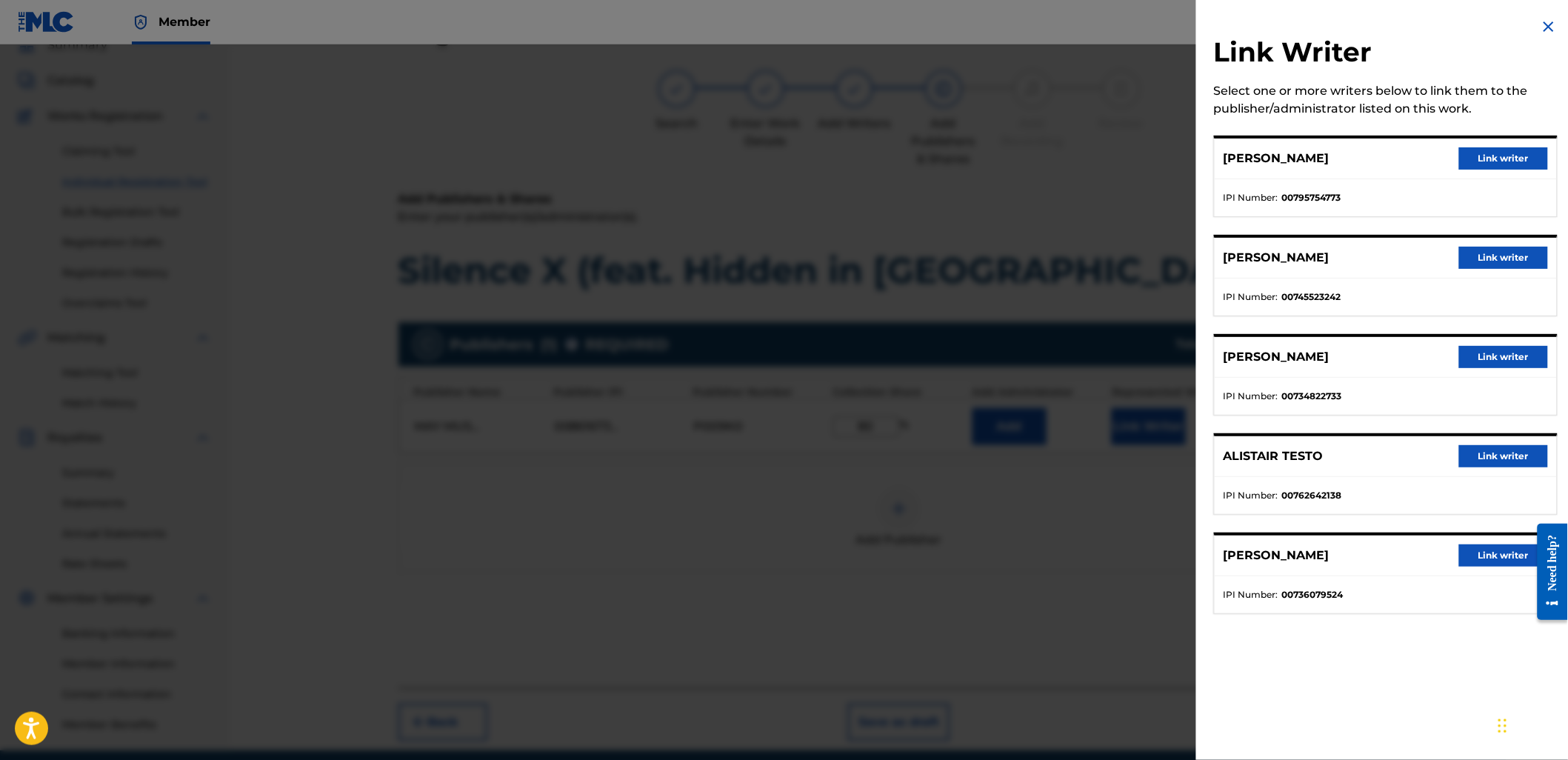
click at [1460, 162] on button "Link writer" at bounding box center [1503, 159] width 89 height 23
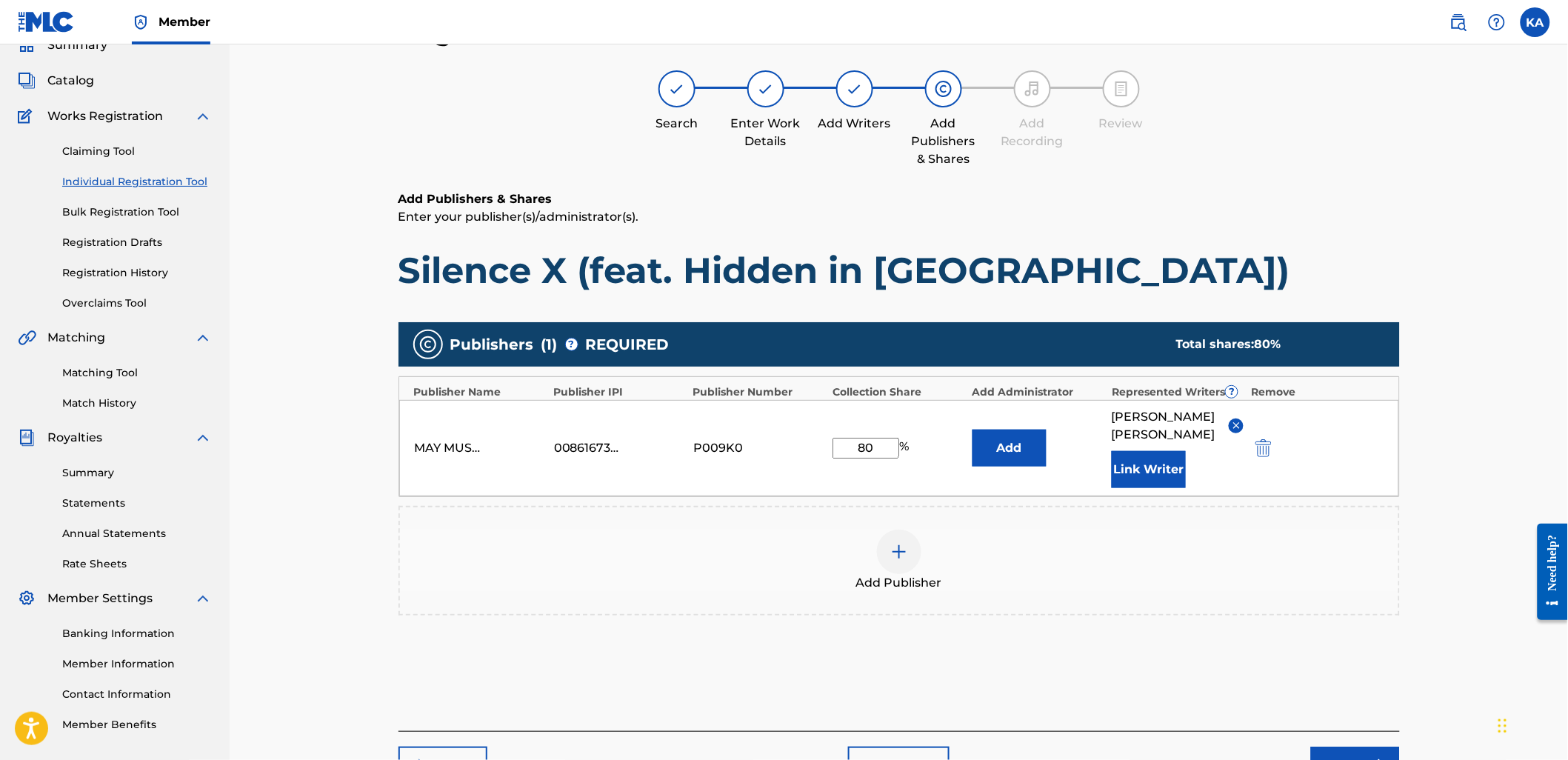
click at [1161, 456] on button "Link Writer" at bounding box center [1148, 469] width 74 height 37
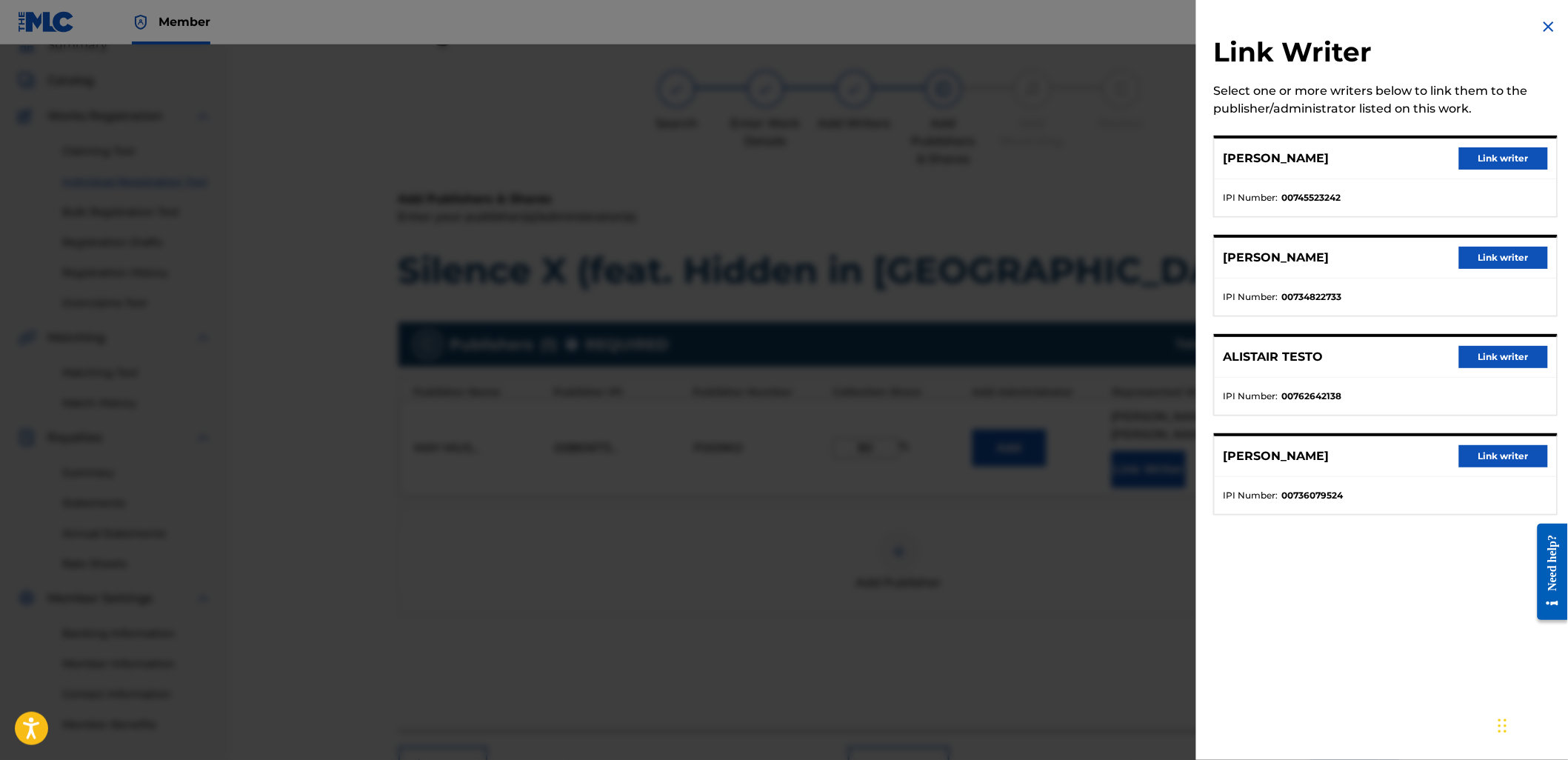
drag, startPoint x: 1494, startPoint y: 138, endPoint x: 1485, endPoint y: 154, distance: 18.4
click at [1494, 141] on div "[PERSON_NAME] Link writer" at bounding box center [1385, 159] width 342 height 41
click at [1485, 154] on button "Link writer" at bounding box center [1503, 159] width 89 height 23
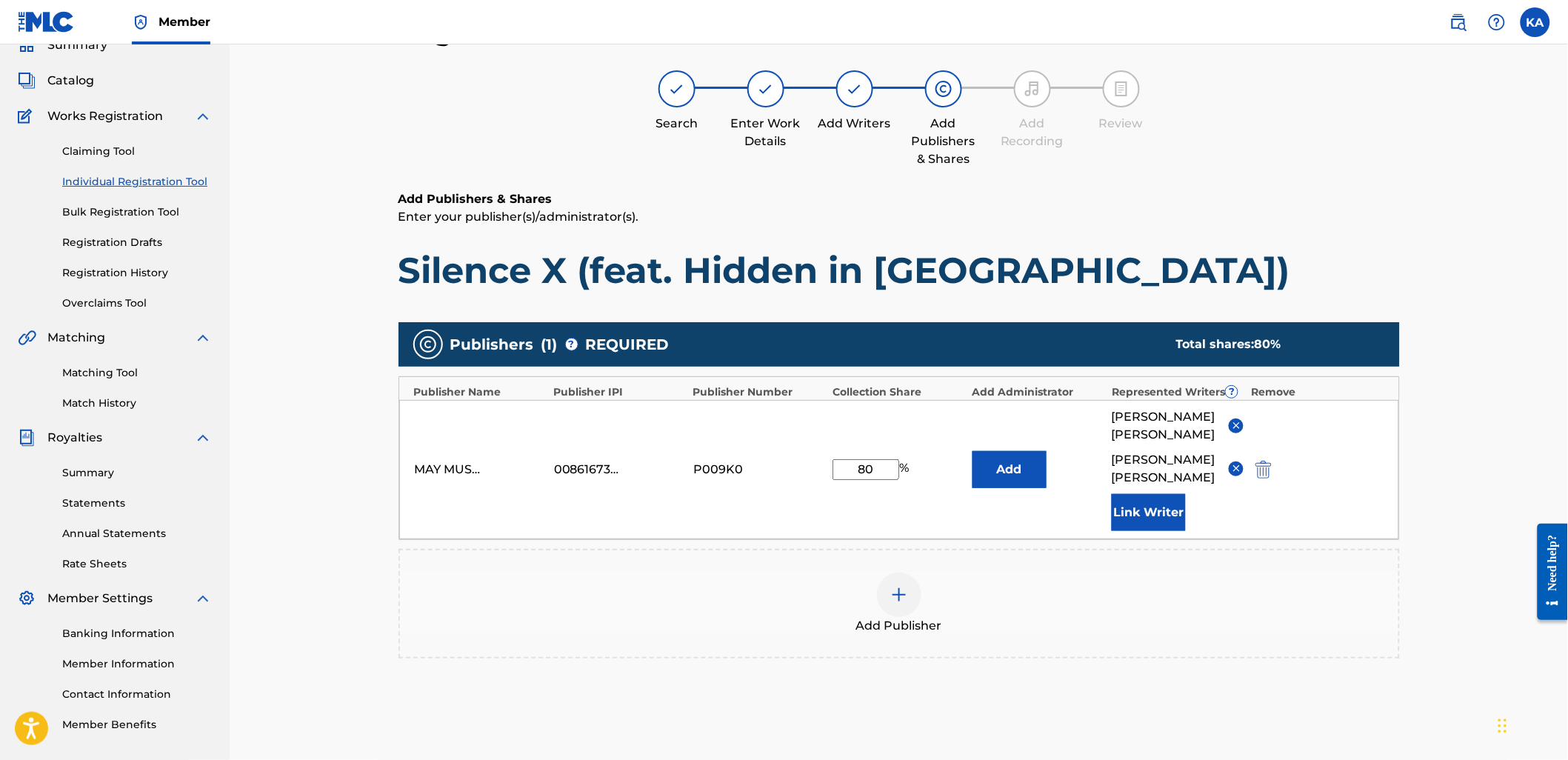
click at [1149, 528] on button "Link Writer" at bounding box center [1148, 512] width 74 height 37
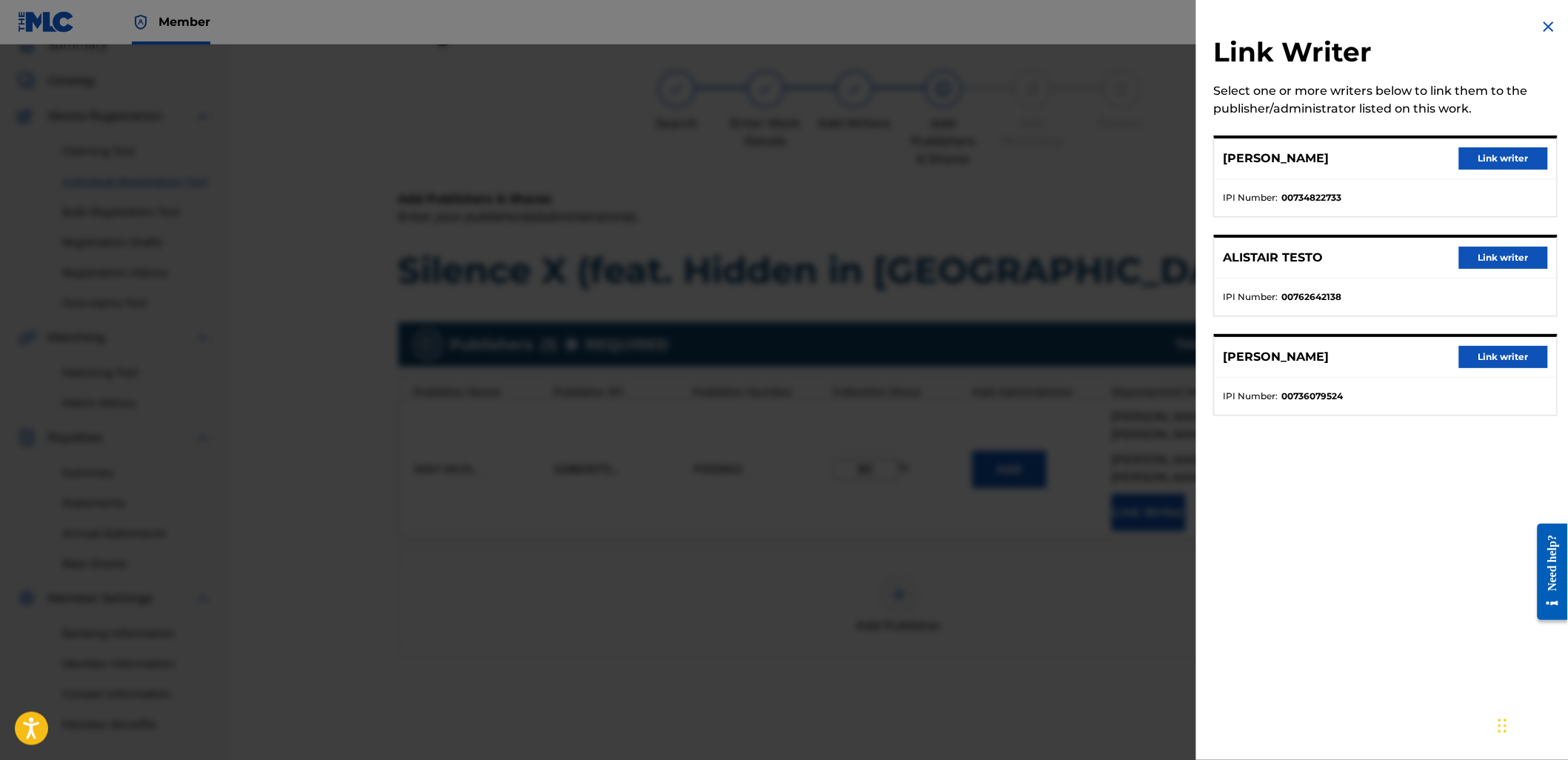
click at [1506, 161] on button "Link writer" at bounding box center [1503, 159] width 89 height 23
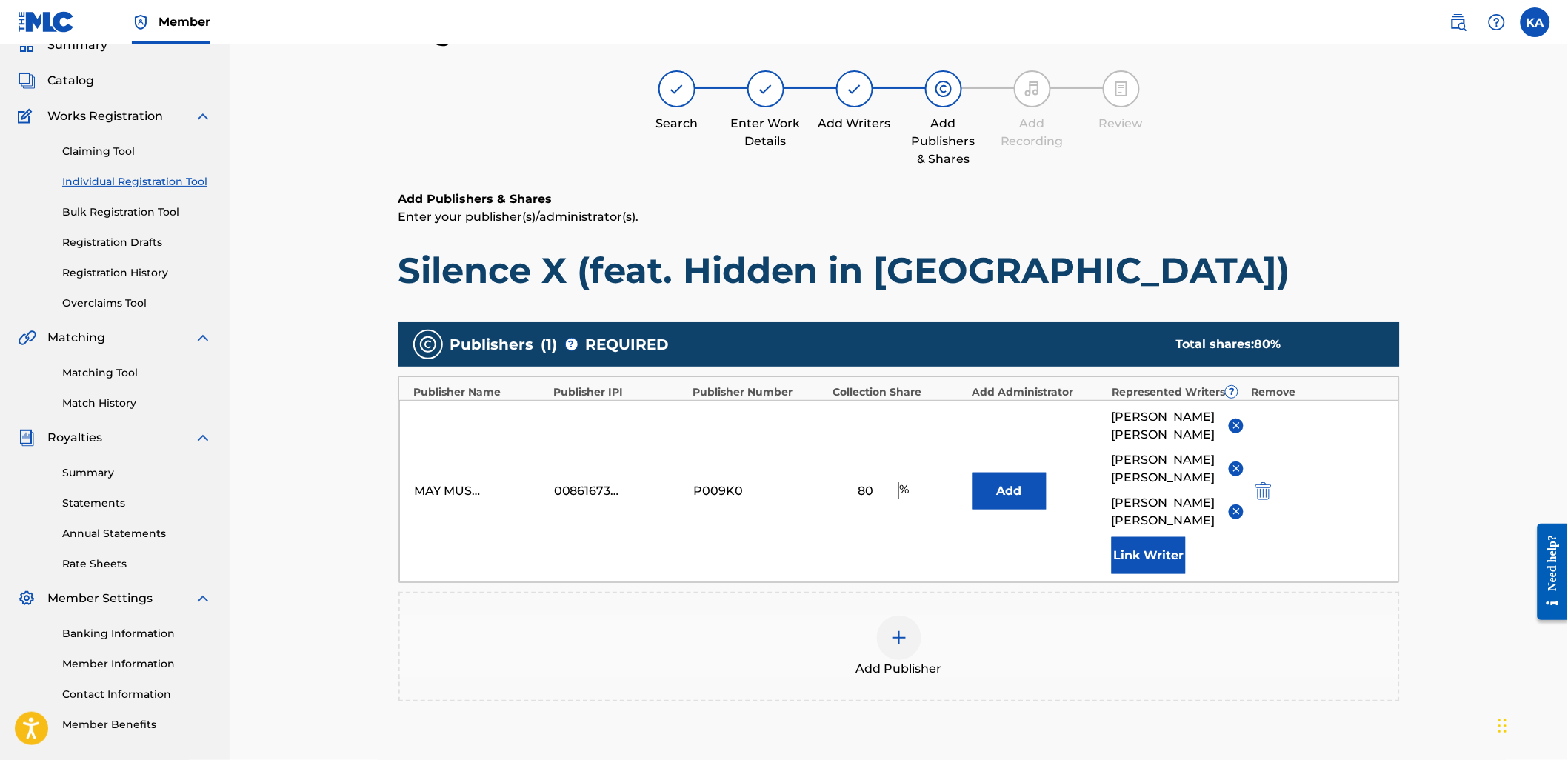
click at [1135, 552] on button "Link Writer" at bounding box center [1148, 555] width 74 height 37
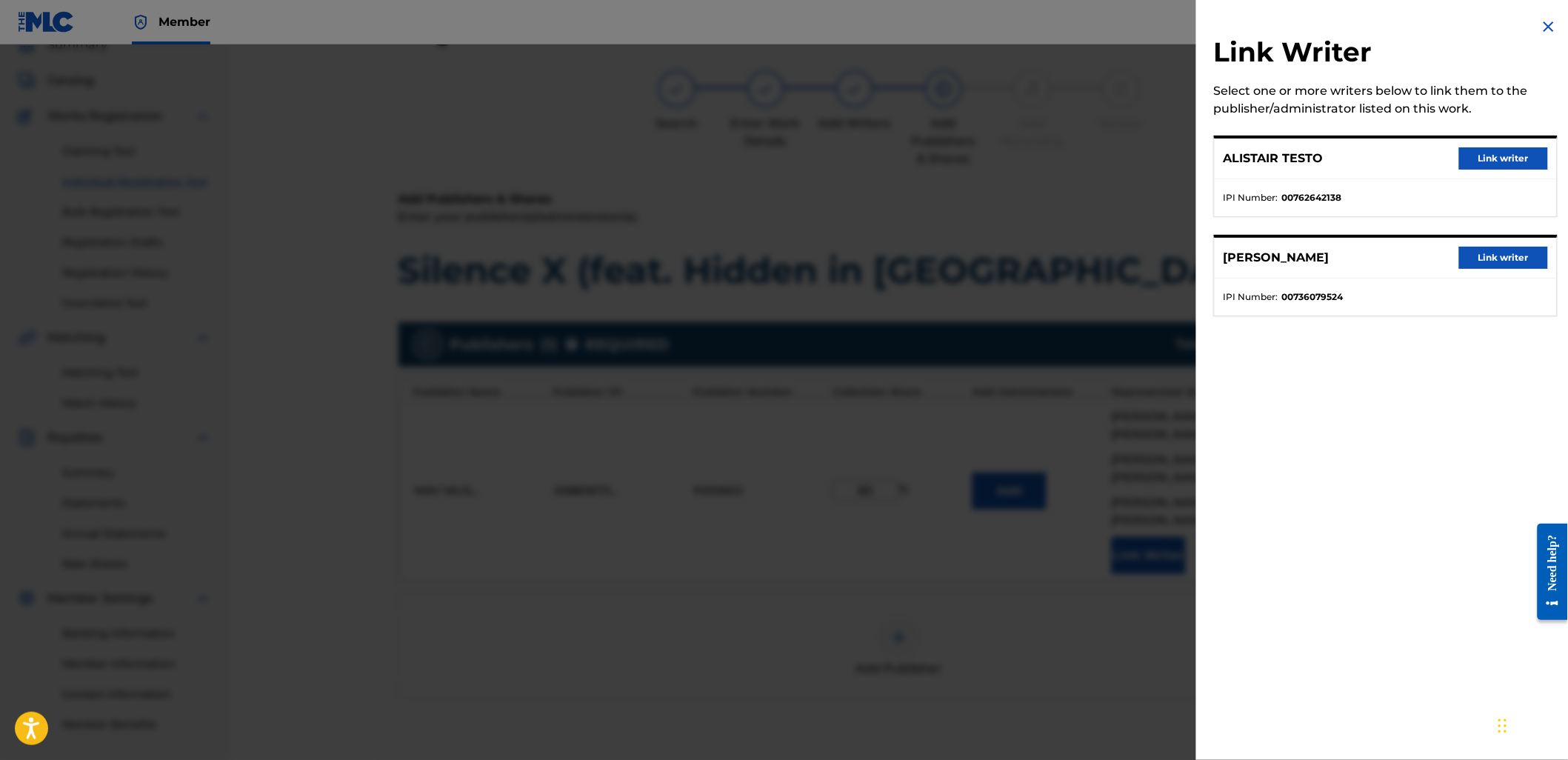
click at [1488, 149] on button "Link writer" at bounding box center [1503, 159] width 89 height 23
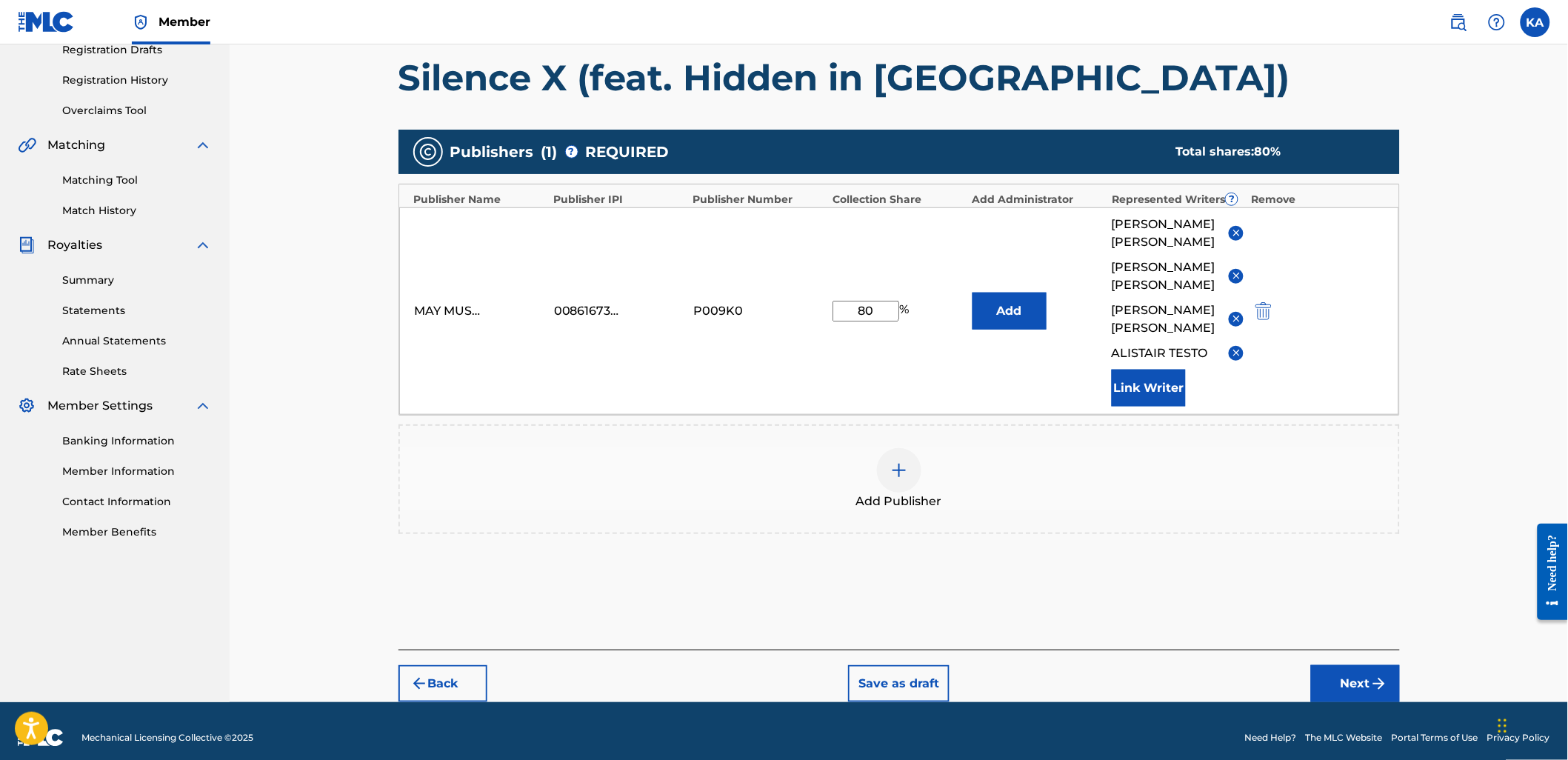
scroll to position [271, 0]
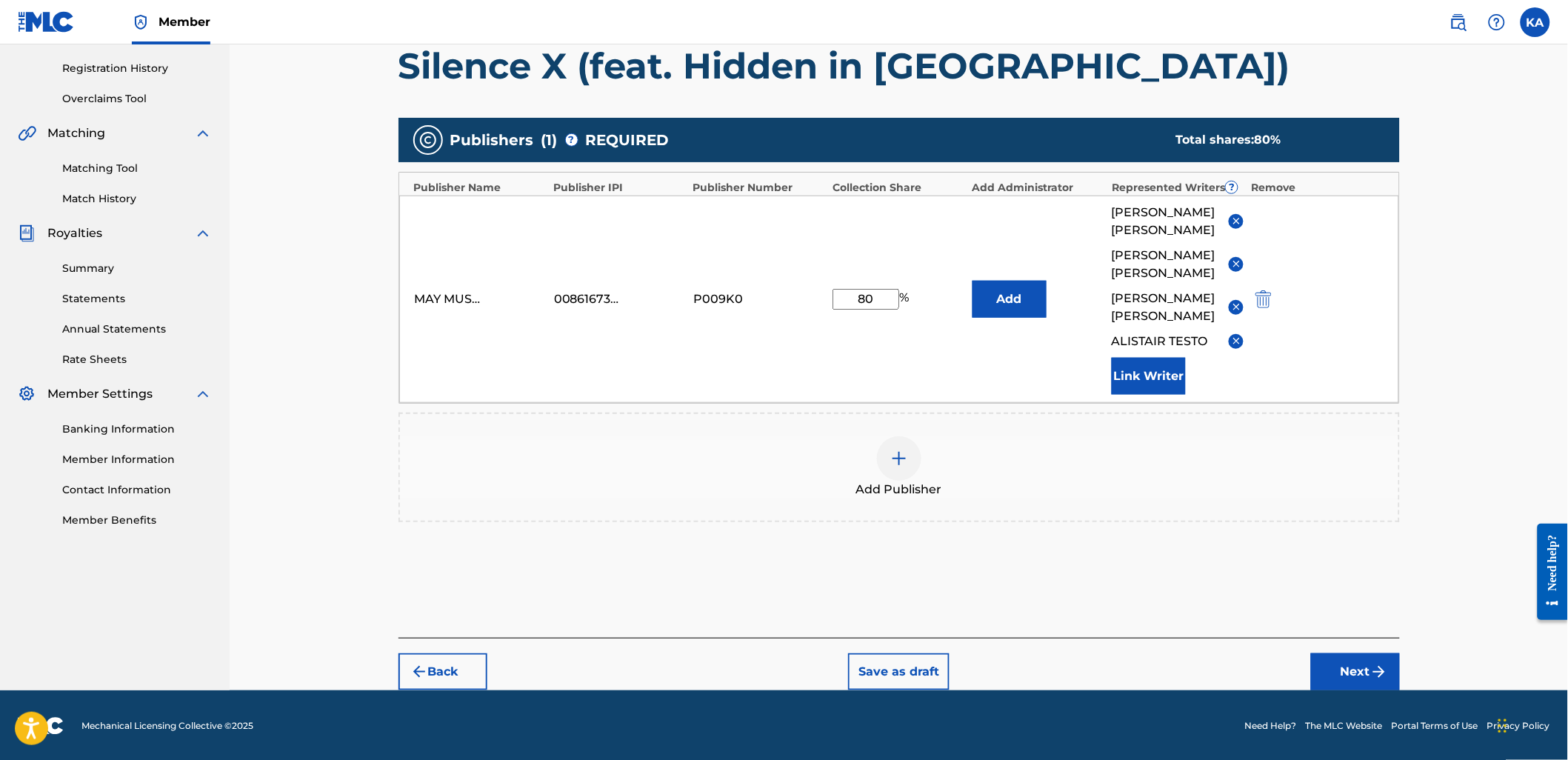
click at [1342, 672] on button "Next" at bounding box center [1355, 671] width 89 height 37
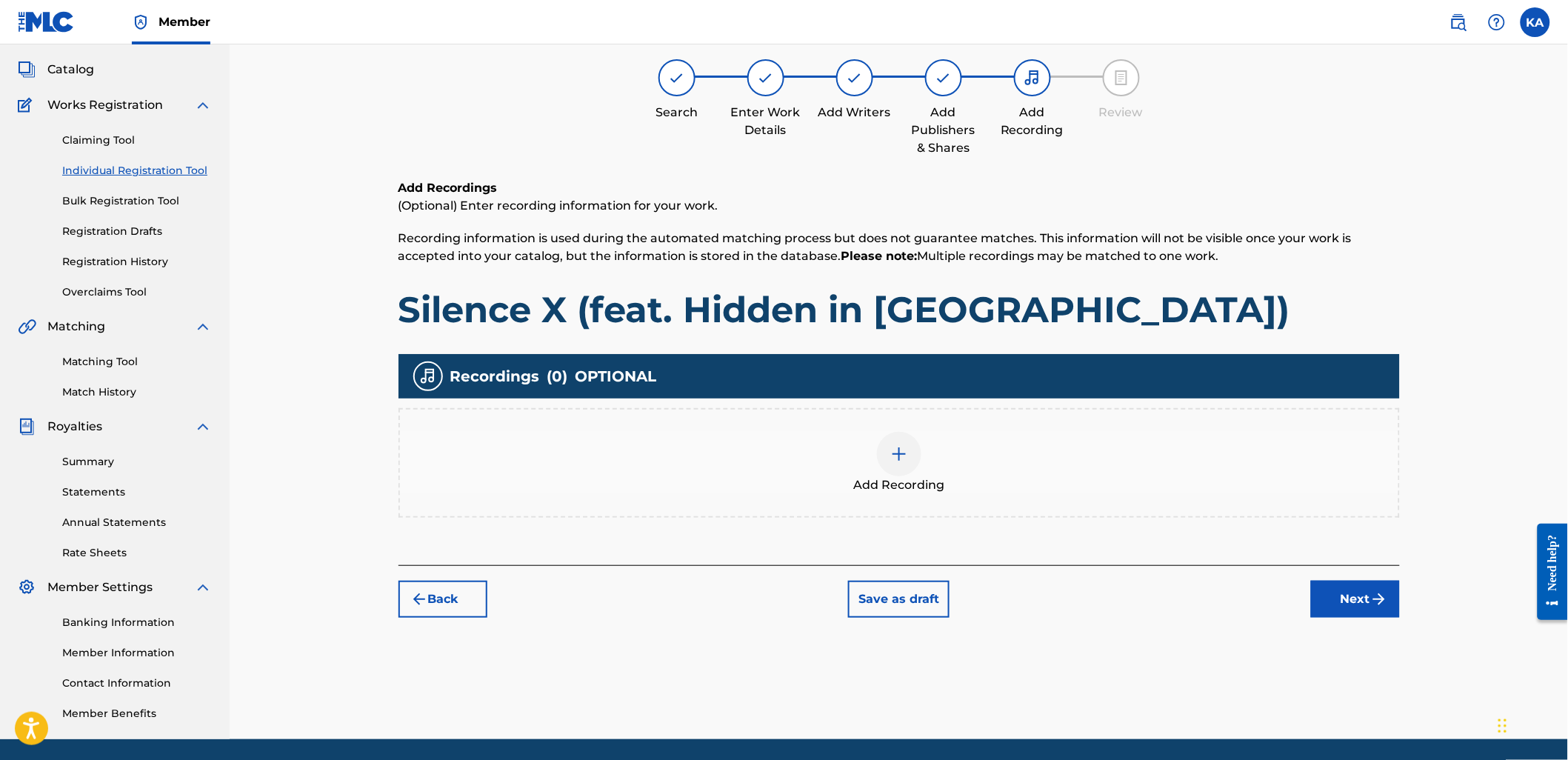
scroll to position [67, 0]
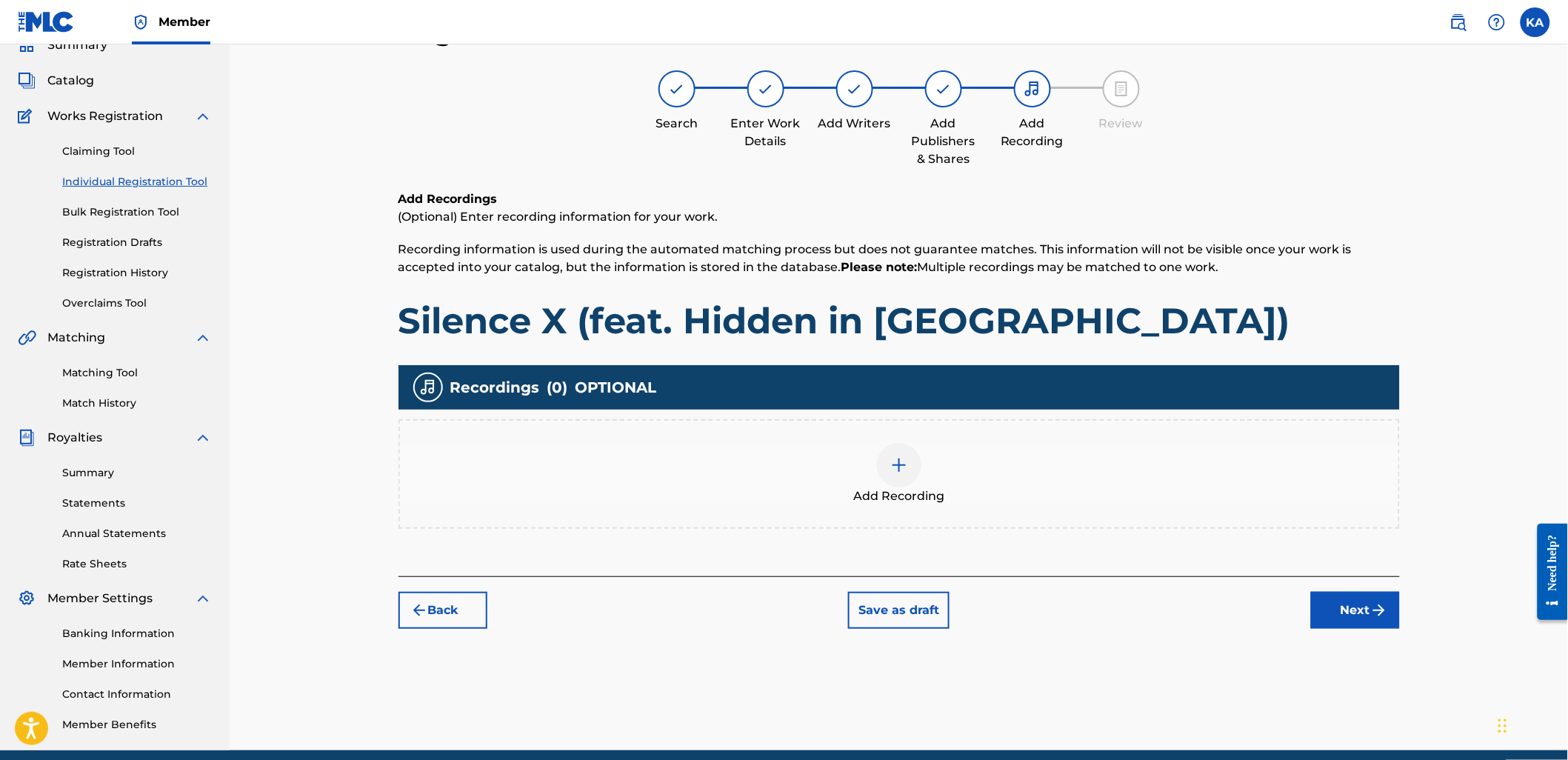
click at [791, 508] on div "Add Recording" at bounding box center [899, 474] width 1001 height 110
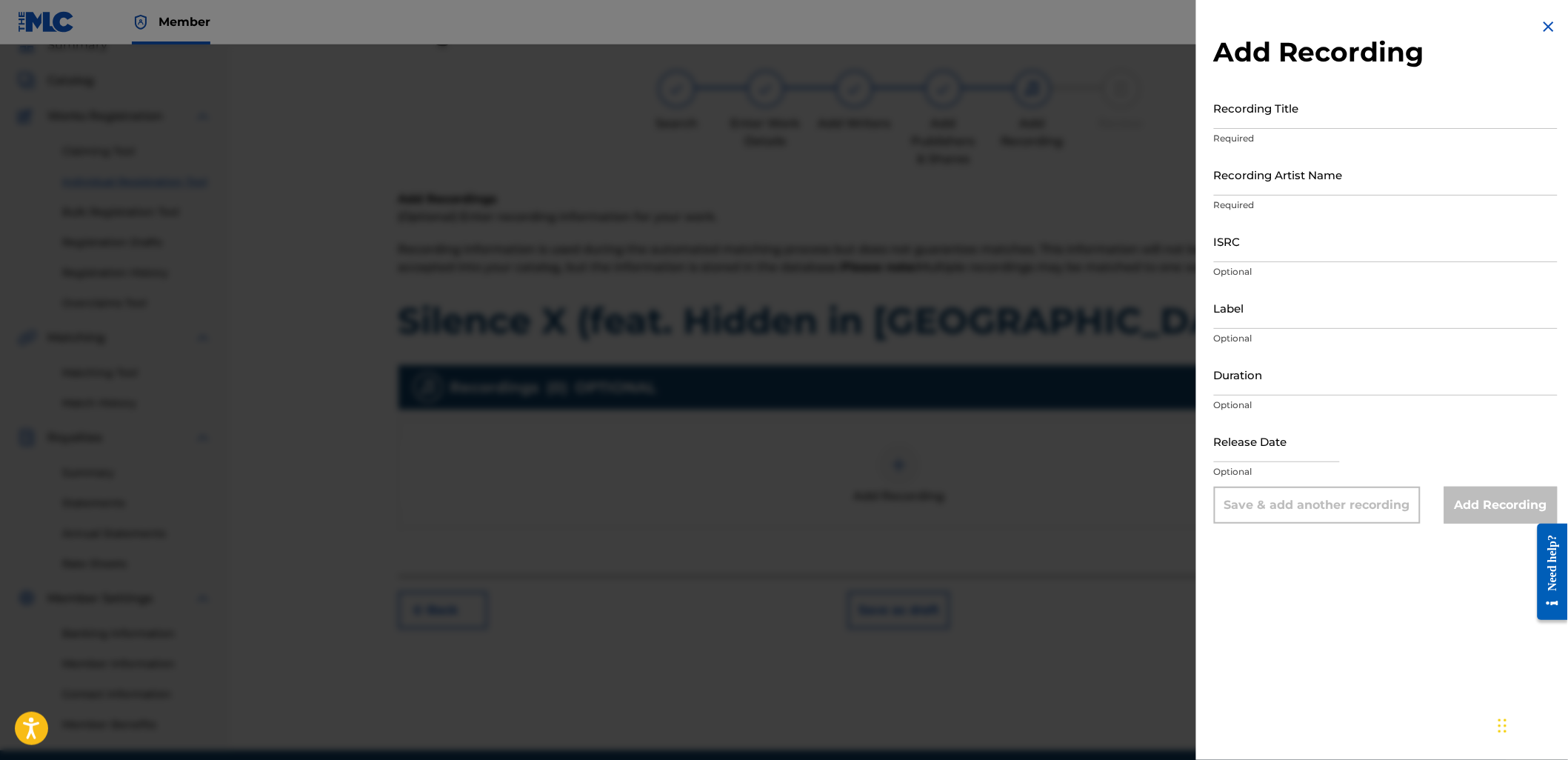
click at [1219, 100] on input "Recording Title" at bounding box center [1385, 108] width 344 height 42
paste input "Silence X (feat. Hidden in [GEOGRAPHIC_DATA])"
type input "Silence X (feat. Hidden in [GEOGRAPHIC_DATA])"
click at [1280, 176] on input "Recording Artist Name" at bounding box center [1385, 175] width 344 height 42
type input "As It Is"
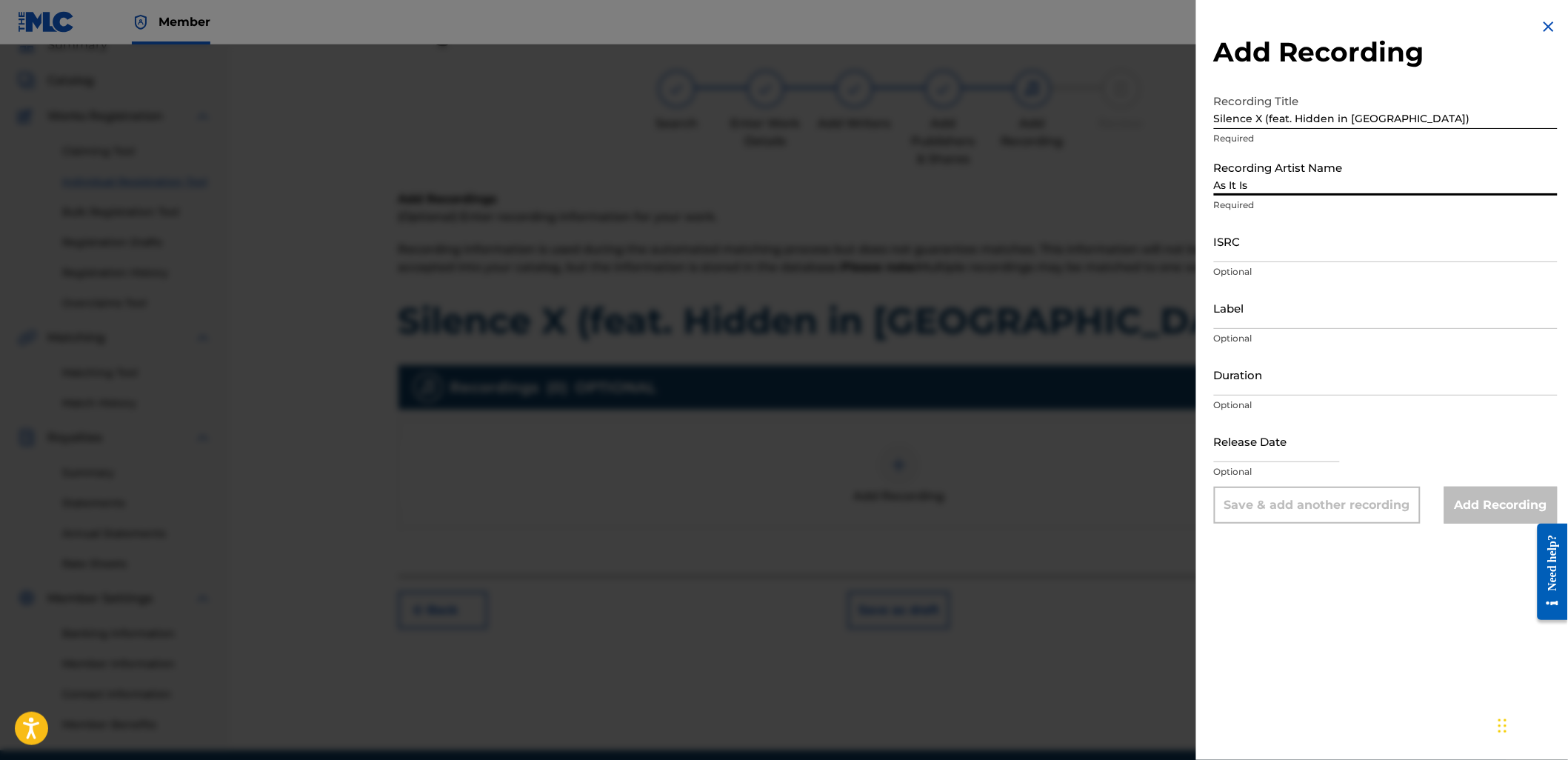
type input "Slam Dunk"
type input "02:59"
type input "[DATE]"
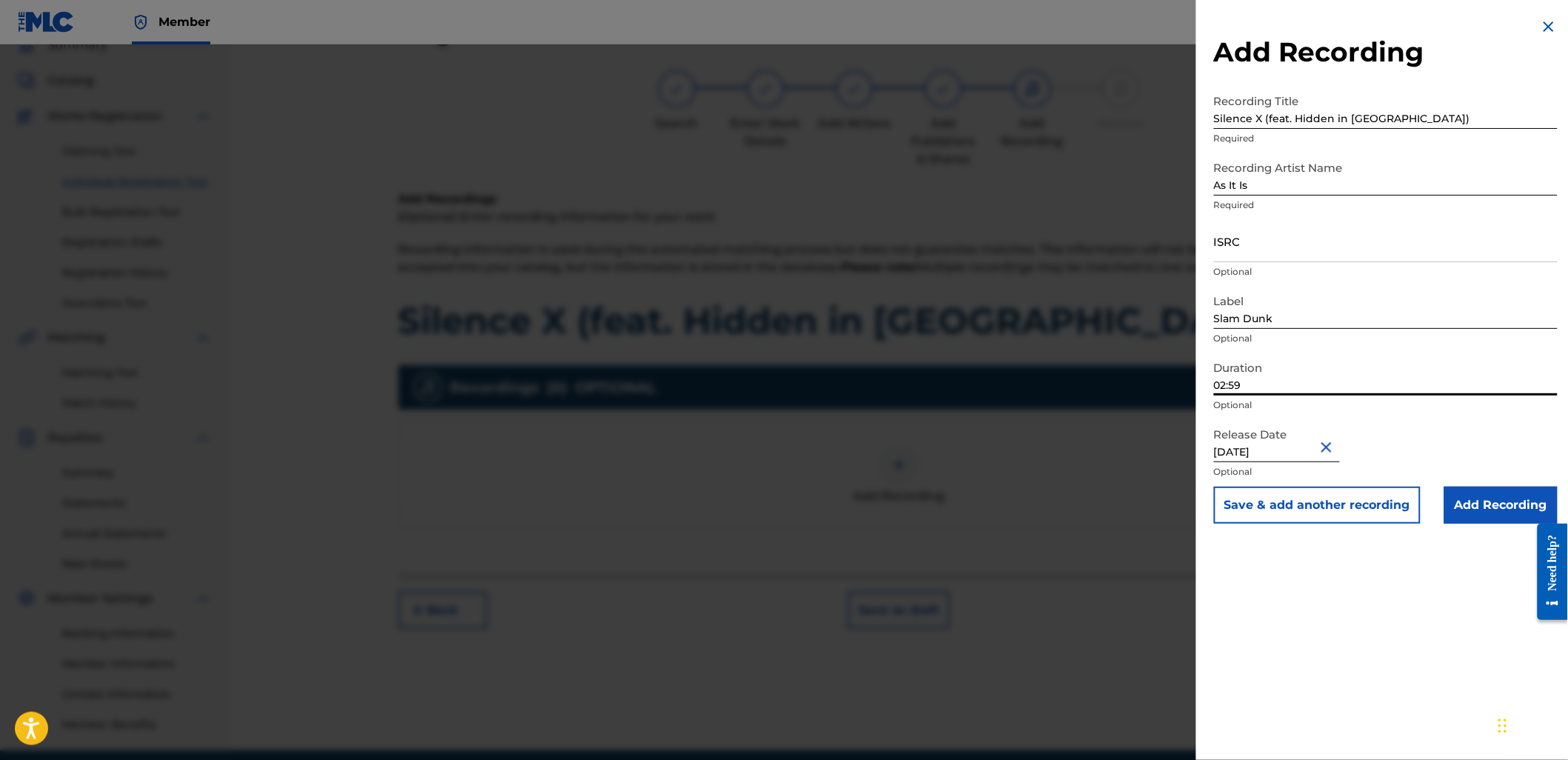
click at [1250, 372] on input "02:59" at bounding box center [1385, 374] width 344 height 42
type input "03:41"
click at [1321, 222] on input "ISRC" at bounding box center [1385, 241] width 344 height 42
paste input "GBLDX2400175"
type input "GBLDX2400175"
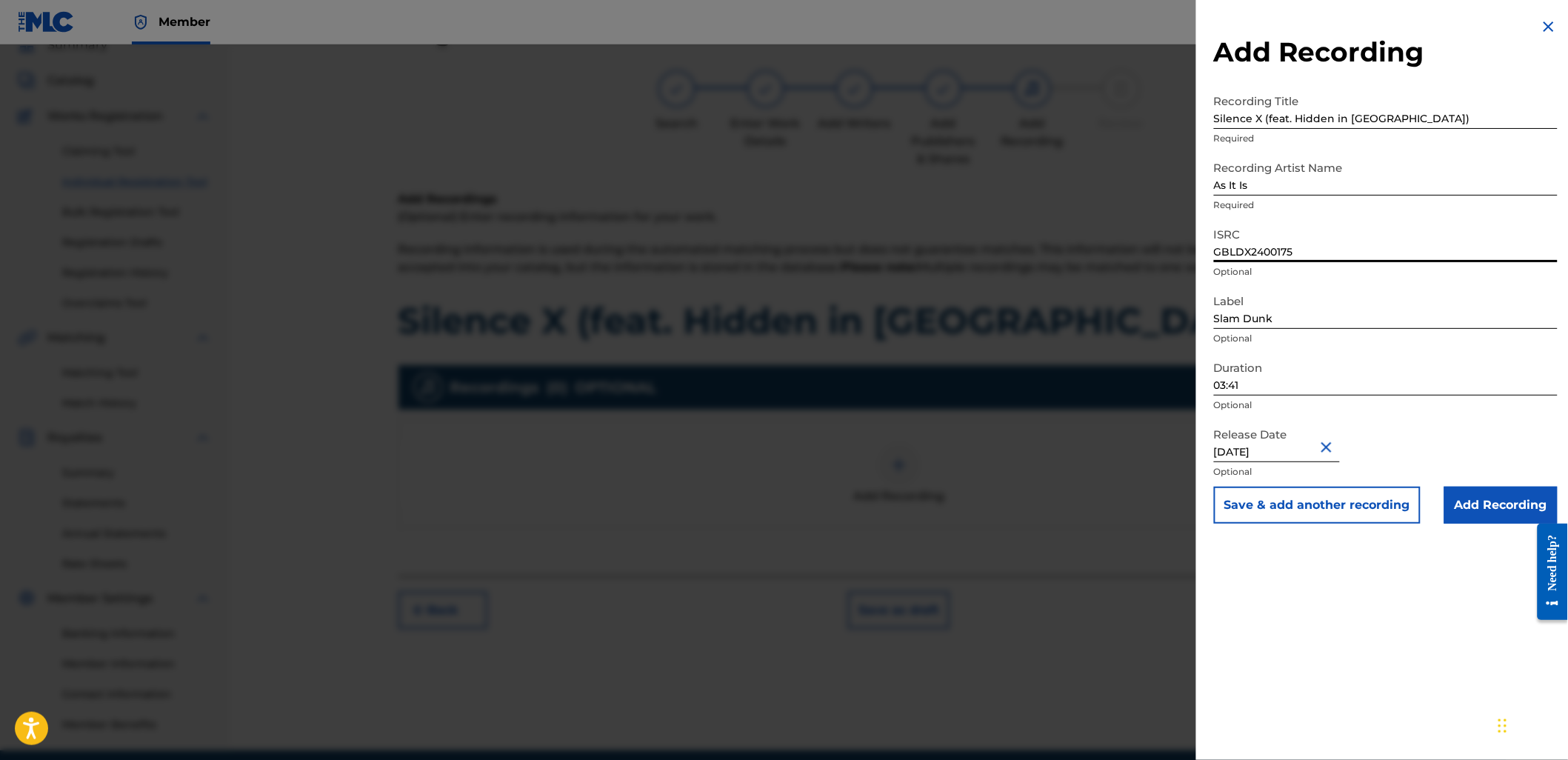
click at [1451, 496] on input "Add Recording" at bounding box center [1500, 505] width 114 height 37
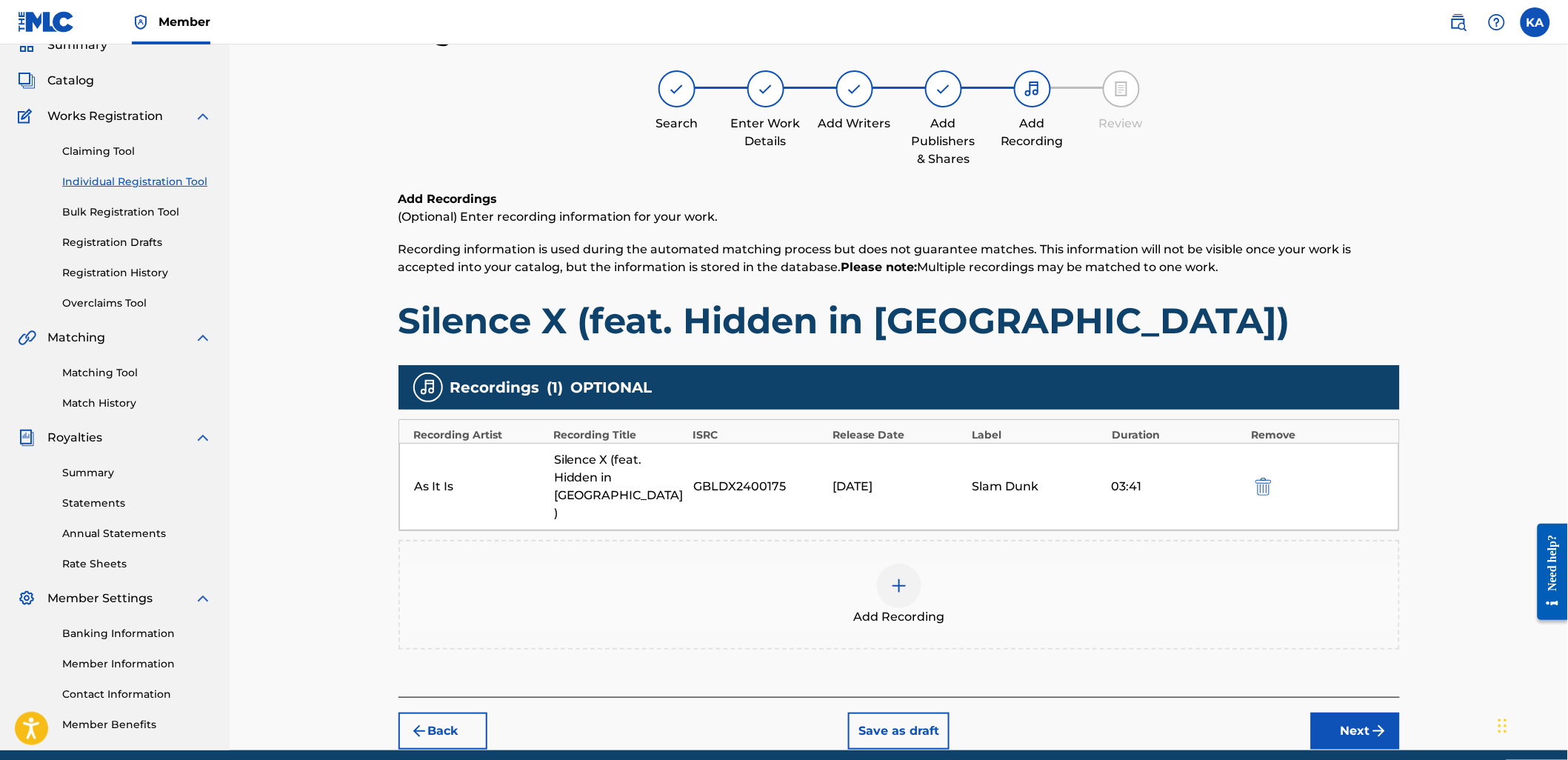
click at [1333, 713] on button "Next" at bounding box center [1355, 731] width 89 height 37
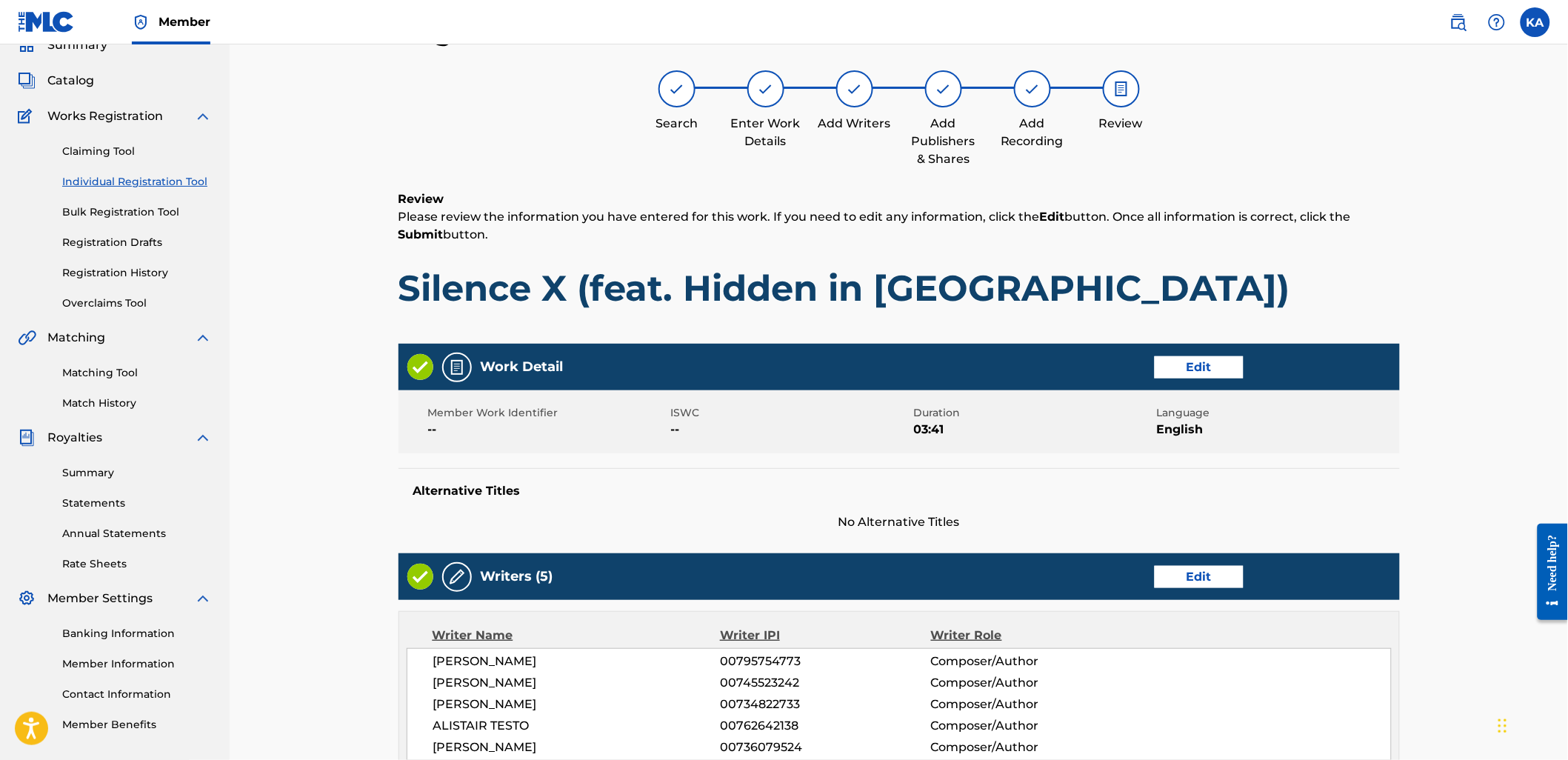
scroll to position [621, 0]
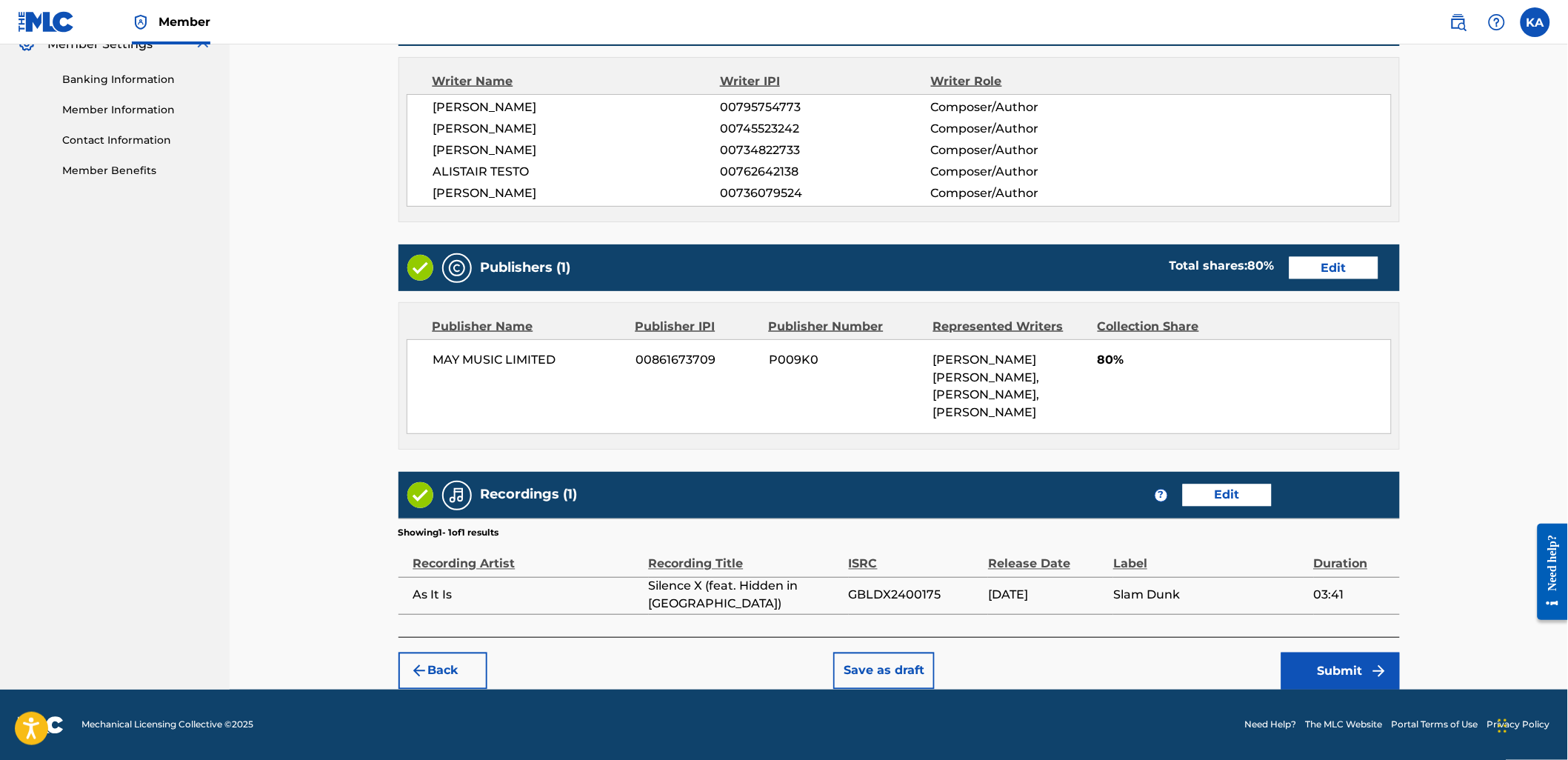
click at [1343, 674] on button "Submit" at bounding box center [1340, 670] width 118 height 37
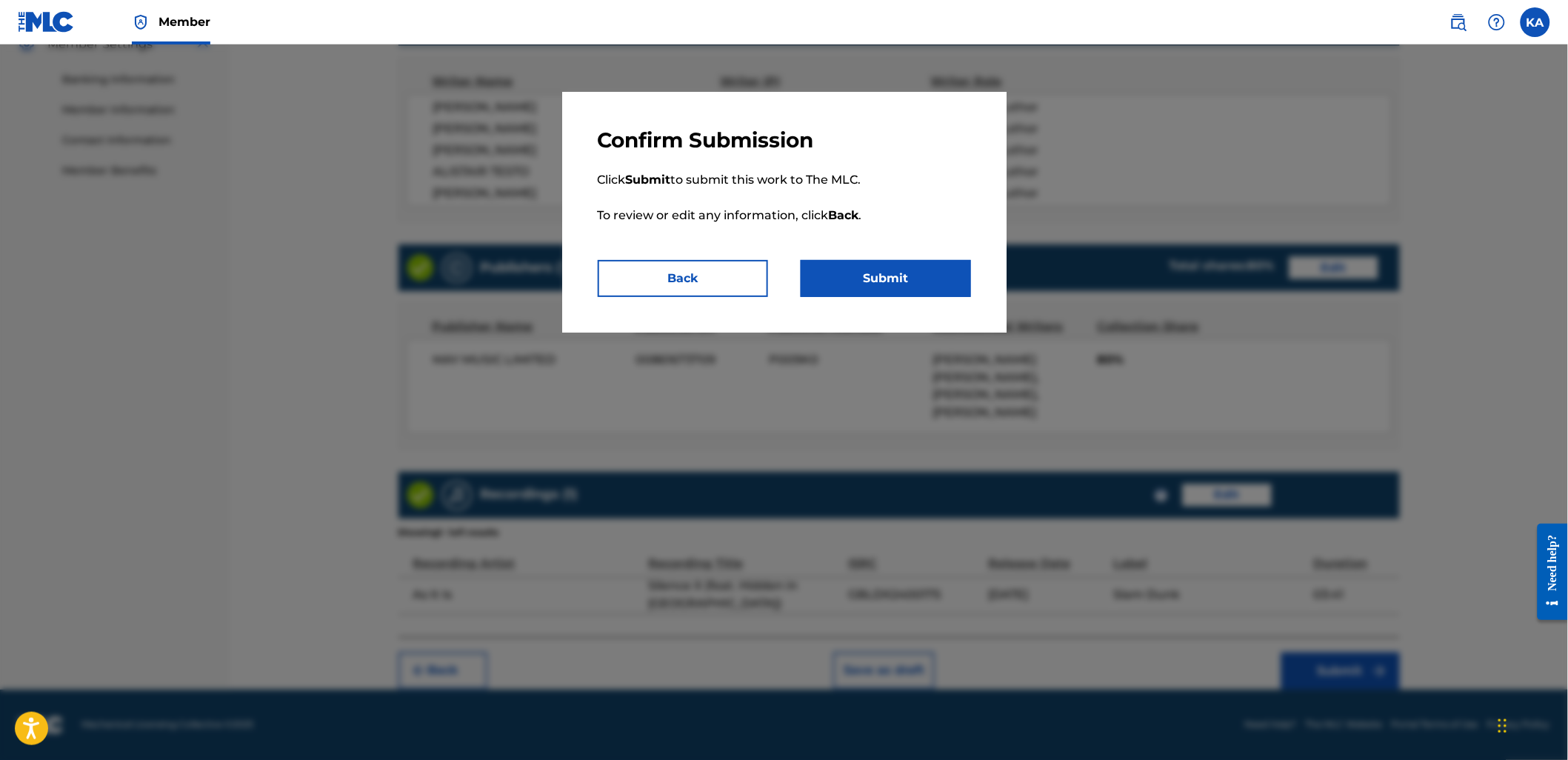
click at [876, 290] on button "Submit" at bounding box center [886, 278] width 170 height 37
